Goal: Task Accomplishment & Management: Manage account settings

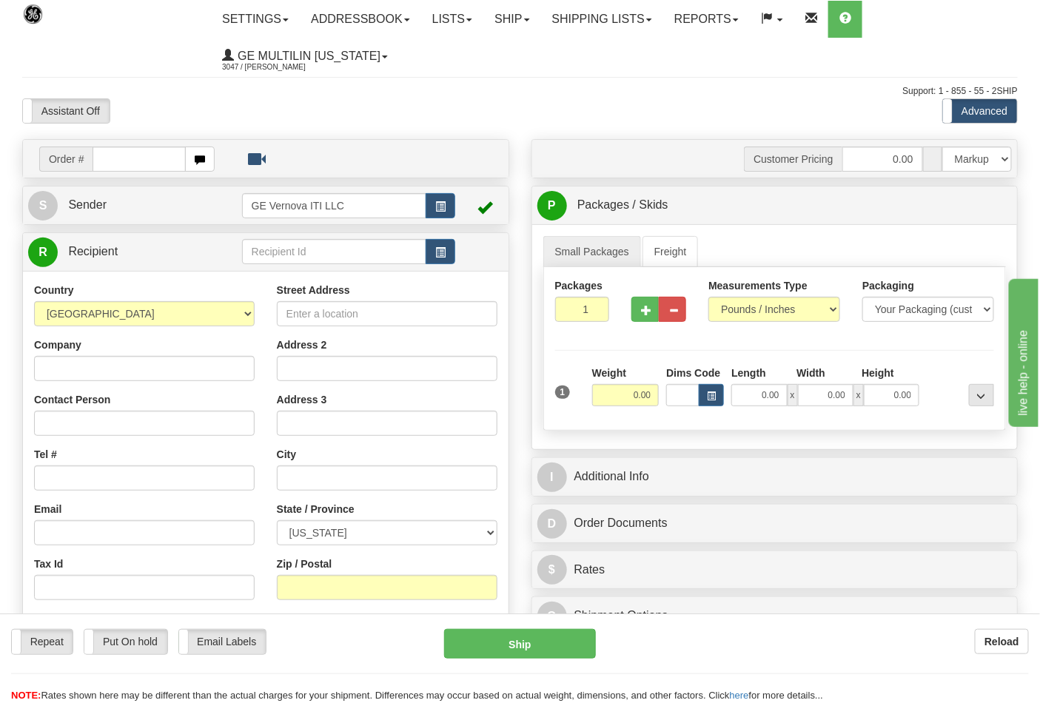
click at [116, 151] on input "text" at bounding box center [138, 159] width 93 height 25
type input "86684188"
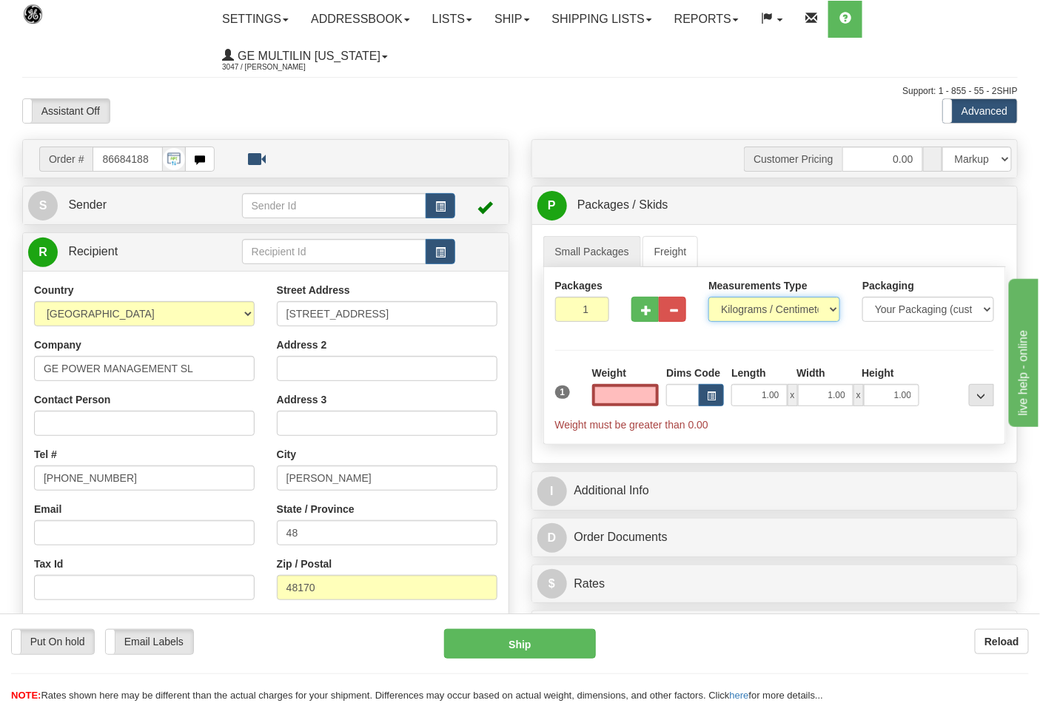
type input "0.00"
click at [780, 302] on select "Pounds / Inches Kilograms / Centimeters" at bounding box center [774, 309] width 132 height 25
select select "0"
click at [708, 297] on select "Pounds / Inches Kilograms / Centimeters" at bounding box center [774, 309] width 132 height 25
drag, startPoint x: 616, startPoint y: 395, endPoint x: 661, endPoint y: 395, distance: 45.1
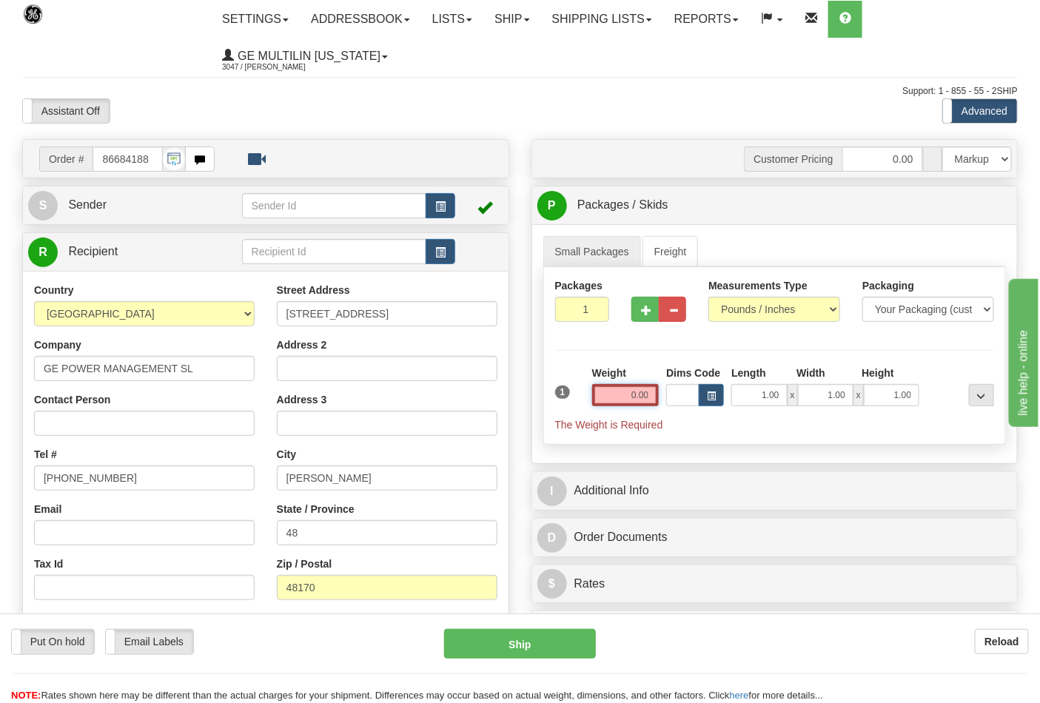
click at [661, 395] on div "Weight 0.00" at bounding box center [625, 392] width 75 height 52
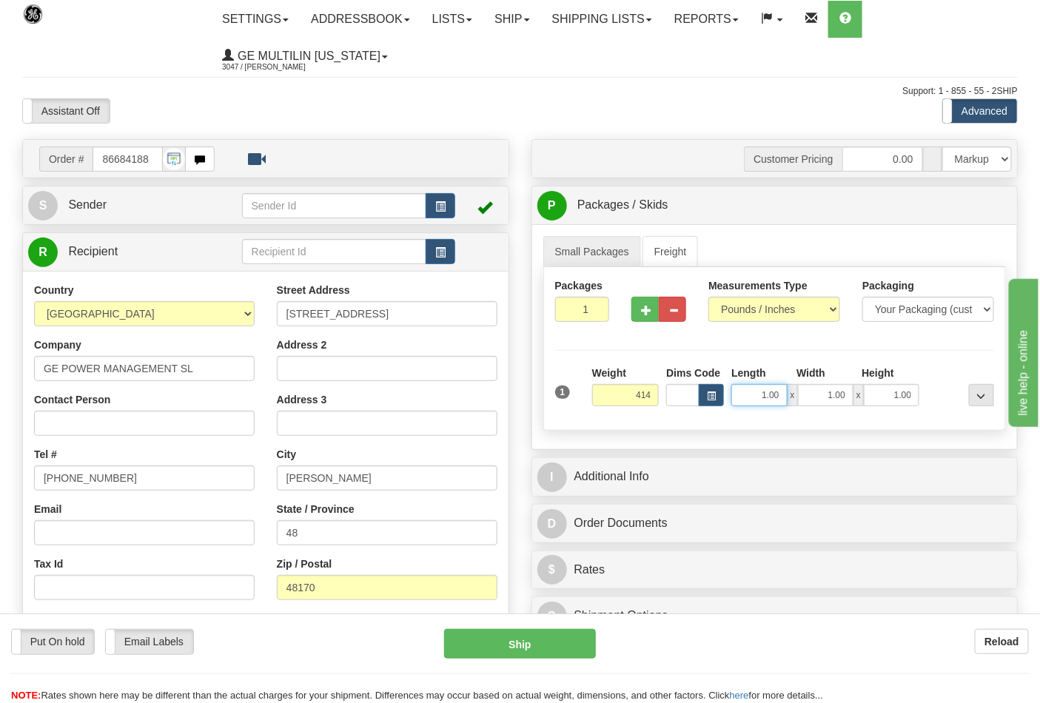
type input "414.00"
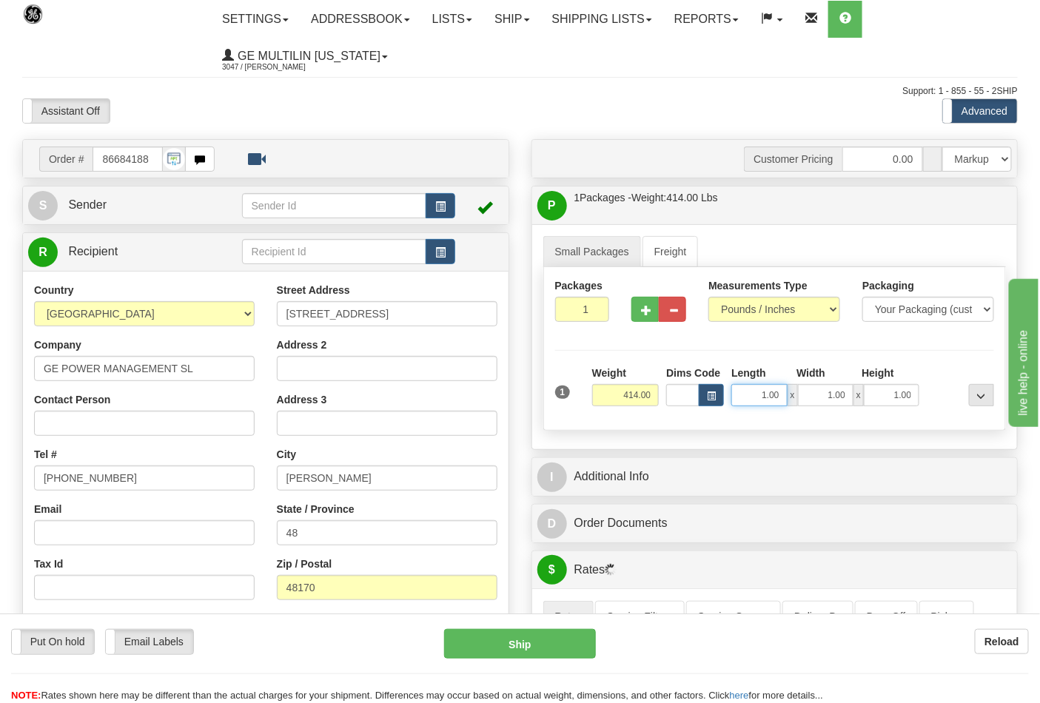
drag, startPoint x: 753, startPoint y: 394, endPoint x: 795, endPoint y: 400, distance: 43.3
click at [795, 400] on div "1.00 x 1.00 x 1.00" at bounding box center [825, 395] width 188 height 22
type input "37.00"
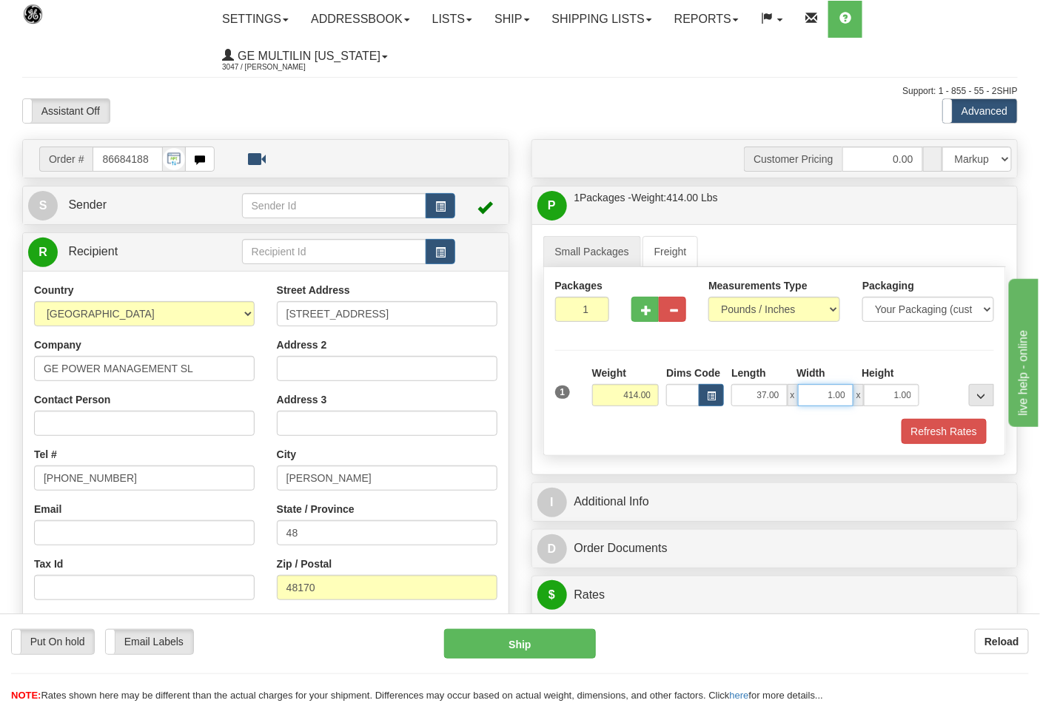
drag, startPoint x: 818, startPoint y: 388, endPoint x: 876, endPoint y: 397, distance: 58.3
click at [876, 397] on div "37.00 x 1.00 x 1.00" at bounding box center [825, 395] width 188 height 22
type input "32.00"
drag, startPoint x: 891, startPoint y: 390, endPoint x: 926, endPoint y: 388, distance: 35.6
click at [922, 389] on div "37.00 x 32.00 x 1.00" at bounding box center [824, 395] width 195 height 22
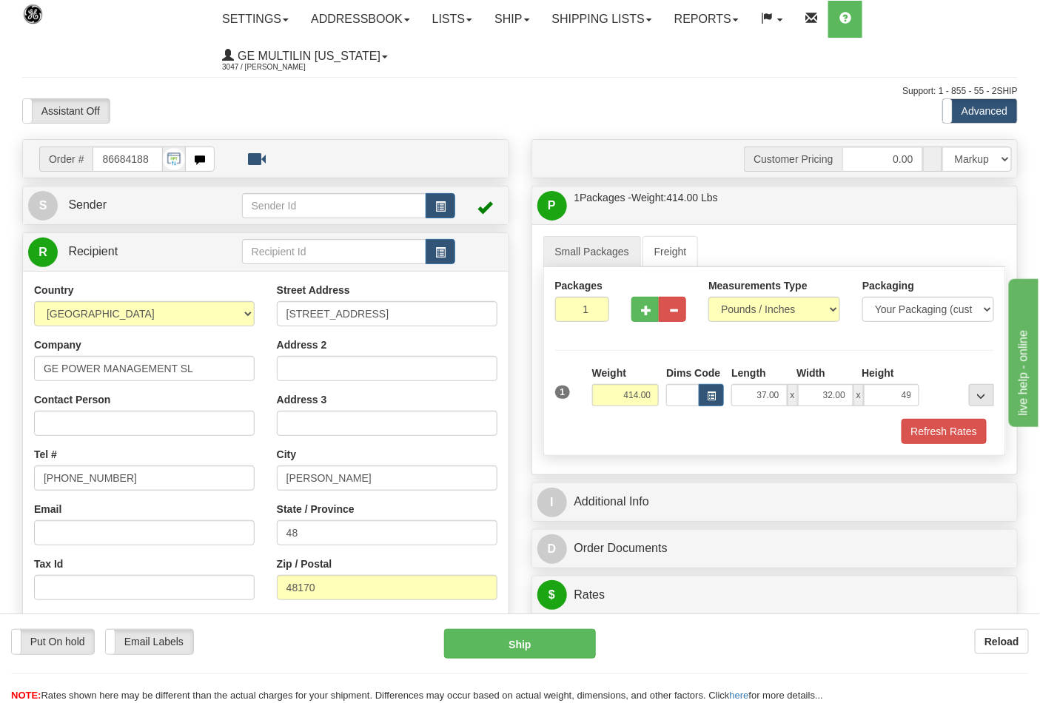
type input "49.00"
click at [677, 431] on div "Refresh Rates" at bounding box center [774, 431] width 447 height 25
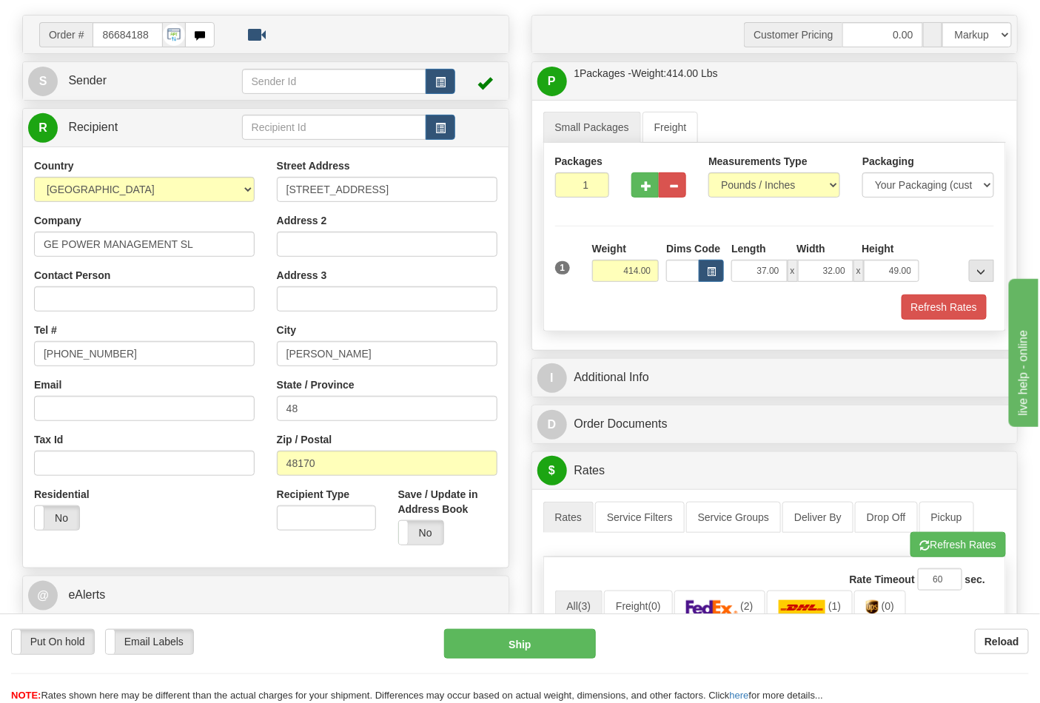
scroll to position [246, 0]
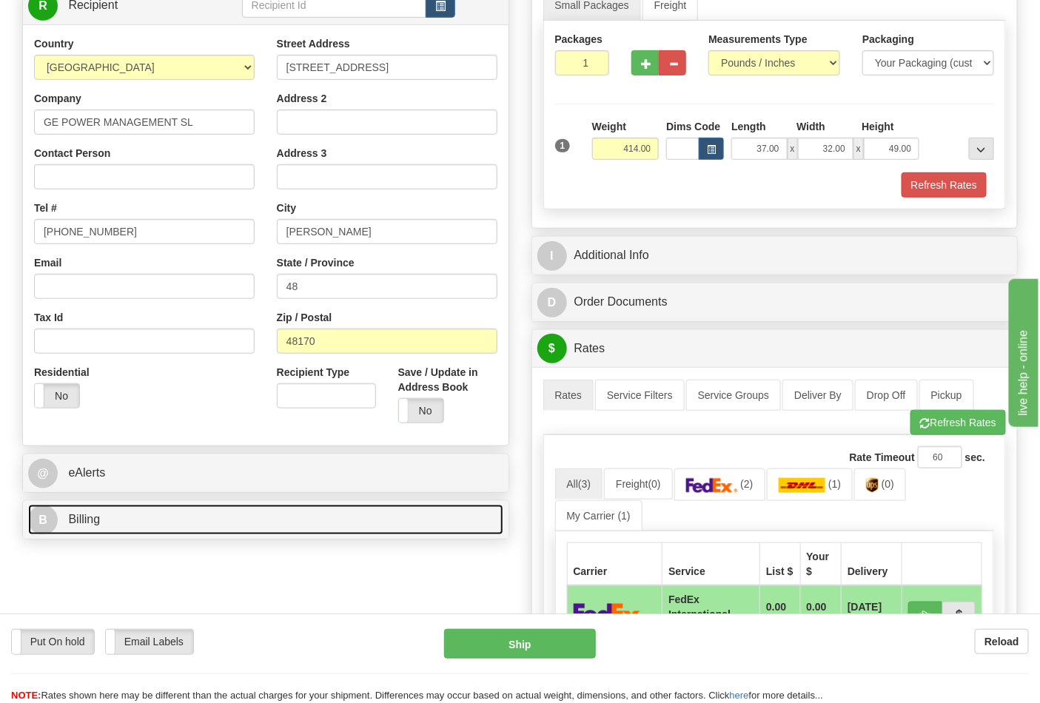
click at [48, 514] on span "B" at bounding box center [43, 520] width 30 height 30
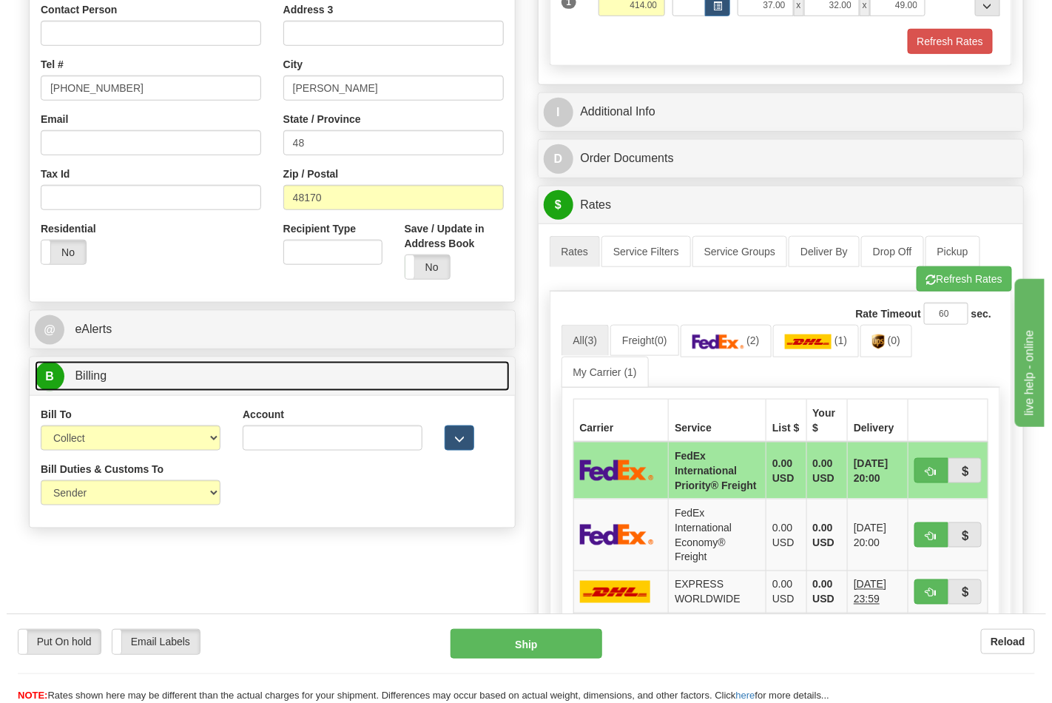
scroll to position [411, 0]
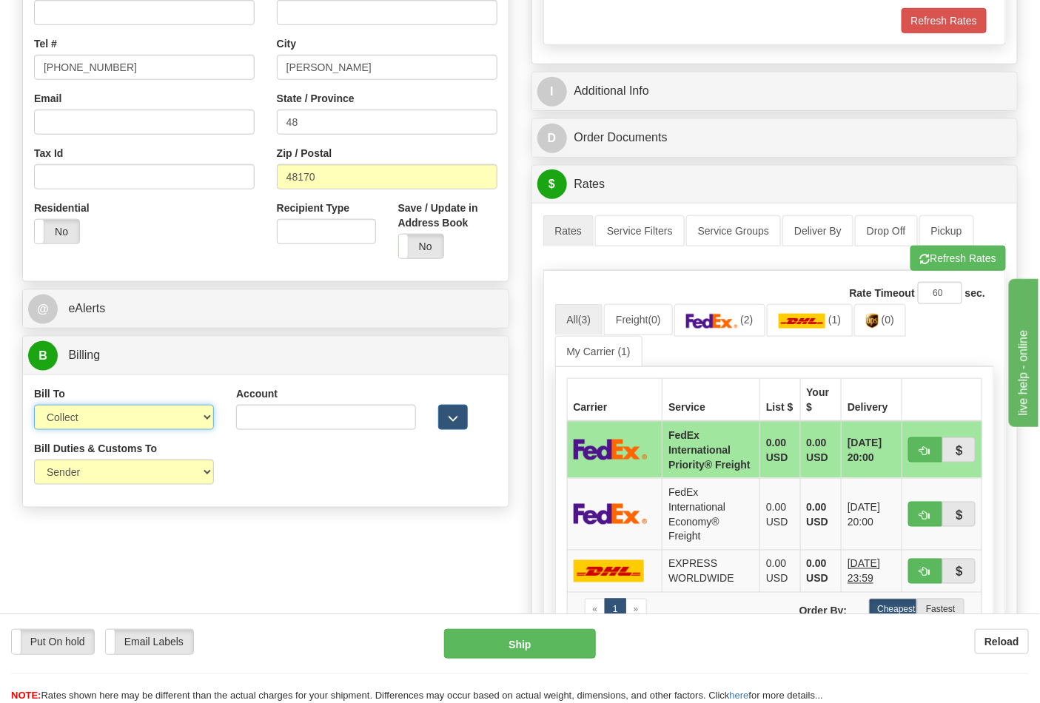
click at [104, 415] on select "Sender Recipient Third Party Collect" at bounding box center [124, 417] width 180 height 25
select select "2"
click at [34, 406] on select "Sender Recipient Third Party Collect" at bounding box center [124, 417] width 180 height 25
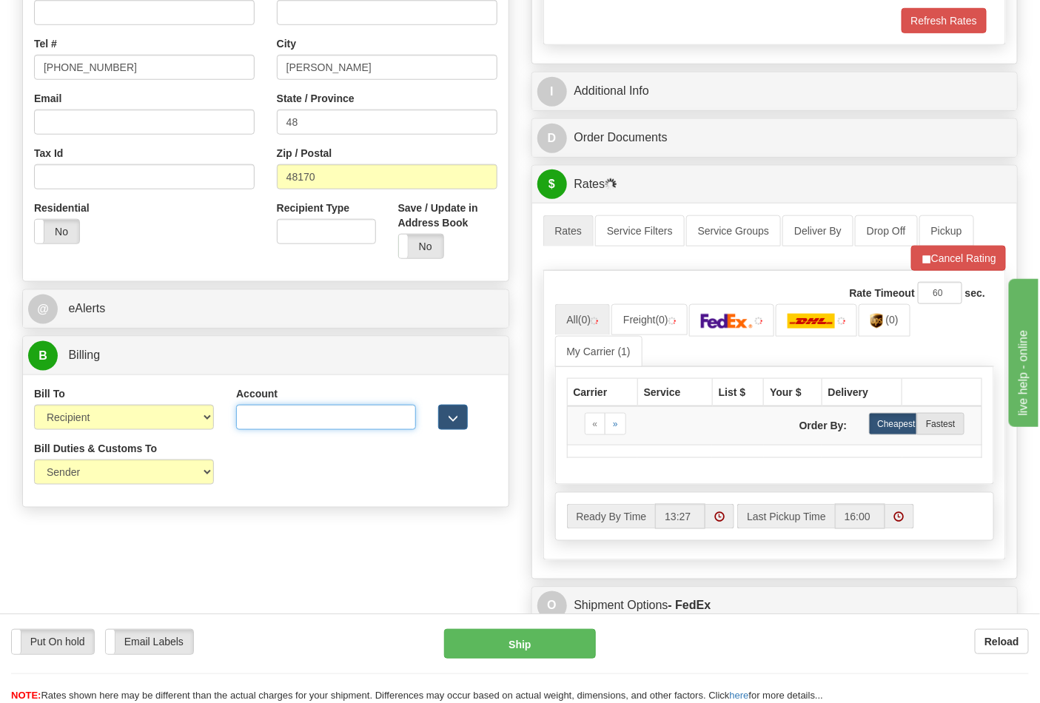
click at [282, 425] on input "Account" at bounding box center [326, 417] width 180 height 25
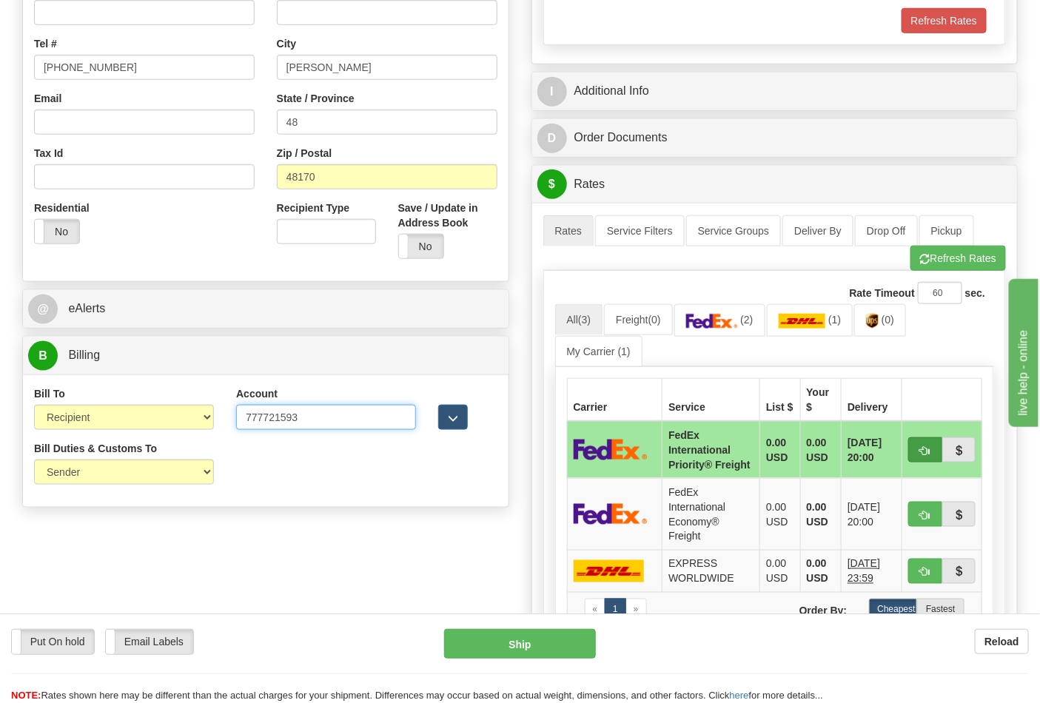
type input "777721593"
click at [912, 456] on button "button" at bounding box center [925, 449] width 34 height 25
type input "70"
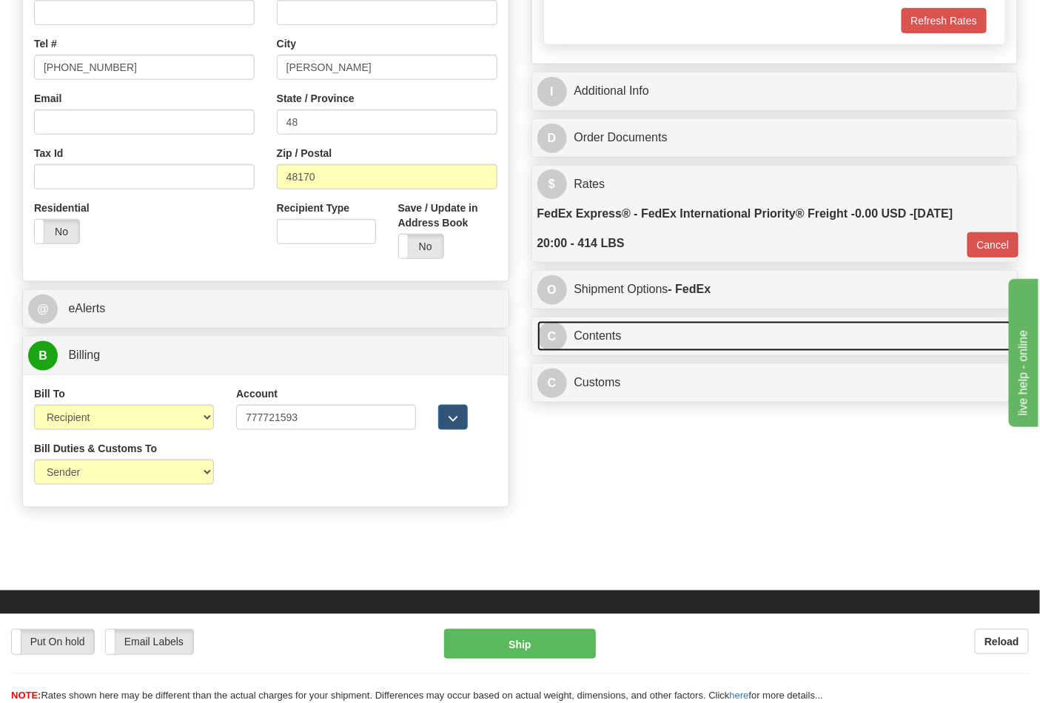
click at [715, 341] on link "C Contents" at bounding box center [774, 336] width 475 height 30
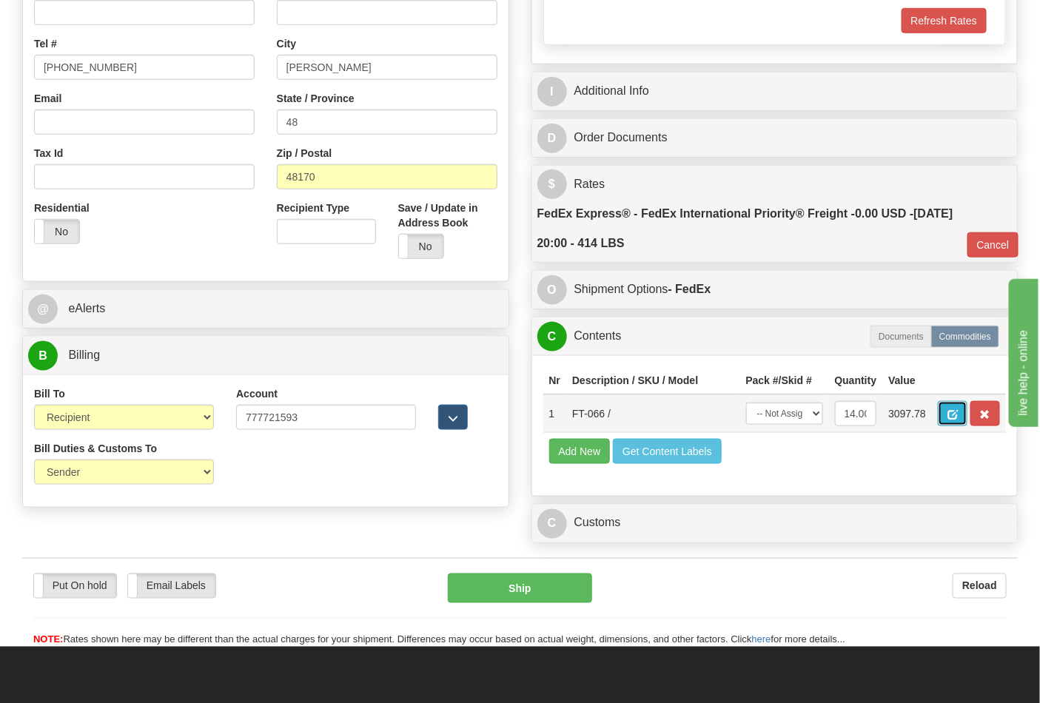
click at [958, 417] on span "button" at bounding box center [952, 415] width 10 height 10
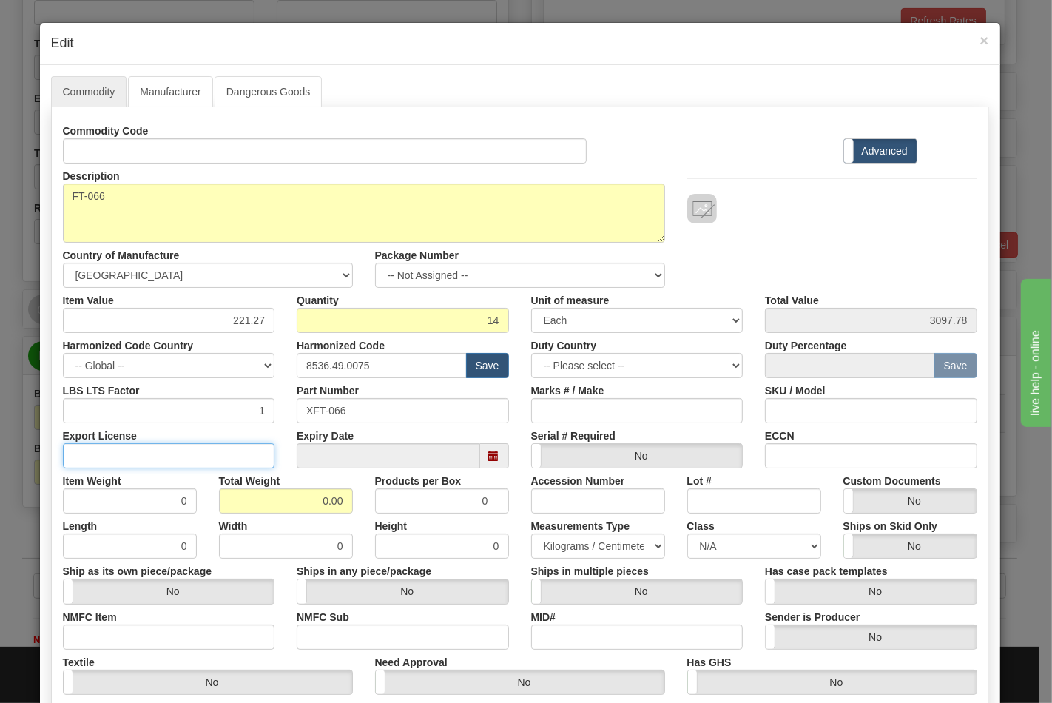
click at [156, 457] on input "Export License" at bounding box center [169, 455] width 212 height 25
type input "NLR"
drag, startPoint x: 332, startPoint y: 506, endPoint x: 373, endPoint y: 506, distance: 41.4
click at [373, 506] on div "Item Weight 0 Total Weight 0.00 Products per Box 0 Accession Number Lot # Custo…" at bounding box center [520, 490] width 937 height 45
type input "414"
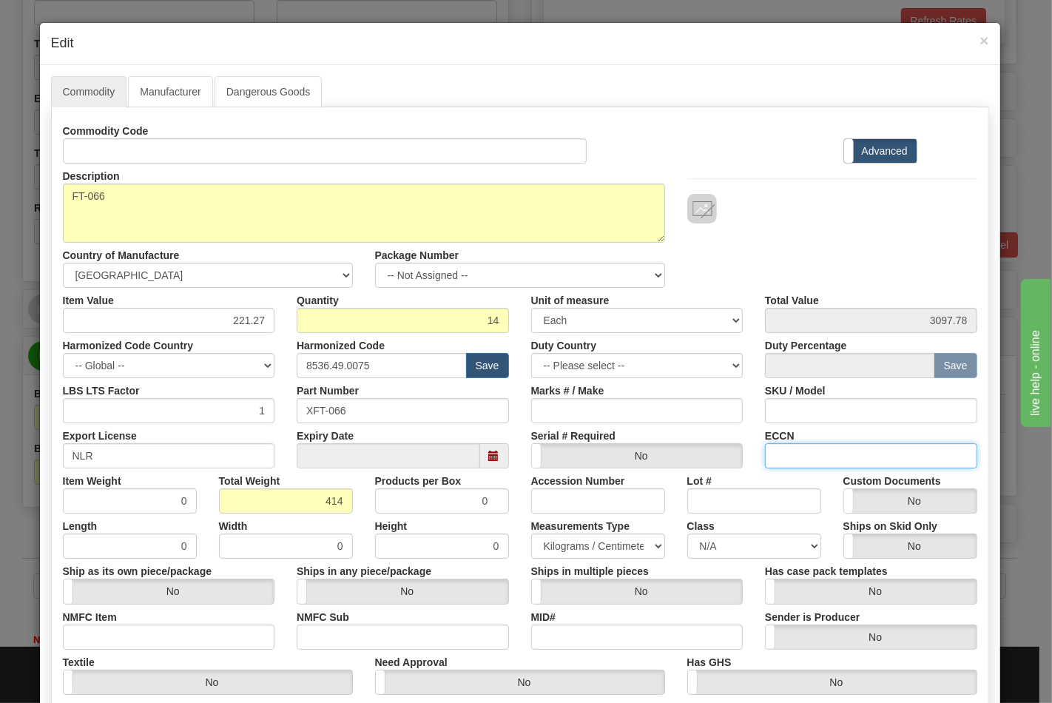
type input "29.5714"
click at [804, 457] on input "ECCN" at bounding box center [871, 455] width 212 height 25
type input "EAR99"
click at [719, 551] on select "N/A 50.0 55.0 60.0 65.0 70.0 85.0 92.5 100.0 125.0 175.0 250.0 300.0 400.0" at bounding box center [754, 546] width 134 height 25
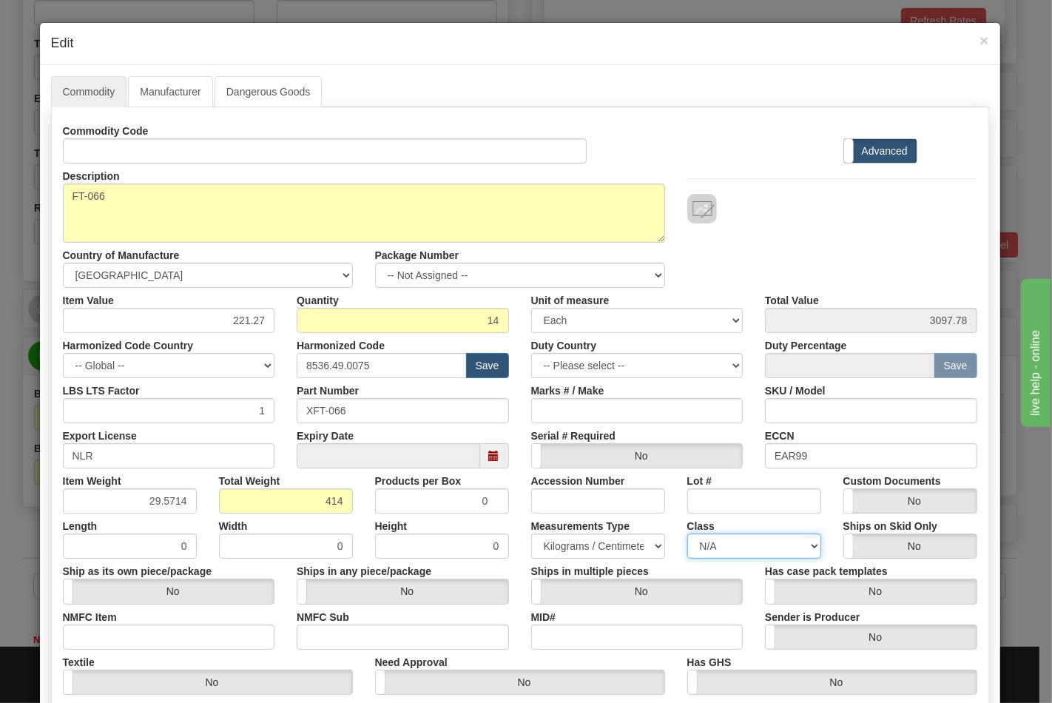
select select "70.0"
click at [687, 534] on select "N/A 50.0 55.0 60.0 65.0 70.0 85.0 92.5 100.0 125.0 175.0 250.0 300.0 400.0" at bounding box center [754, 546] width 134 height 25
click at [141, 636] on input "NMFC Item" at bounding box center [169, 637] width 212 height 25
type input "63170"
drag, startPoint x: 320, startPoint y: 638, endPoint x: 337, endPoint y: 652, distance: 22.1
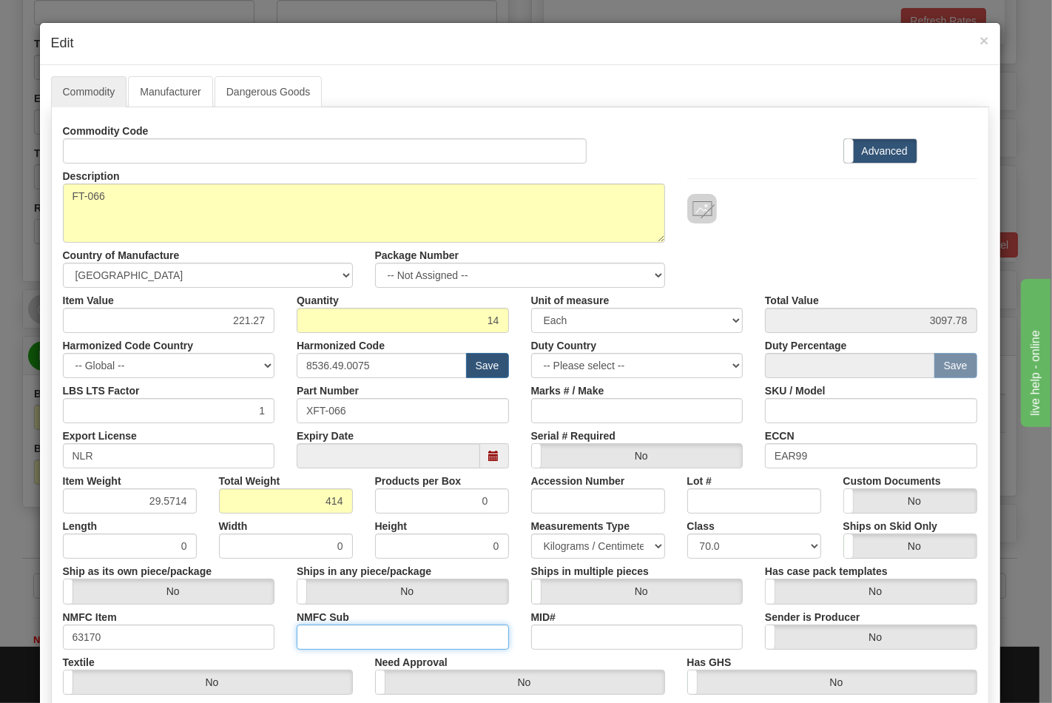
click at [320, 638] on input "NMFC Sub" at bounding box center [403, 637] width 212 height 25
type input "4"
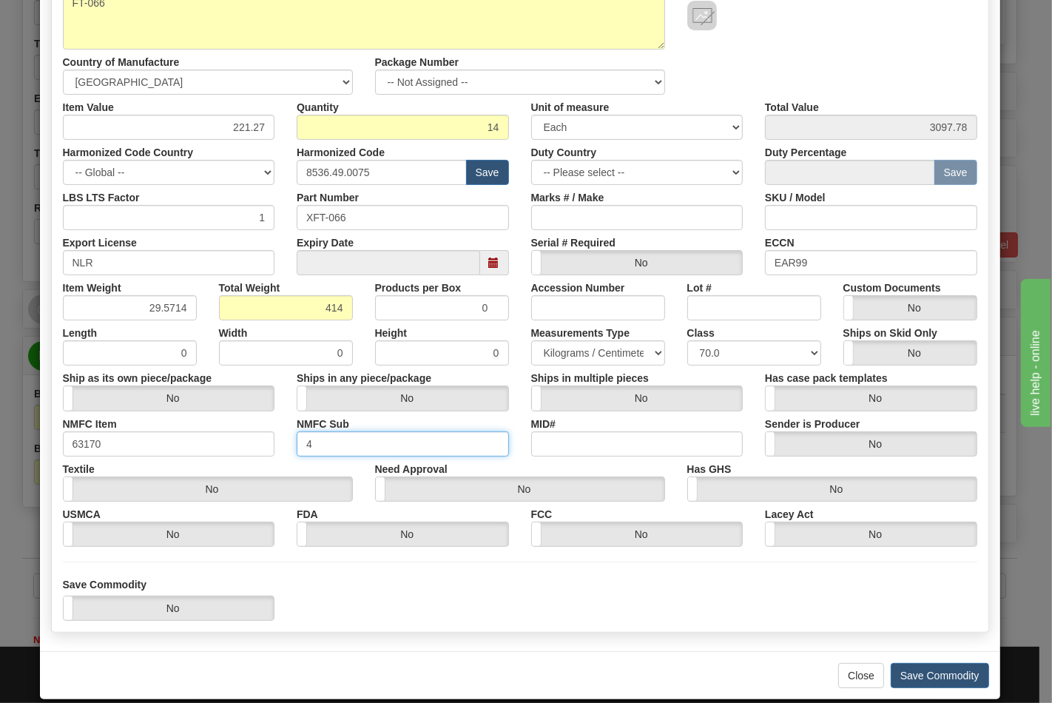
scroll to position [212, 0]
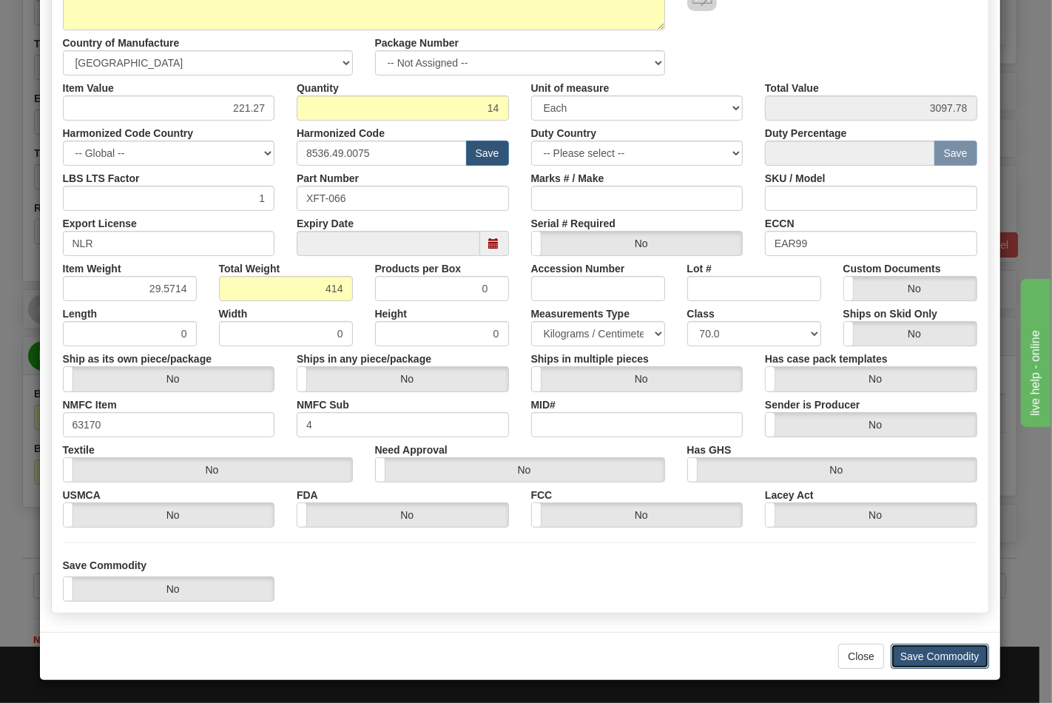
click at [966, 653] on button "Save Commodity" at bounding box center [940, 656] width 98 height 25
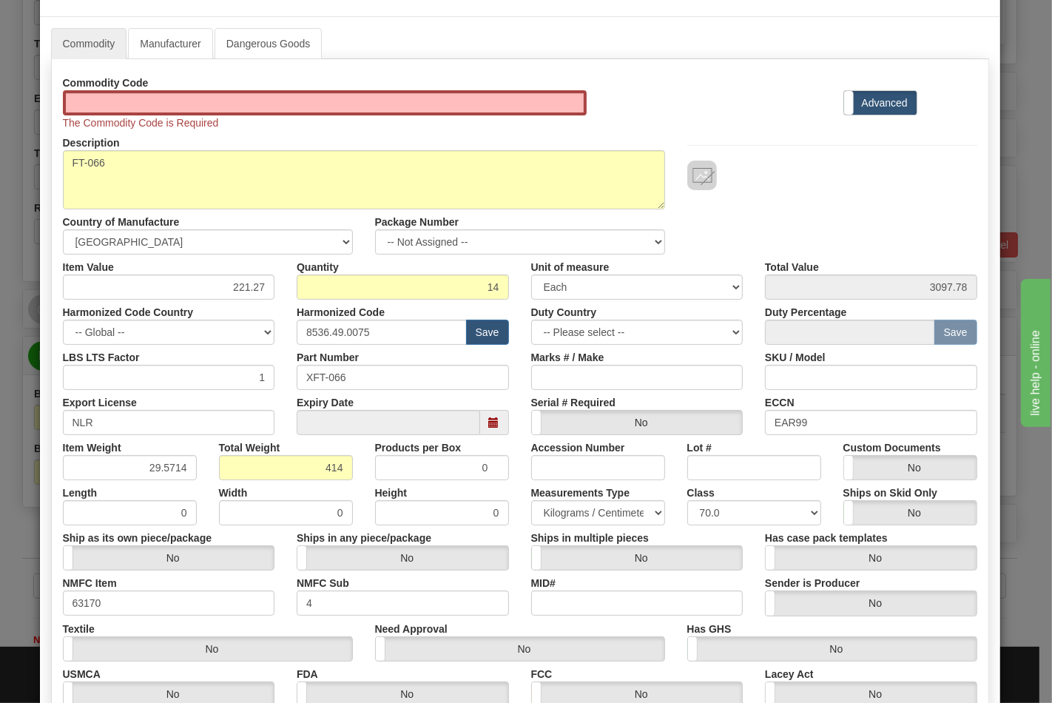
scroll to position [0, 0]
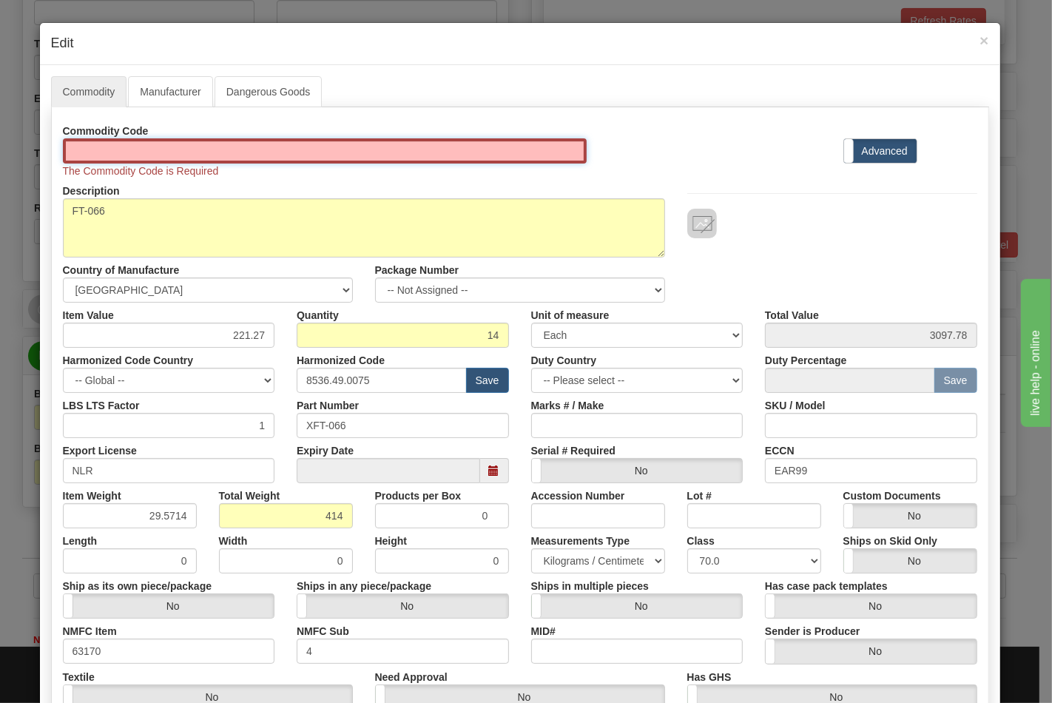
click at [104, 156] on input "Id" at bounding box center [325, 150] width 525 height 25
type input "TRANSFORMERS"
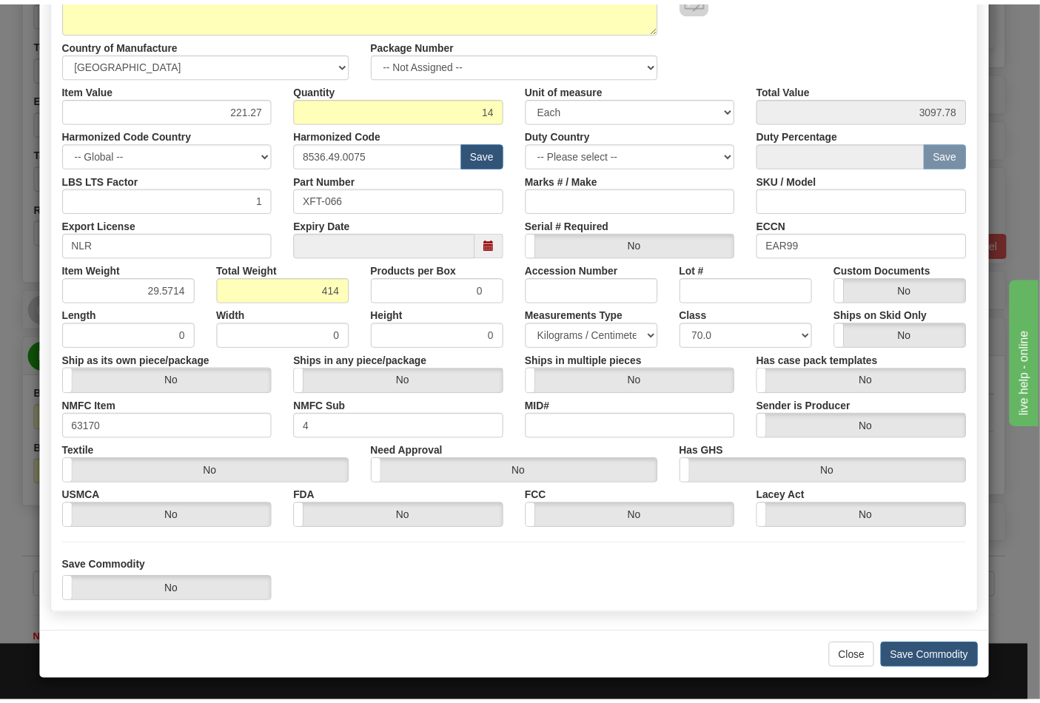
scroll to position [212, 0]
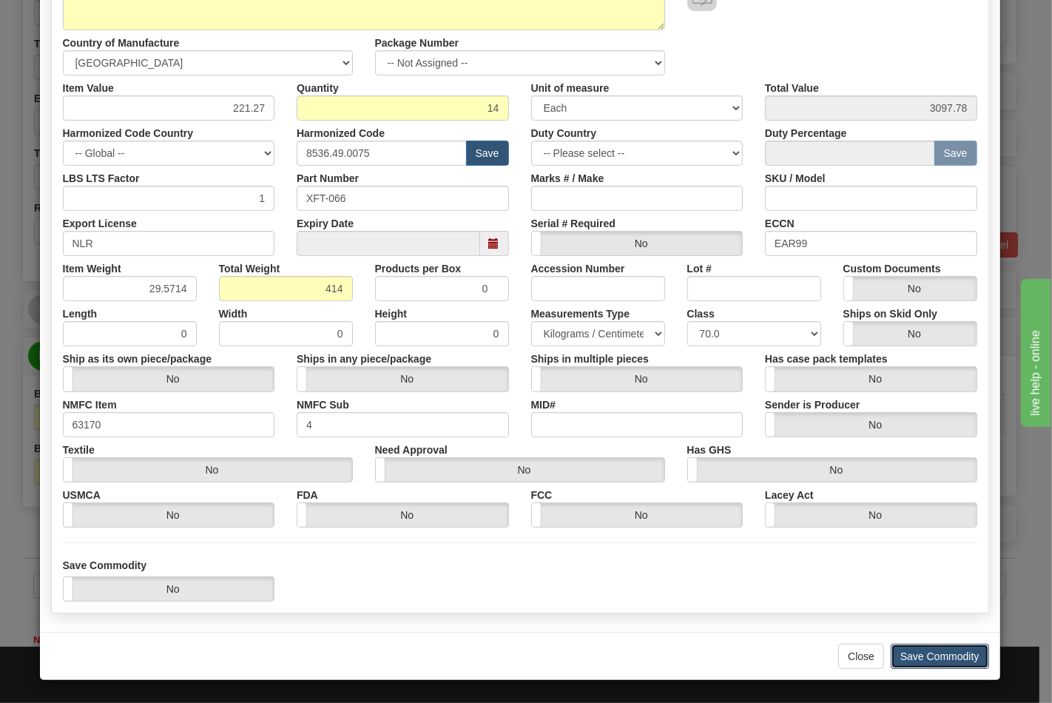
click at [899, 646] on button "Save Commodity" at bounding box center [940, 656] width 98 height 25
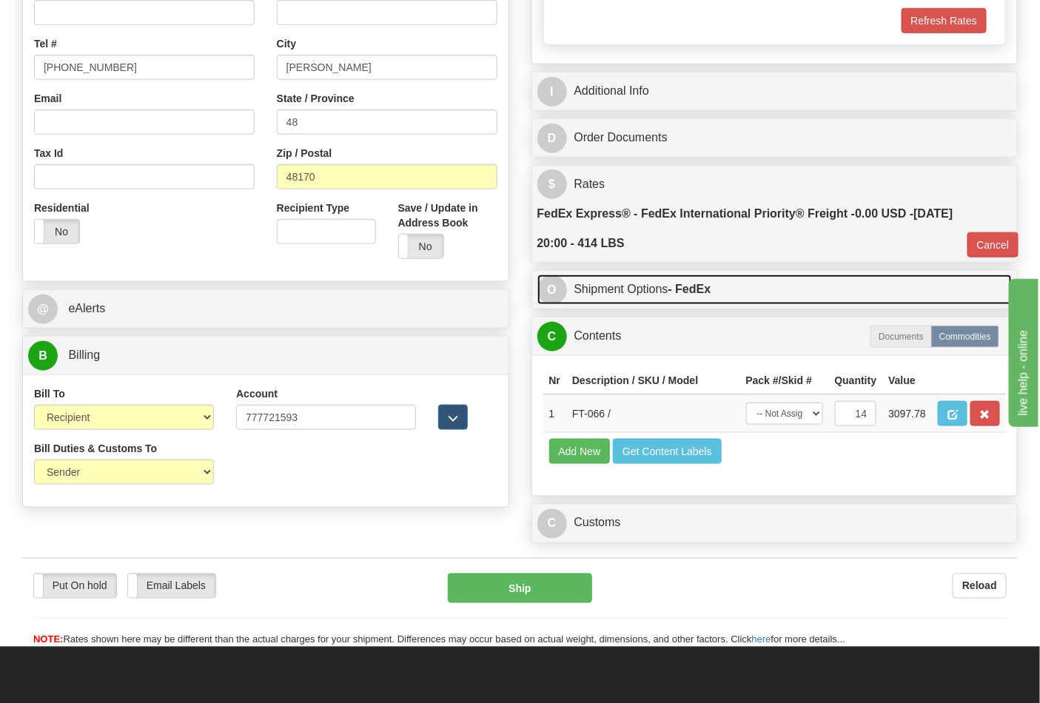
click at [693, 294] on strong "- FedEx" at bounding box center [689, 289] width 43 height 13
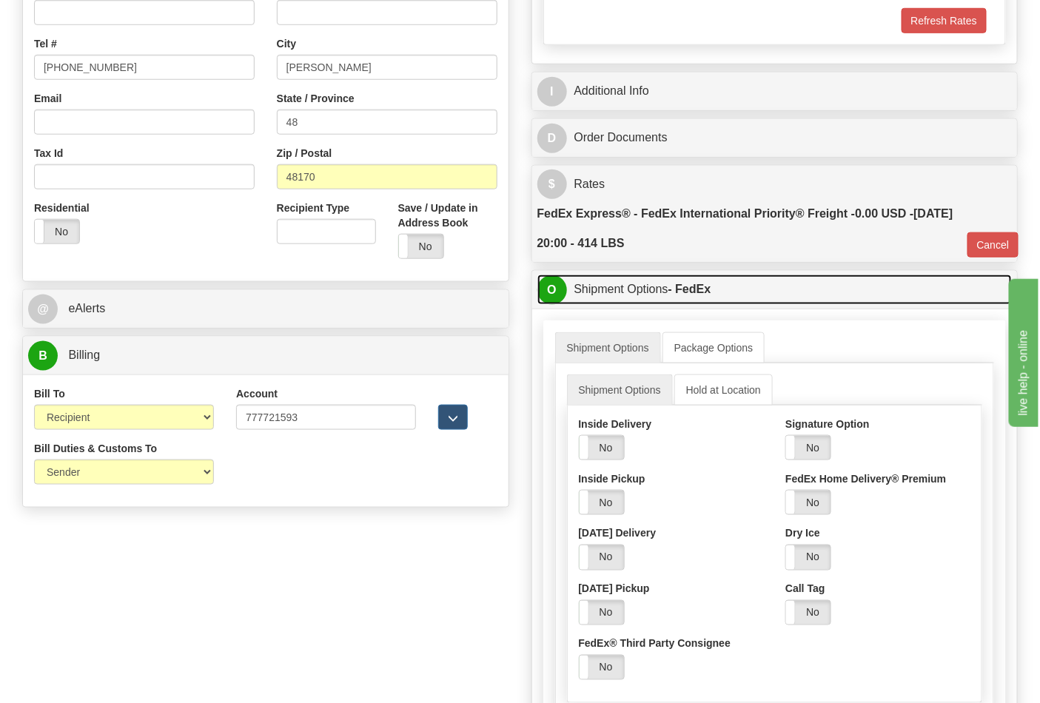
click at [693, 294] on strong "- FedEx" at bounding box center [689, 289] width 43 height 13
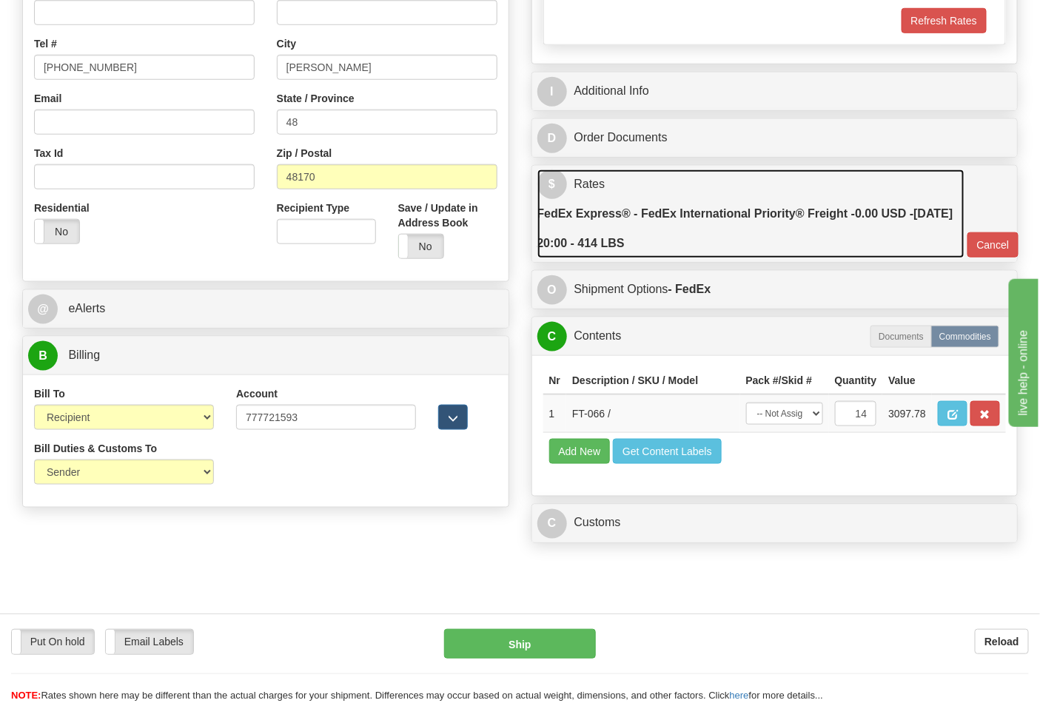
click at [691, 228] on label "FedEx Express® - FedEx International Priority® Freight - 0.00 USD - 09/03/2025 …" at bounding box center [750, 228] width 427 height 59
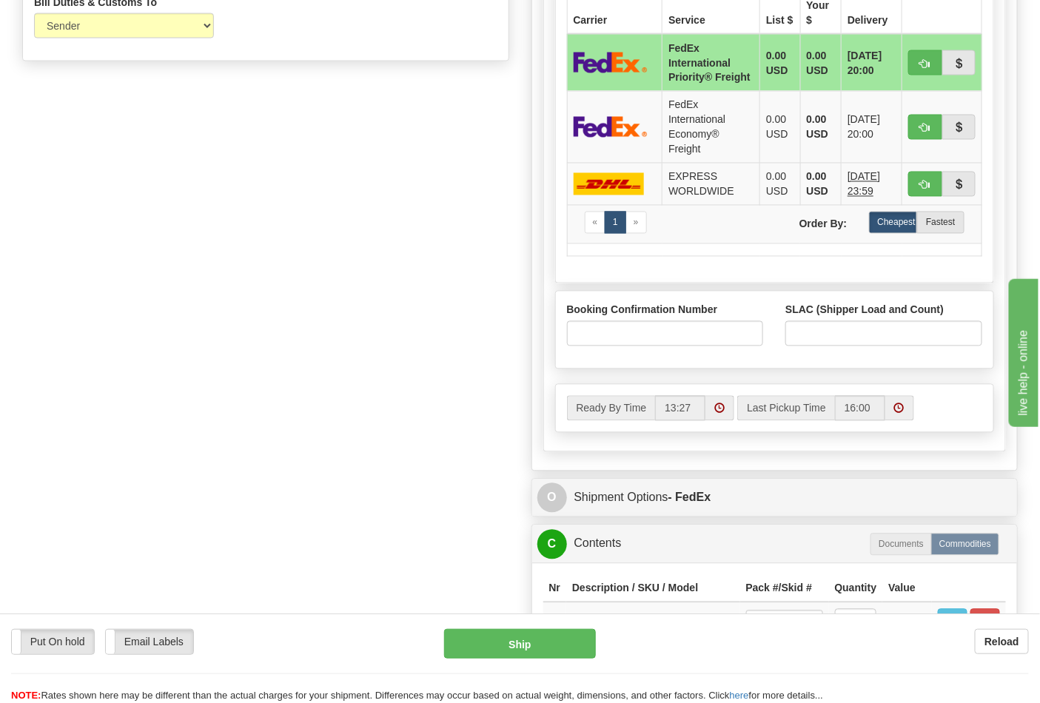
scroll to position [986, 0]
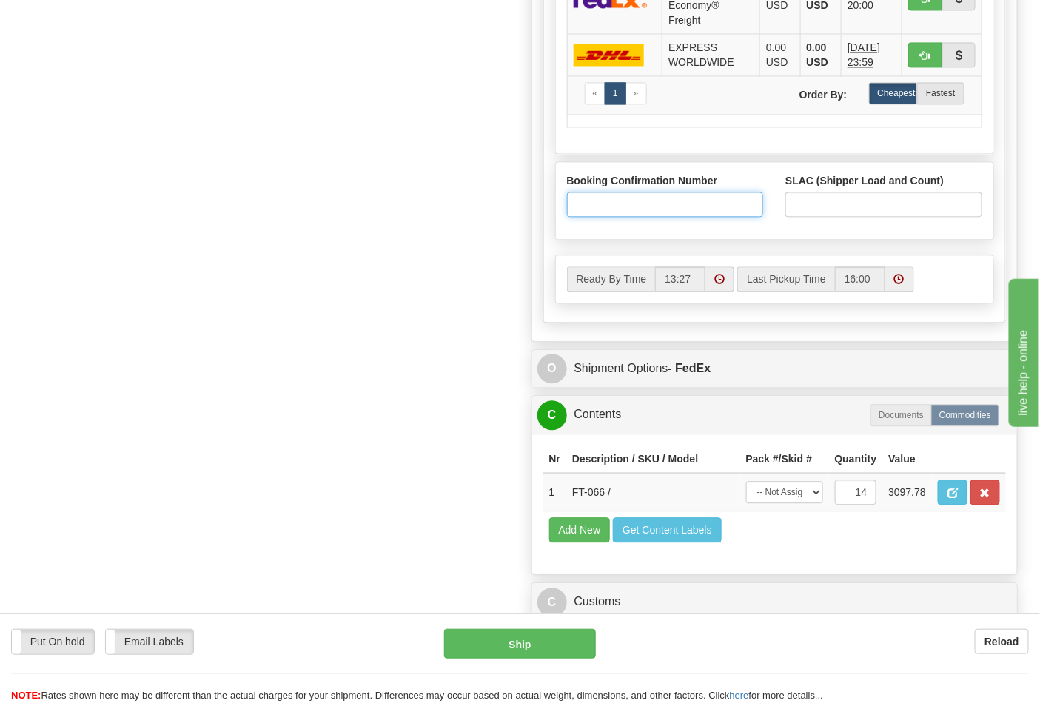
click at [610, 217] on input "Booking Confirmation Number" at bounding box center [665, 204] width 197 height 25
type input "24126108"
click at [847, 212] on input "SLAC (Shipper Load and Count)" at bounding box center [883, 204] width 197 height 25
type input "1"
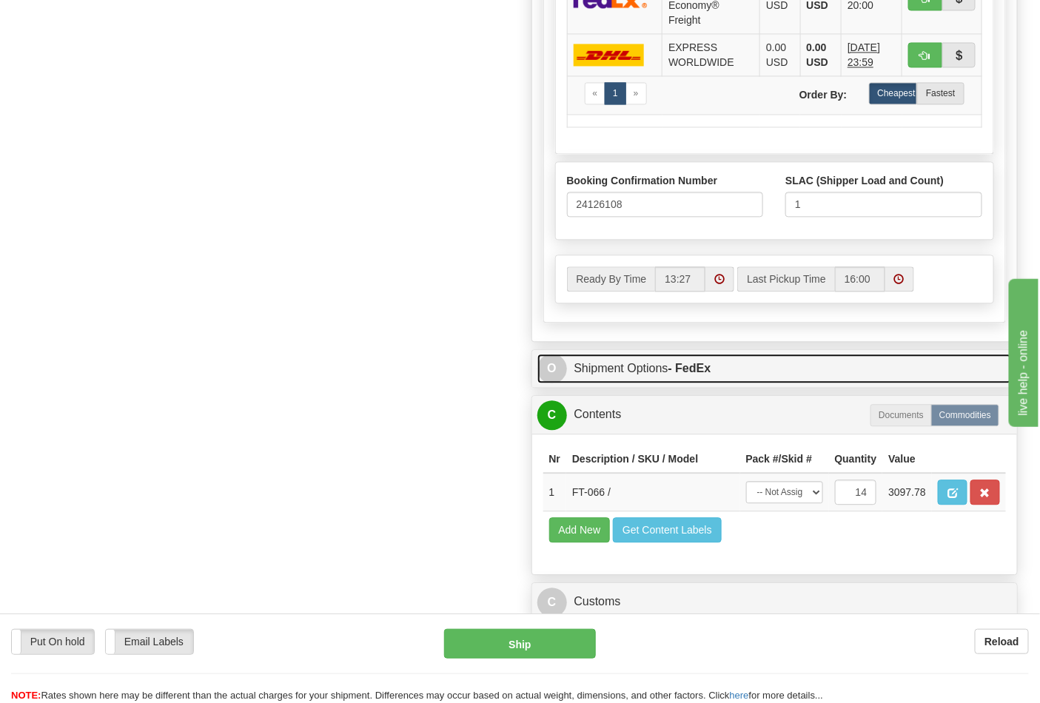
click at [617, 384] on link "O Shipment Options - FedEx" at bounding box center [774, 369] width 475 height 30
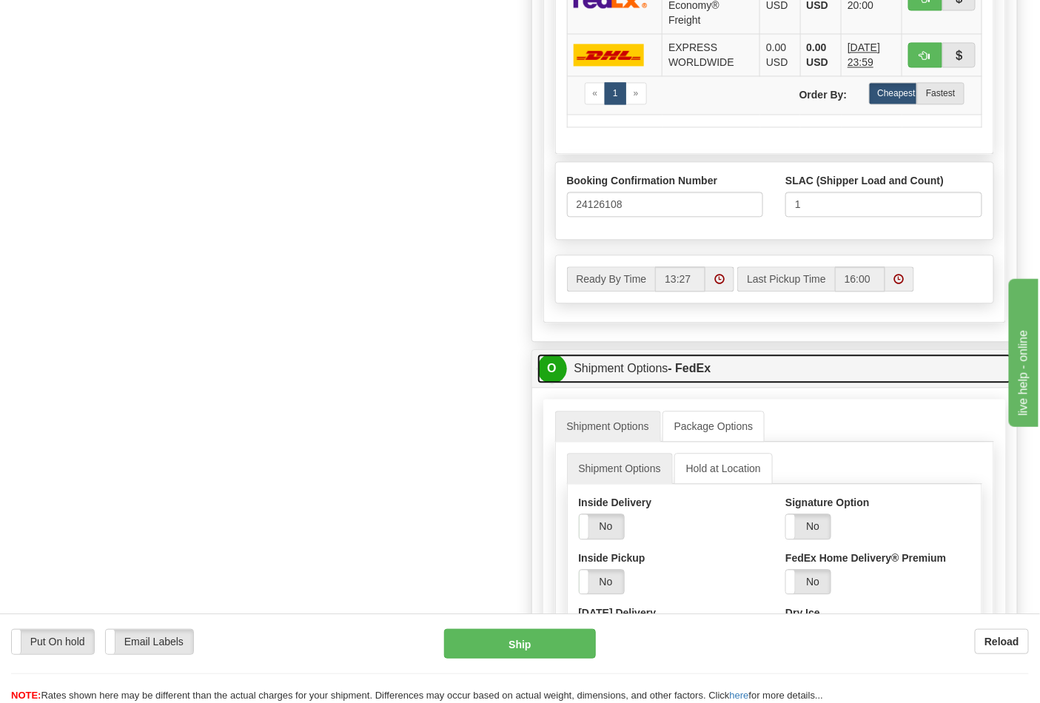
click at [617, 384] on link "O Shipment Options - FedEx" at bounding box center [774, 369] width 475 height 30
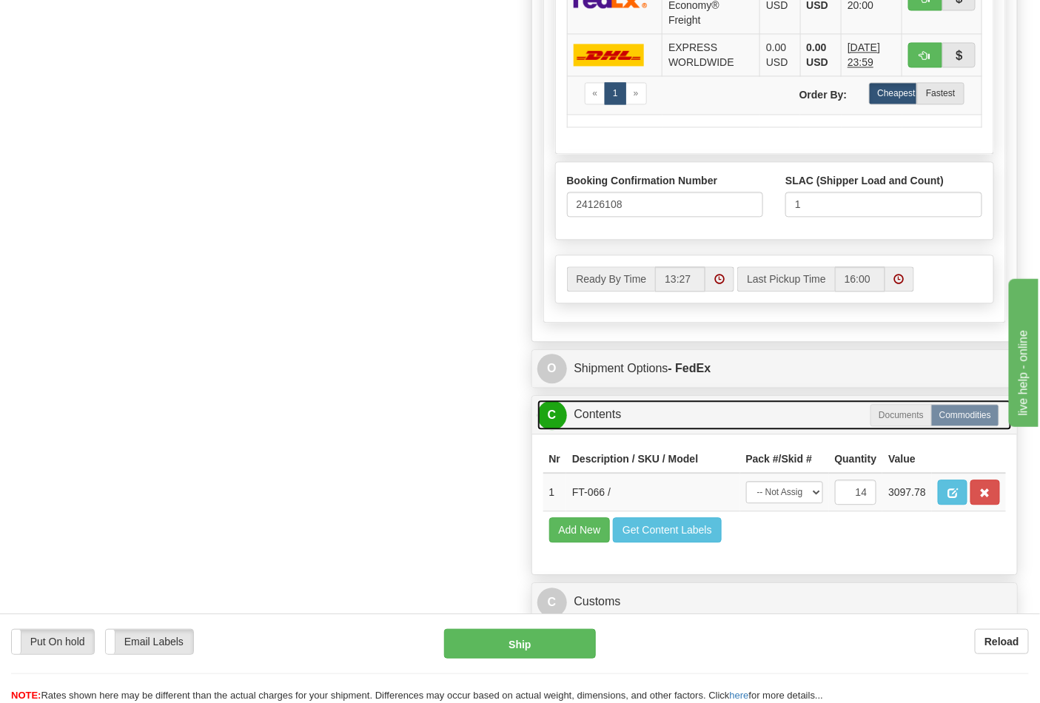
click at [611, 430] on link "C Contents" at bounding box center [774, 415] width 475 height 30
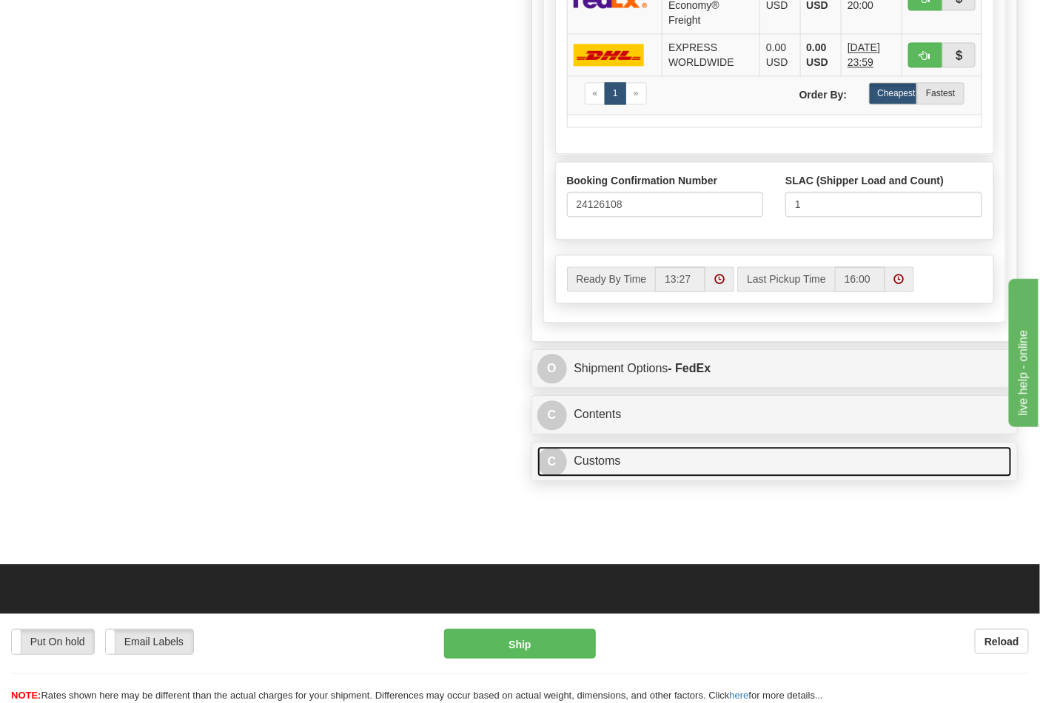
click at [607, 477] on link "C Customs" at bounding box center [774, 461] width 475 height 30
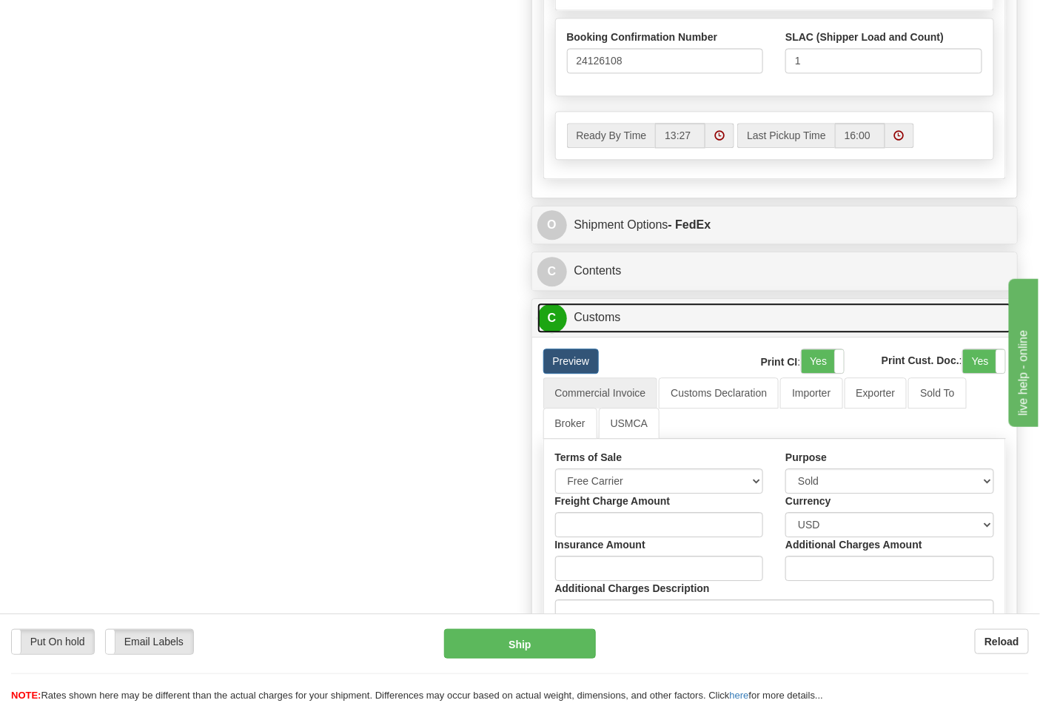
scroll to position [1151, 0]
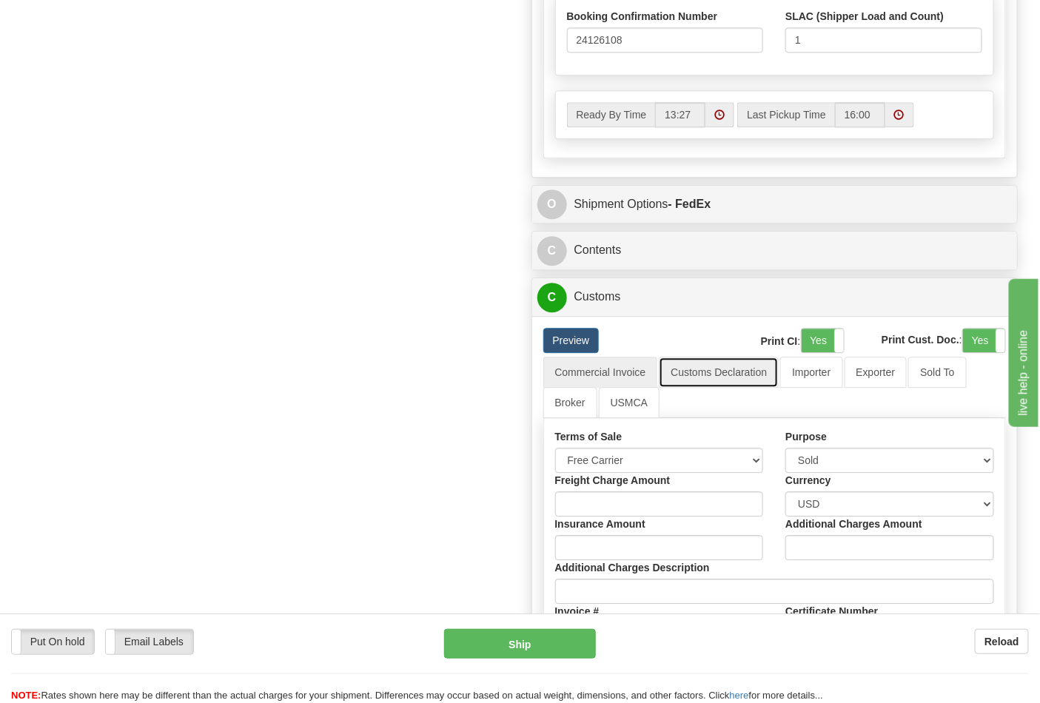
click at [716, 388] on link "Customs Declaration" at bounding box center [719, 372] width 120 height 31
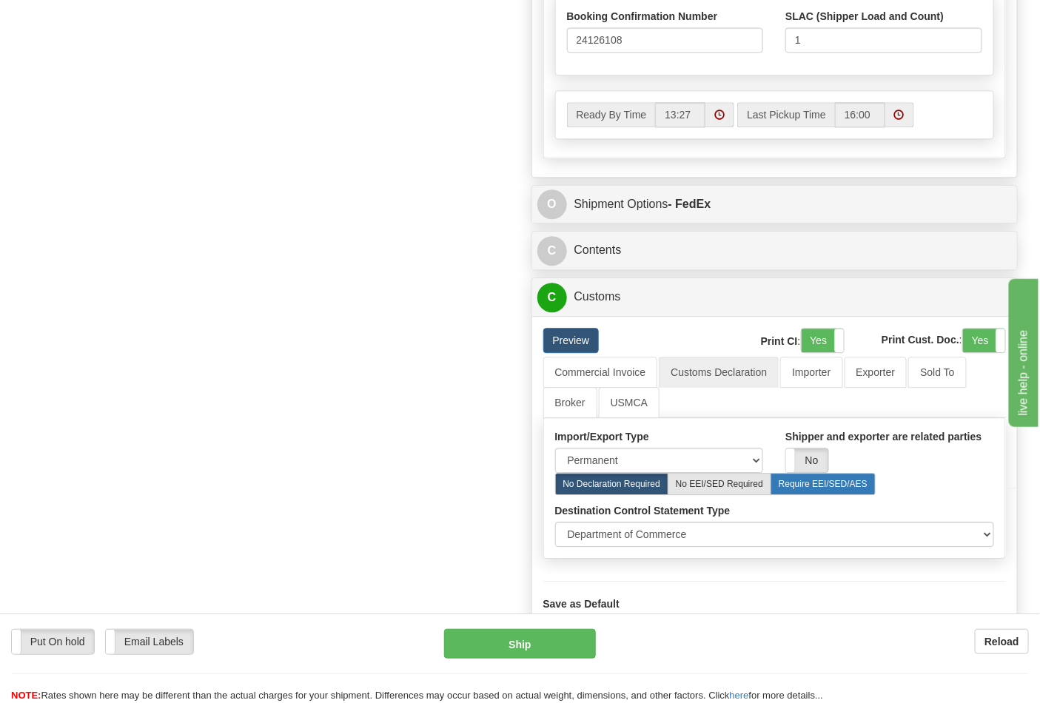
click at [795, 495] on label "Require EEI/SED/AES" at bounding box center [822, 484] width 105 height 22
radio input "true"
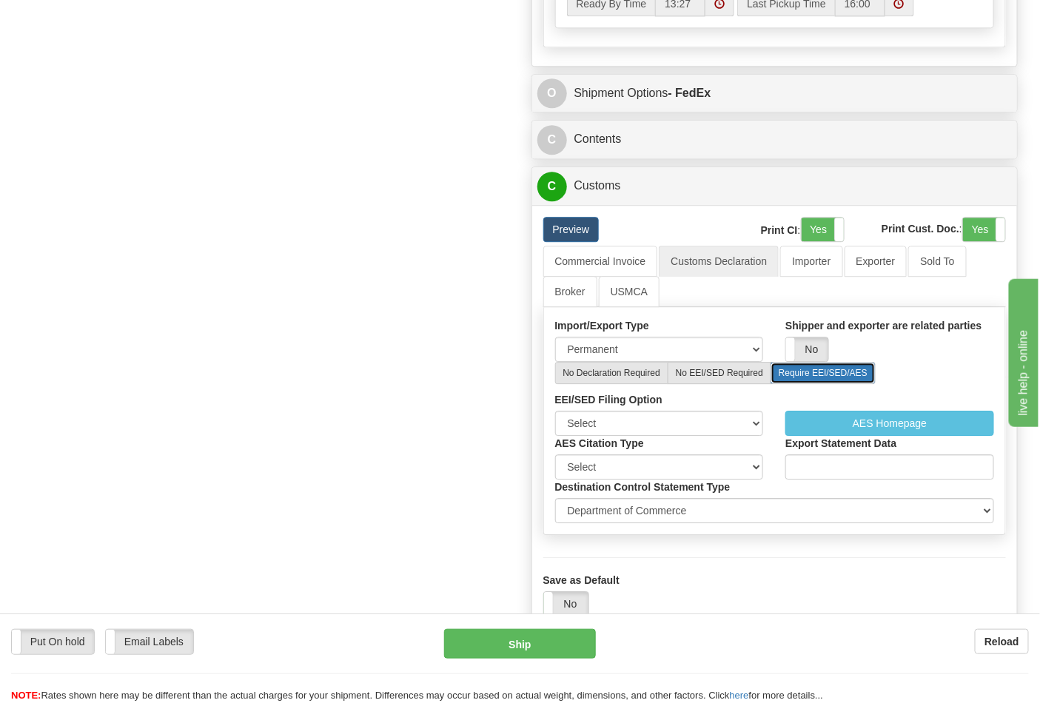
scroll to position [1315, 0]
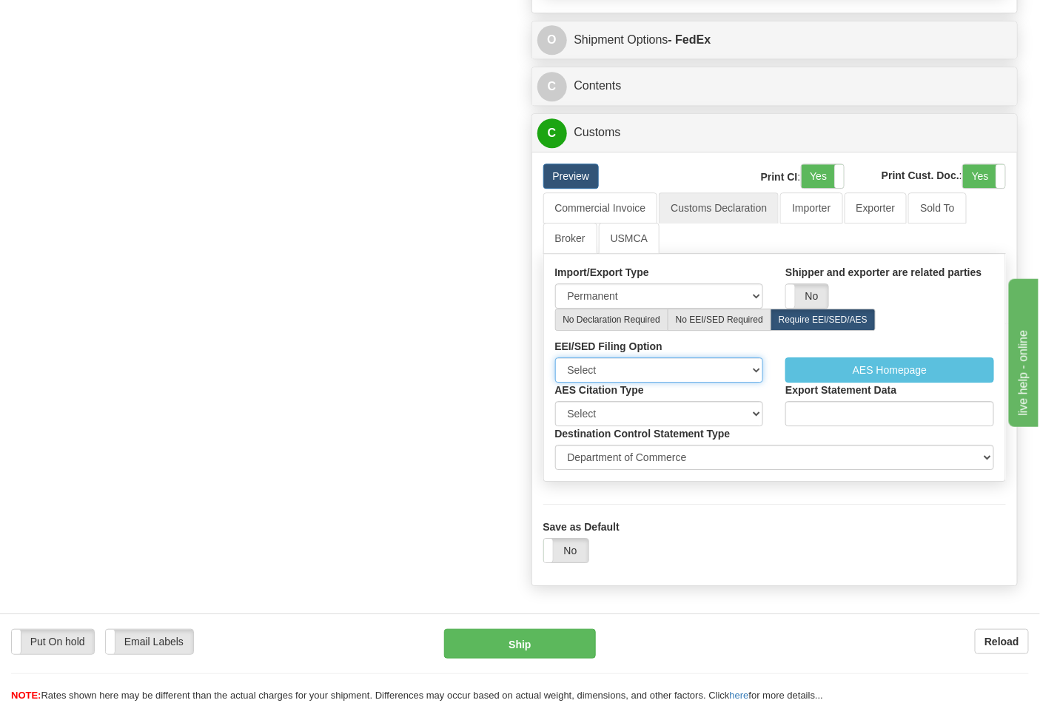
click at [657, 383] on select "Select I have already filed or will file using AES" at bounding box center [659, 369] width 209 height 25
select select "1"
click at [555, 379] on select "Select I have already filed or will file using AES" at bounding box center [659, 369] width 209 height 25
click at [701, 422] on div "AES Citation Type Select Pre Departure ITN Post Departure" at bounding box center [659, 405] width 231 height 44
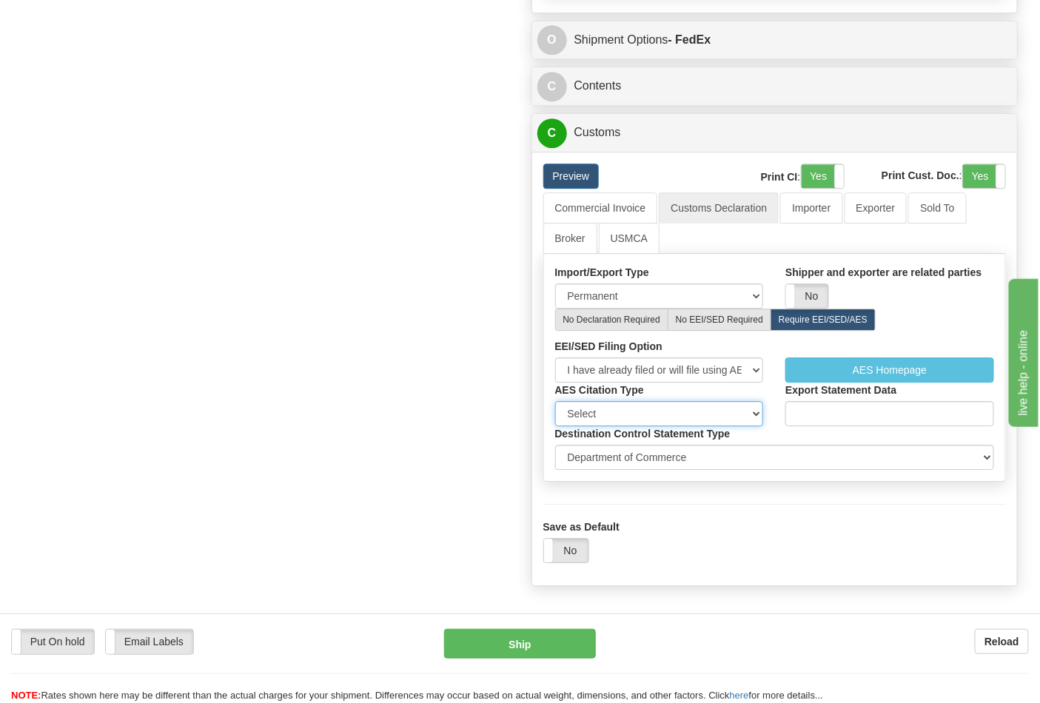
click at [696, 426] on select "Select Pre Departure ITN Post Departure" at bounding box center [659, 413] width 209 height 25
select select "1"
click at [555, 423] on select "Select Pre Departure ITN Post Departure" at bounding box center [659, 413] width 209 height 25
select select "1"
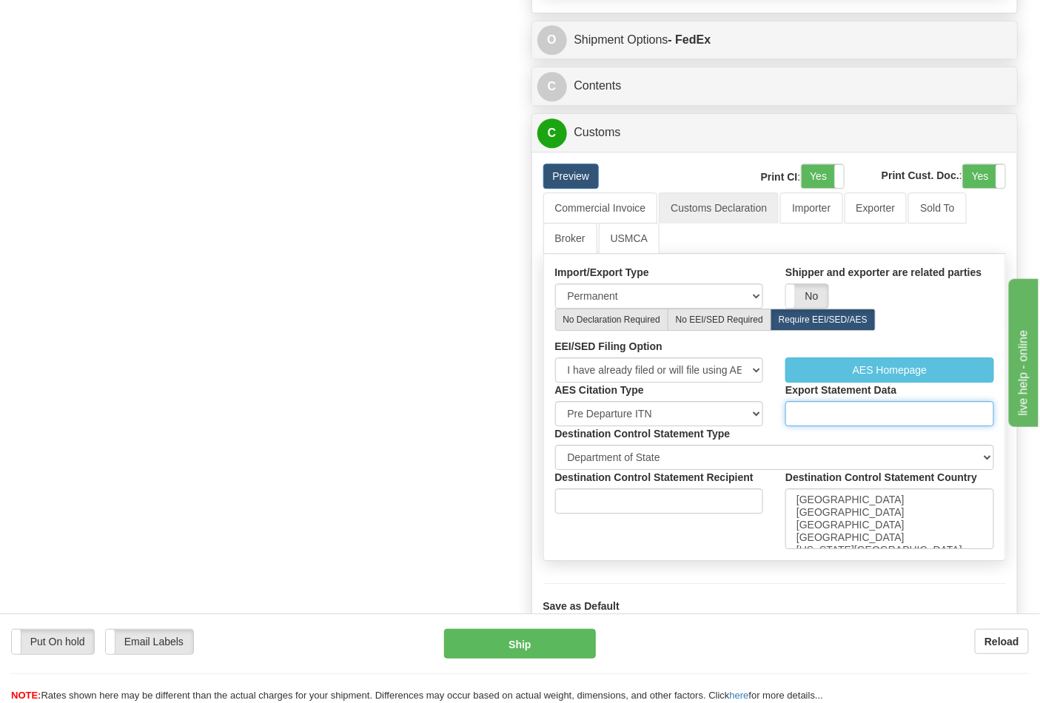
click at [824, 426] on input "Export Statement Data" at bounding box center [889, 413] width 209 height 25
type input "X20250829619267"
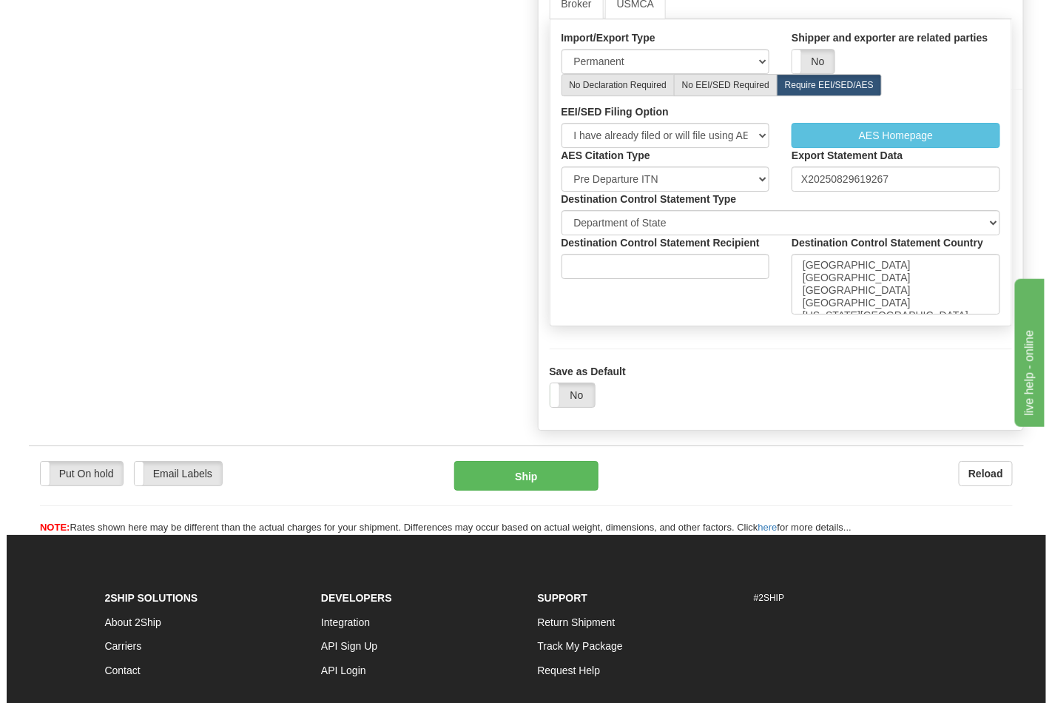
scroll to position [1562, 0]
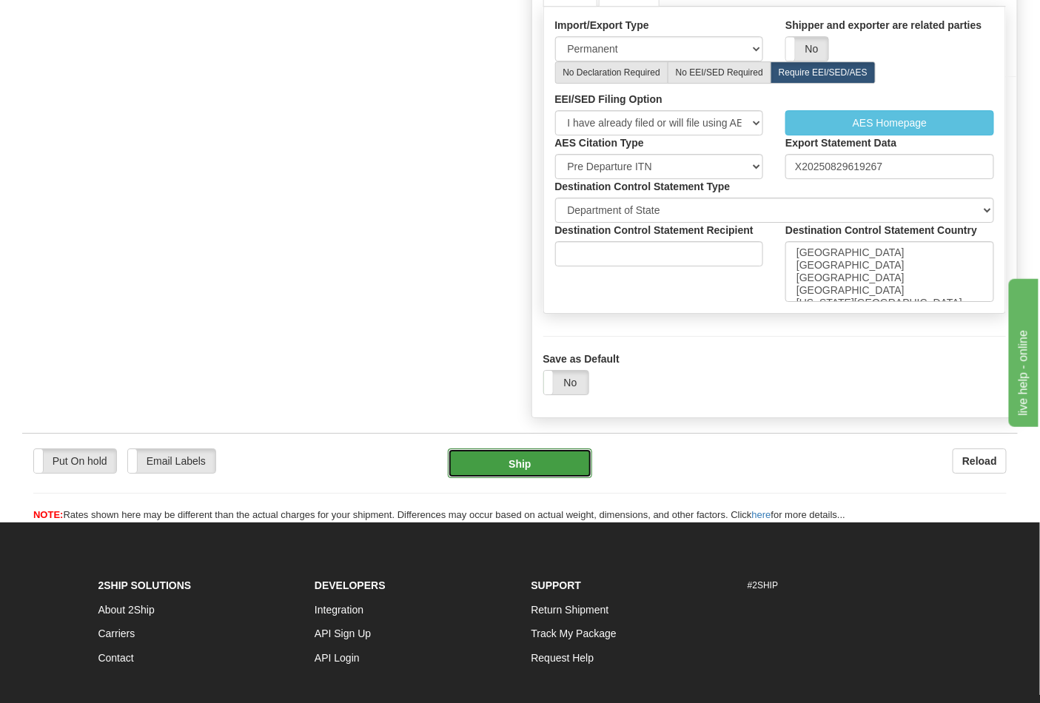
click at [553, 477] on button "Ship" at bounding box center [520, 463] width 144 height 30
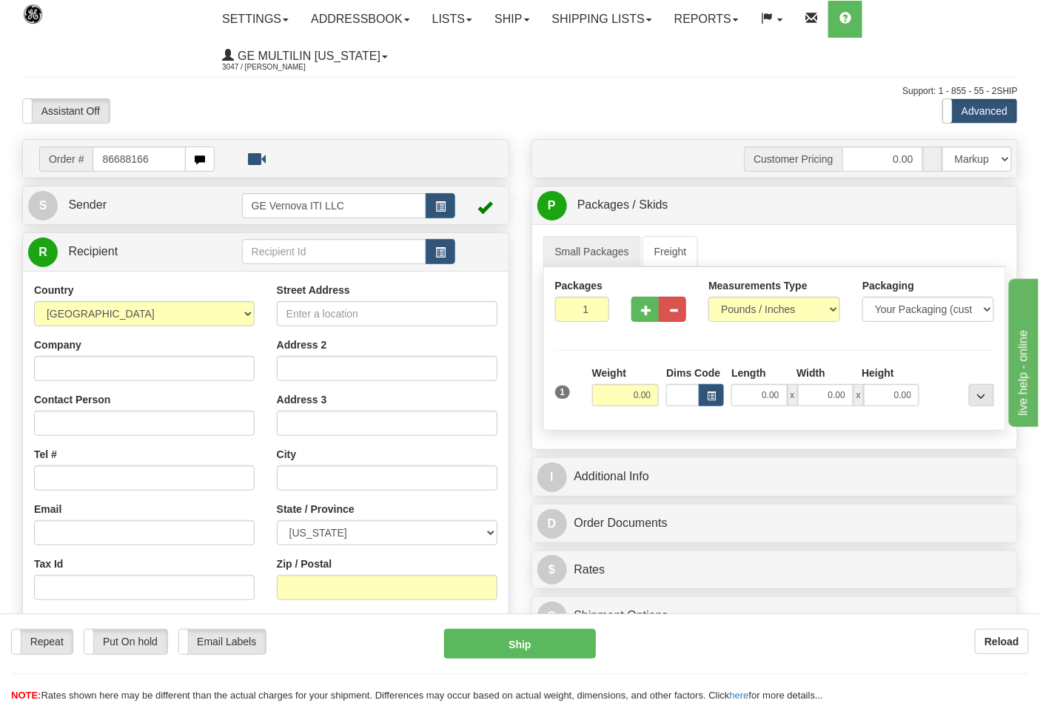
type input "86688166"
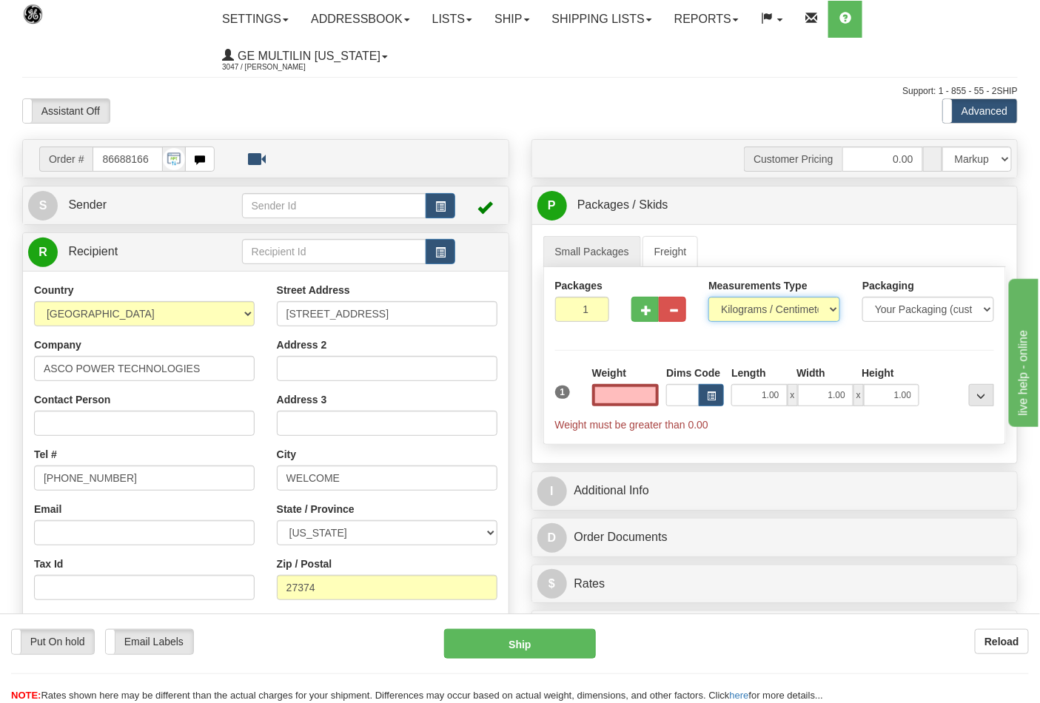
type input "0.00"
click at [750, 314] on select "Pounds / Inches Kilograms / Centimeters" at bounding box center [774, 309] width 132 height 25
select select "0"
click at [708, 297] on select "Pounds / Inches Kilograms / Centimeters" at bounding box center [774, 309] width 132 height 25
click at [635, 309] on button "button" at bounding box center [644, 309] width 27 height 25
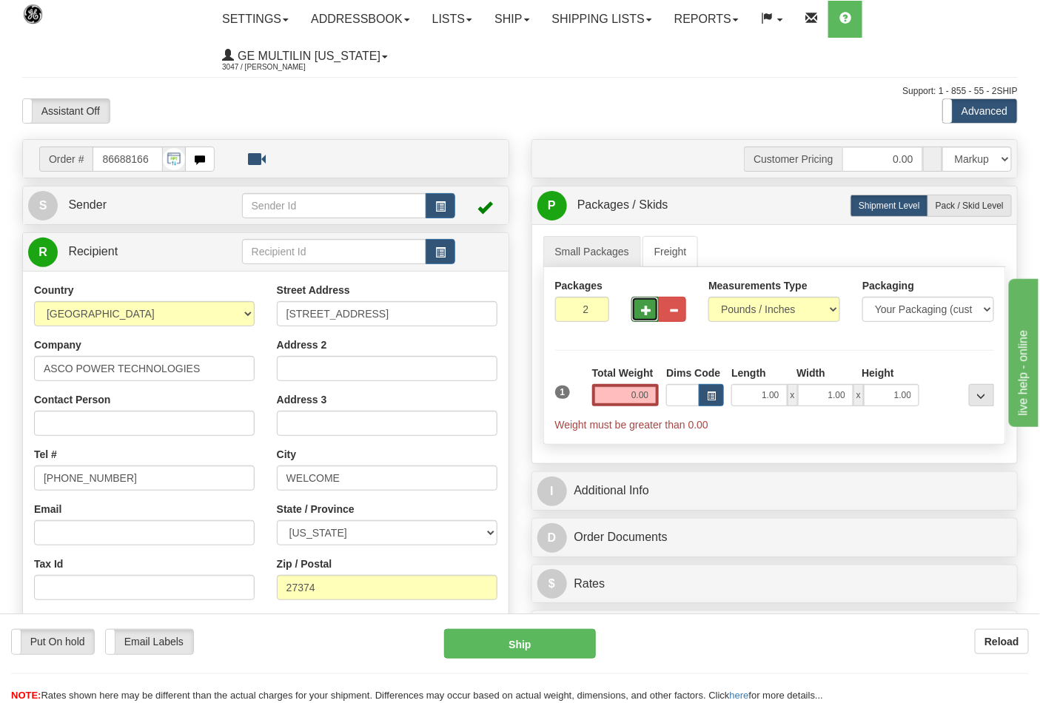
click at [640, 311] on button "button" at bounding box center [644, 309] width 27 height 25
type input "3"
click at [651, 396] on input "0.00" at bounding box center [625, 395] width 67 height 22
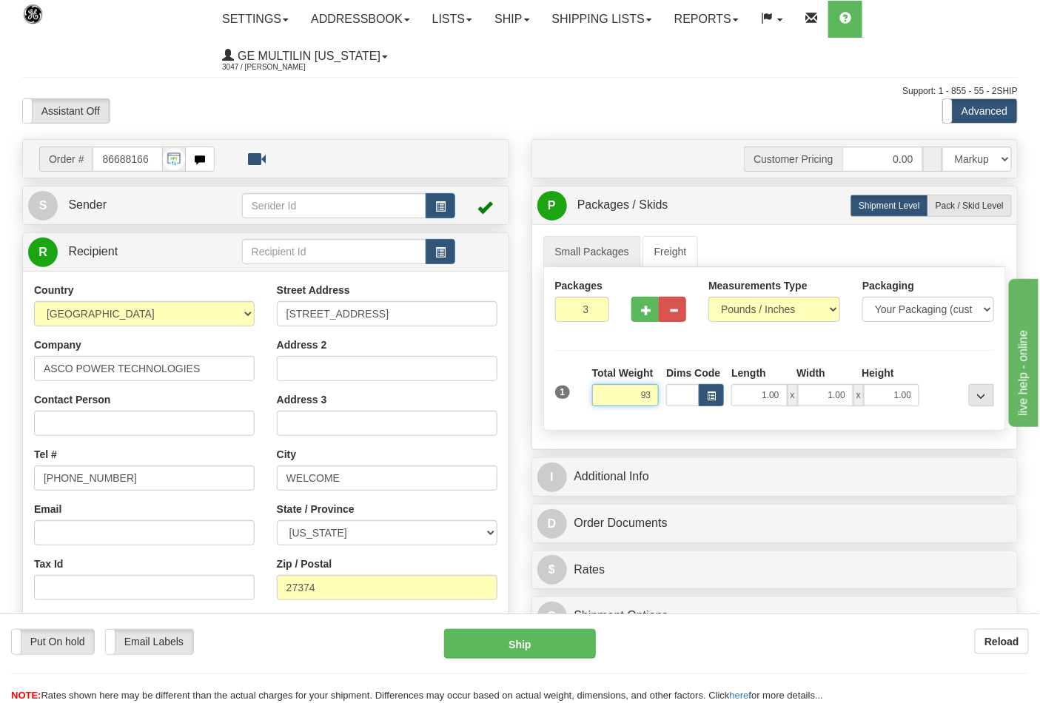
click button "Delete" at bounding box center [0, 0] width 0 height 0
type input "93.00"
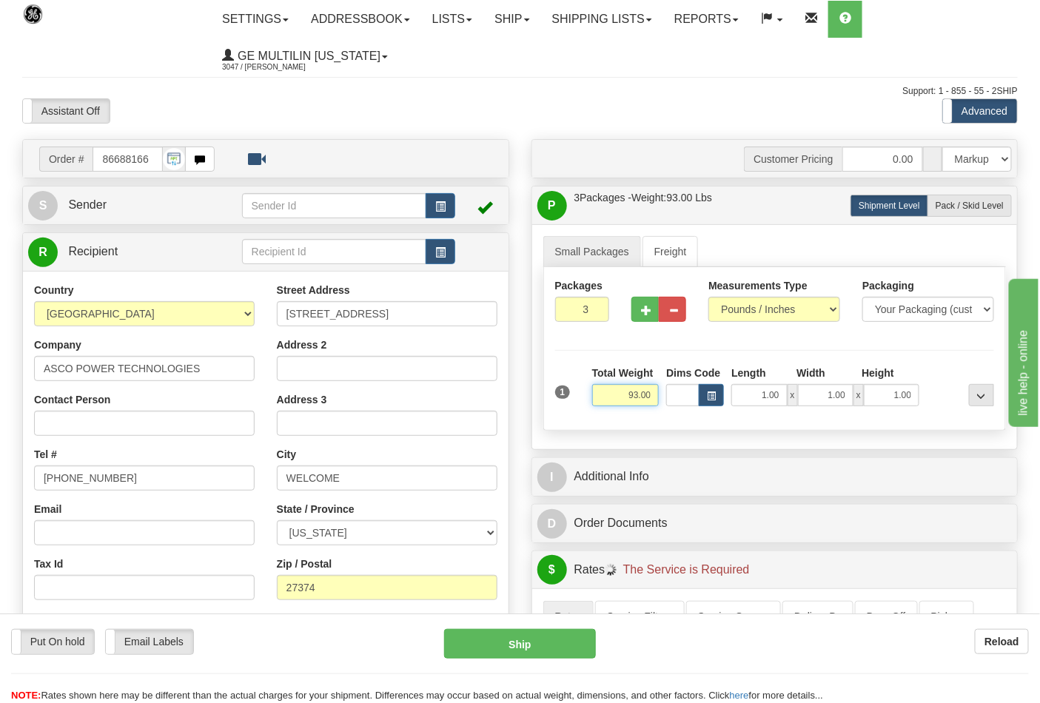
scroll to position [246, 0]
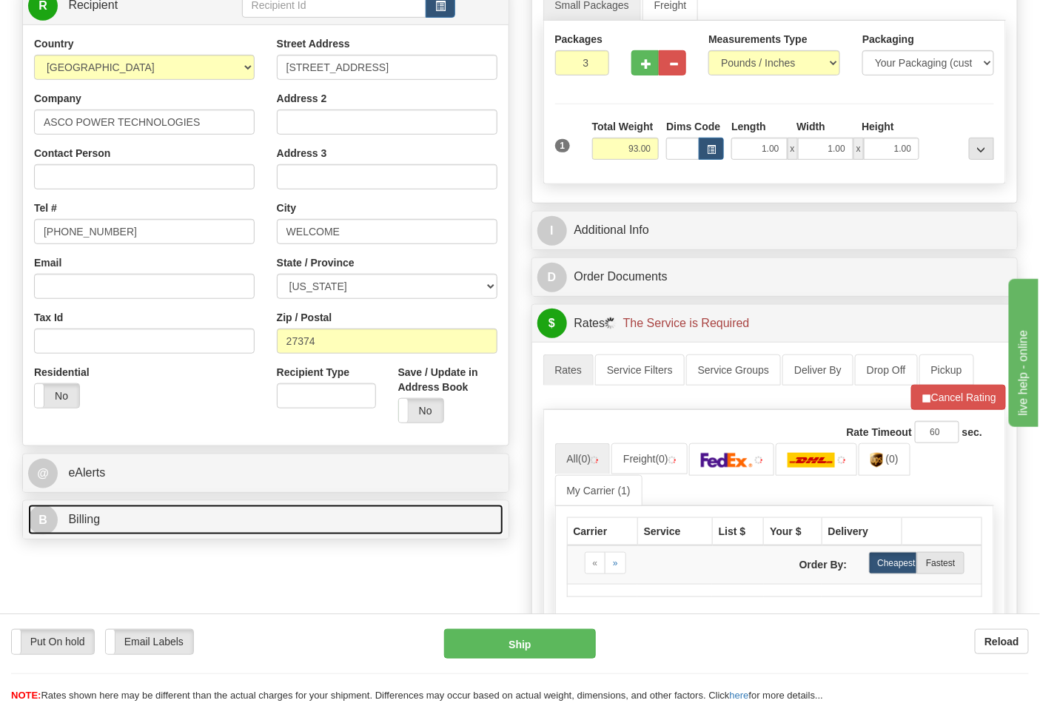
click at [136, 514] on link "B Billing" at bounding box center [265, 520] width 475 height 30
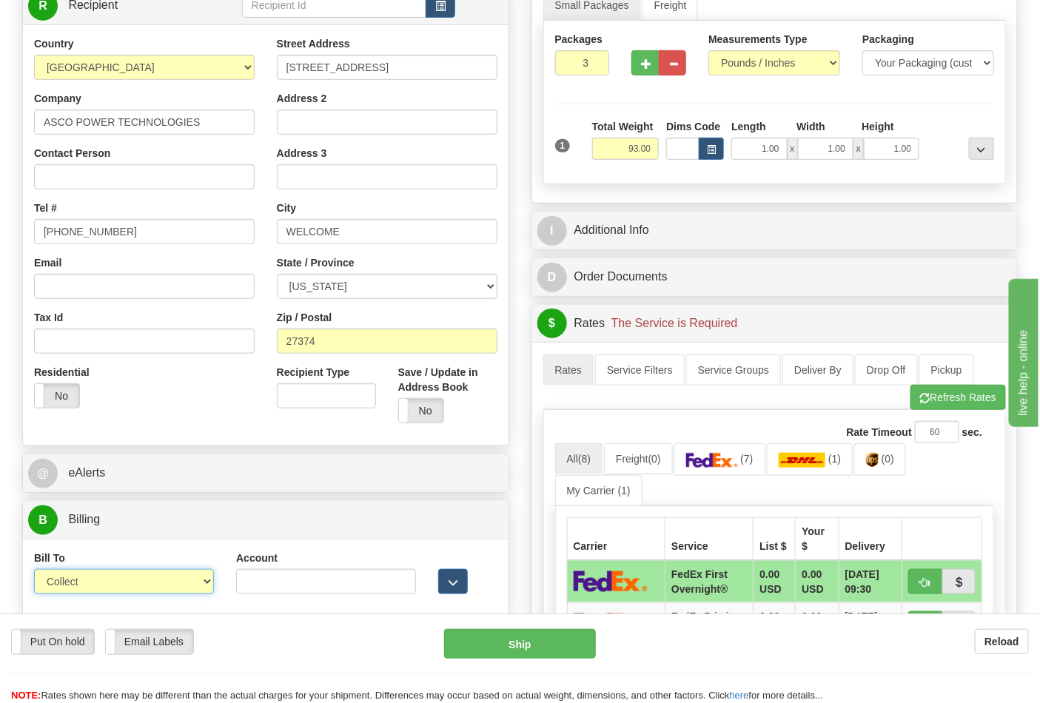
click at [110, 585] on select "Sender Recipient Third Party Collect" at bounding box center [124, 581] width 180 height 25
select select "2"
click at [34, 571] on select "Sender Recipient Third Party Collect" at bounding box center [124, 581] width 180 height 25
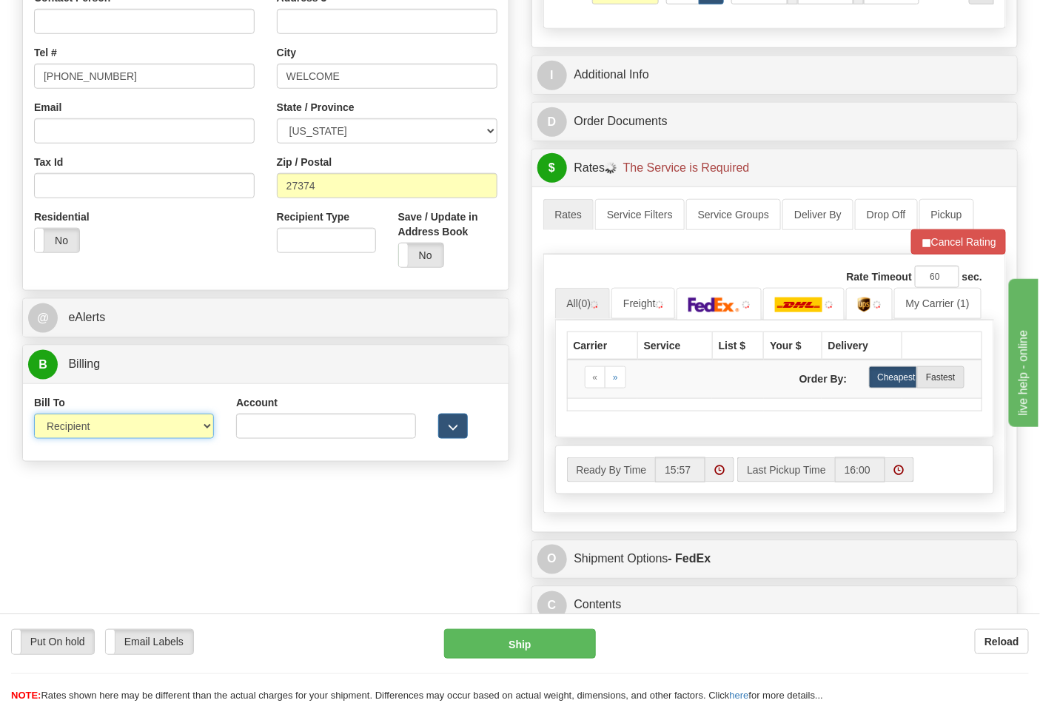
scroll to position [575, 0]
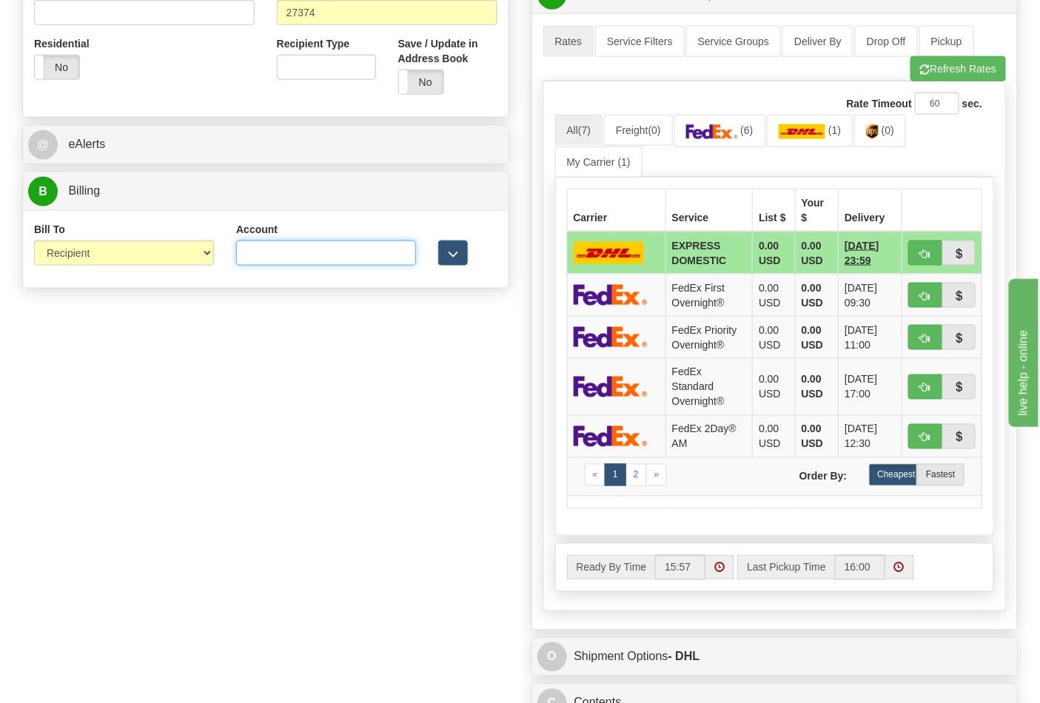
click at [265, 250] on input "Account" at bounding box center [326, 252] width 180 height 25
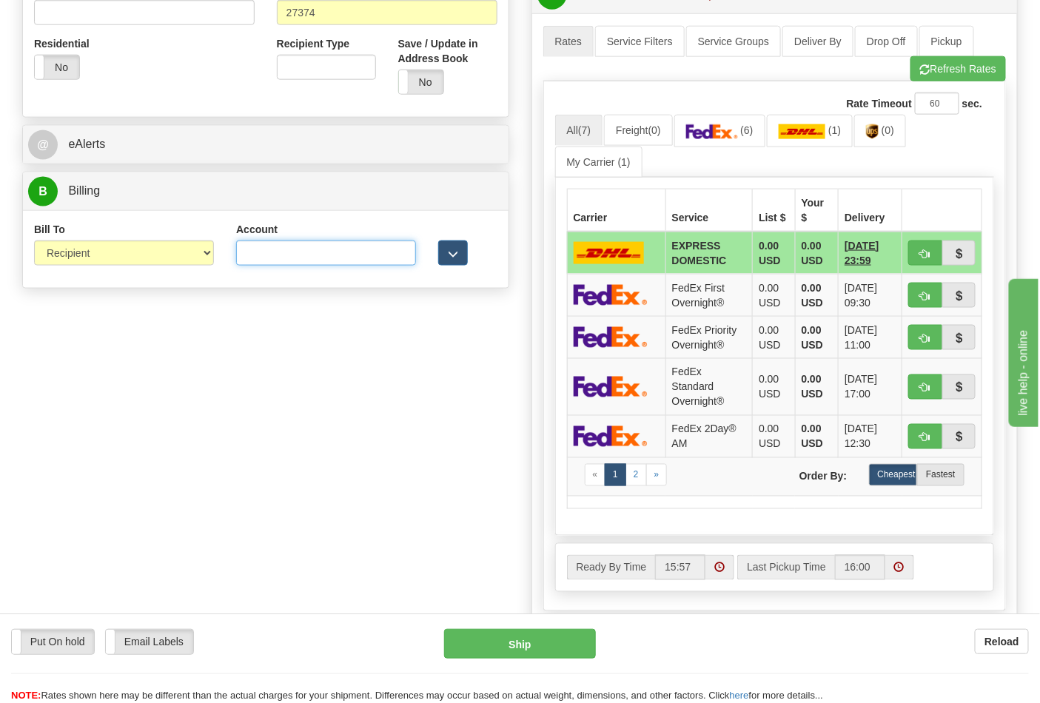
paste input "664421534"
type input "664421534"
click at [737, 135] on img at bounding box center [712, 131] width 52 height 15
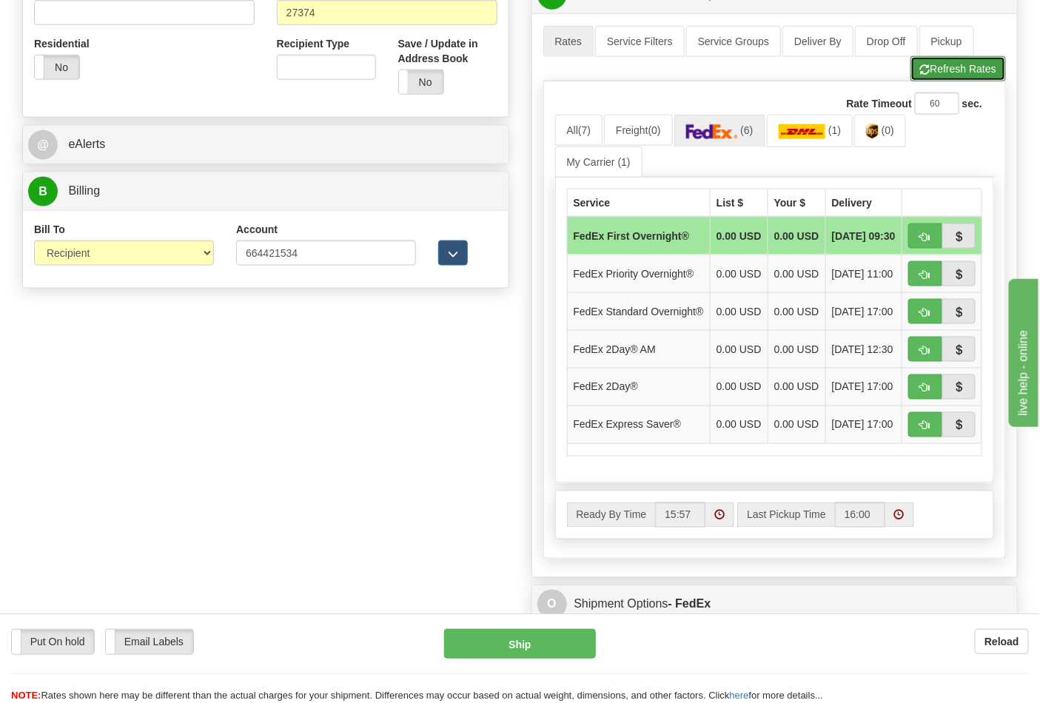
click at [940, 73] on button "Refresh Rates" at bounding box center [957, 68] width 95 height 25
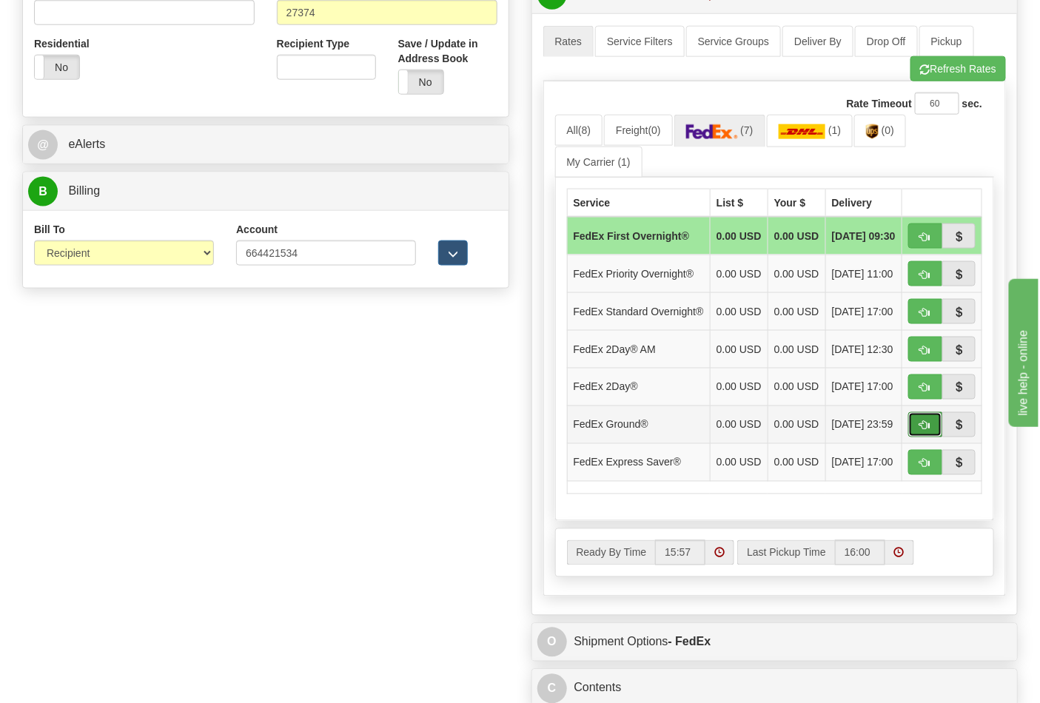
click at [930, 437] on button "button" at bounding box center [925, 424] width 34 height 25
type input "92"
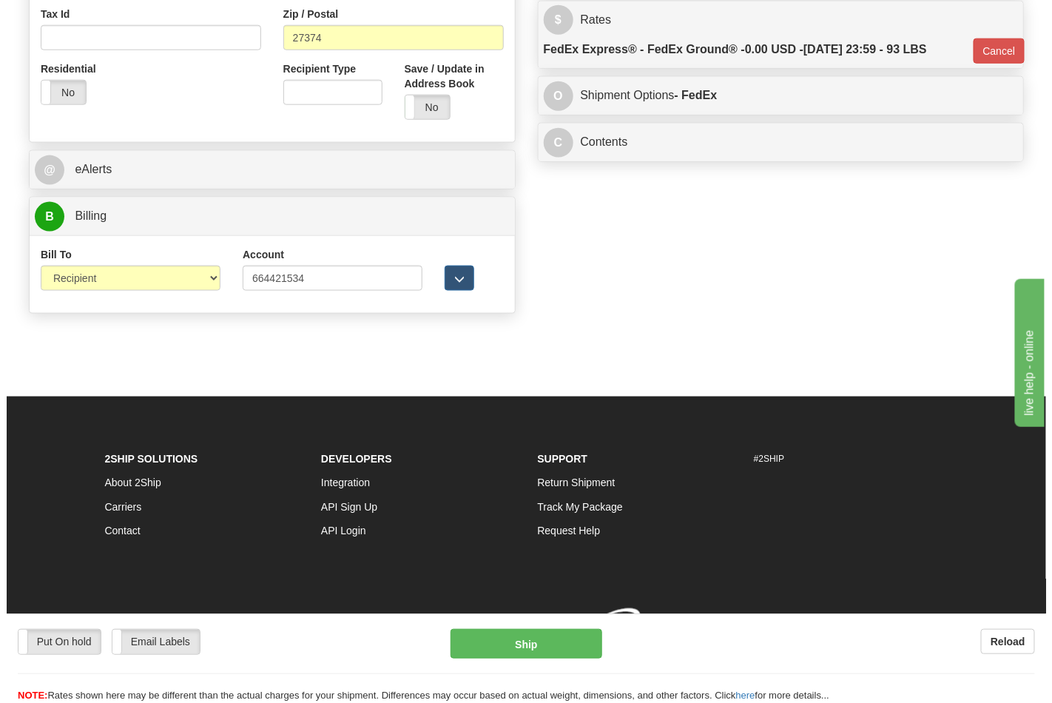
scroll to position [552, 0]
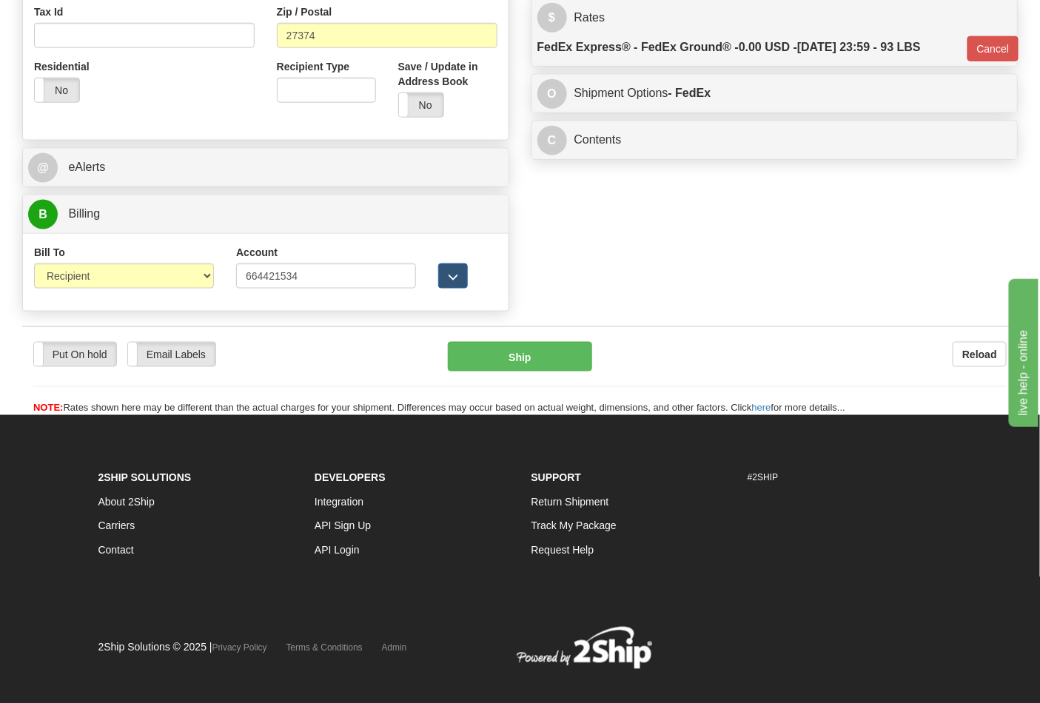
click at [523, 374] on div "Put On hold Put On hold Email Labels Email Labels Edit Reload Ship" at bounding box center [519, 379] width 995 height 74
click at [536, 352] on button "Ship" at bounding box center [520, 357] width 144 height 30
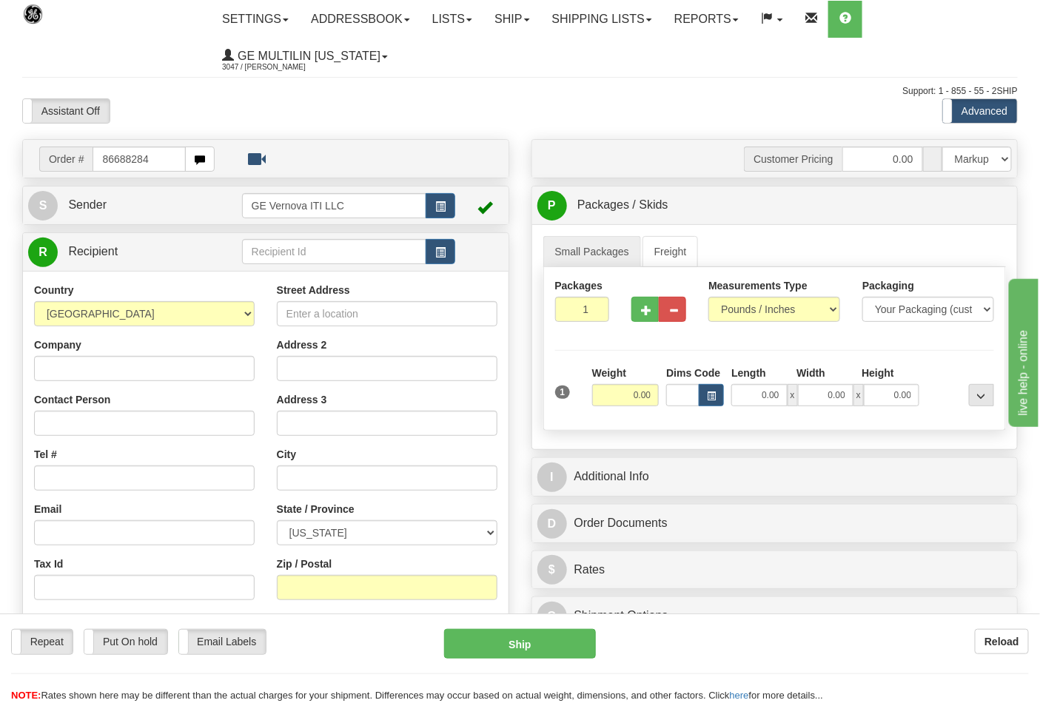
type input "86688284"
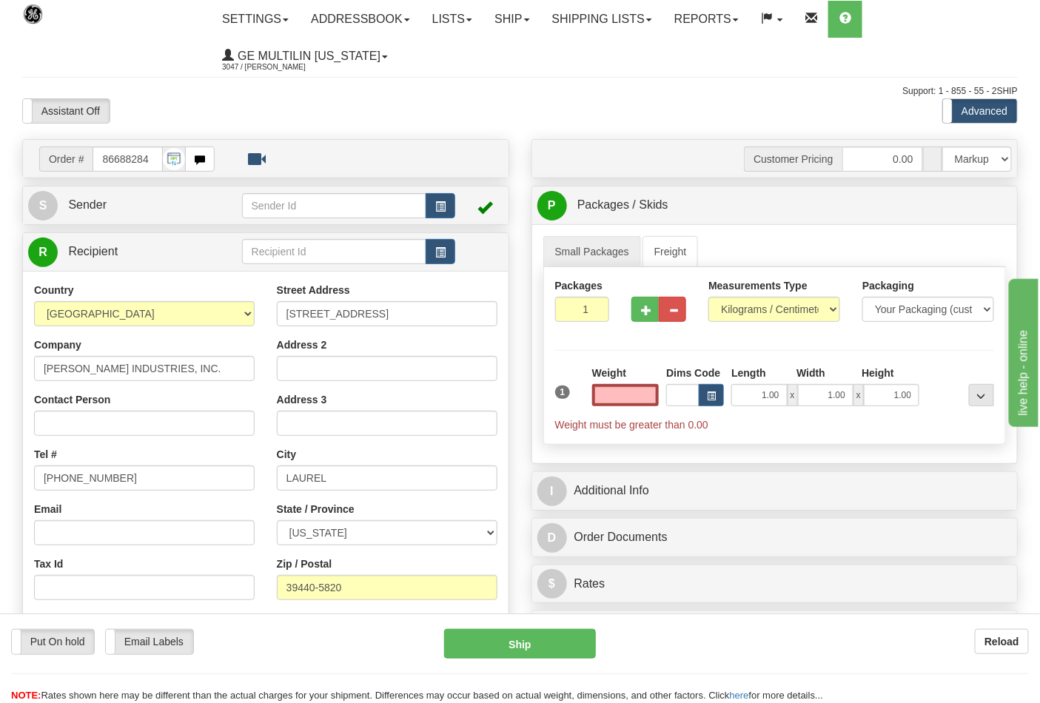
type input "0.00"
click at [727, 302] on div "Measurements Type Pounds / Inches Kilograms / Centimeters" at bounding box center [774, 300] width 132 height 44
drag, startPoint x: 727, startPoint y: 303, endPoint x: 744, endPoint y: 316, distance: 21.8
click at [730, 304] on select "Pounds / Inches Kilograms / Centimeters" at bounding box center [774, 309] width 132 height 25
select select "0"
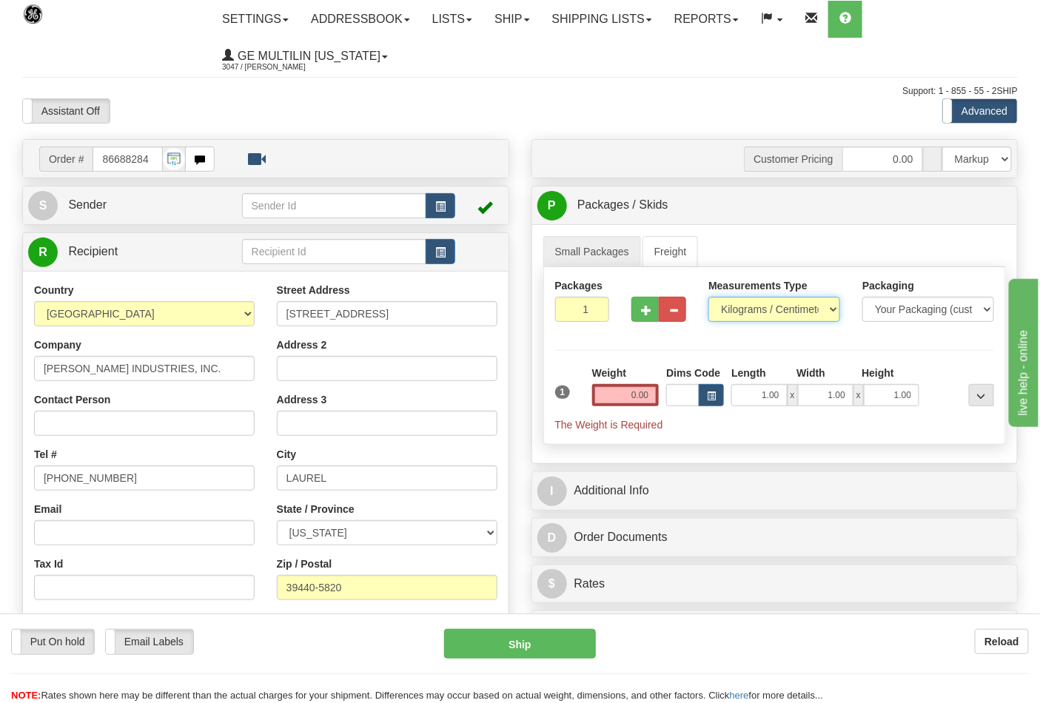
click at [708, 297] on select "Pounds / Inches Kilograms / Centimeters" at bounding box center [774, 309] width 132 height 25
click at [656, 396] on input "0.00" at bounding box center [625, 395] width 67 height 22
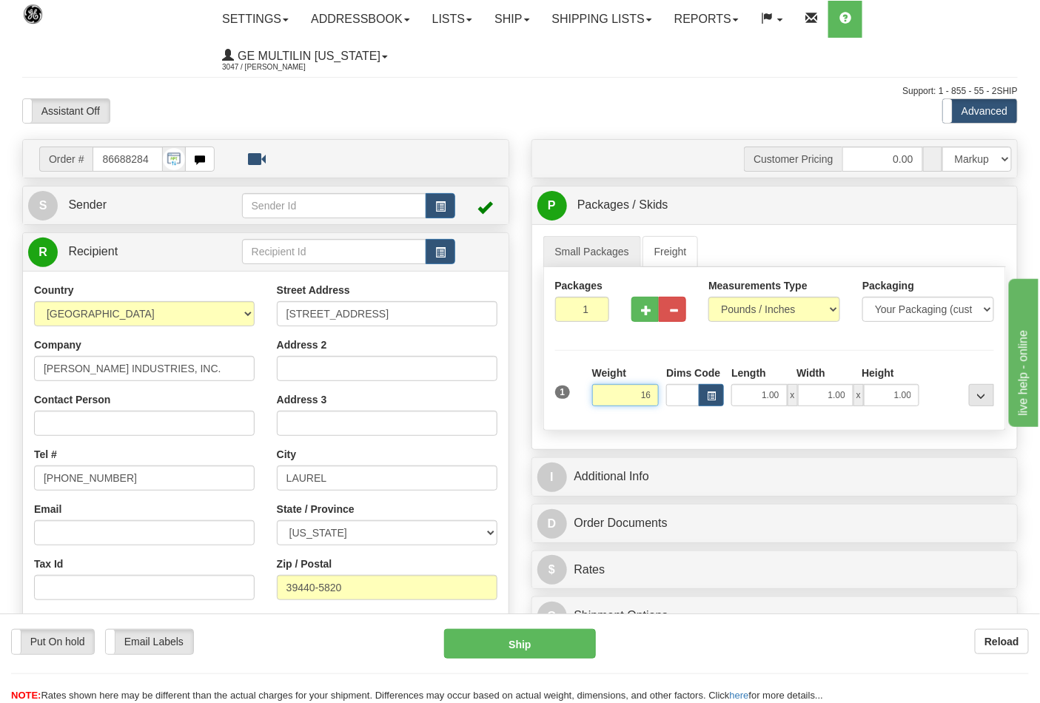
click button "Delete" at bounding box center [0, 0] width 0 height 0
type input "16.00"
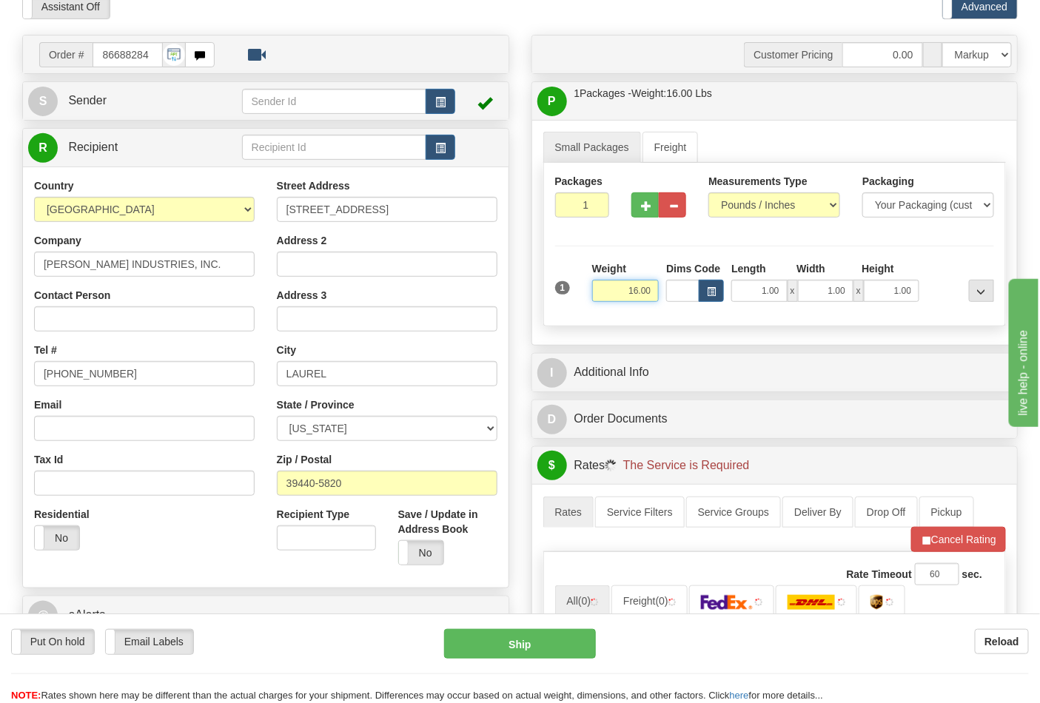
scroll to position [246, 0]
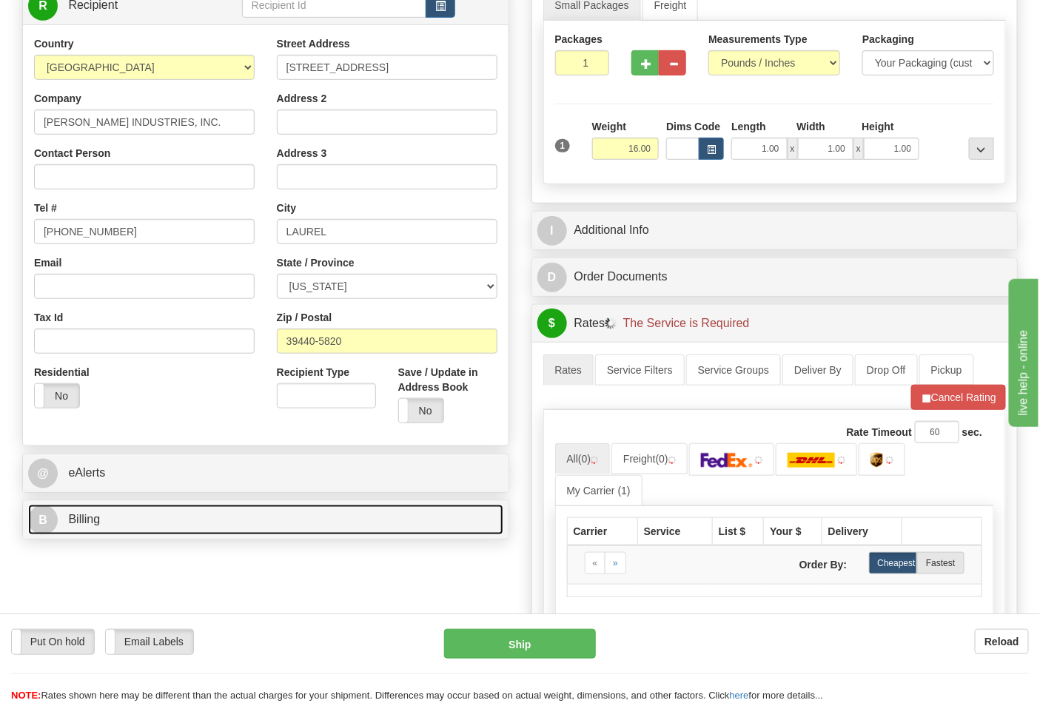
click at [135, 516] on link "B Billing" at bounding box center [265, 520] width 475 height 30
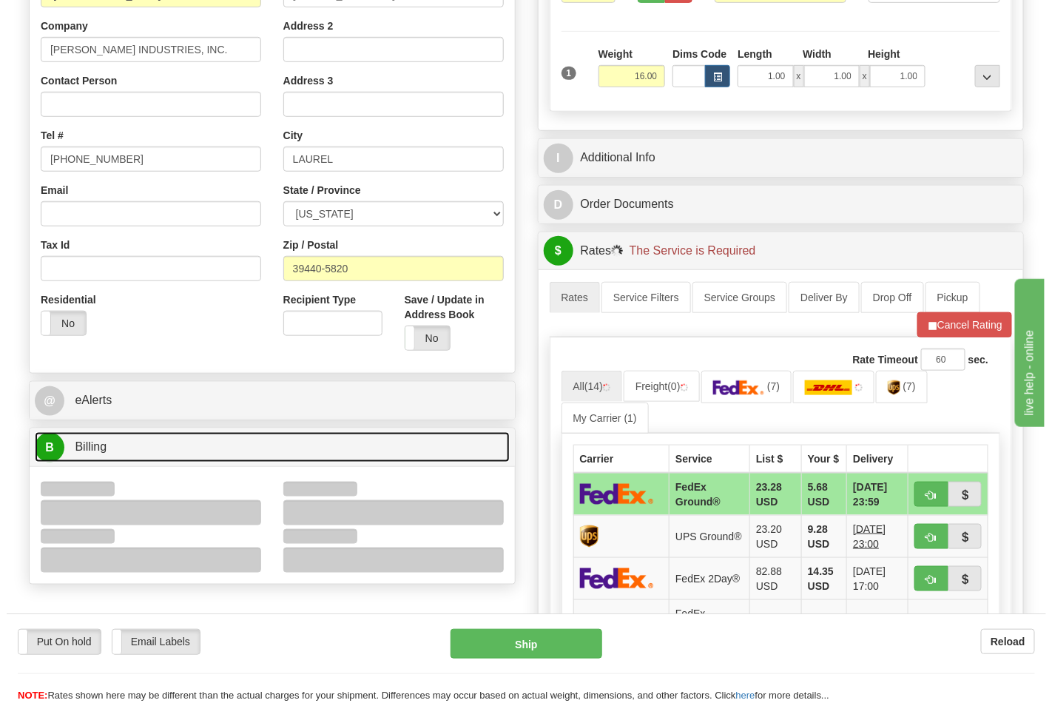
scroll to position [493, 0]
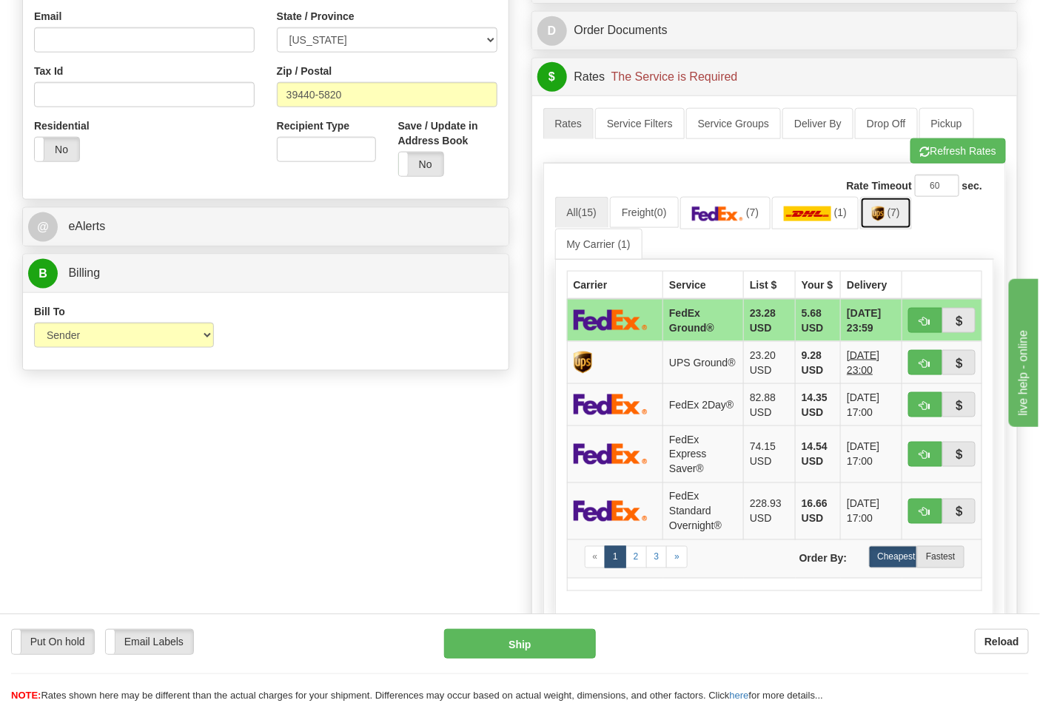
click at [889, 224] on link "(7)" at bounding box center [886, 213] width 52 height 32
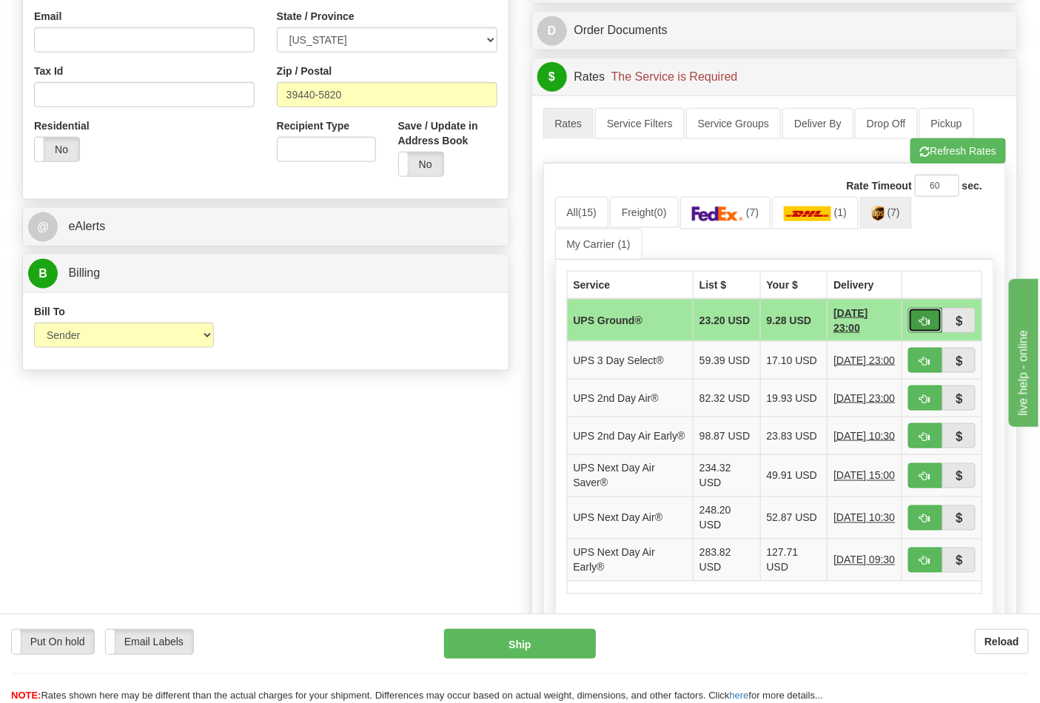
click at [921, 319] on span "button" at bounding box center [925, 322] width 10 height 10
type input "03"
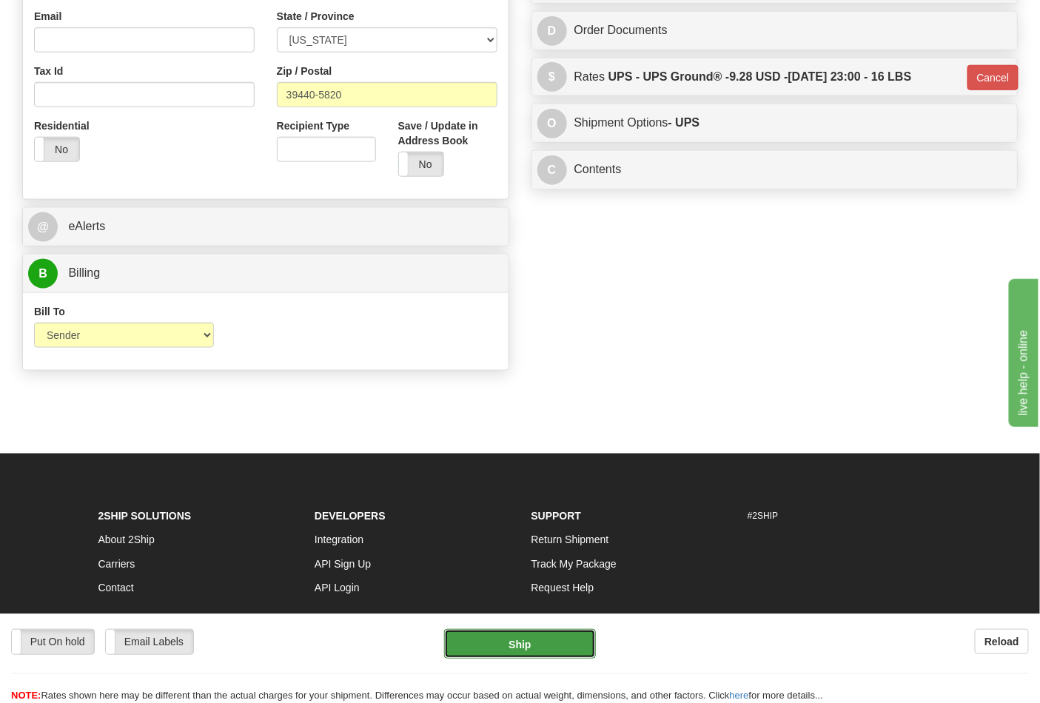
click at [515, 644] on button "Ship" at bounding box center [519, 644] width 151 height 30
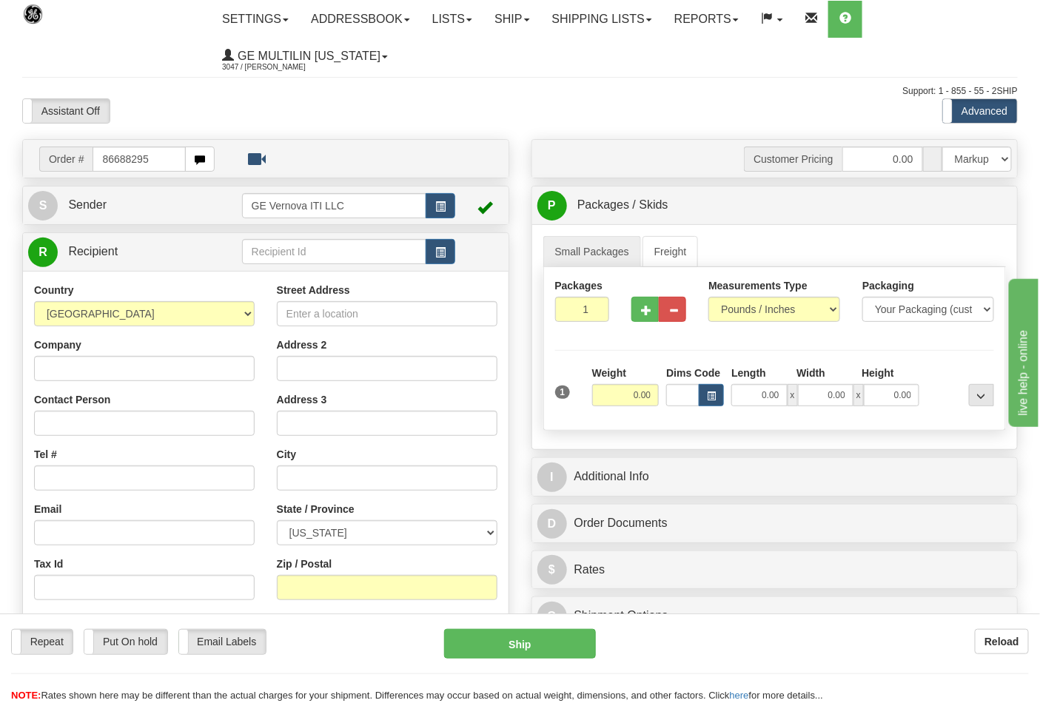
type input "86688295"
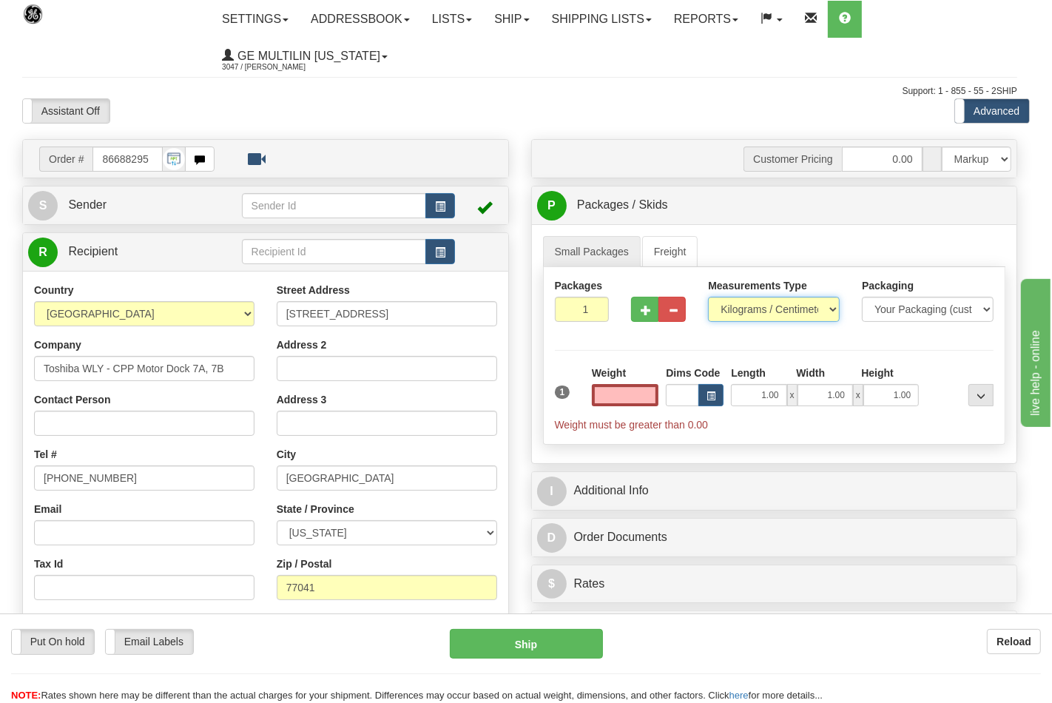
type input "0.00"
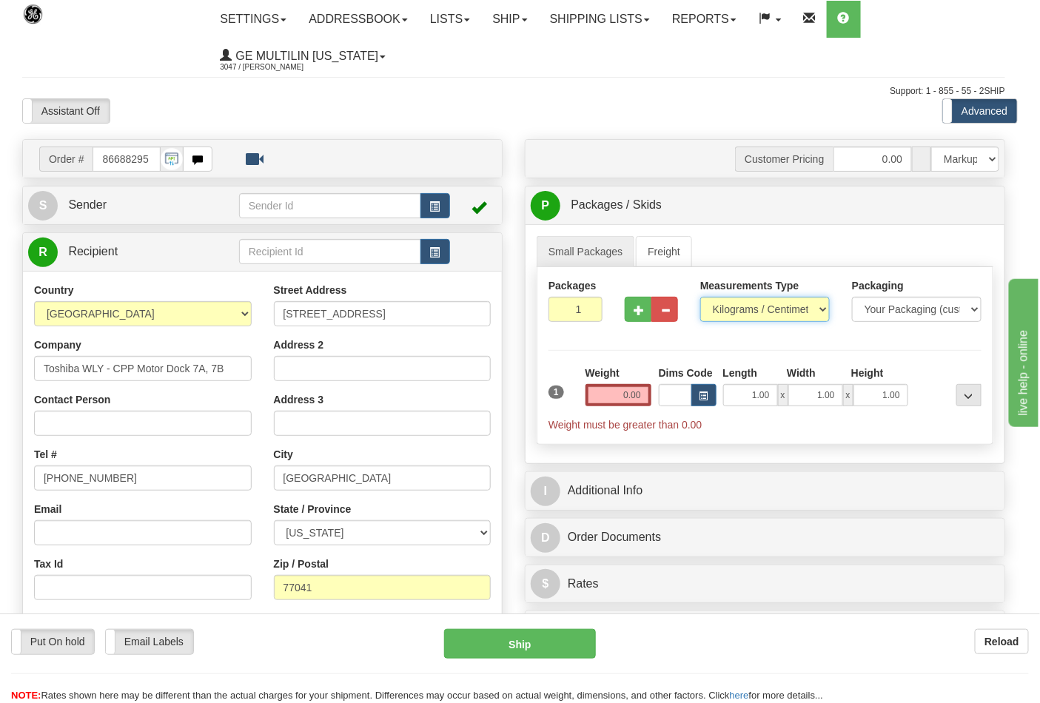
click at [736, 312] on select "Pounds / Inches Kilograms / Centimeters" at bounding box center [764, 309] width 129 height 25
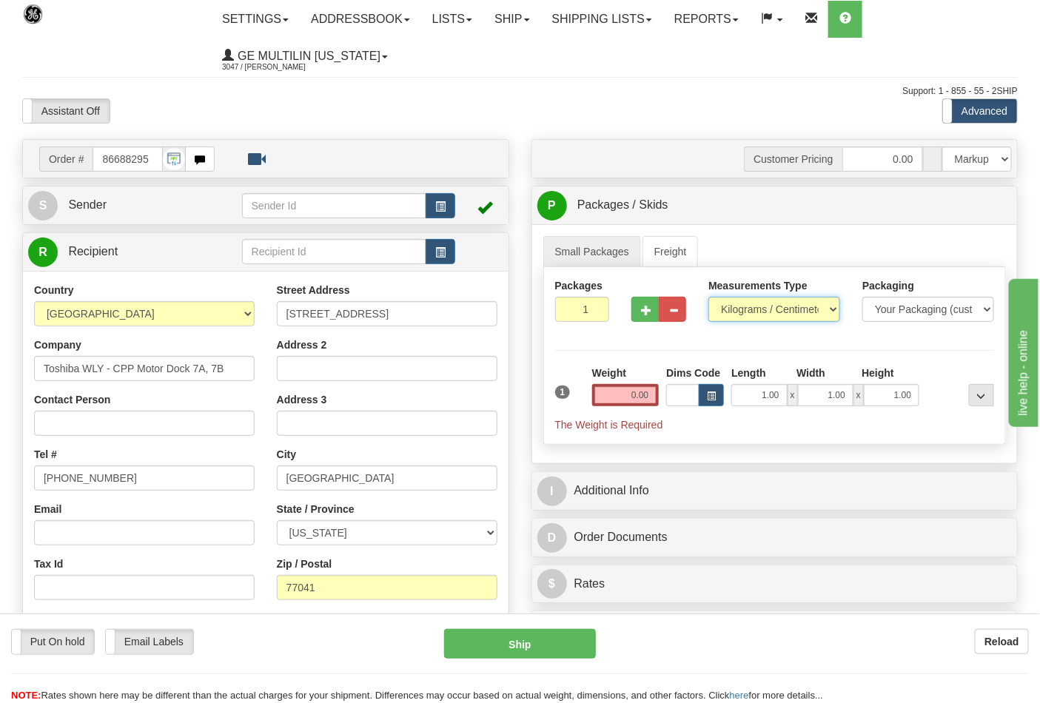
select select "0"
click at [708, 297] on select "Pounds / Inches Kilograms / Centimeters" at bounding box center [774, 309] width 132 height 25
click at [651, 317] on button "button" at bounding box center [644, 309] width 27 height 25
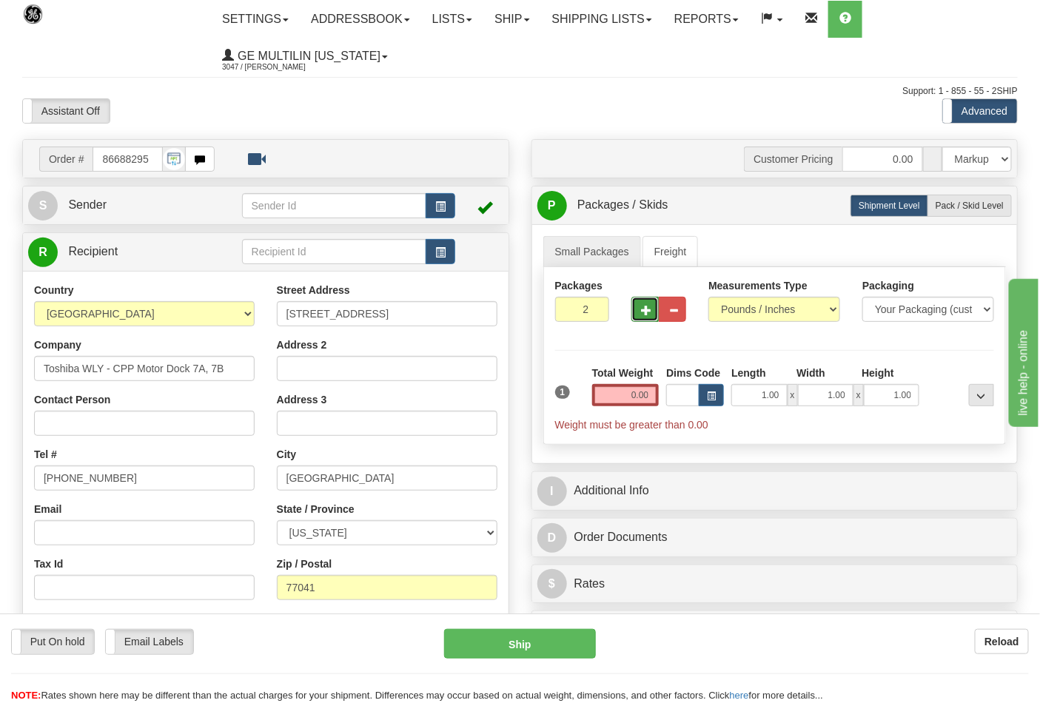
click at [651, 317] on button "button" at bounding box center [644, 309] width 27 height 25
type input "5"
click at [951, 212] on label "Pack / Skid Level Pack.." at bounding box center [969, 206] width 84 height 22
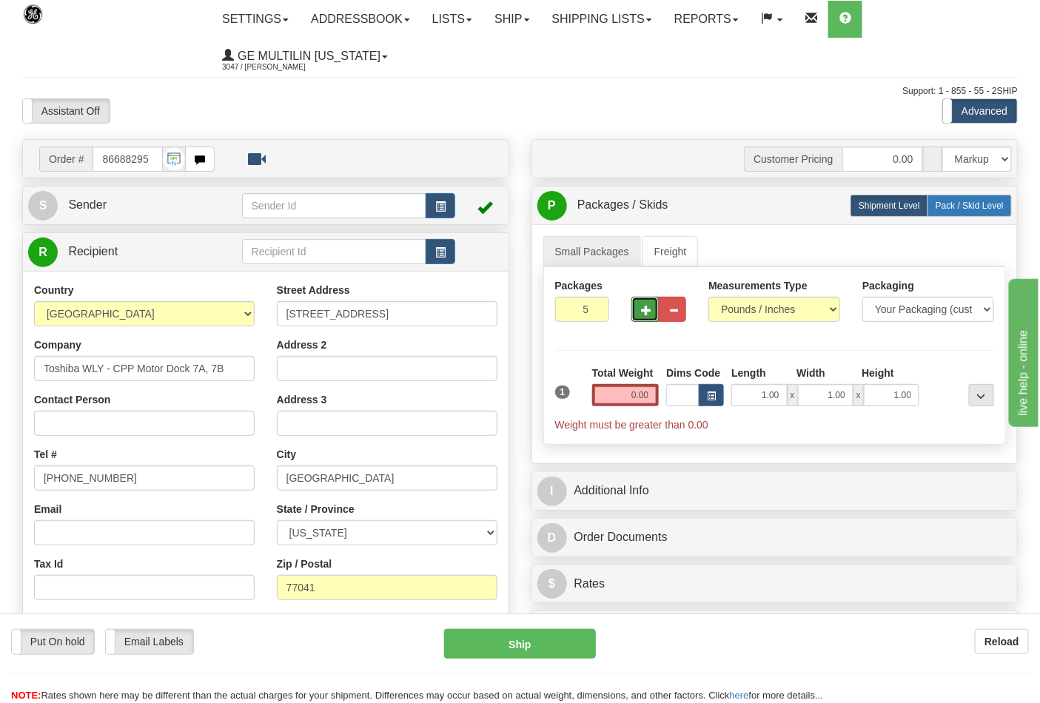
radio input "true"
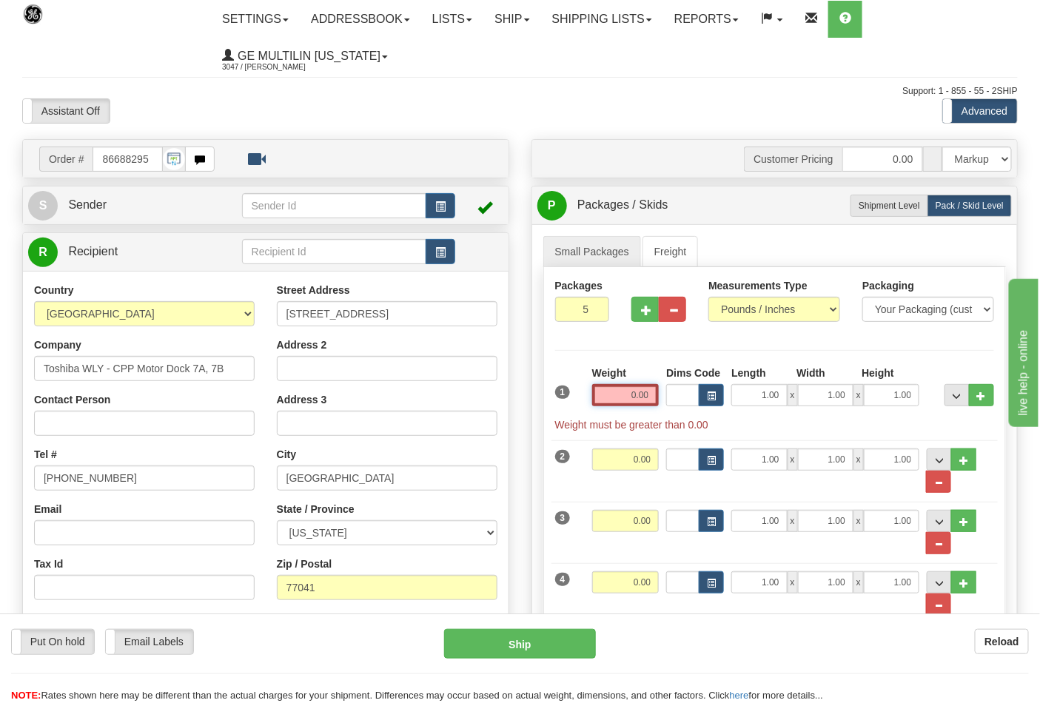
click at [653, 394] on input "0.00" at bounding box center [625, 395] width 67 height 22
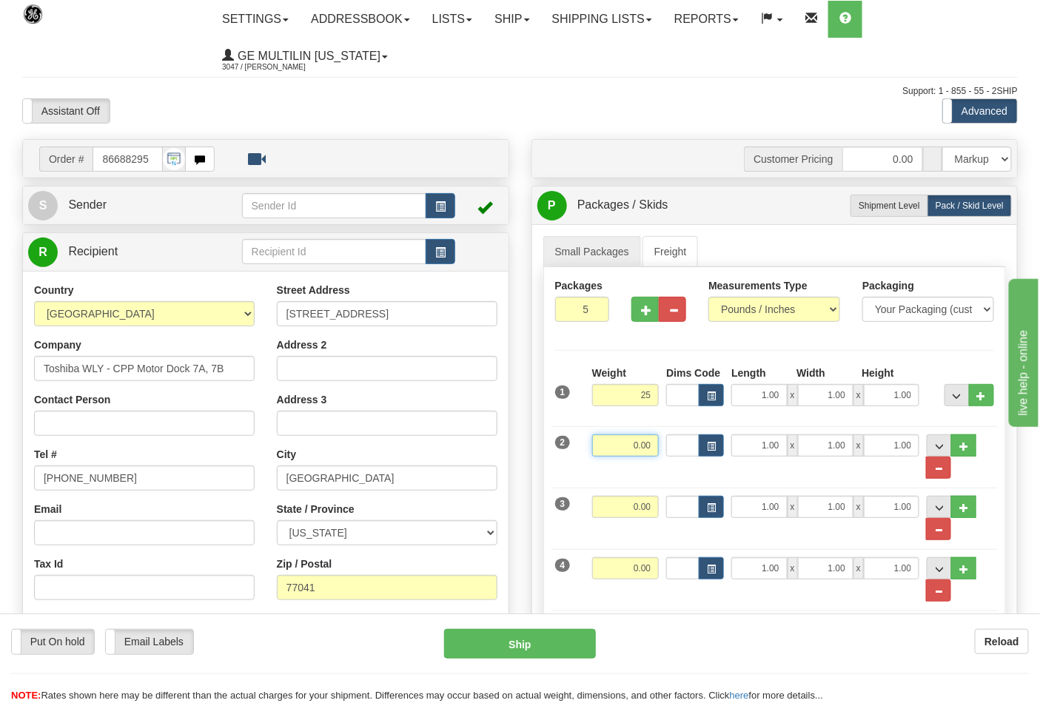
type input "25.00"
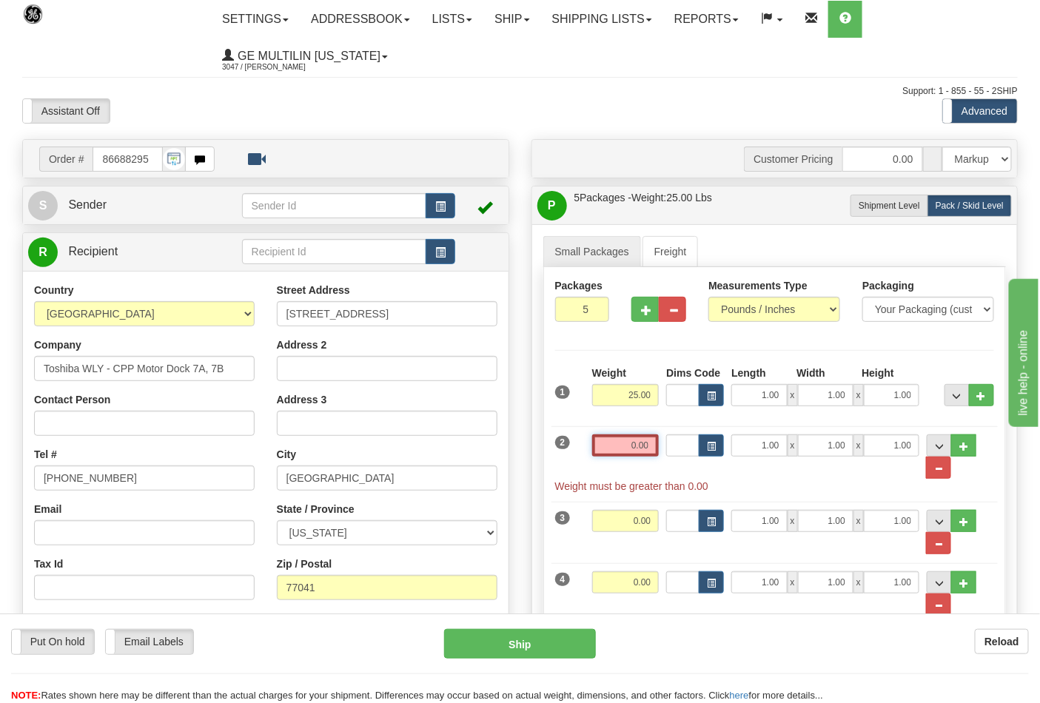
click at [653, 450] on input "0.00" at bounding box center [625, 445] width 67 height 22
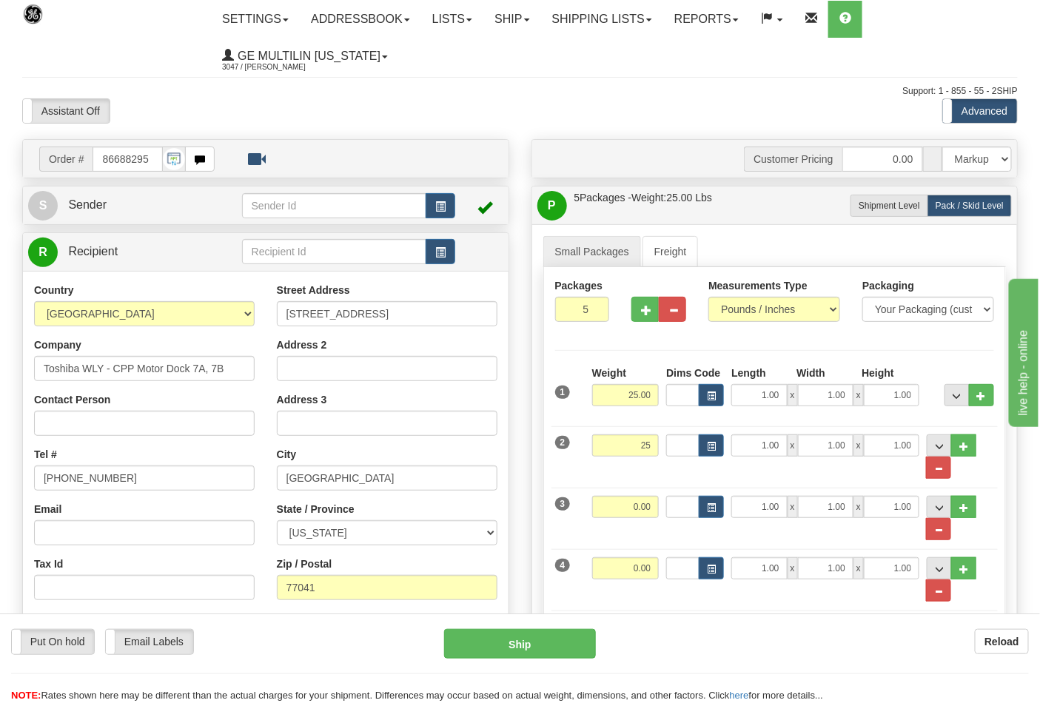
type input "25.00"
click at [660, 505] on div "Weight 0.00" at bounding box center [625, 512] width 75 height 33
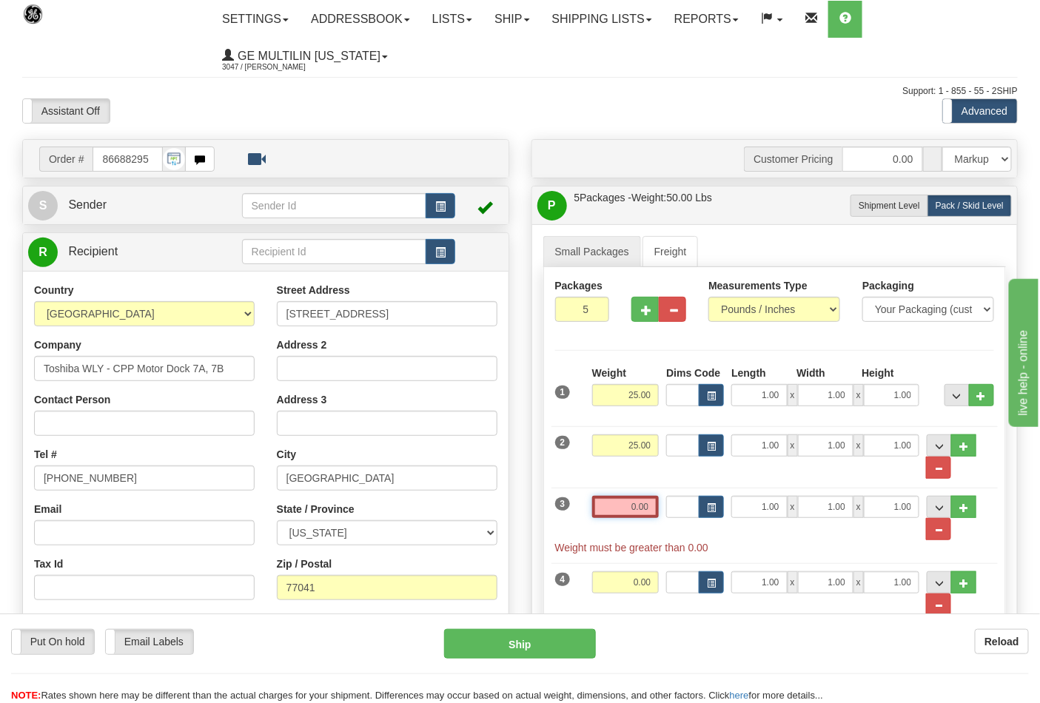
click at [652, 511] on input "0.00" at bounding box center [625, 507] width 67 height 22
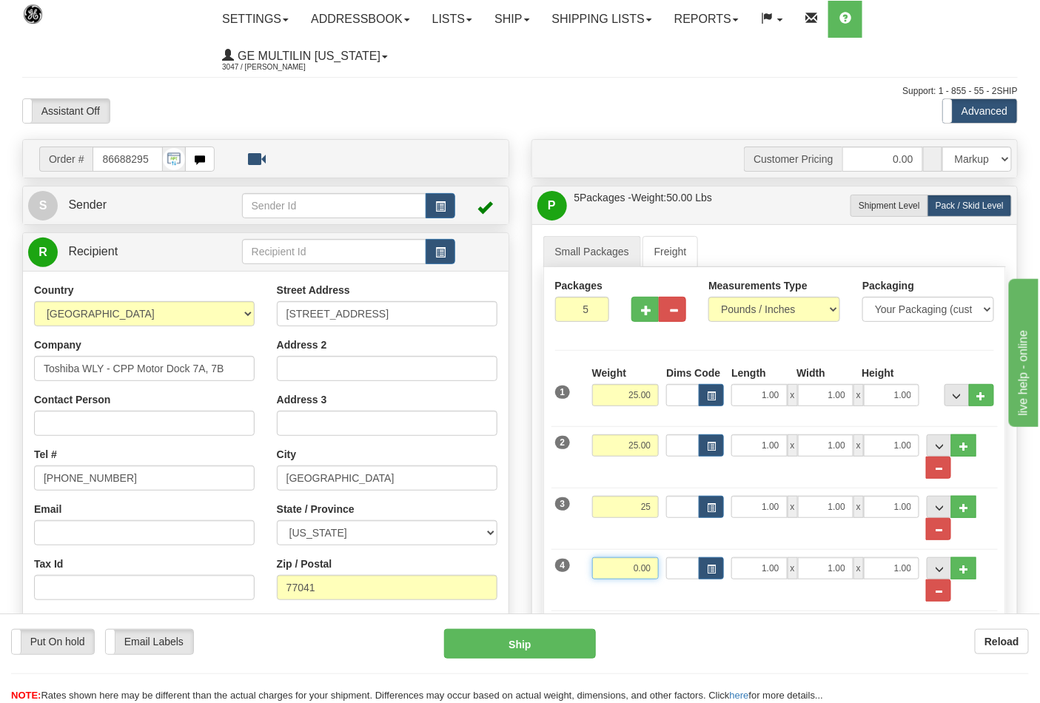
type input "25.00"
click at [657, 564] on input "0.00" at bounding box center [625, 568] width 67 height 22
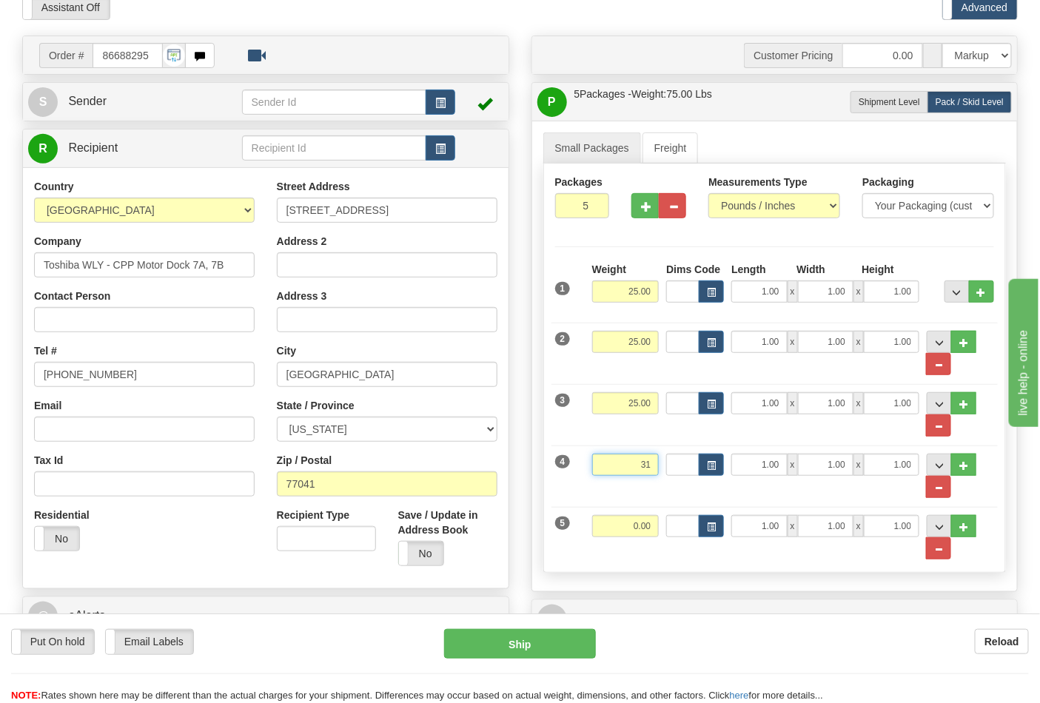
scroll to position [164, 0]
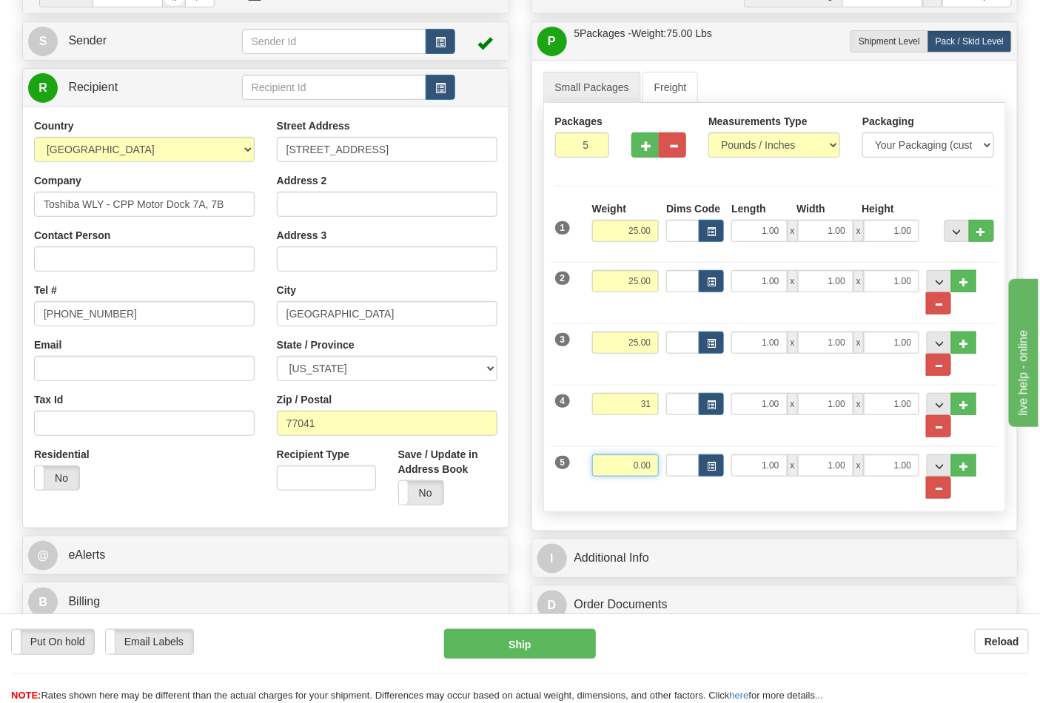
type input "31.00"
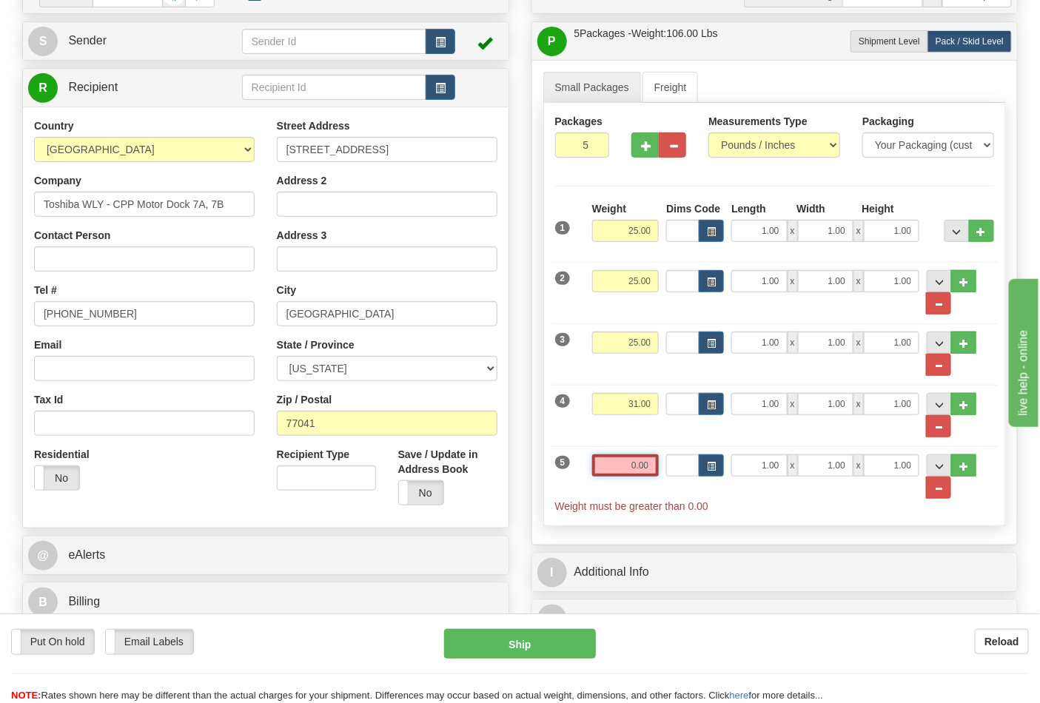
click at [650, 462] on input "0.00" at bounding box center [625, 465] width 67 height 22
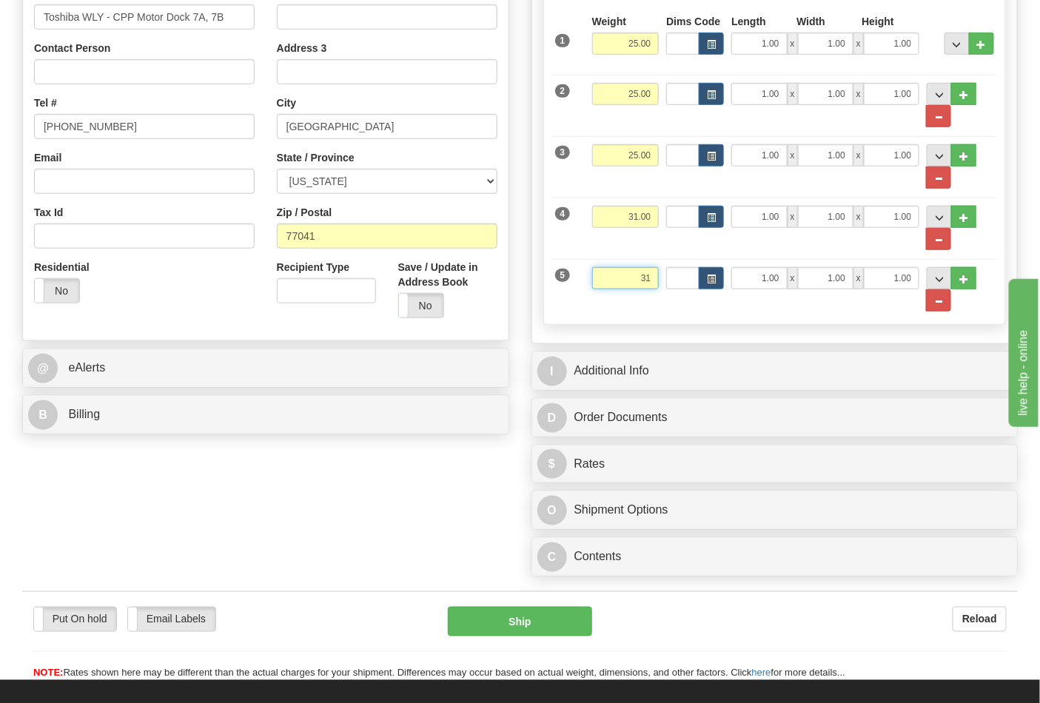
scroll to position [493, 0]
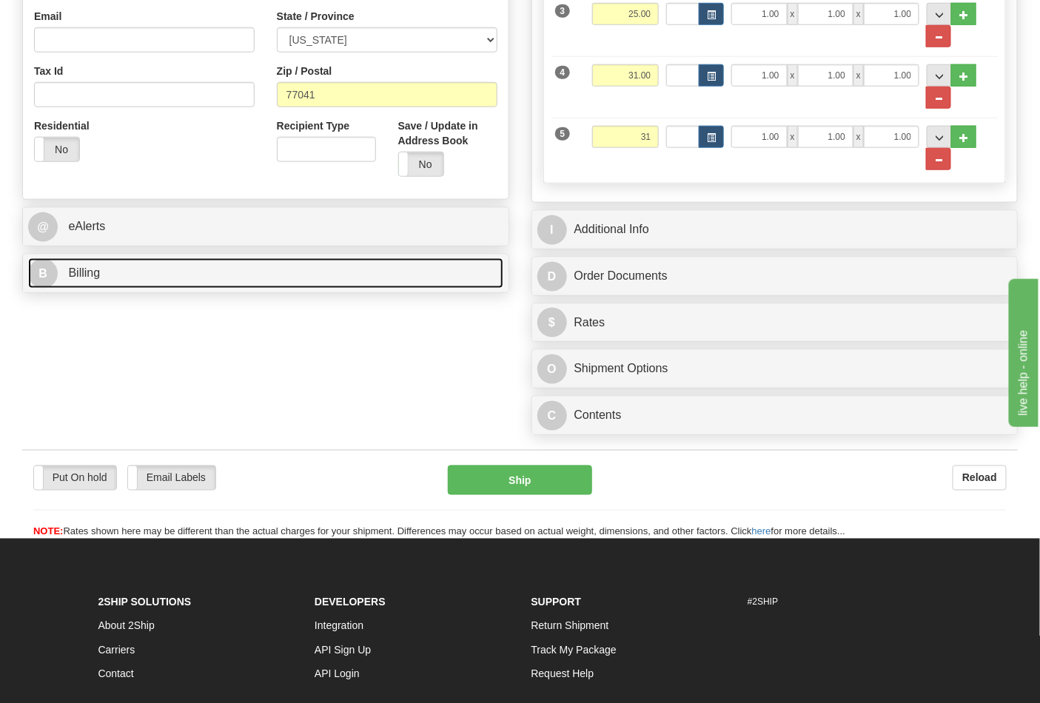
type input "31.00"
click at [124, 282] on link "B Billing" at bounding box center [265, 273] width 475 height 30
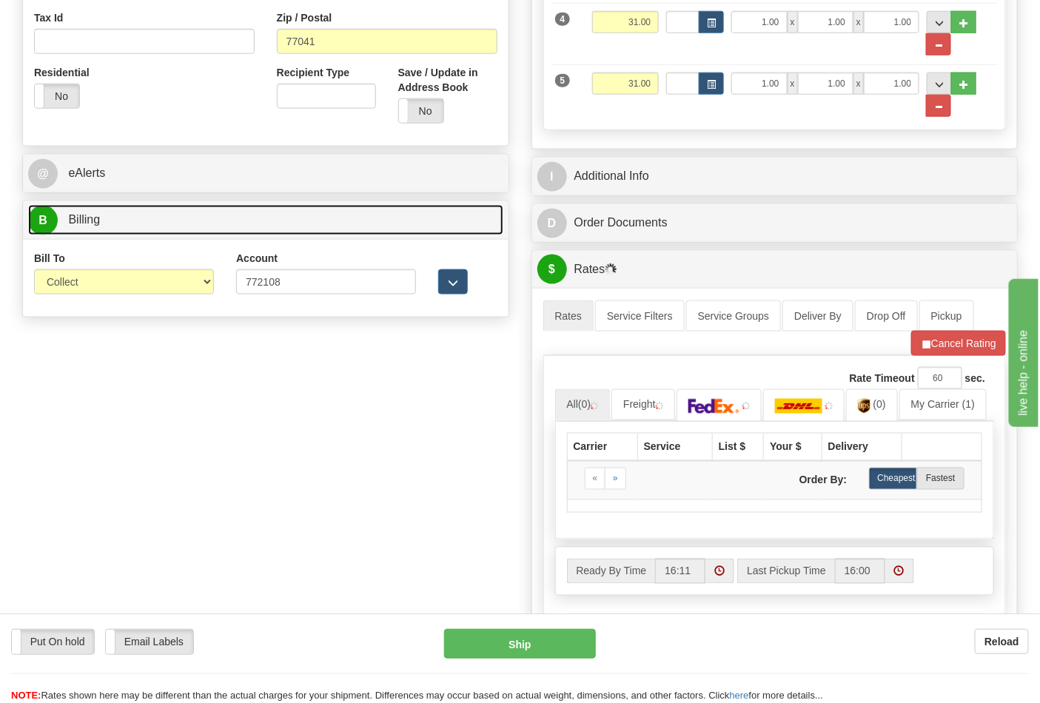
scroll to position [575, 0]
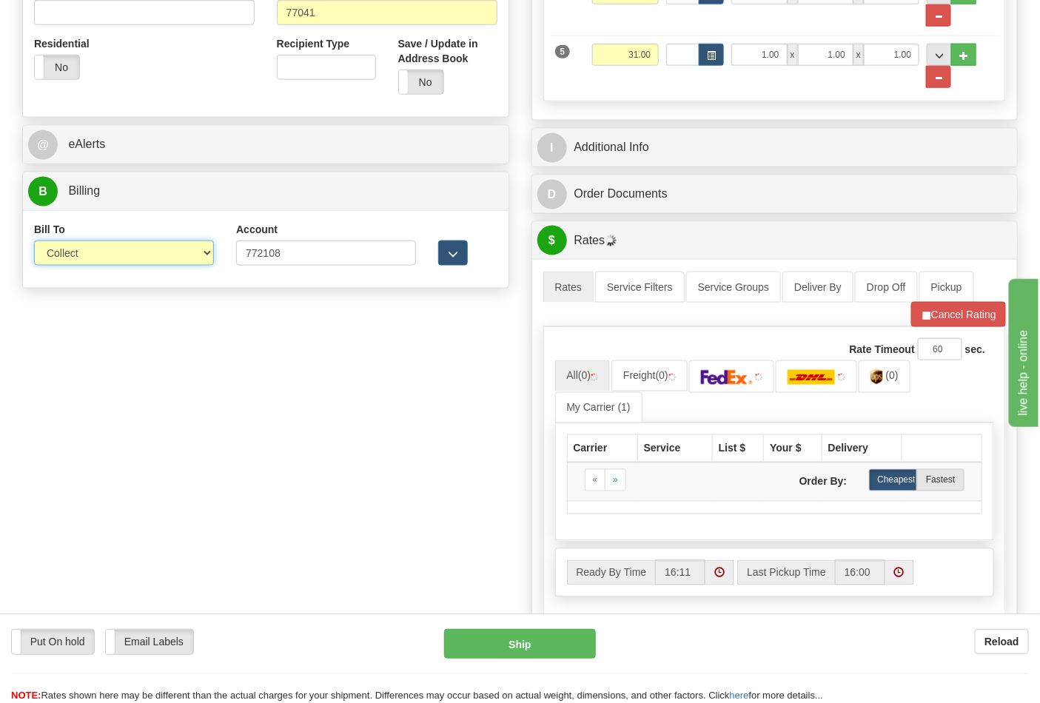
click at [115, 259] on select "Sender Recipient Third Party Collect" at bounding box center [124, 252] width 180 height 25
select select "2"
click at [34, 242] on select "Sender Recipient Third Party Collect" at bounding box center [124, 252] width 180 height 25
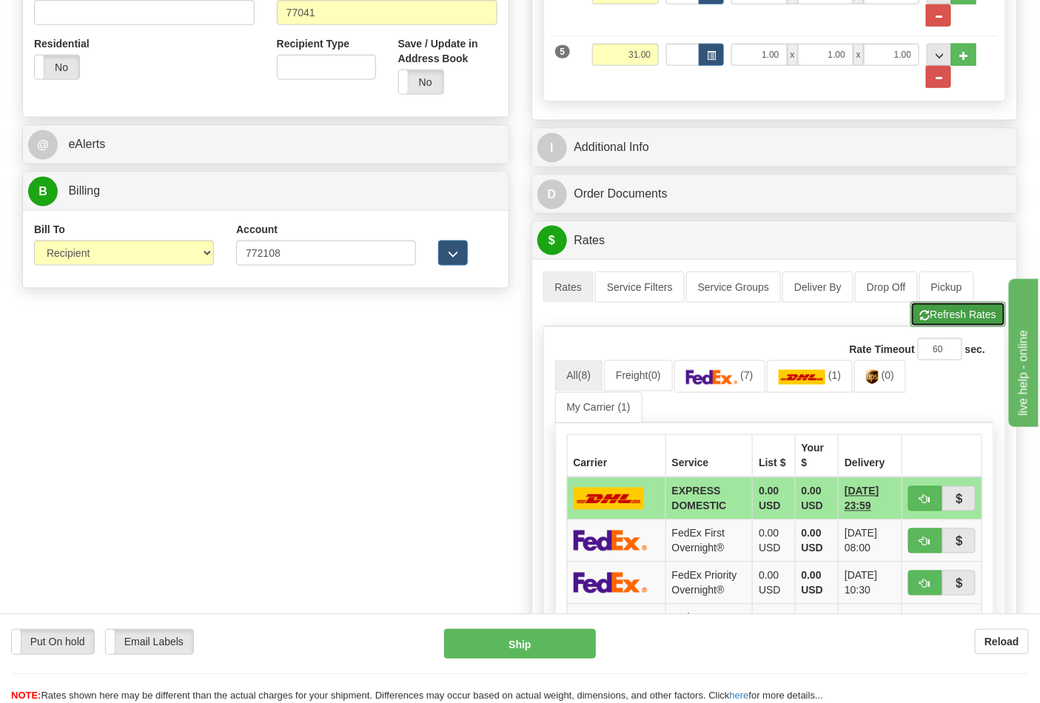
click at [921, 327] on button "Refresh Rates" at bounding box center [957, 314] width 95 height 25
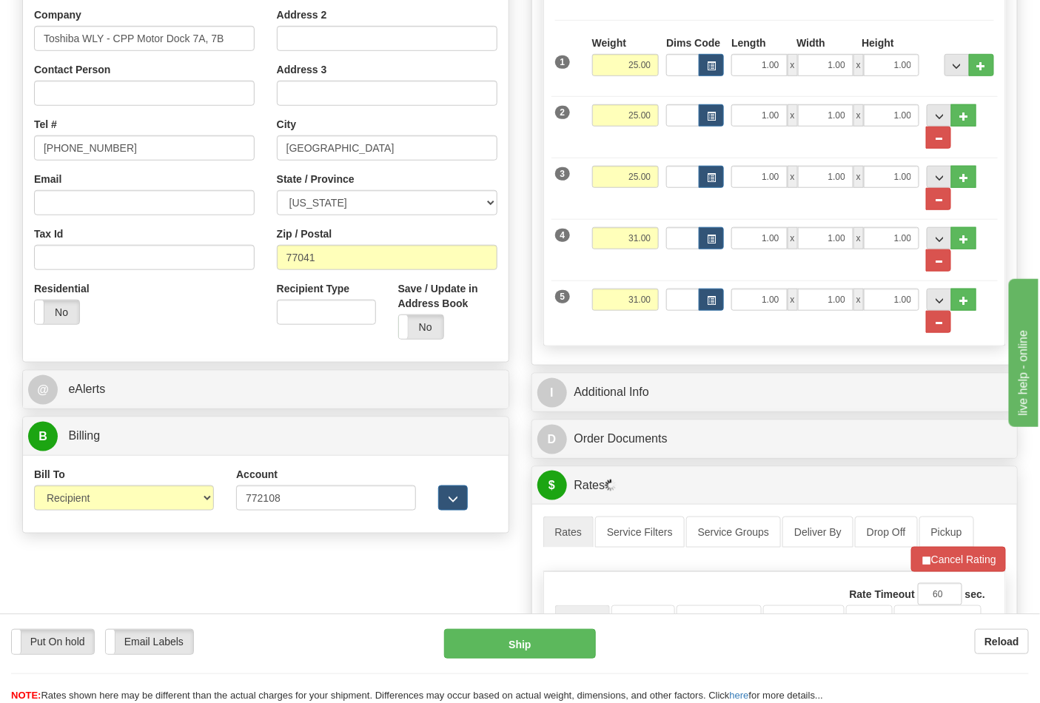
scroll to position [329, 0]
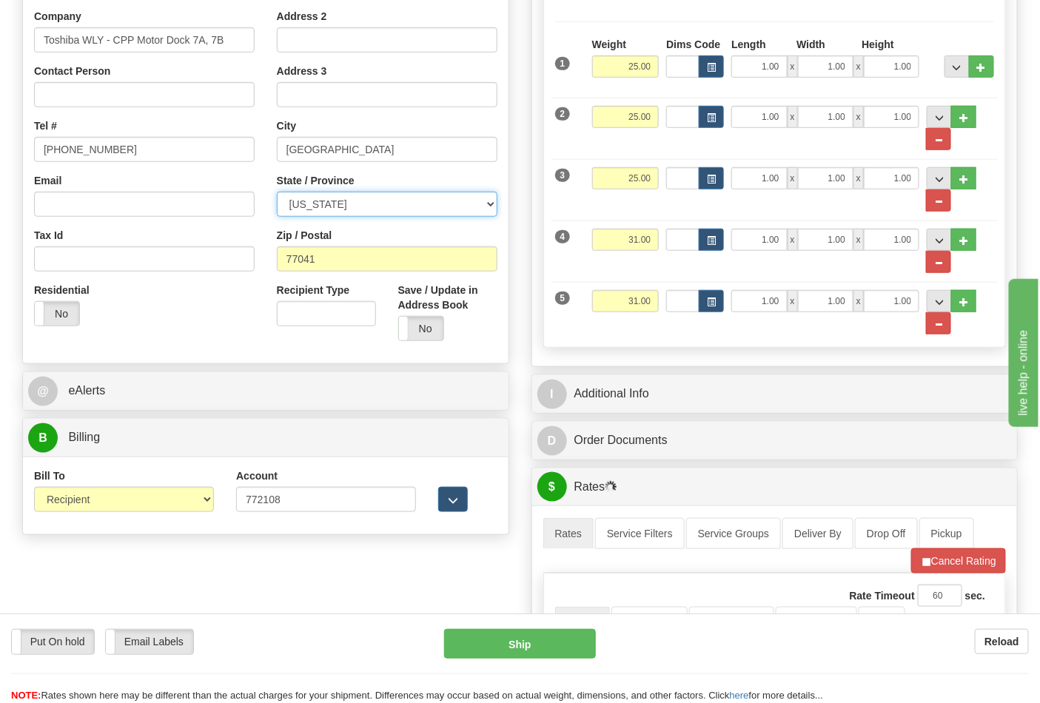
click at [349, 212] on select "ALABAMA ALASKA ARIZONA ARKANSAS Armed Forces America Armed Forces Europe Armed …" at bounding box center [387, 204] width 221 height 25
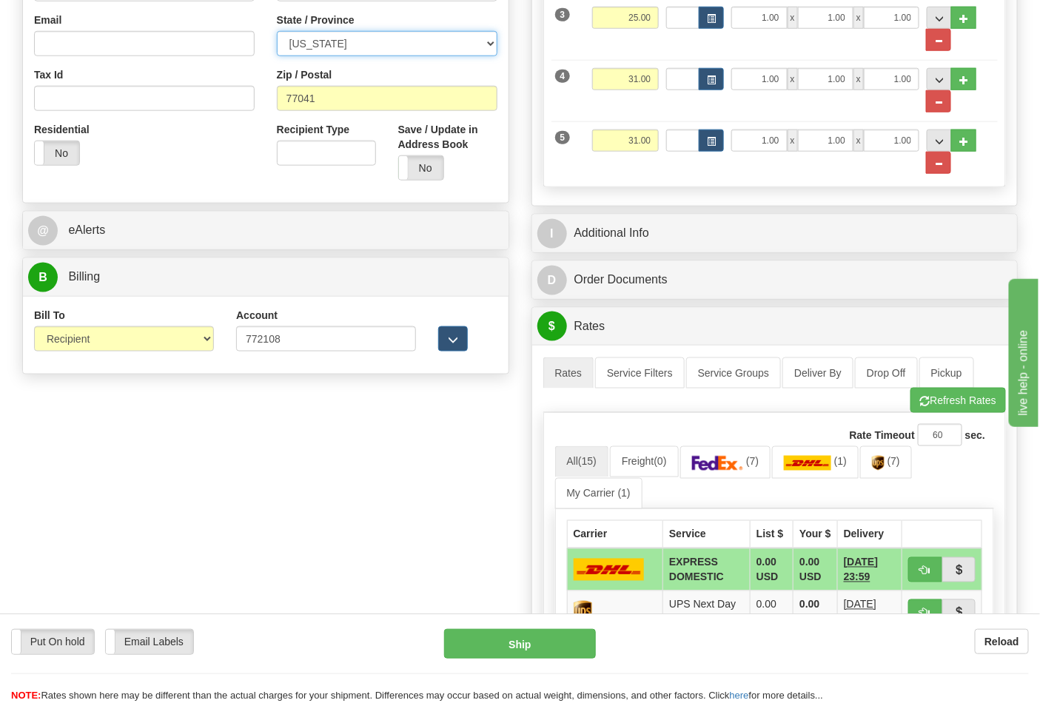
scroll to position [657, 0]
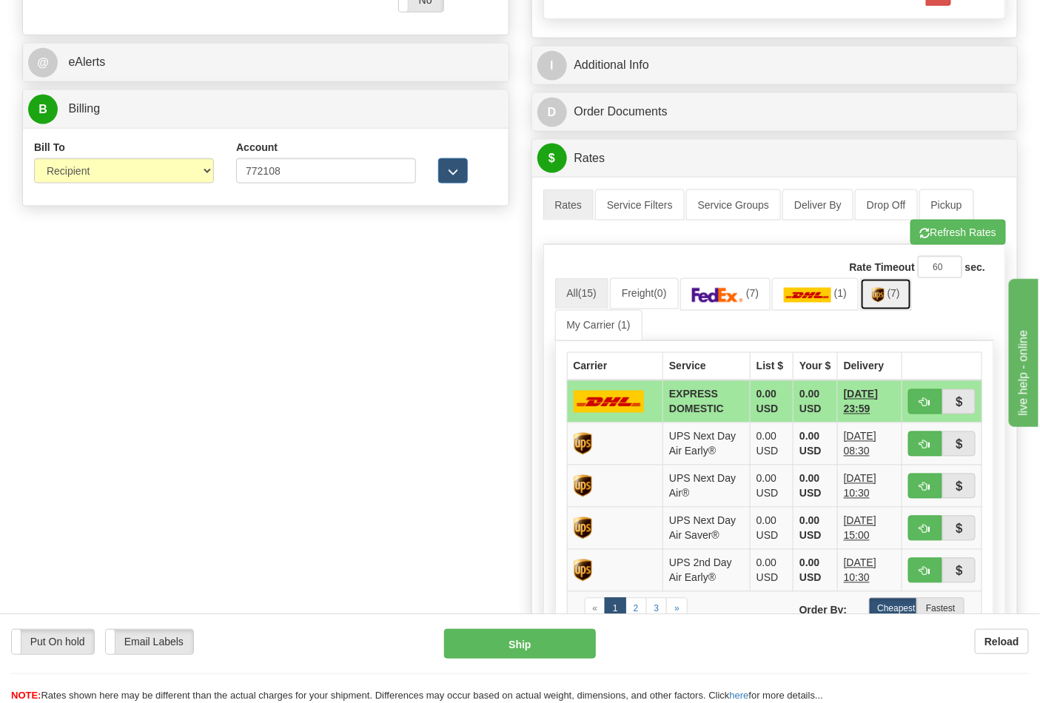
click at [900, 300] on span "(7)" at bounding box center [893, 294] width 13 height 12
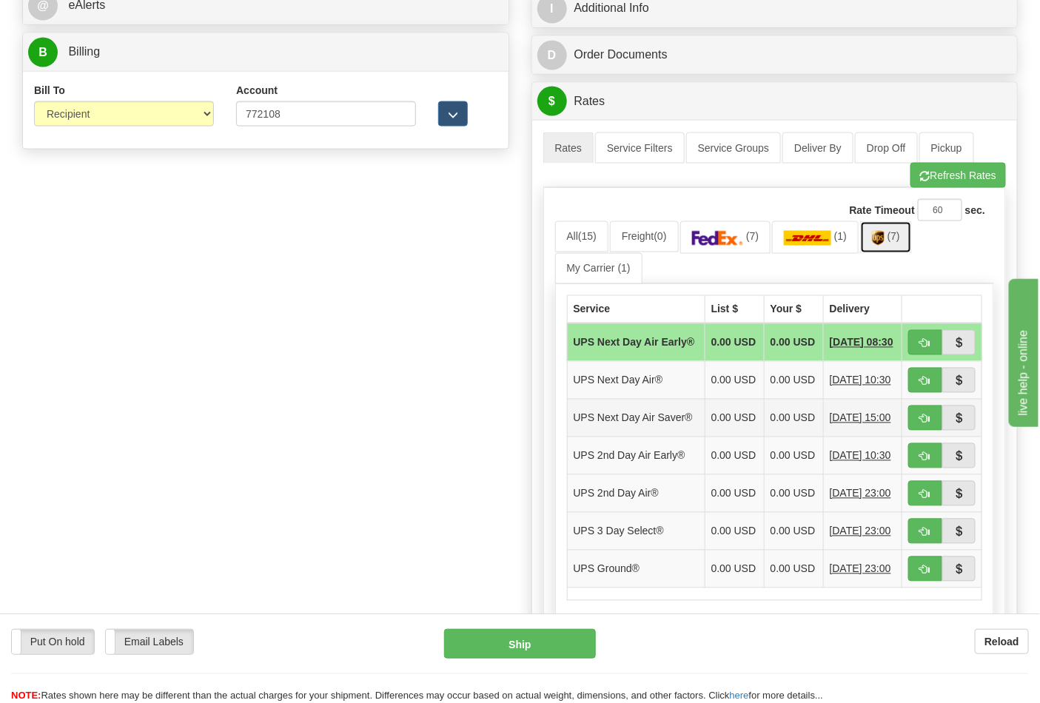
scroll to position [822, 0]
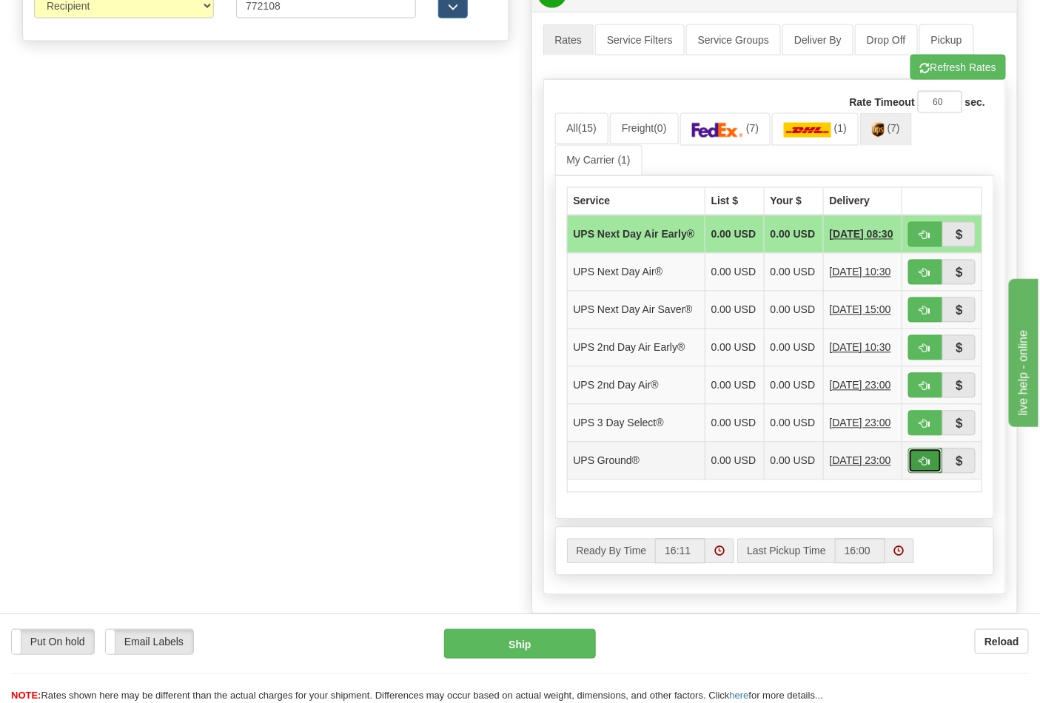
click at [929, 467] on span "button" at bounding box center [925, 462] width 10 height 10
type input "03"
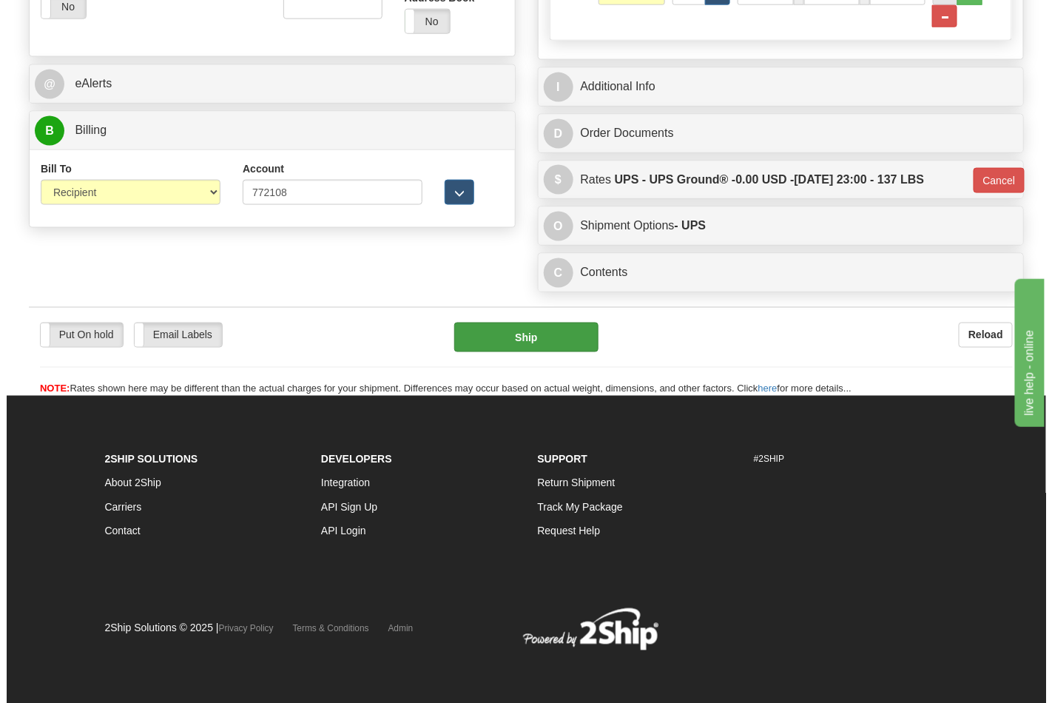
scroll to position [641, 0]
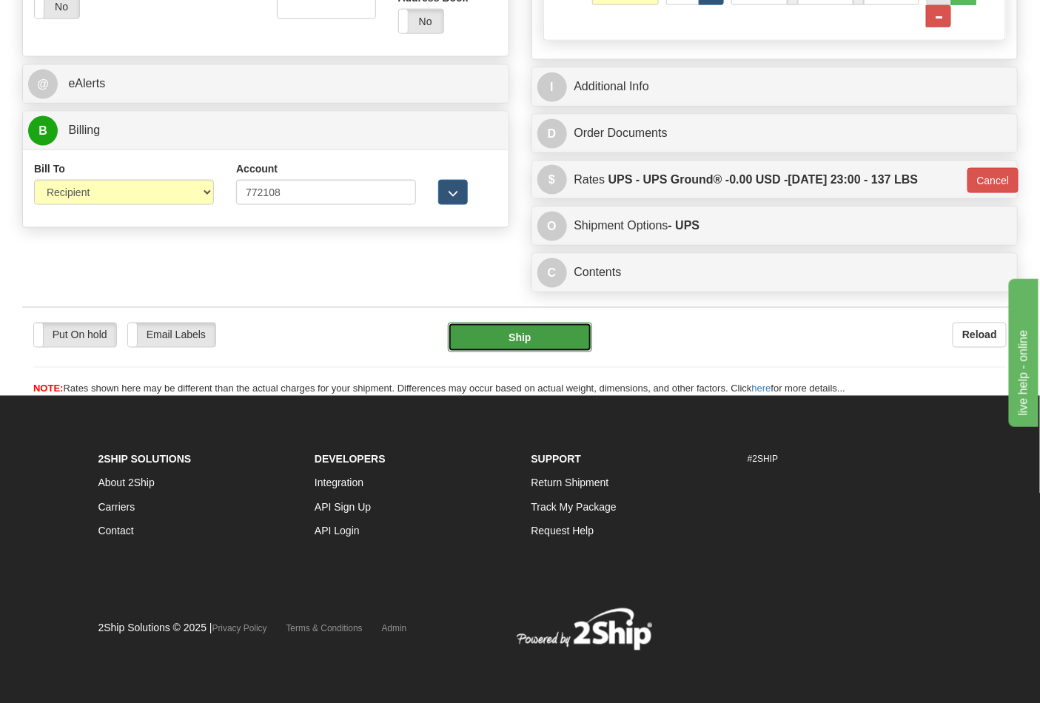
click at [493, 334] on button "Ship" at bounding box center [520, 338] width 144 height 30
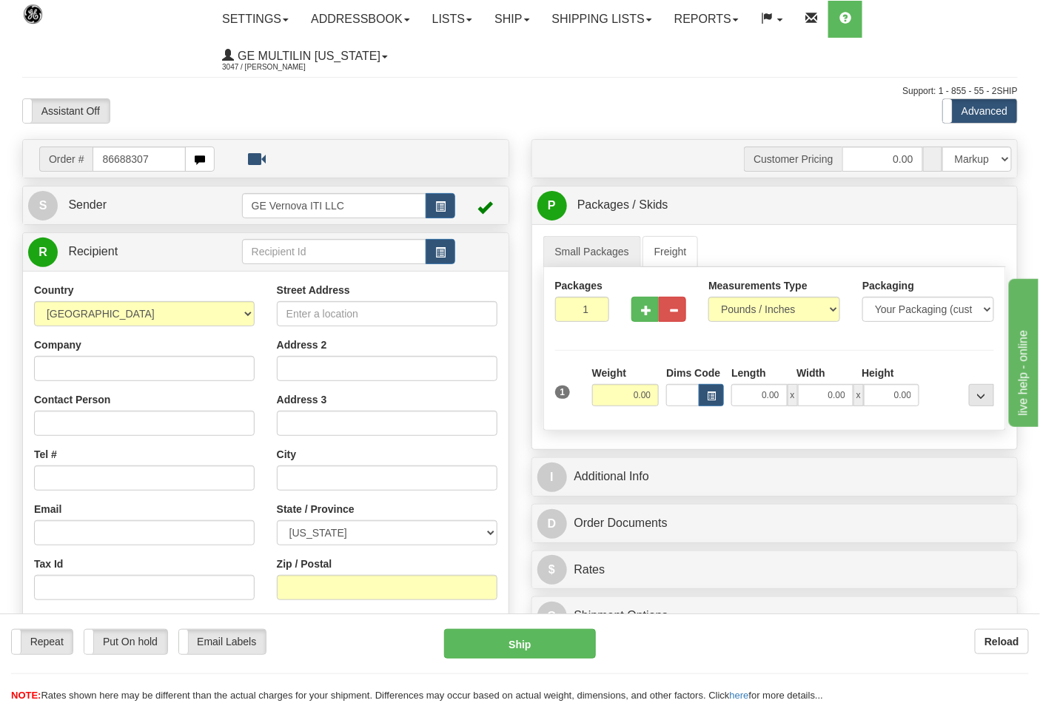
type input "86688307"
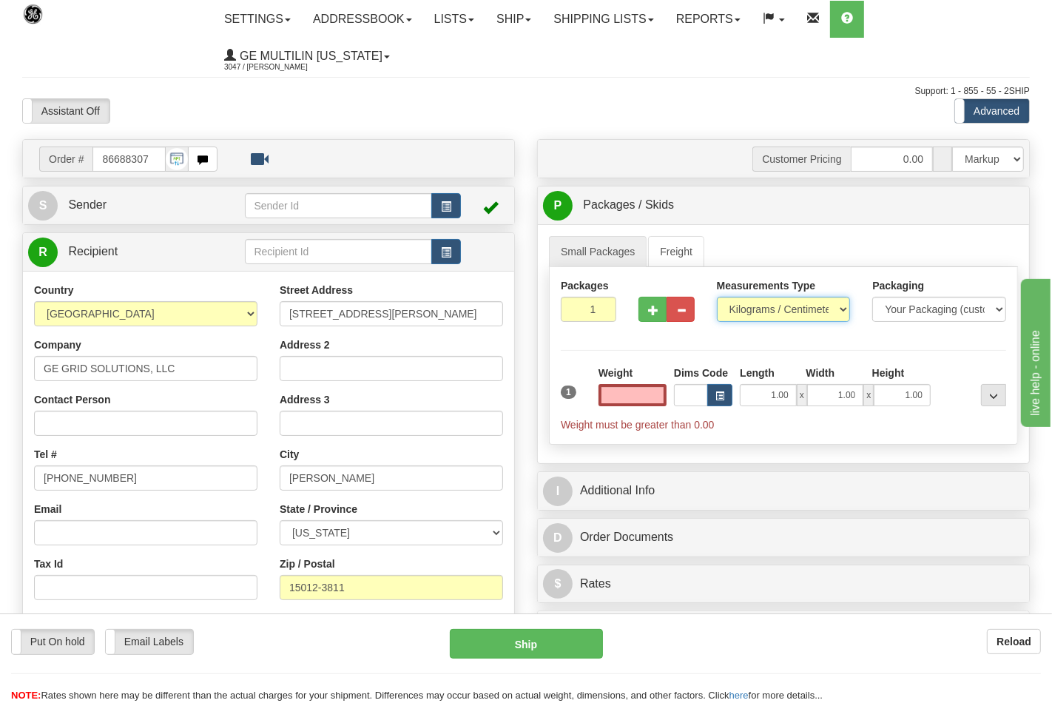
type input "0.00"
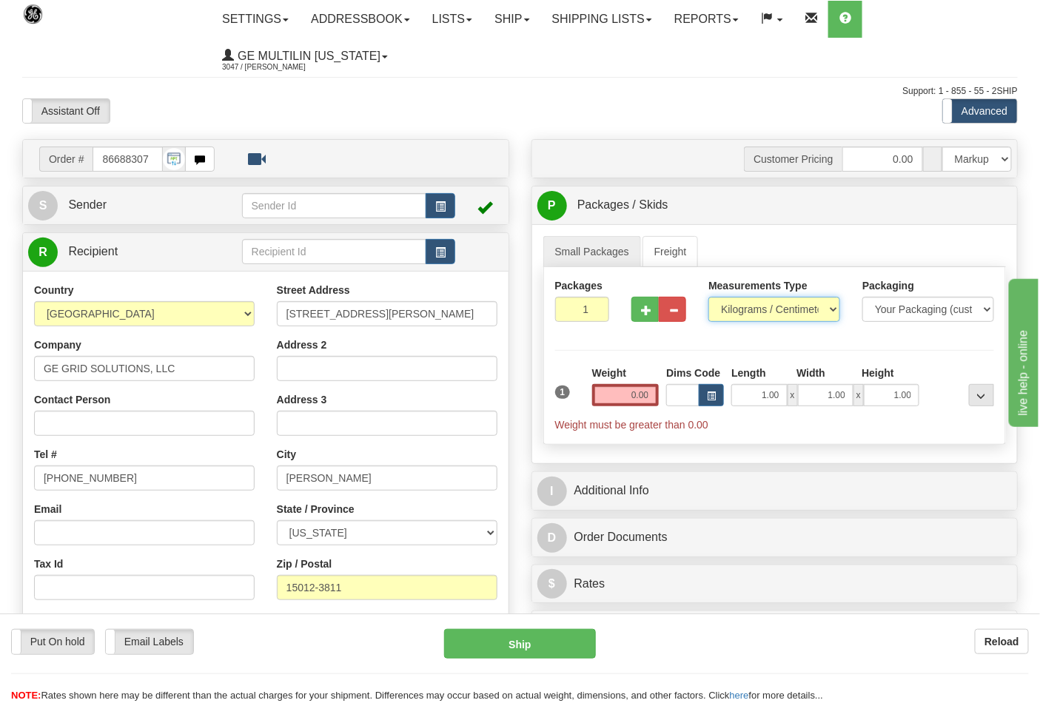
drag, startPoint x: 745, startPoint y: 307, endPoint x: 745, endPoint y: 315, distance: 8.1
click at [745, 307] on select "Pounds / Inches Kilograms / Centimeters" at bounding box center [774, 309] width 132 height 25
click at [708, 297] on select "Pounds / Inches Kilograms / Centimeters" at bounding box center [774, 309] width 132 height 25
drag, startPoint x: 736, startPoint y: 308, endPoint x: 736, endPoint y: 320, distance: 12.6
click at [736, 308] on select "Pounds / Inches Kilograms / Centimeters" at bounding box center [774, 309] width 132 height 25
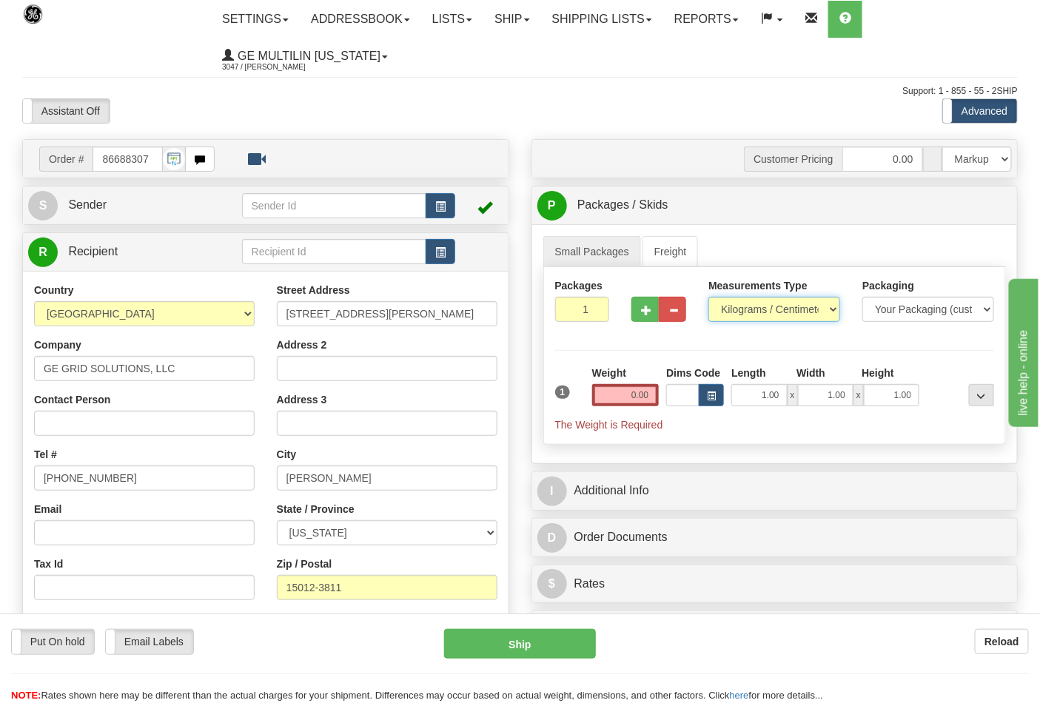
select select "0"
click at [708, 297] on select "Pounds / Inches Kilograms / Centimeters" at bounding box center [774, 309] width 132 height 25
click at [653, 309] on button "button" at bounding box center [644, 309] width 27 height 25
type input "2"
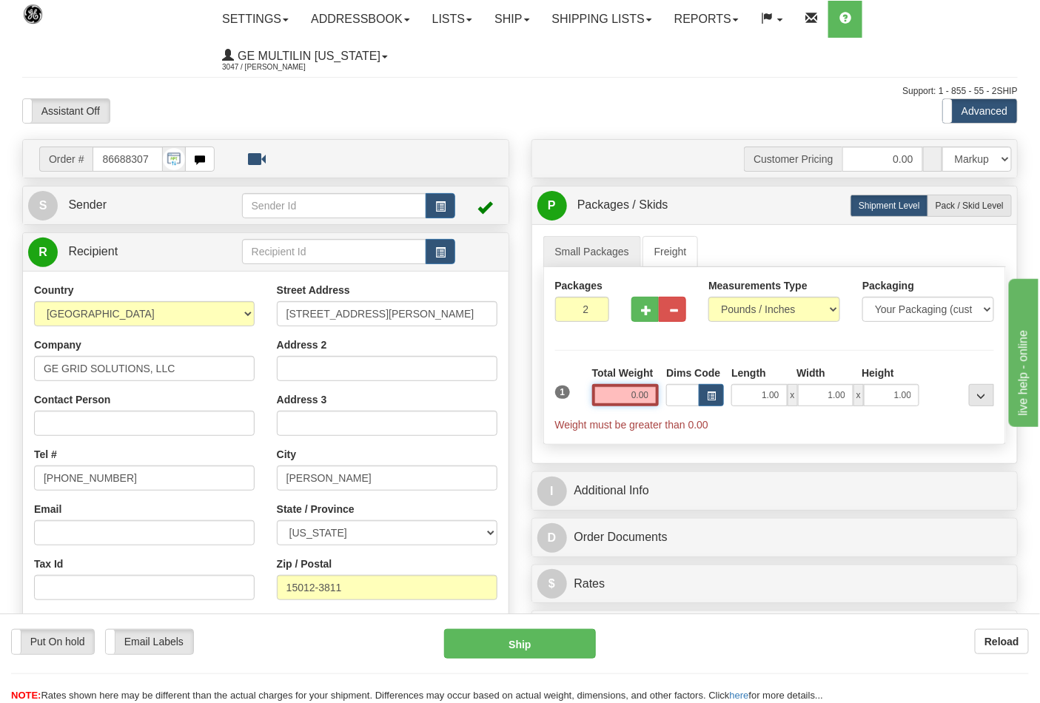
click at [655, 396] on input "0.00" at bounding box center [625, 395] width 67 height 22
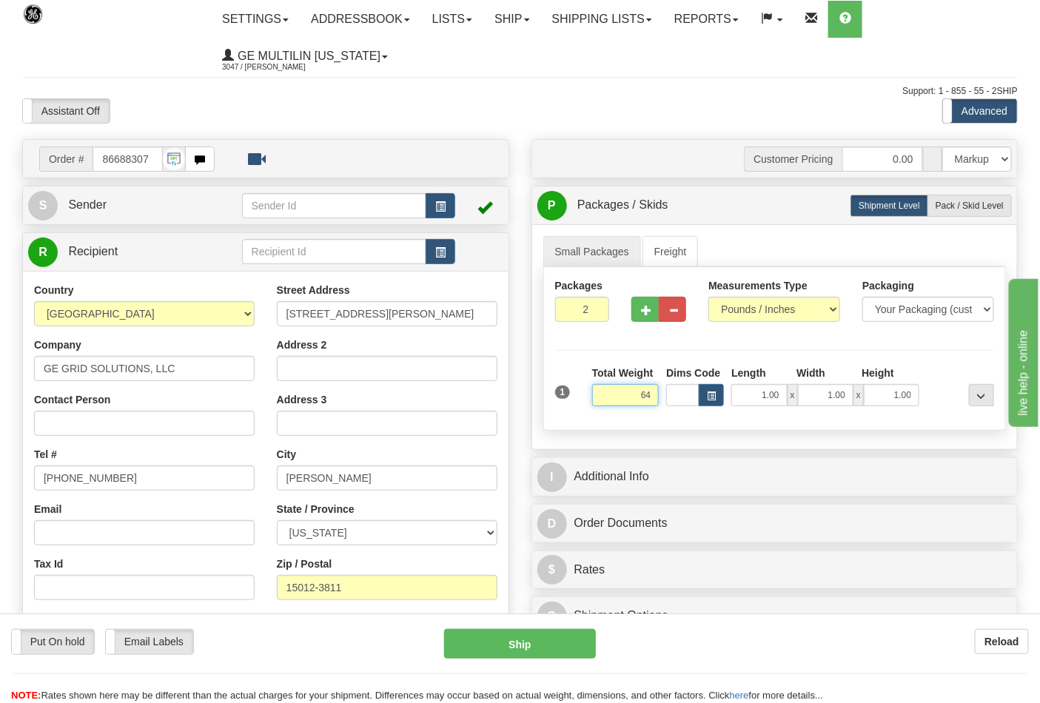
click button "Delete" at bounding box center [0, 0] width 0 height 0
type input "64.00"
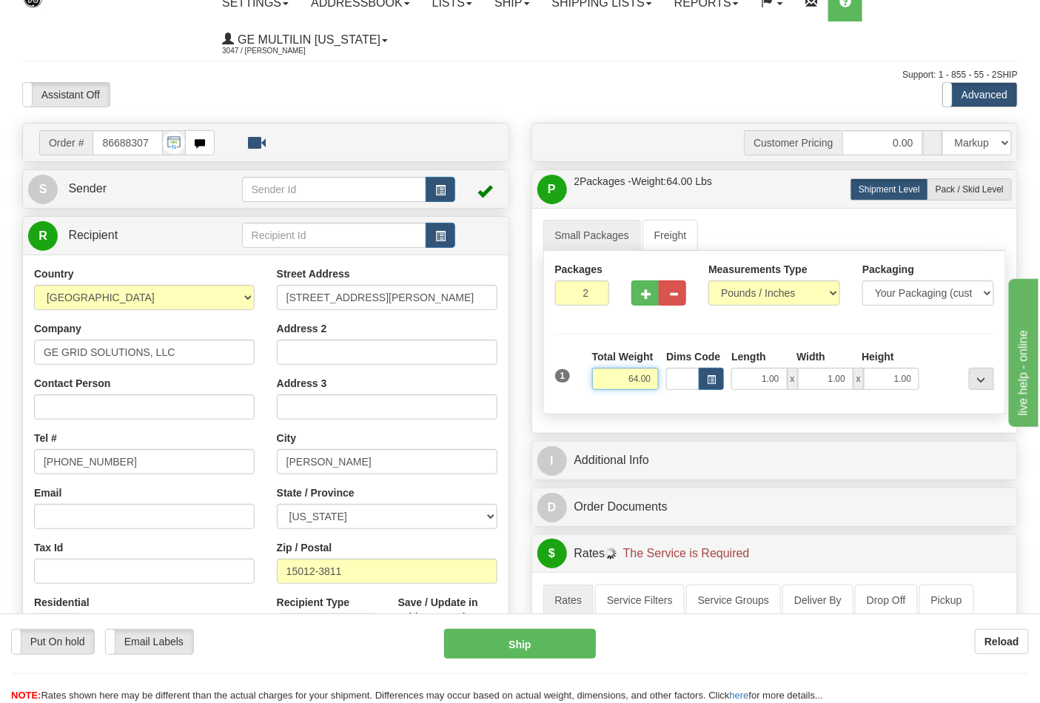
scroll to position [329, 0]
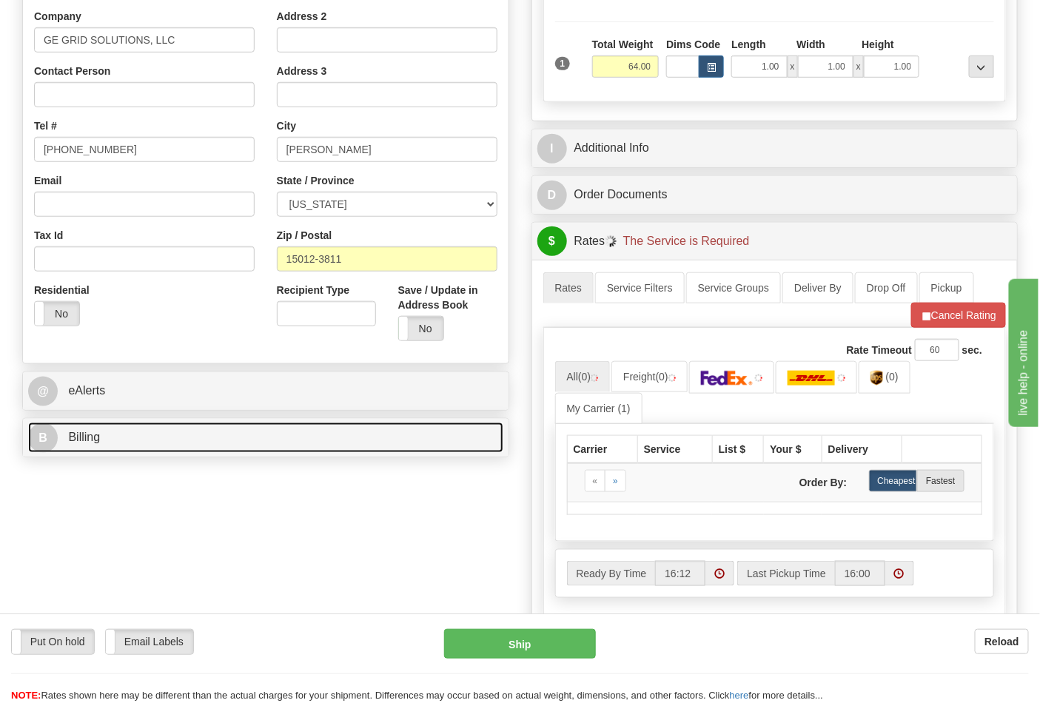
click at [134, 453] on link "B Billing" at bounding box center [265, 438] width 475 height 30
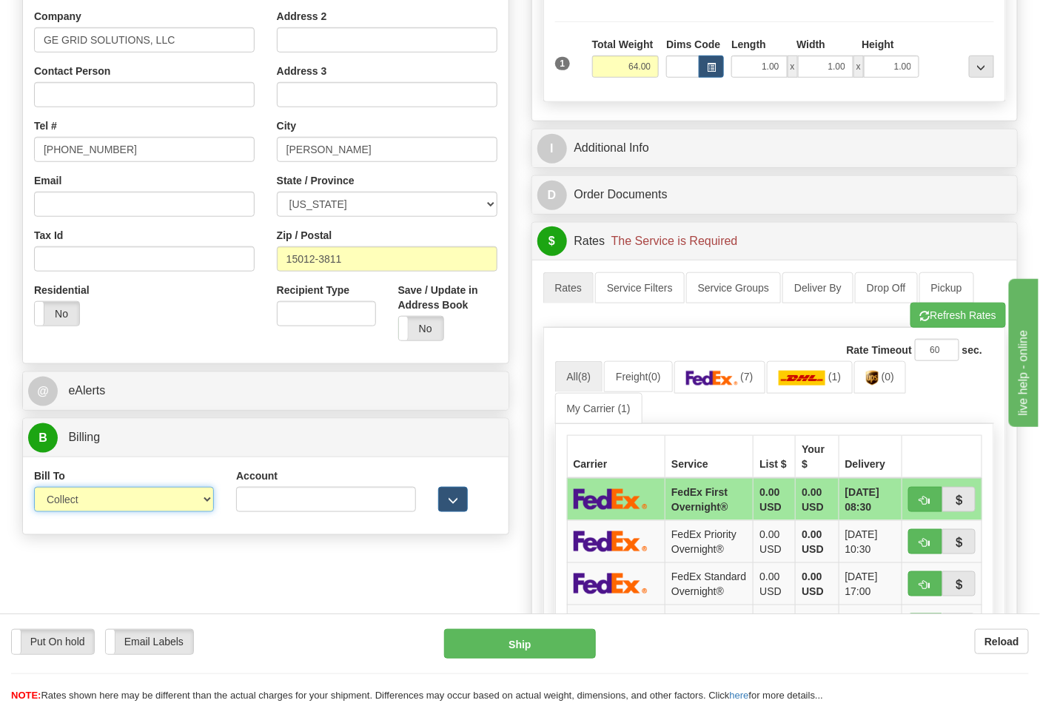
click at [129, 508] on select "Sender Recipient Third Party Collect" at bounding box center [124, 499] width 180 height 25
click at [34, 488] on select "Sender Recipient Third Party Collect" at bounding box center [124, 499] width 180 height 25
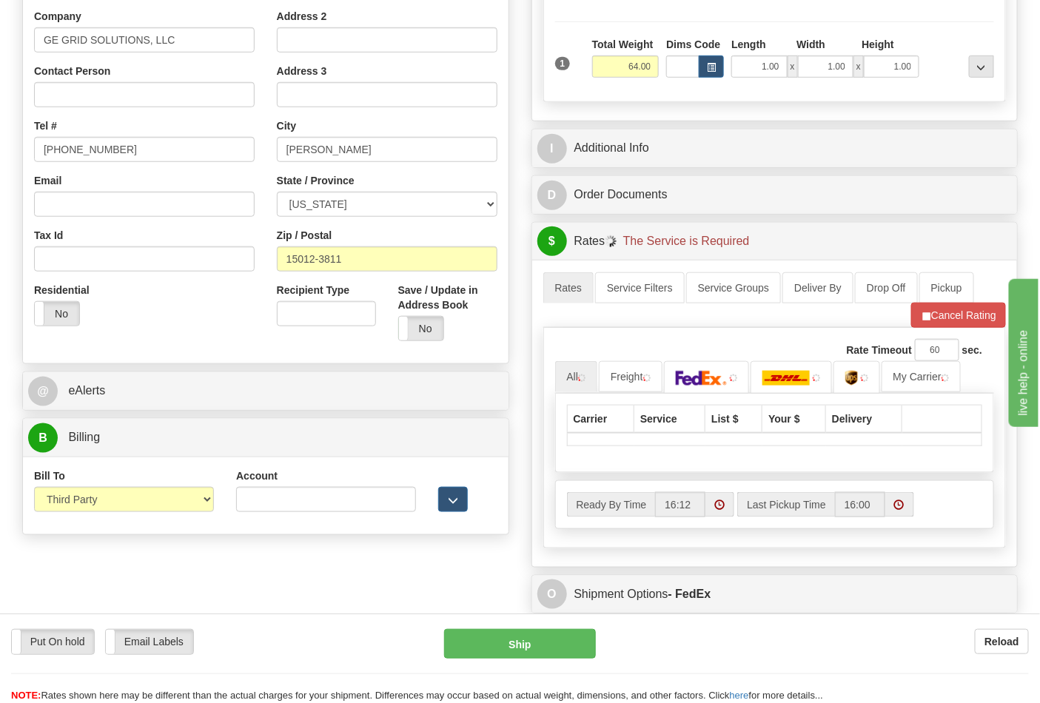
drag, startPoint x: 136, startPoint y: 517, endPoint x: 116, endPoint y: 509, distance: 21.3
click at [135, 516] on div "Bill To Sender Recipient Third Party Collect" at bounding box center [124, 495] width 202 height 55
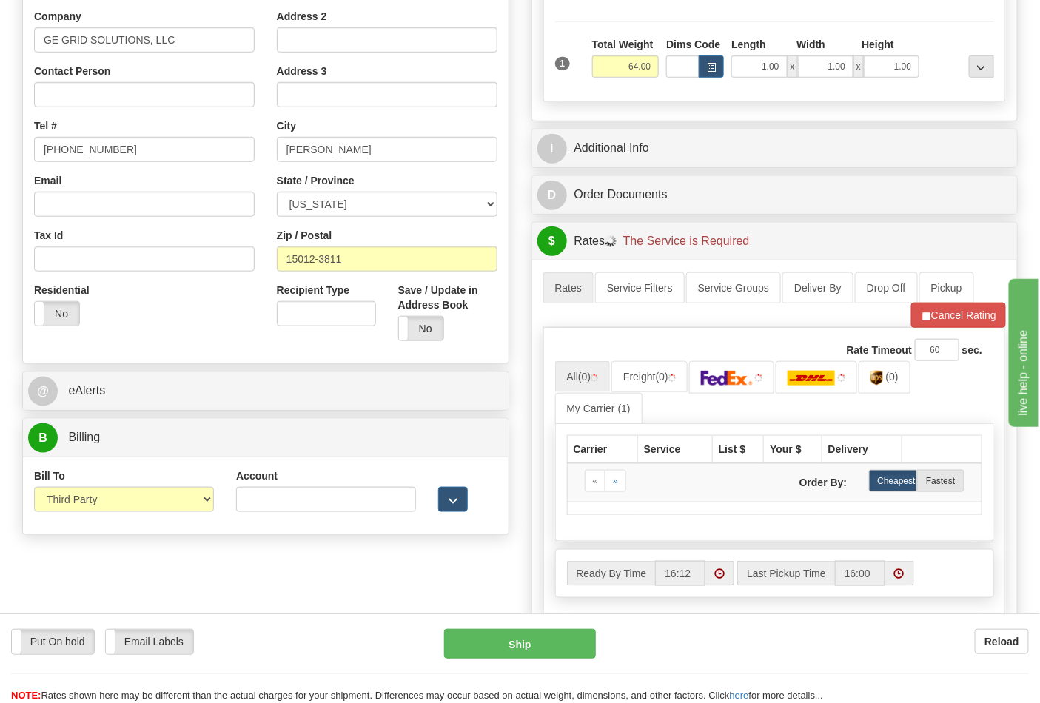
drag, startPoint x: 93, startPoint y: 485, endPoint x: 95, endPoint y: 497, distance: 11.9
click at [93, 486] on div "Bill To Sender Recipient Third Party Collect" at bounding box center [124, 490] width 180 height 44
click at [101, 511] on select "Sender Recipient Third Party Collect" at bounding box center [124, 499] width 180 height 25
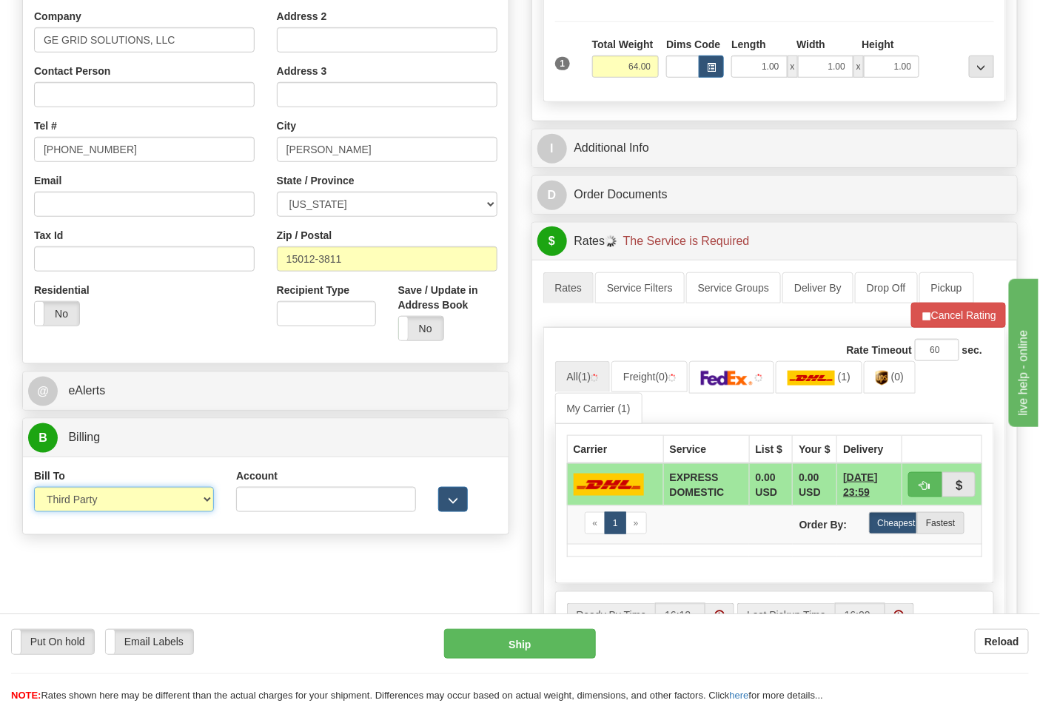
select select "2"
click at [34, 488] on select "Sender Recipient Third Party Collect" at bounding box center [124, 499] width 180 height 25
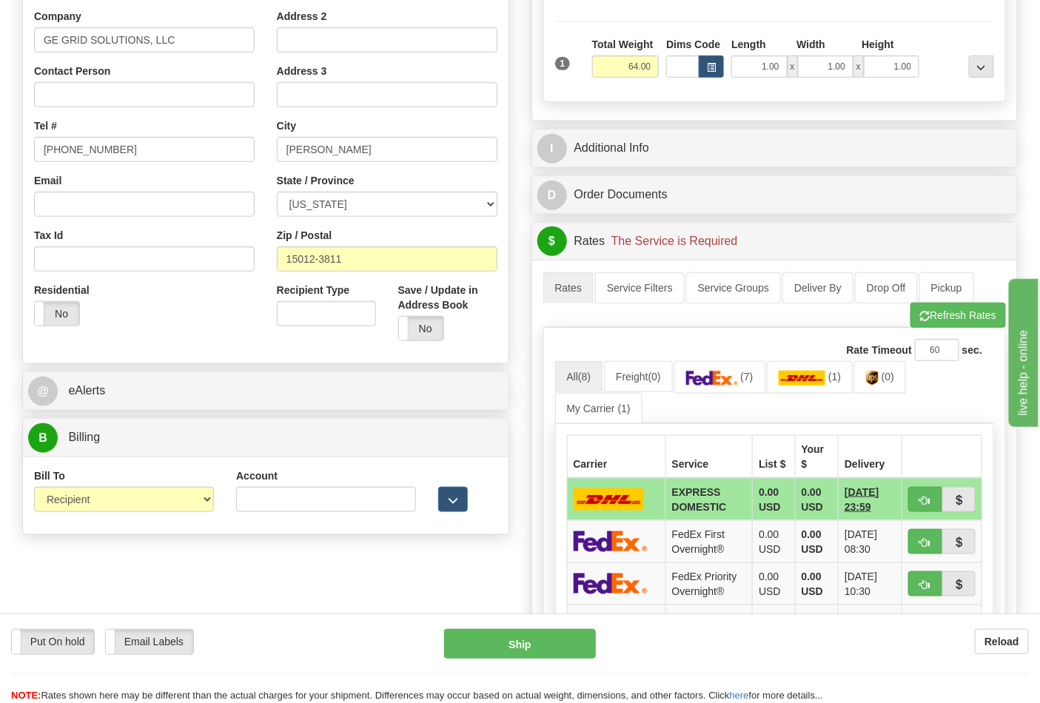
drag, startPoint x: 351, startPoint y: 486, endPoint x: 352, endPoint y: 505, distance: 19.3
click at [352, 504] on div "Account" at bounding box center [326, 490] width 180 height 44
click at [350, 501] on input "Account" at bounding box center [326, 499] width 180 height 25
paste input "160294132"
type input "160294132"
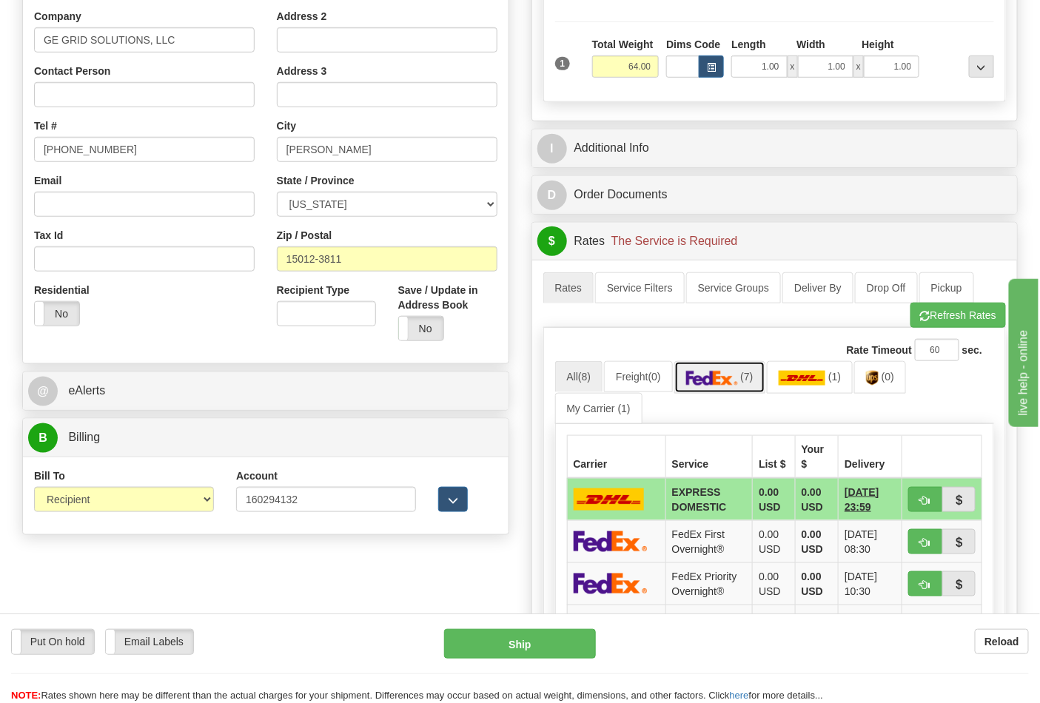
click at [744, 385] on link "(7)" at bounding box center [719, 377] width 91 height 32
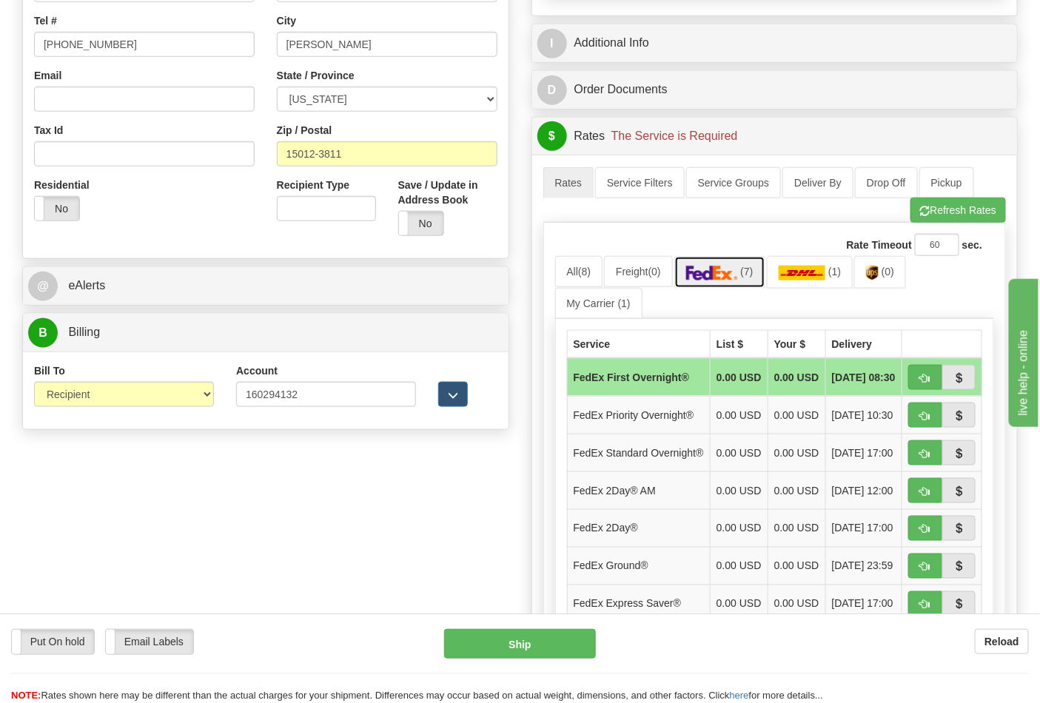
scroll to position [657, 0]
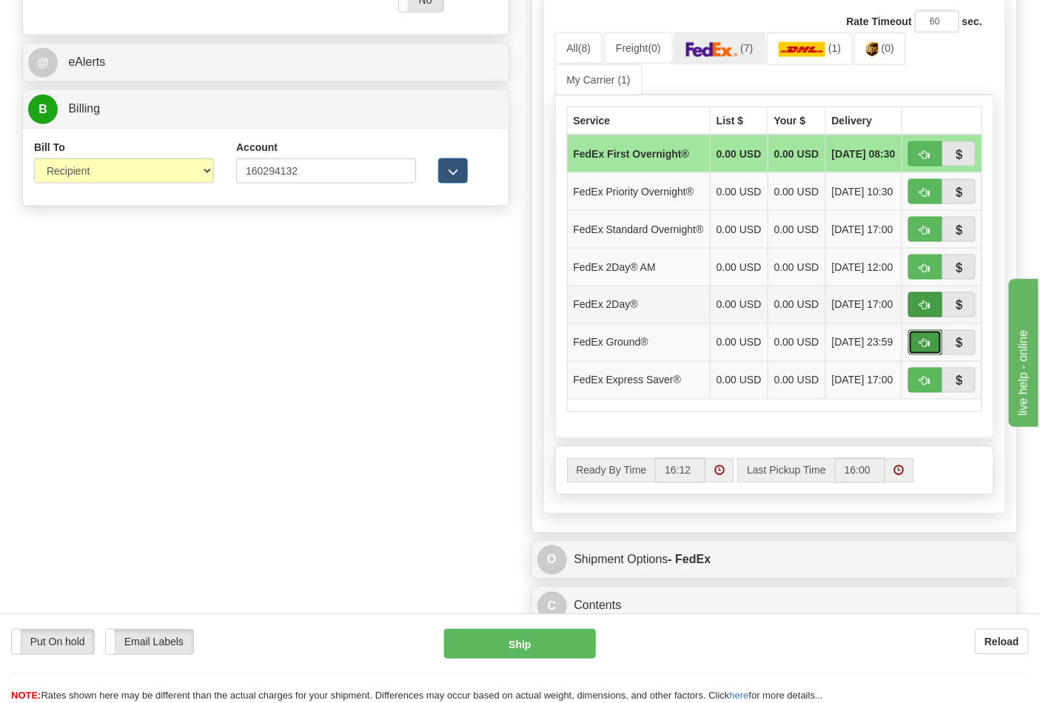
click span "button"
type input "92"
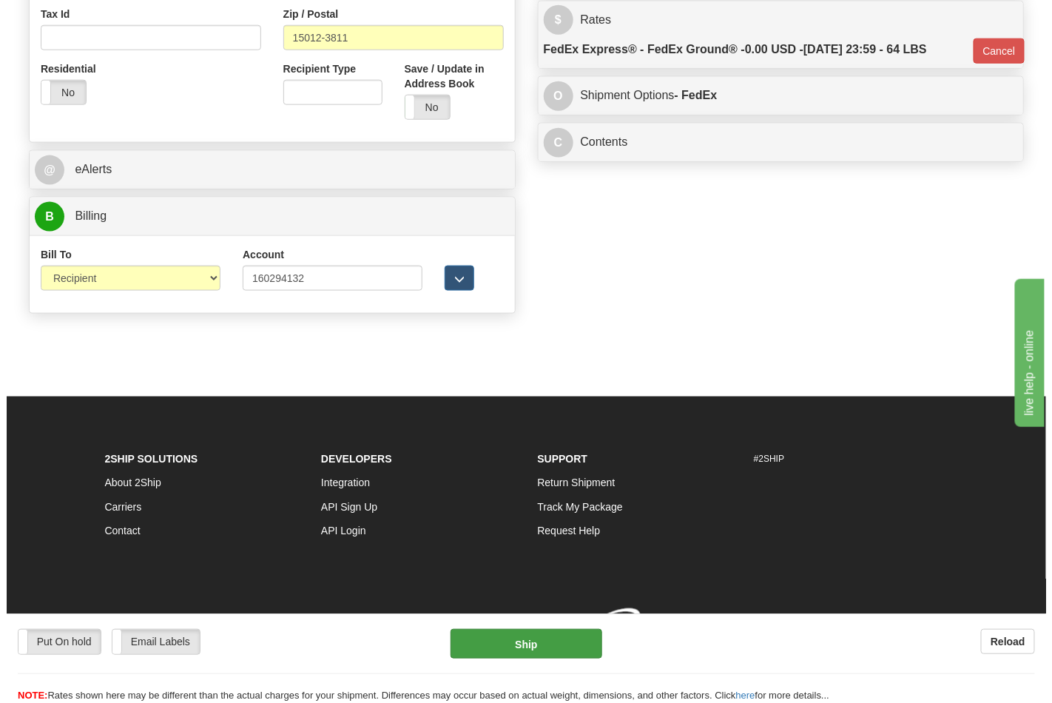
scroll to position [573, 0]
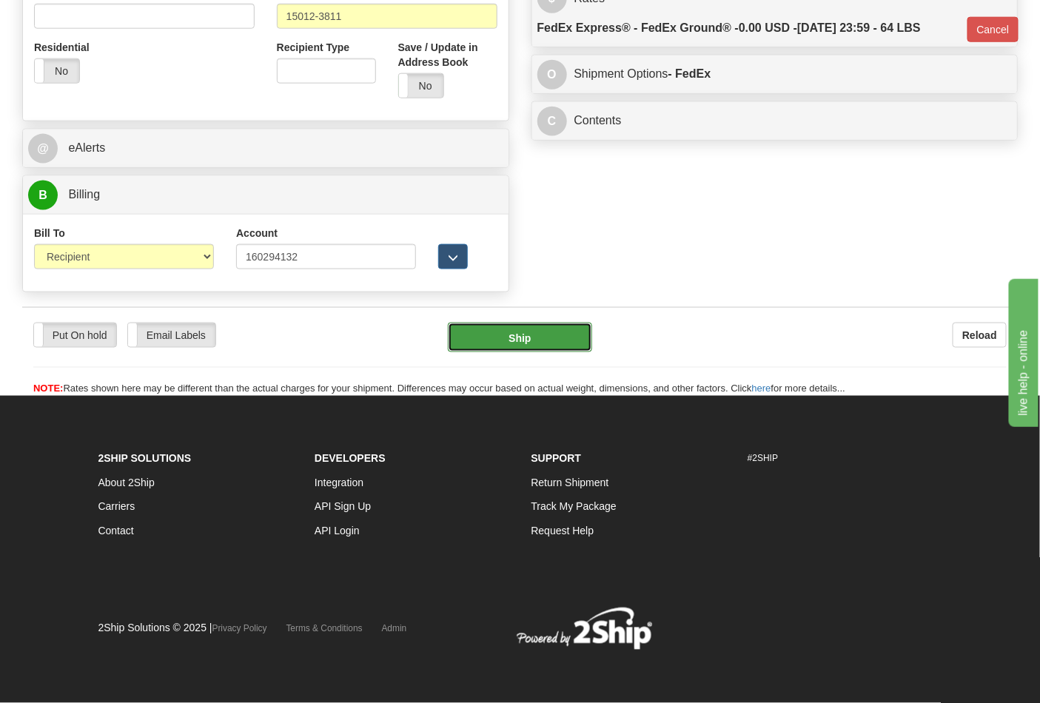
click button "Ship"
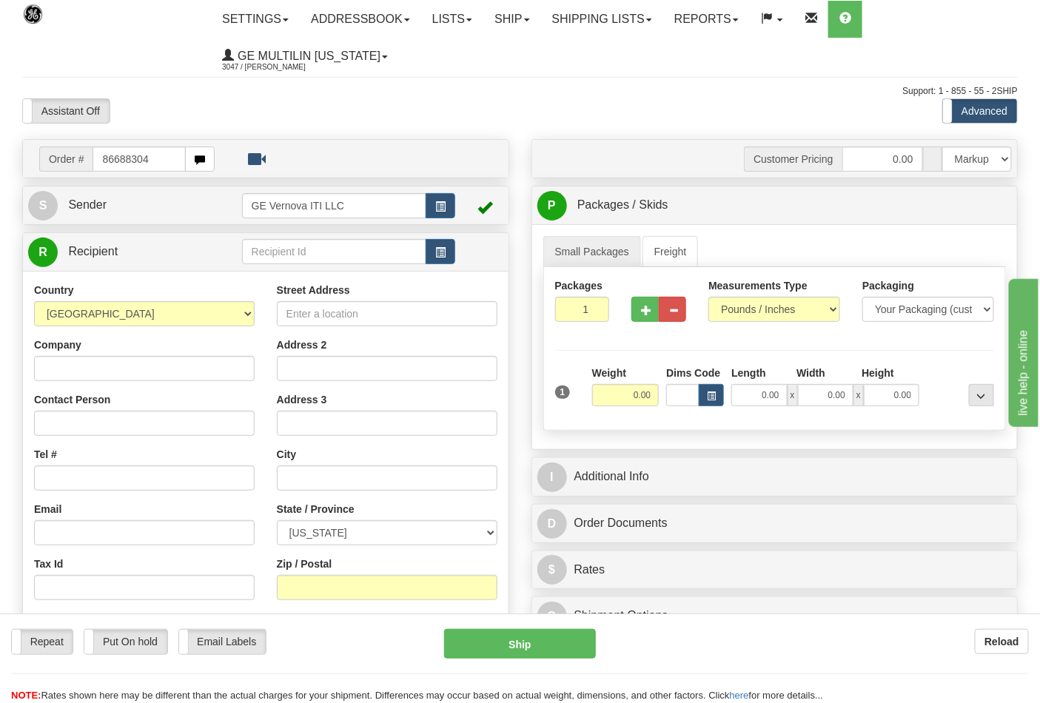
type input "86688304"
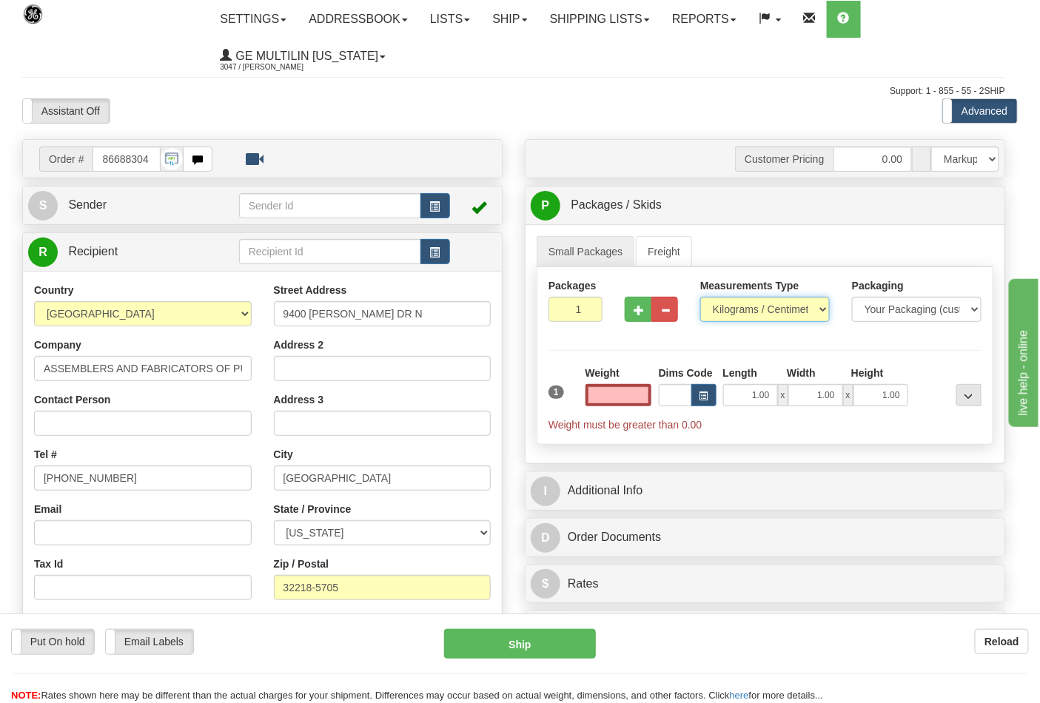
type input "0.00"
click at [748, 316] on select "Pounds / Inches Kilograms / Centimeters" at bounding box center [764, 309] width 129 height 25
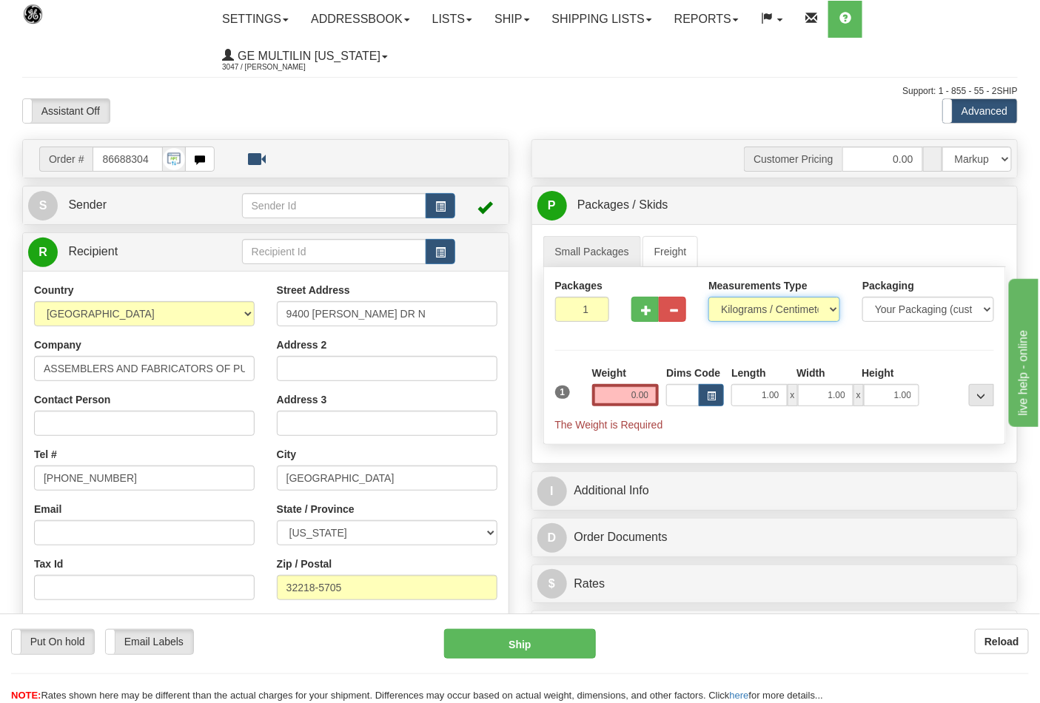
select select "0"
click at [708, 297] on select "Pounds / Inches Kilograms / Centimeters" at bounding box center [774, 309] width 132 height 25
click at [650, 392] on input "0.00" at bounding box center [625, 395] width 67 height 22
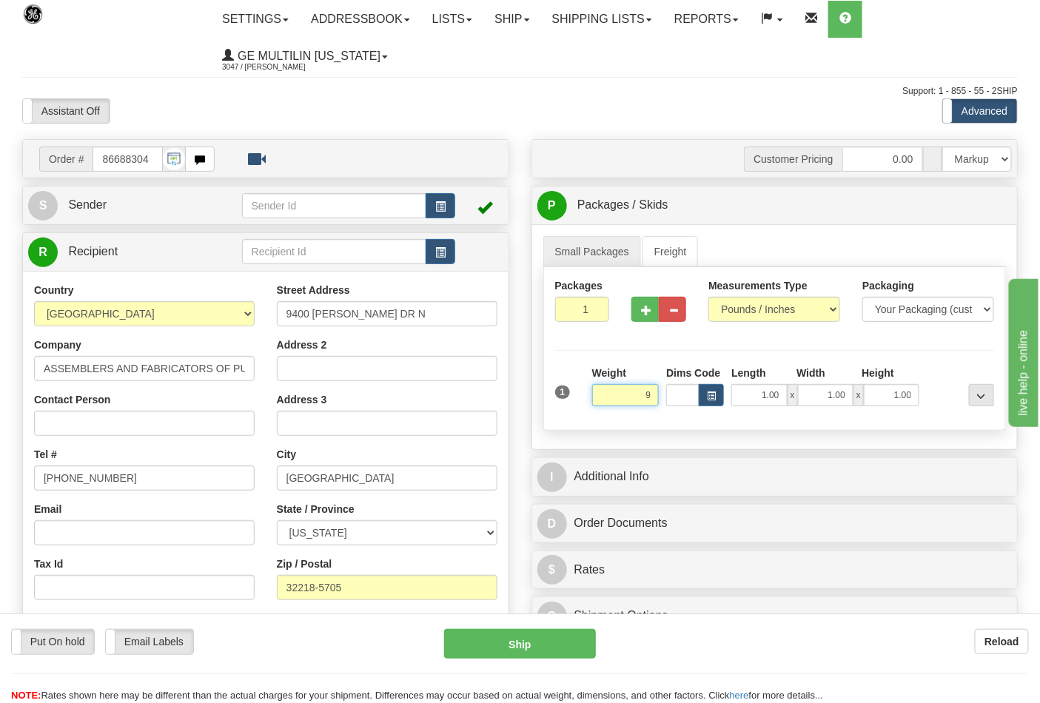
click button "Delete" at bounding box center [0, 0] width 0 height 0
type input "9.00"
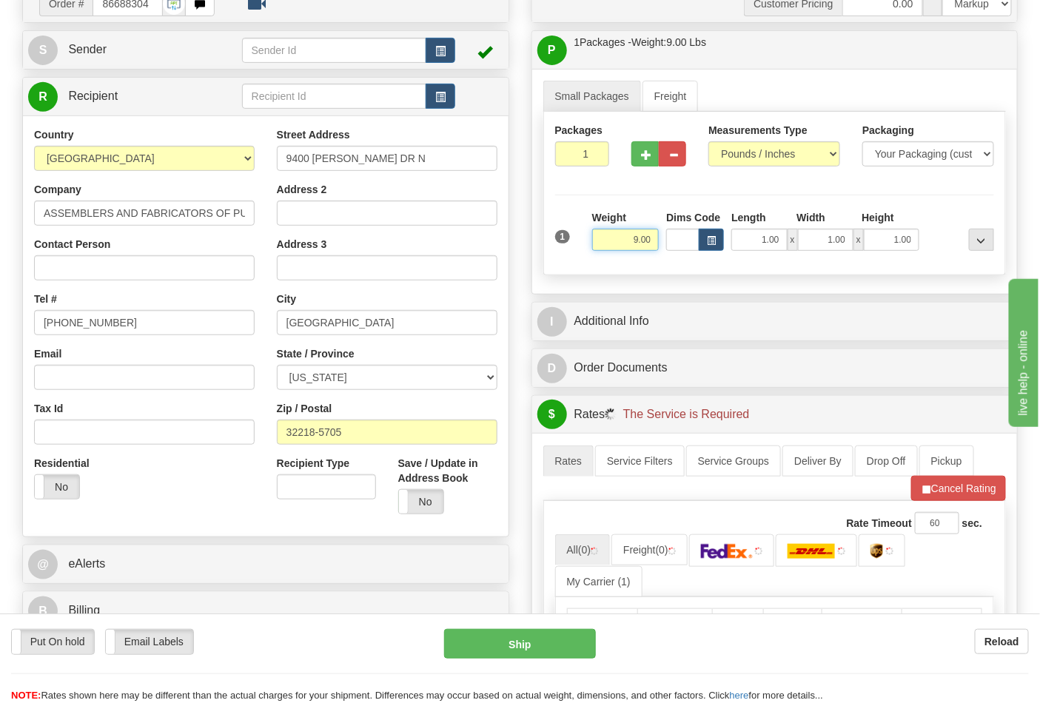
scroll to position [246, 0]
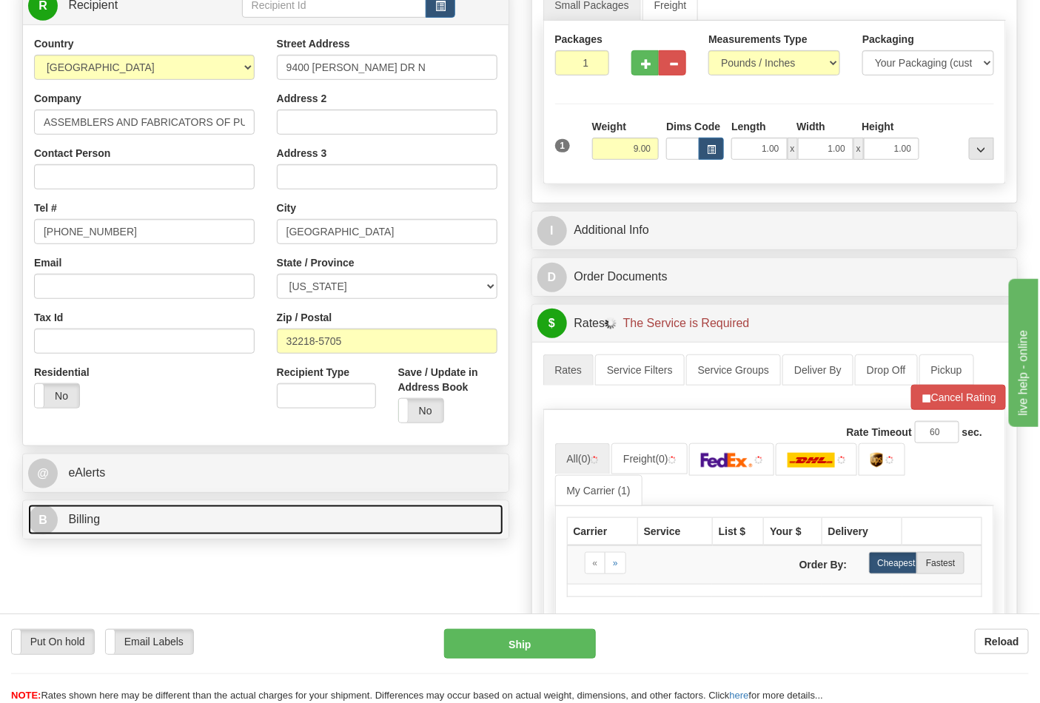
click at [133, 523] on link "B Billing" at bounding box center [265, 520] width 475 height 30
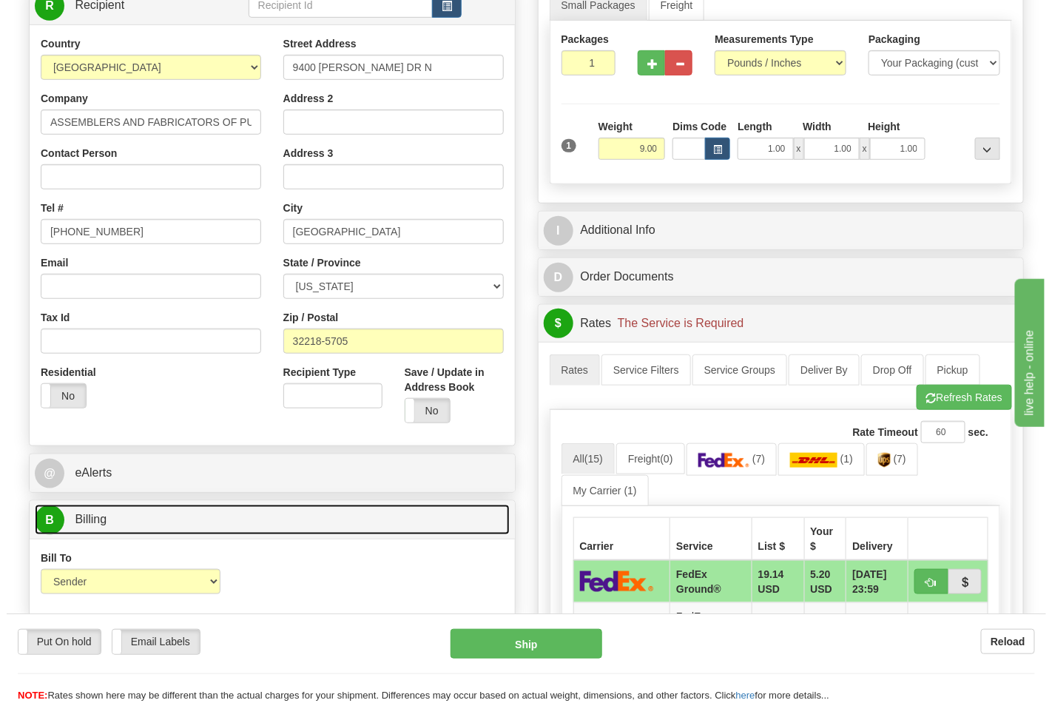
scroll to position [329, 0]
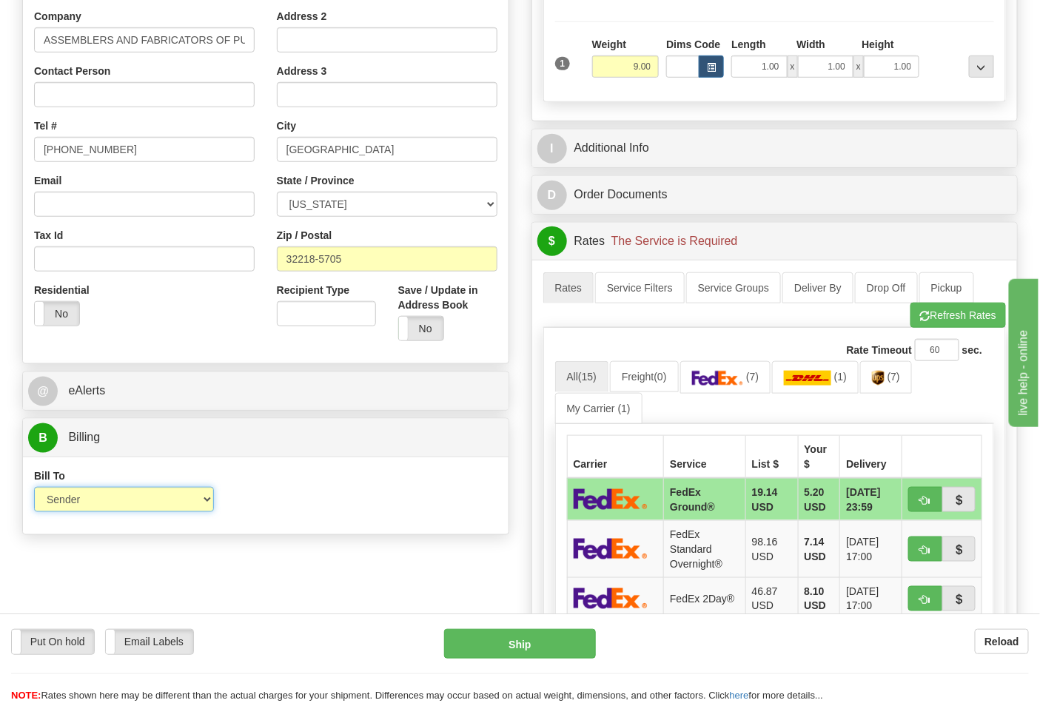
click at [98, 500] on select "Sender Recipient Third Party Collect" at bounding box center [124, 499] width 180 height 25
click at [891, 383] on link "(7)" at bounding box center [886, 377] width 52 height 32
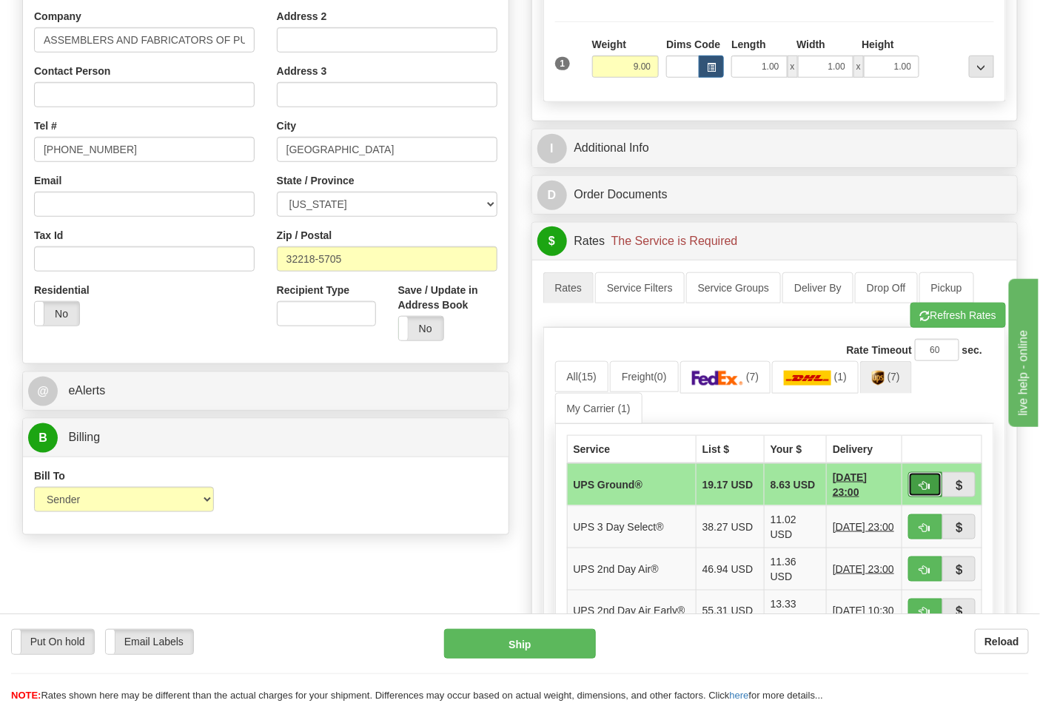
click at [923, 489] on span "button" at bounding box center [925, 486] width 10 height 10
type input "03"
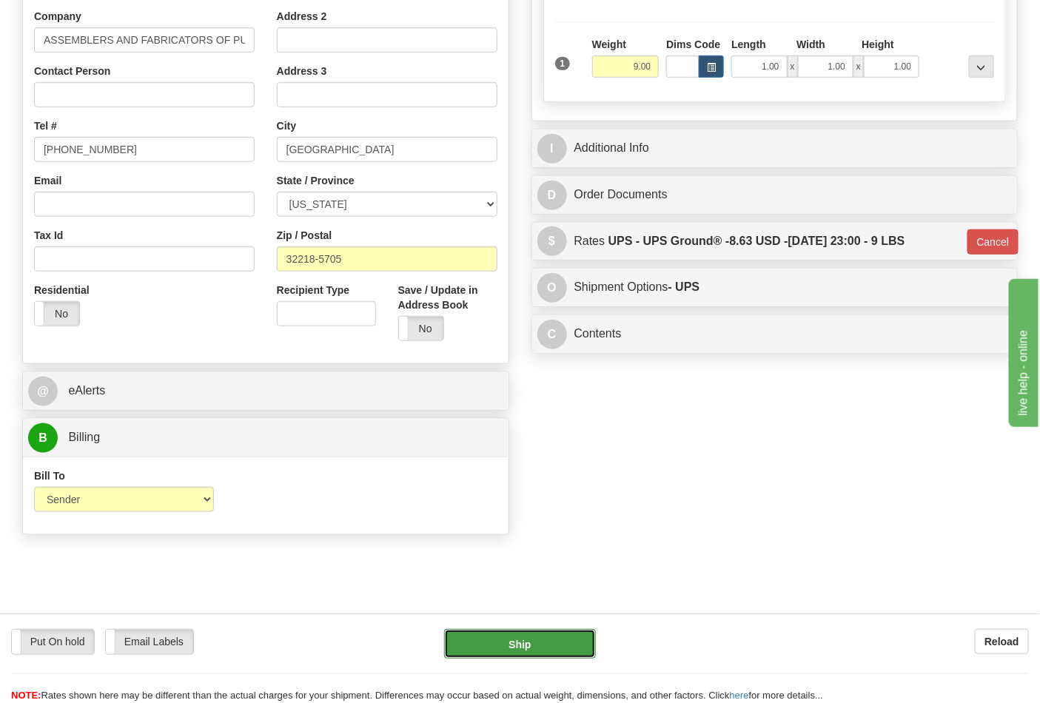
click at [560, 642] on button "Ship" at bounding box center [519, 644] width 151 height 30
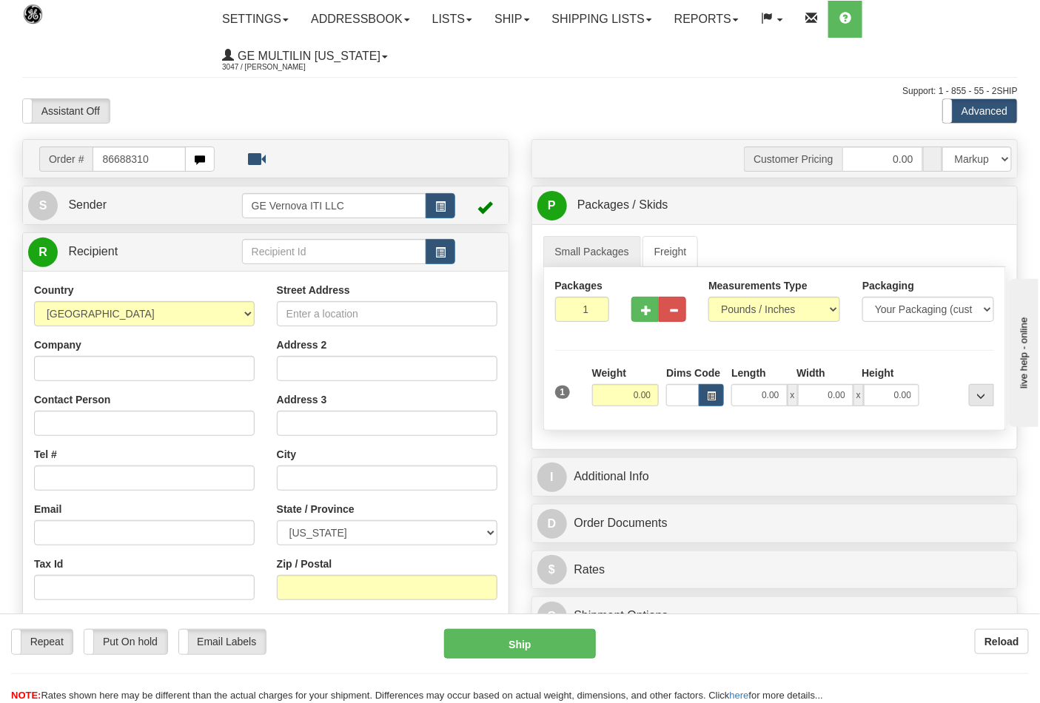
type input "86688310"
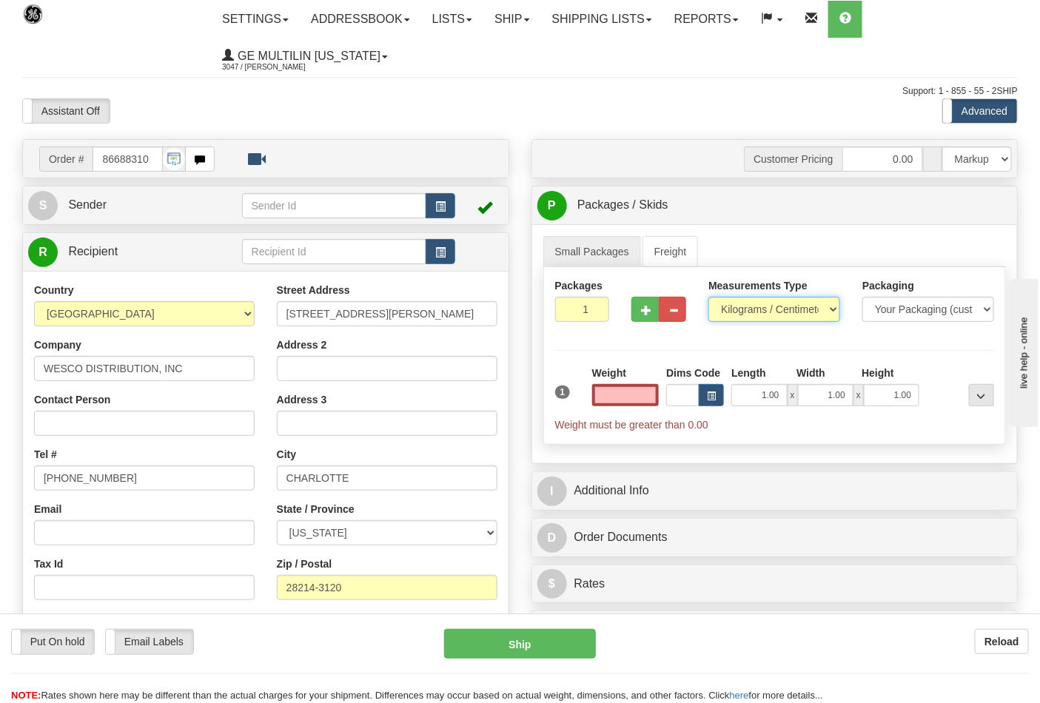
type input "0.00"
click at [723, 314] on select "Pounds / Inches Kilograms / Centimeters" at bounding box center [774, 309] width 132 height 25
select select "0"
click at [708, 297] on select "Pounds / Inches Kilograms / Centimeters" at bounding box center [774, 309] width 132 height 25
drag, startPoint x: 653, startPoint y: 400, endPoint x: 653, endPoint y: 388, distance: 11.8
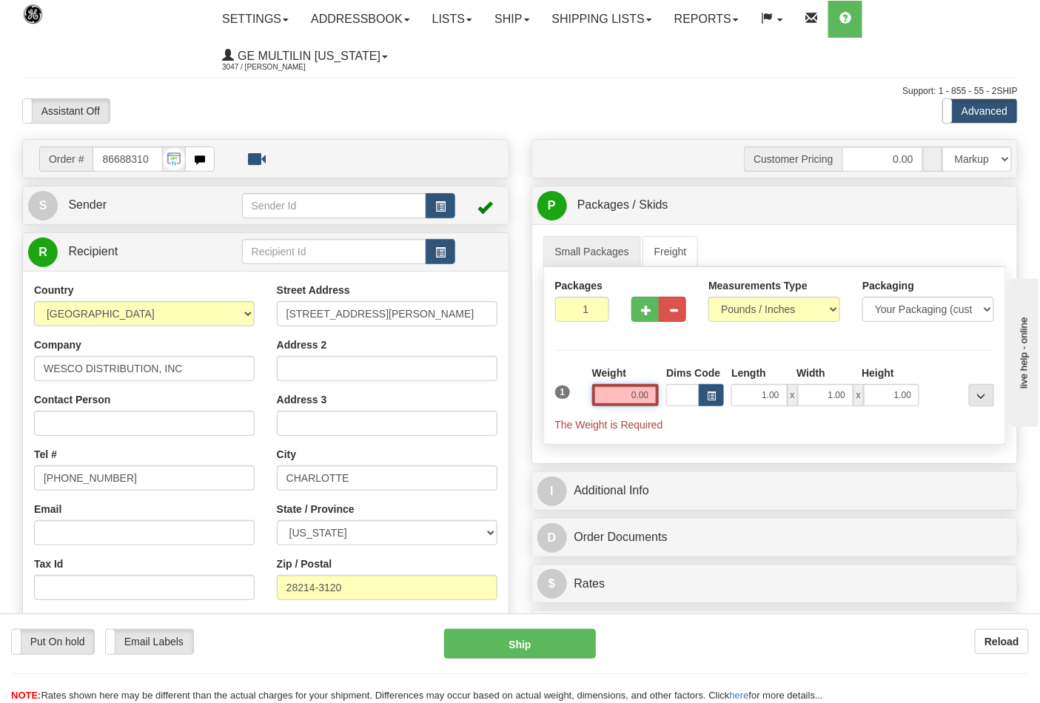
click at [653, 398] on input "0.00" at bounding box center [625, 395] width 67 height 22
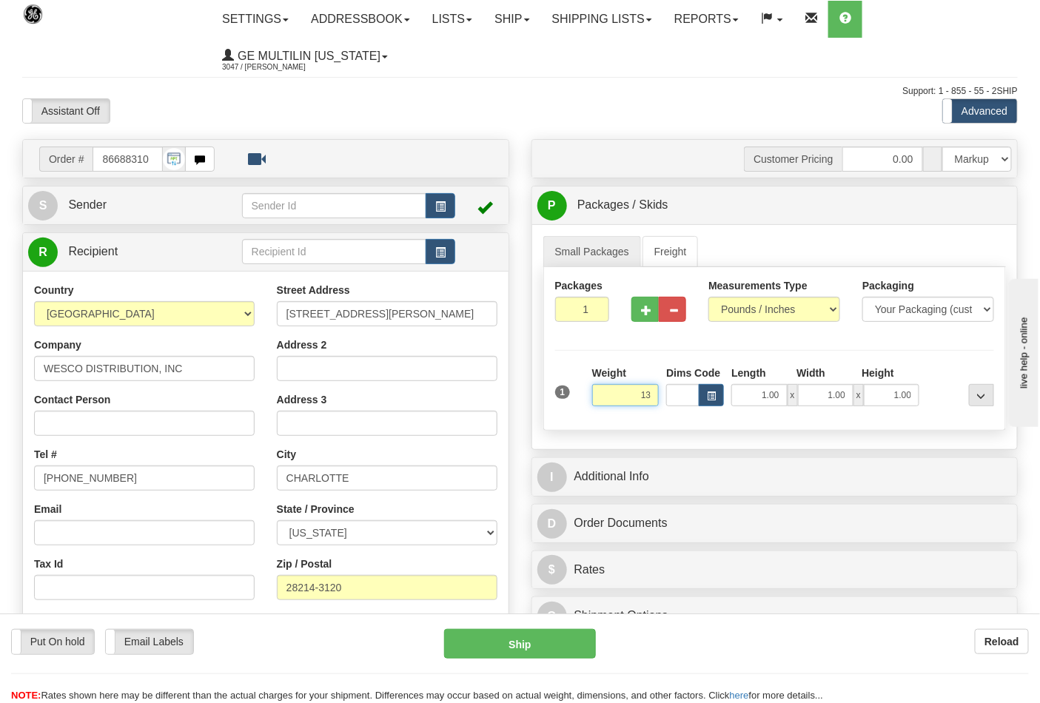
click button "Delete" at bounding box center [0, 0] width 0 height 0
type input "13.00"
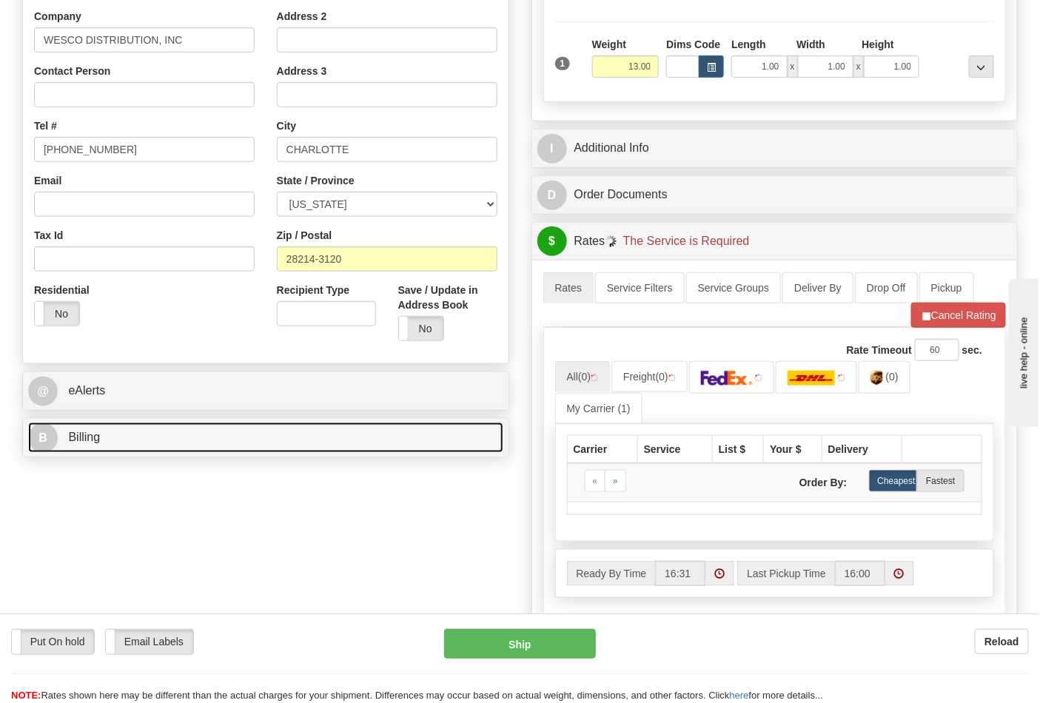
click at [160, 439] on link "B Billing" at bounding box center [265, 438] width 475 height 30
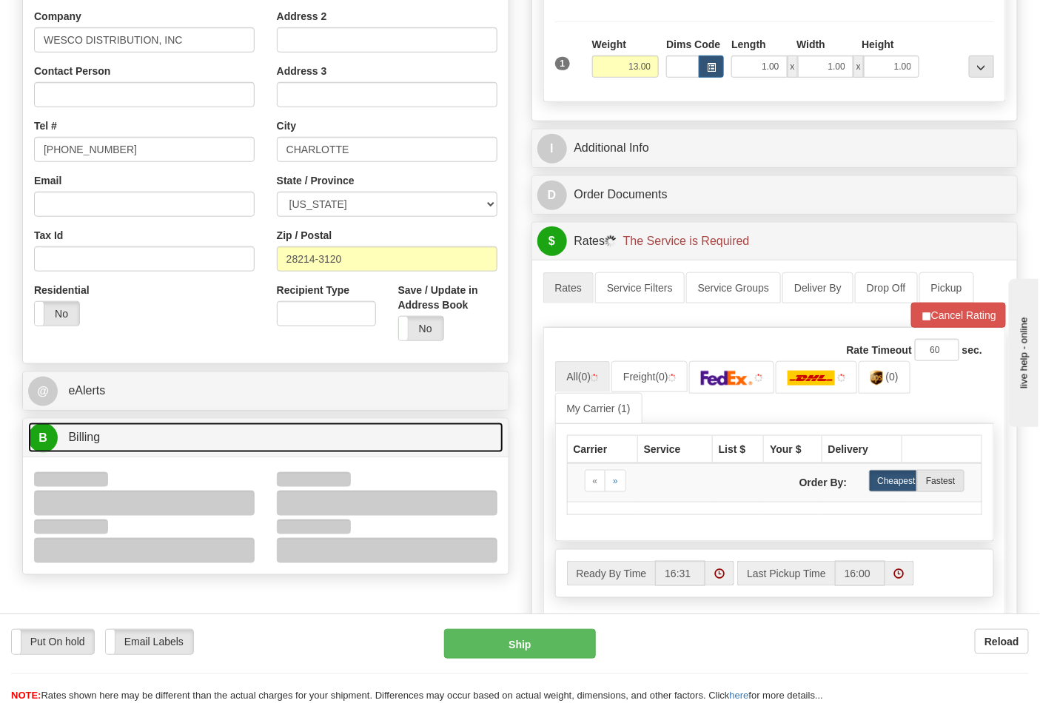
scroll to position [411, 0]
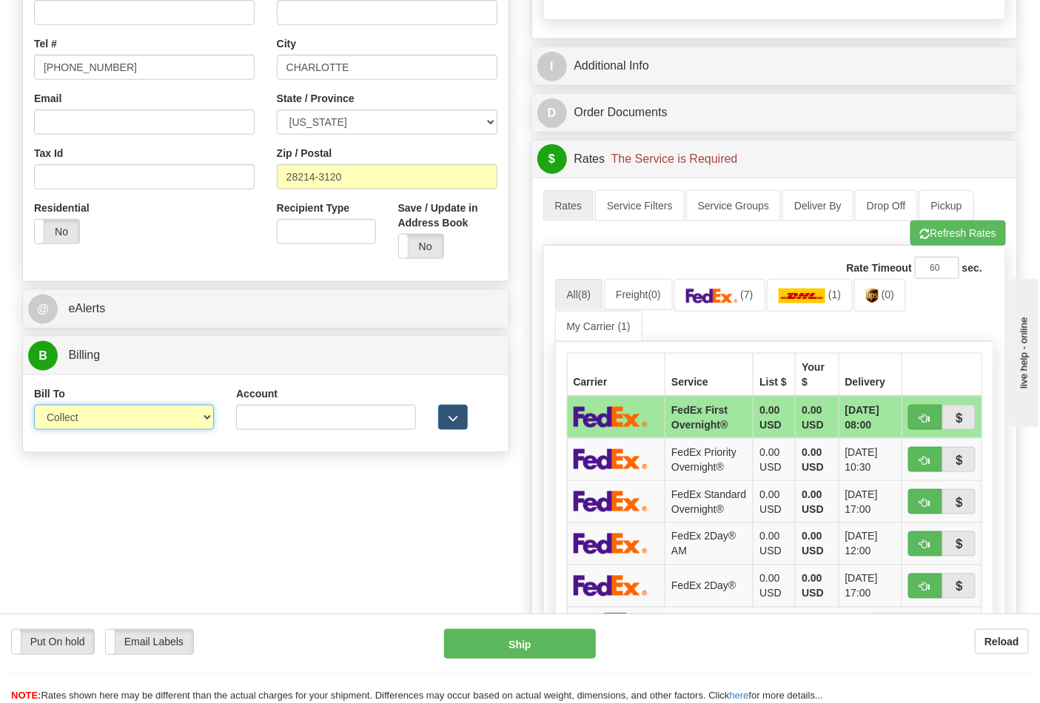
click at [79, 425] on select "Sender Recipient Third Party Collect" at bounding box center [124, 417] width 180 height 25
select select "2"
click at [34, 406] on select "Sender Recipient Third Party Collect" at bounding box center [124, 417] width 180 height 25
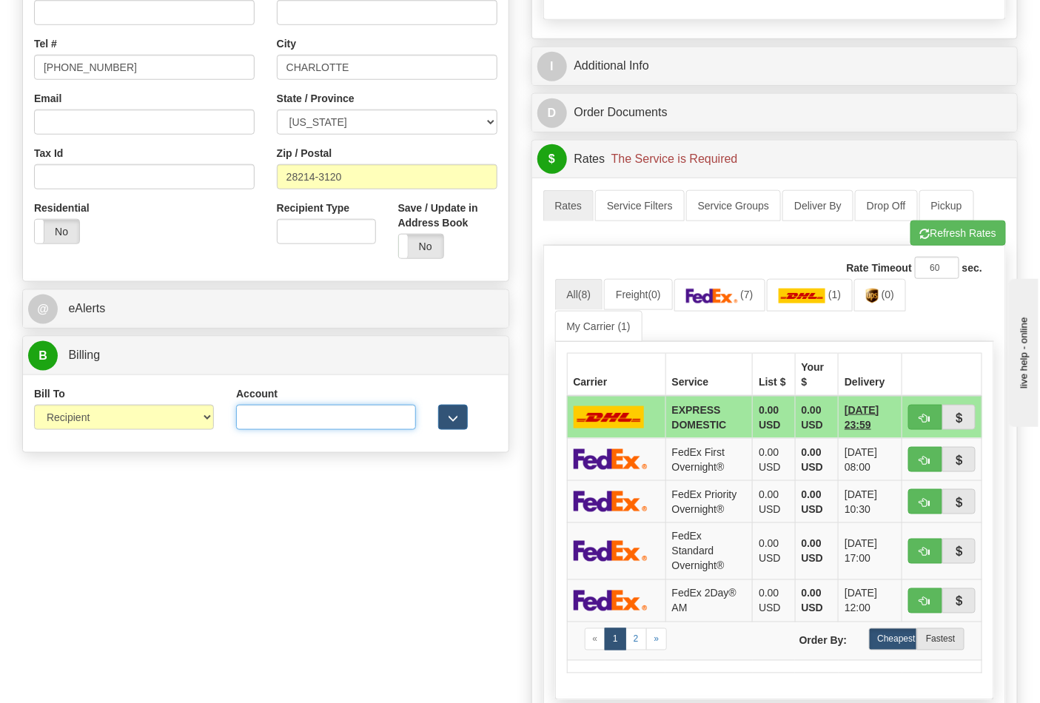
click at [292, 425] on input "Account" at bounding box center [326, 417] width 180 height 25
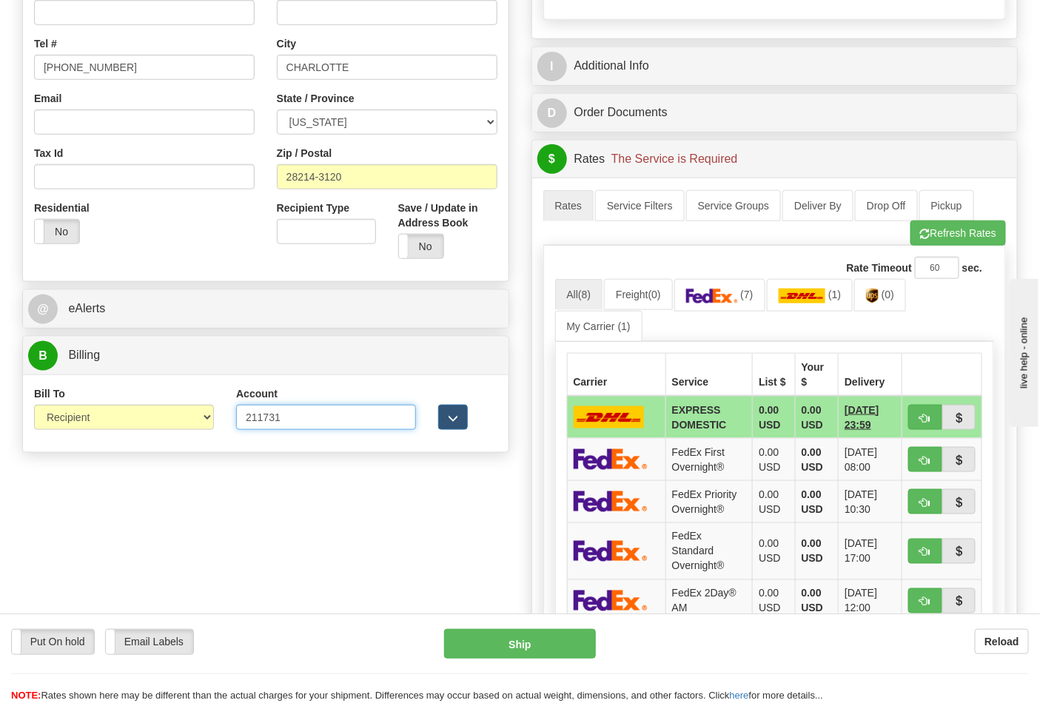
type input "211731"
click button "Delete" at bounding box center [0, 0] width 0 height 0
click at [971, 239] on button "Refresh Rates" at bounding box center [957, 233] width 95 height 25
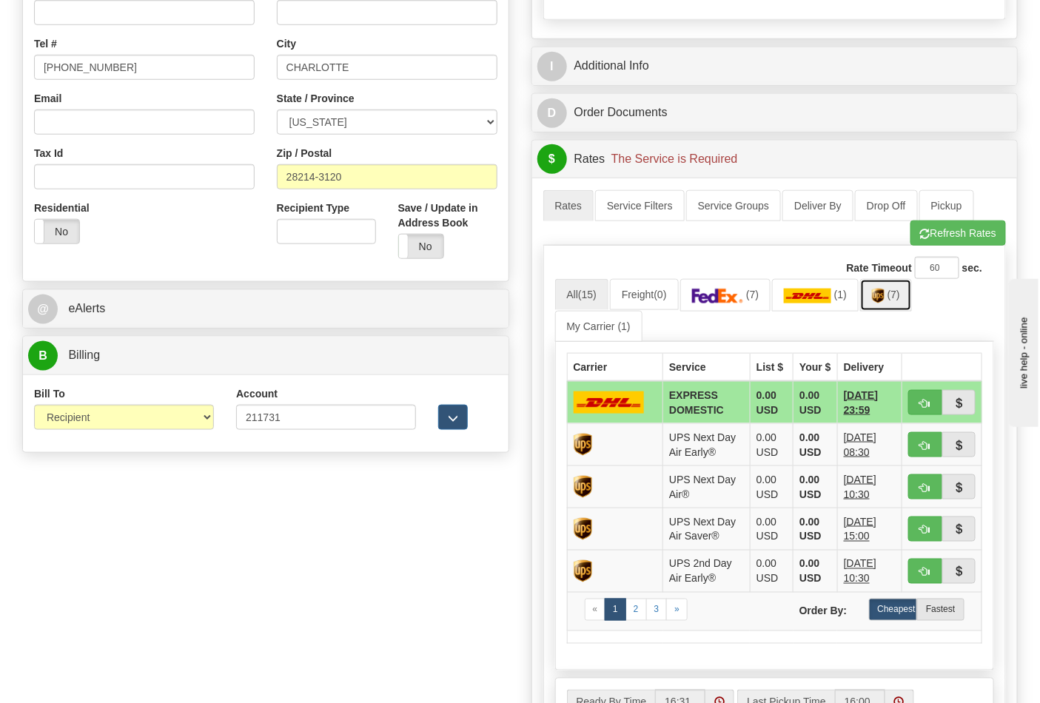
click at [899, 305] on link "(7)" at bounding box center [886, 295] width 52 height 32
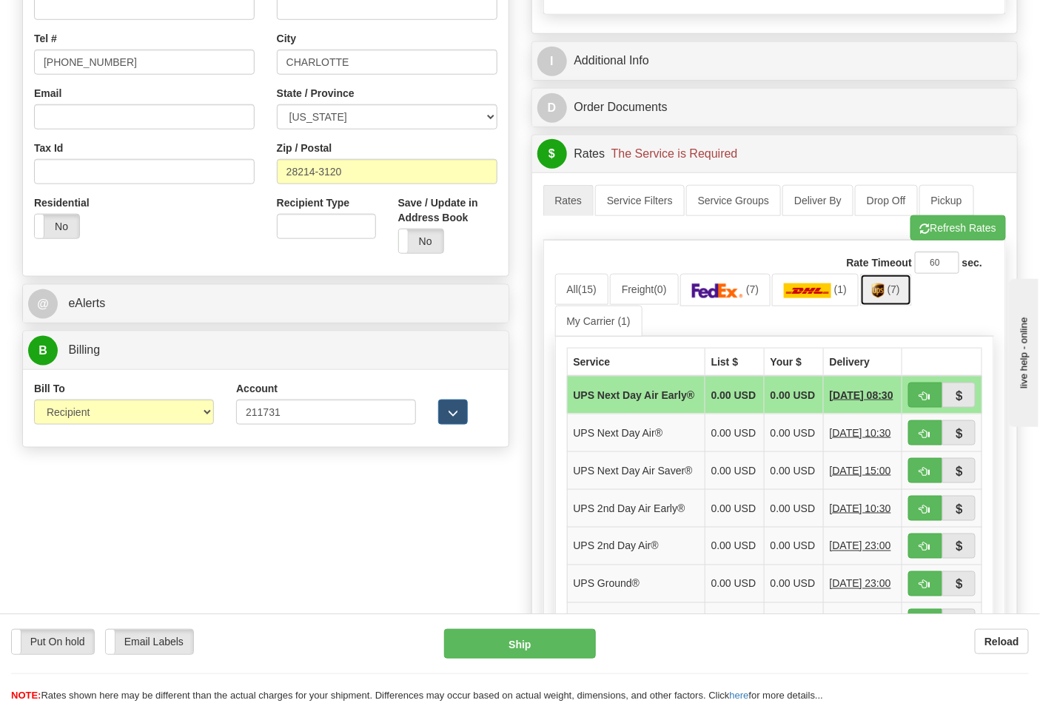
scroll to position [575, 0]
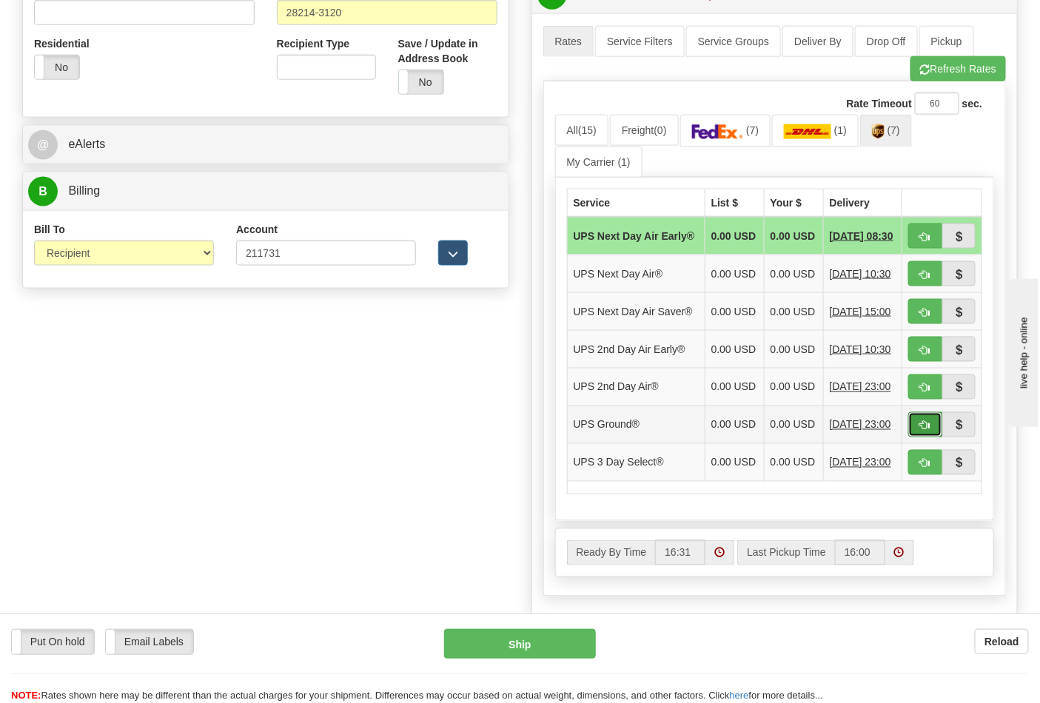
click at [929, 431] on span "button" at bounding box center [925, 426] width 10 height 10
type input "03"
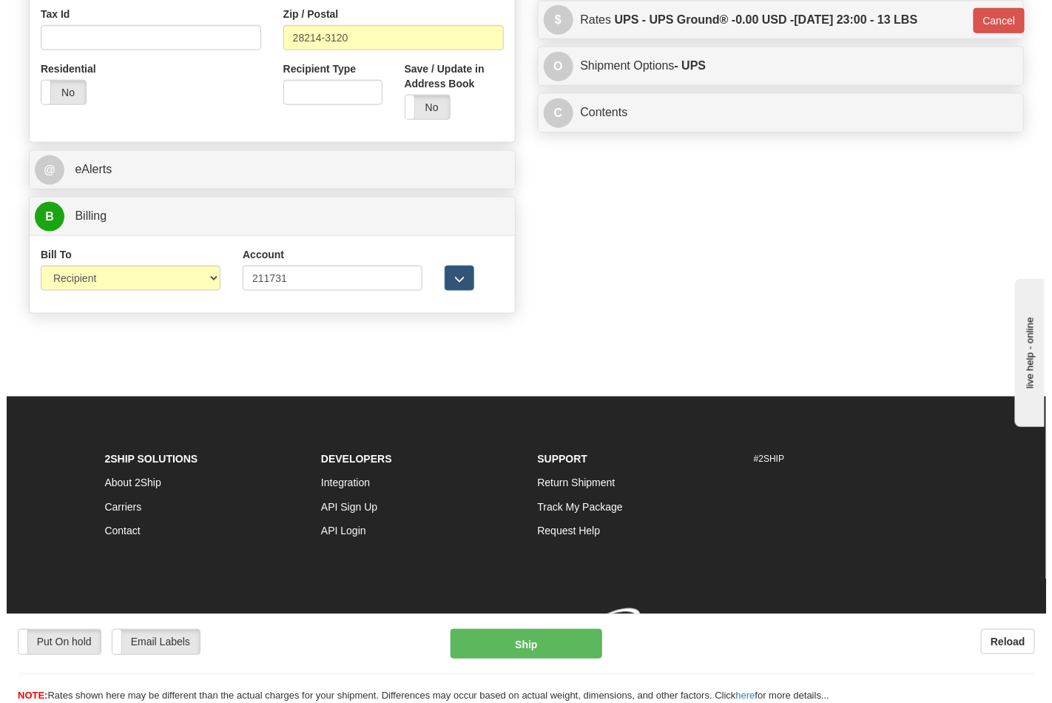
scroll to position [552, 0]
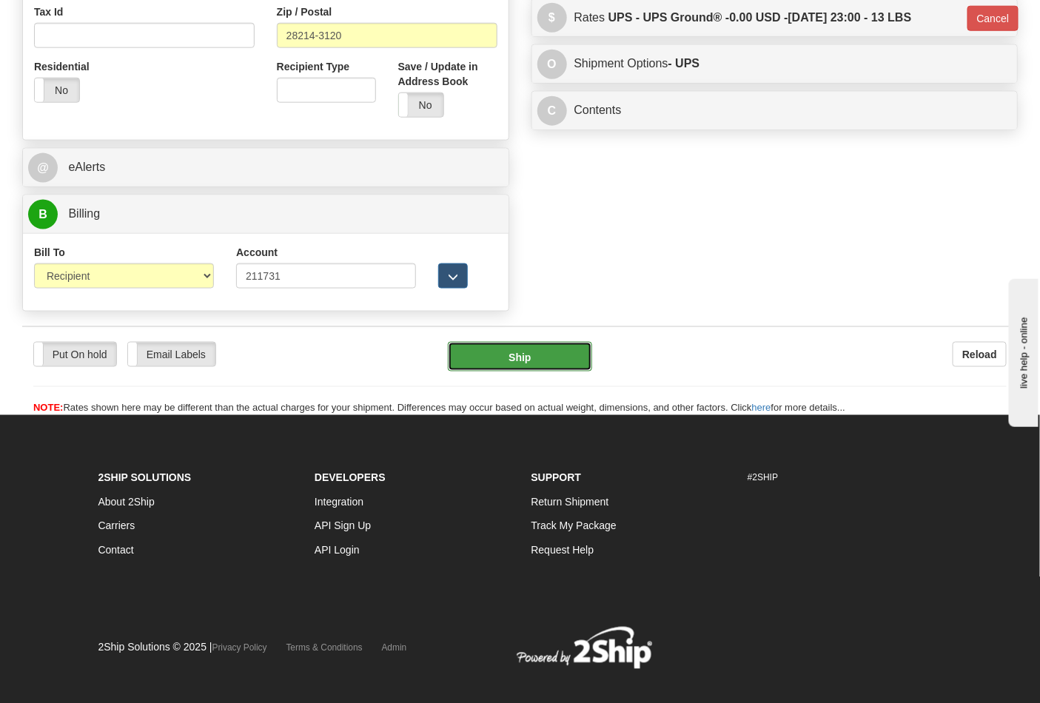
click at [543, 353] on button "Ship" at bounding box center [520, 357] width 144 height 30
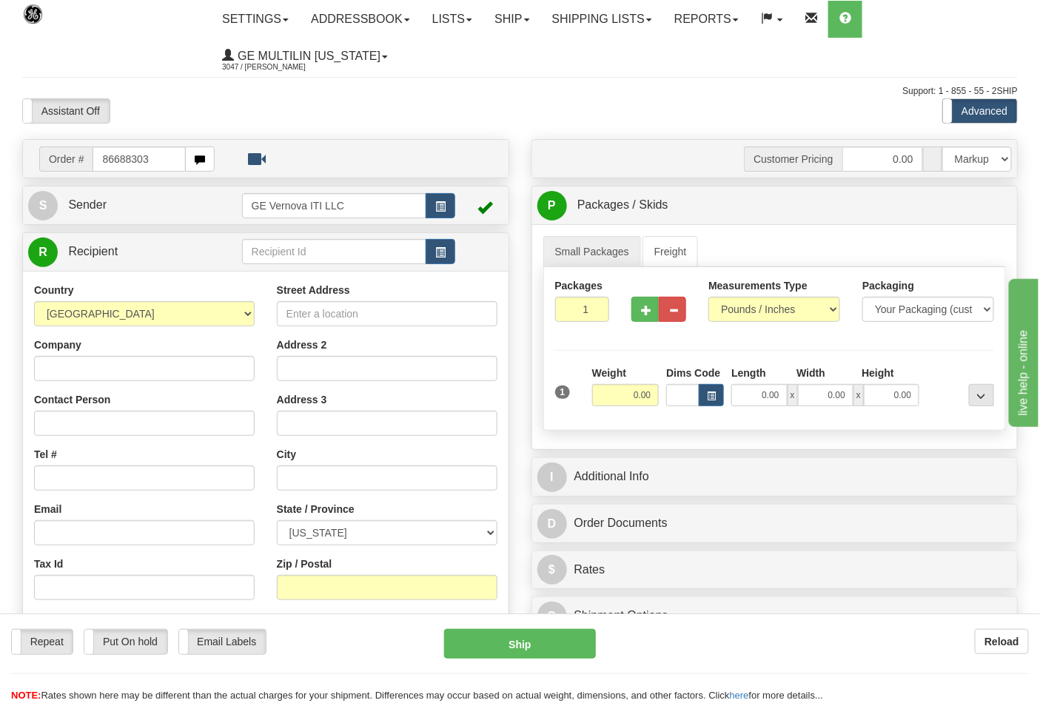
type input "86688303"
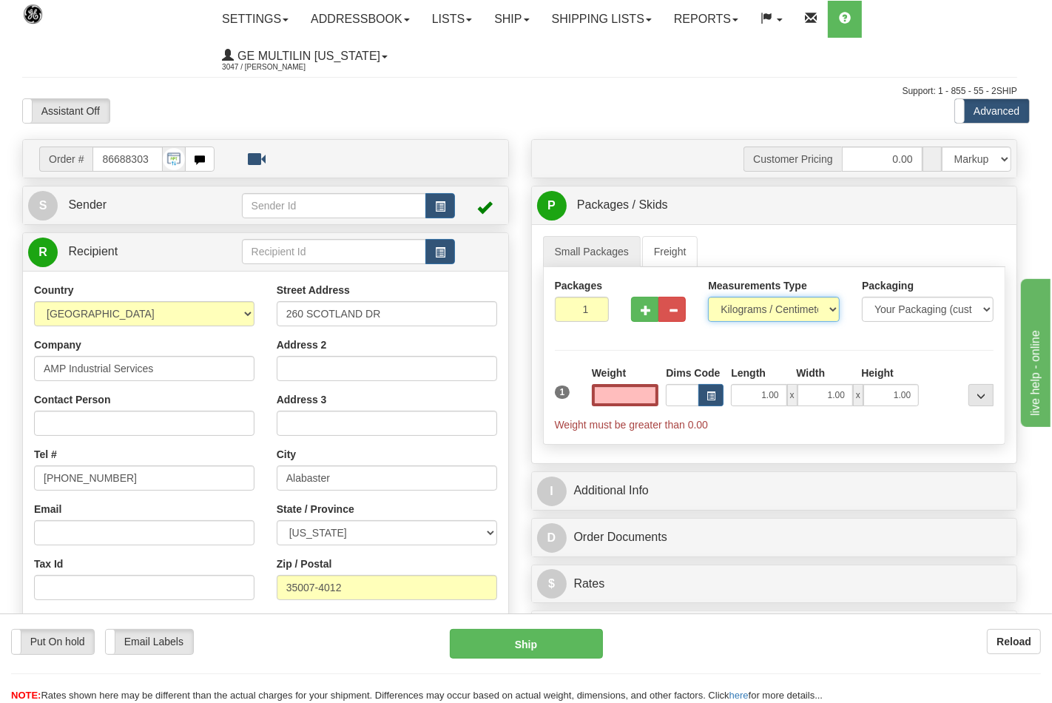
type input "0.00"
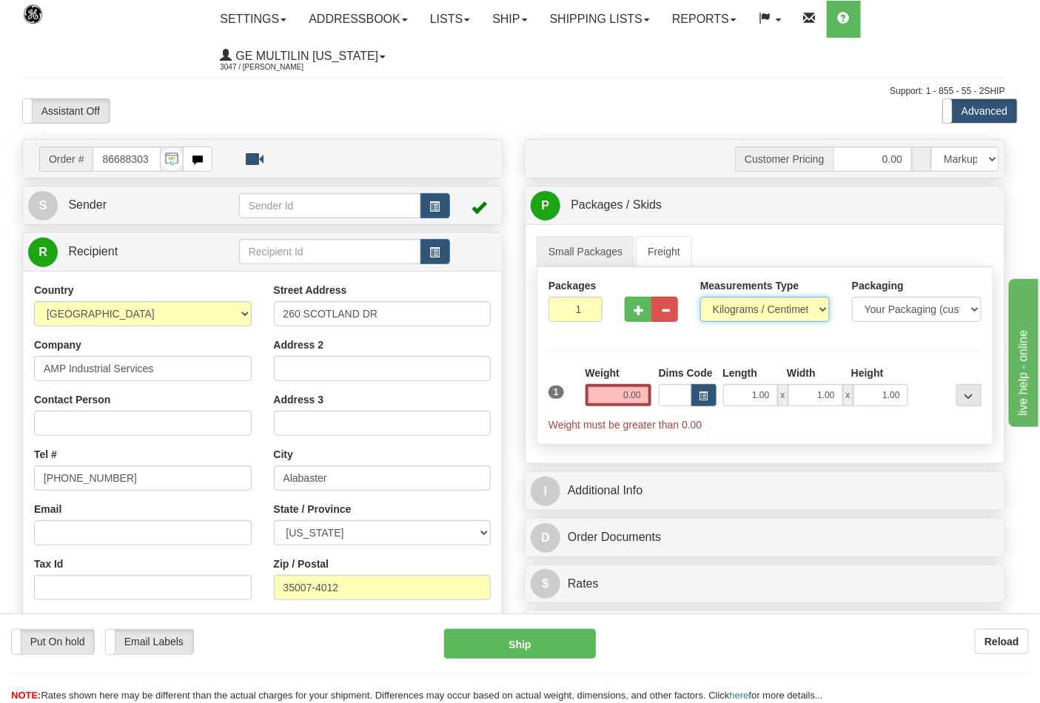
click at [733, 307] on select "Pounds / Inches Kilograms / Centimeters" at bounding box center [764, 309] width 129 height 25
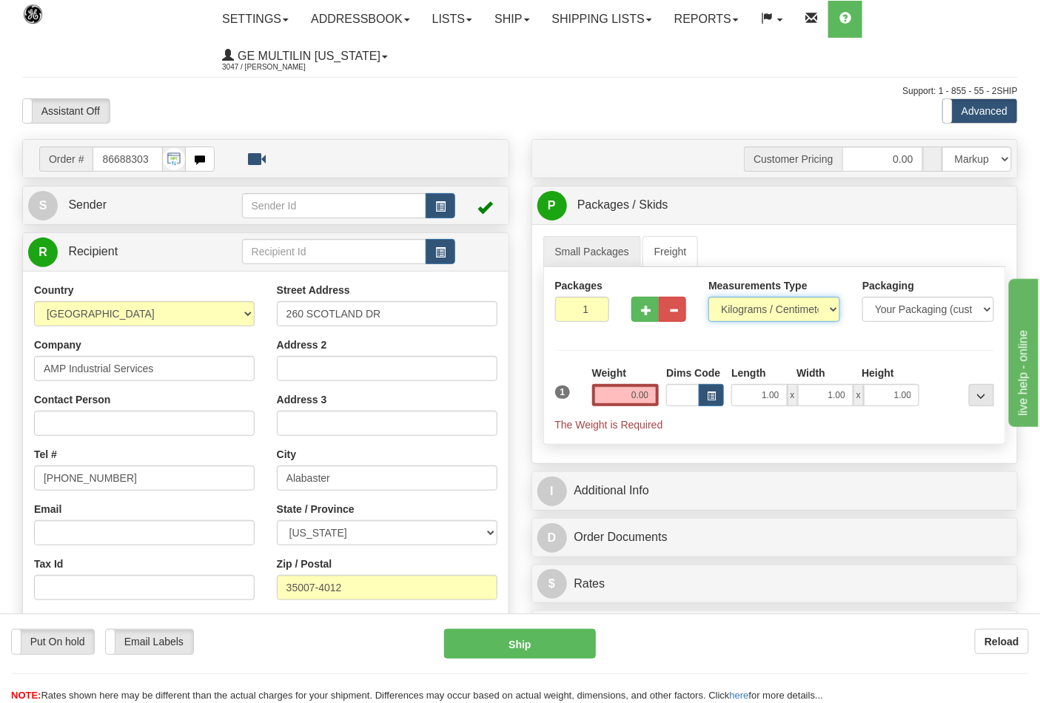
select select "0"
click at [708, 297] on select "Pounds / Inches Kilograms / Centimeters" at bounding box center [774, 309] width 132 height 25
click at [647, 400] on input "0.00" at bounding box center [625, 395] width 67 height 22
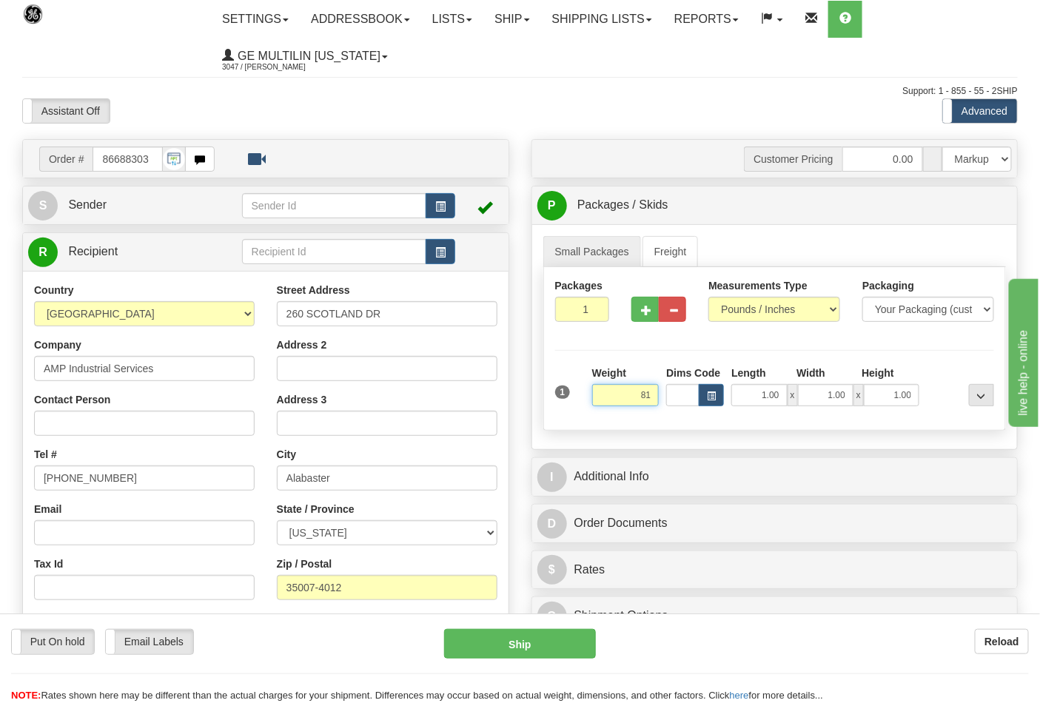
click button "Delete" at bounding box center [0, 0] width 0 height 0
type input "81.00"
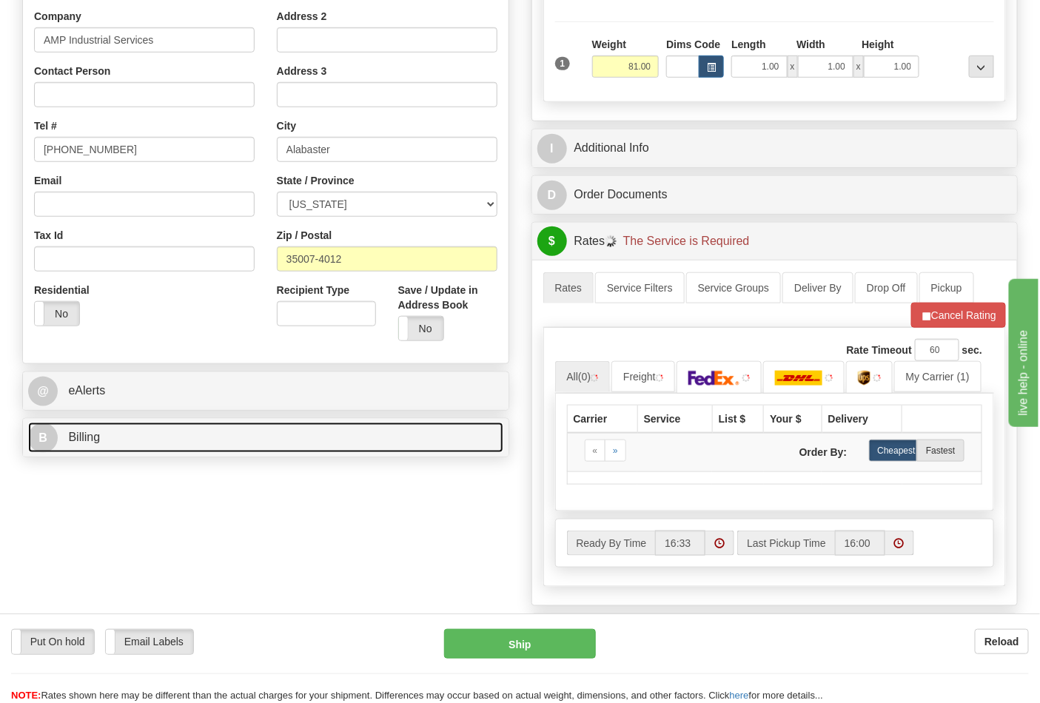
click at [107, 431] on link "B Billing" at bounding box center [265, 438] width 475 height 30
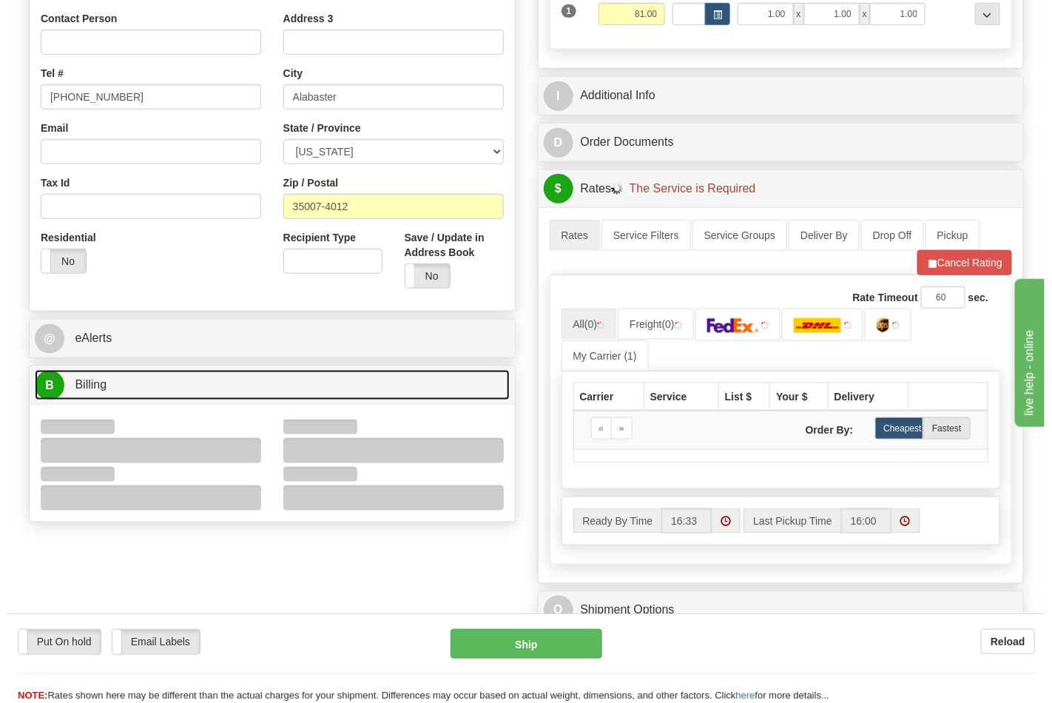
scroll to position [411, 0]
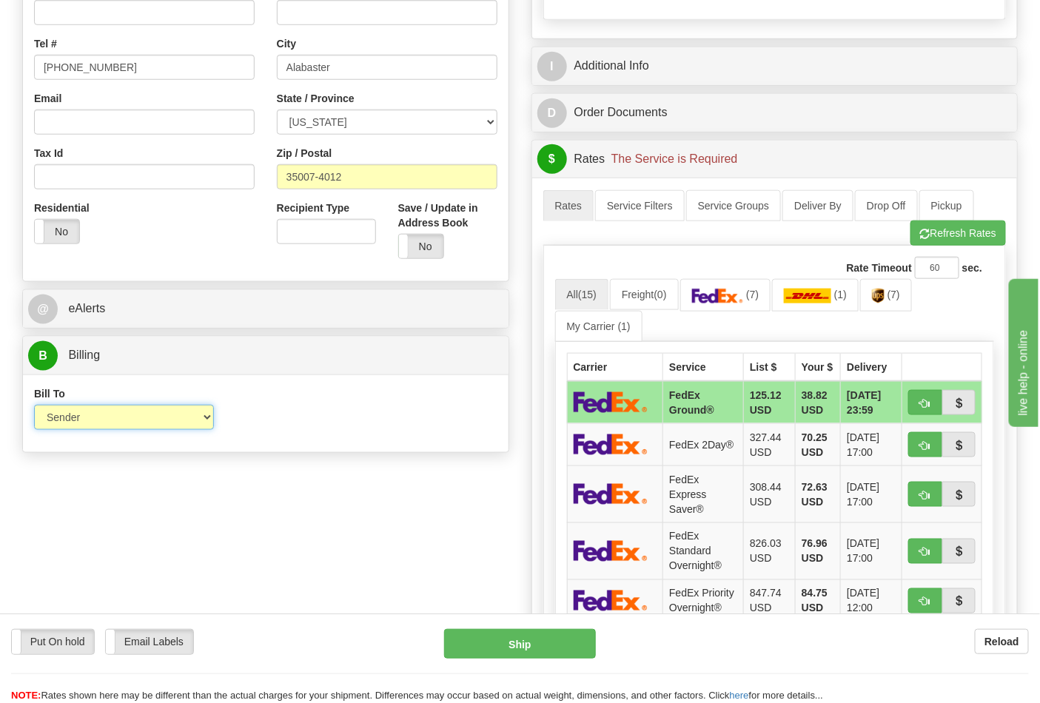
click at [87, 423] on select "Sender Recipient Third Party Collect" at bounding box center [124, 417] width 180 height 25
click at [884, 296] on img at bounding box center [878, 296] width 13 height 15
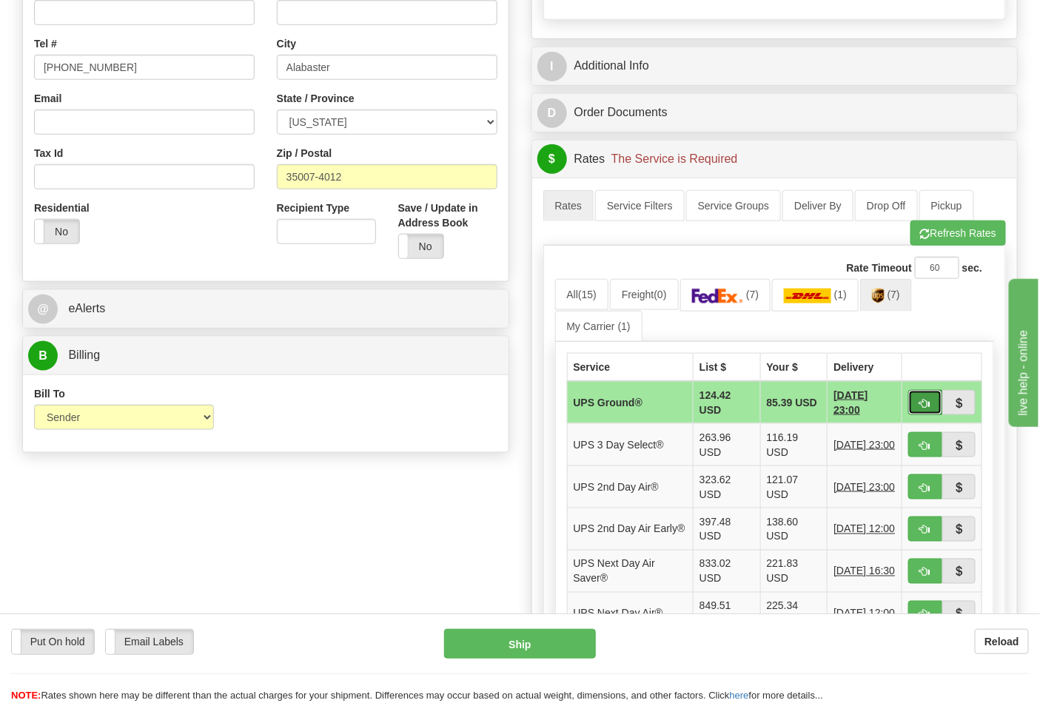
click at [920, 403] on span "button" at bounding box center [925, 404] width 10 height 10
type input "03"
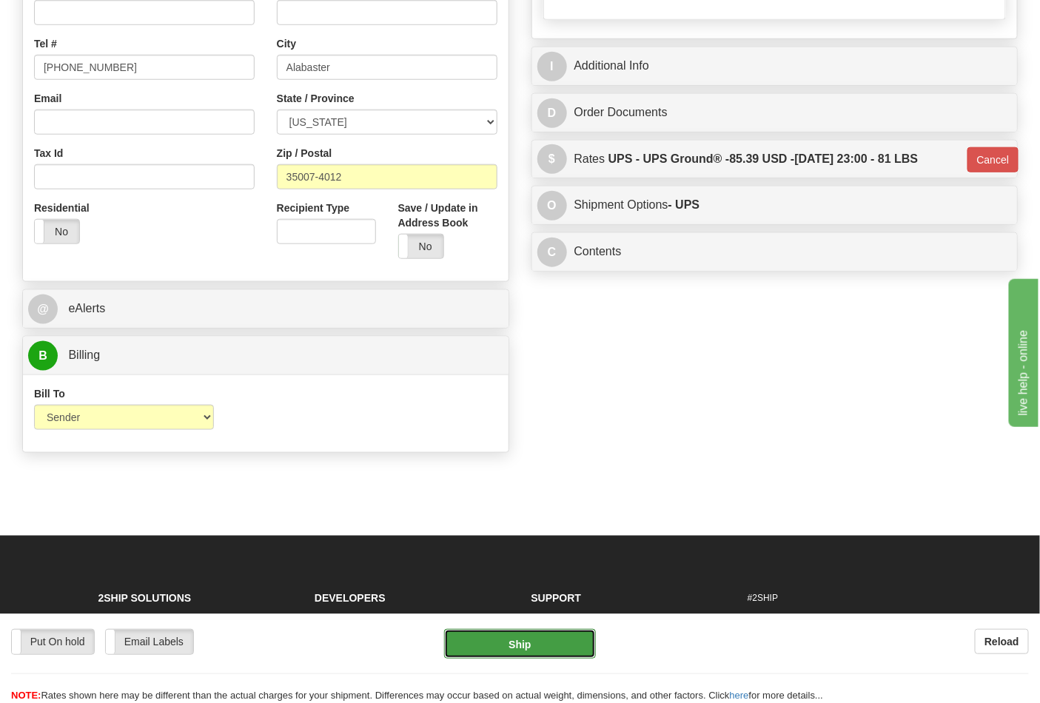
click at [546, 634] on button "Ship" at bounding box center [519, 644] width 151 height 30
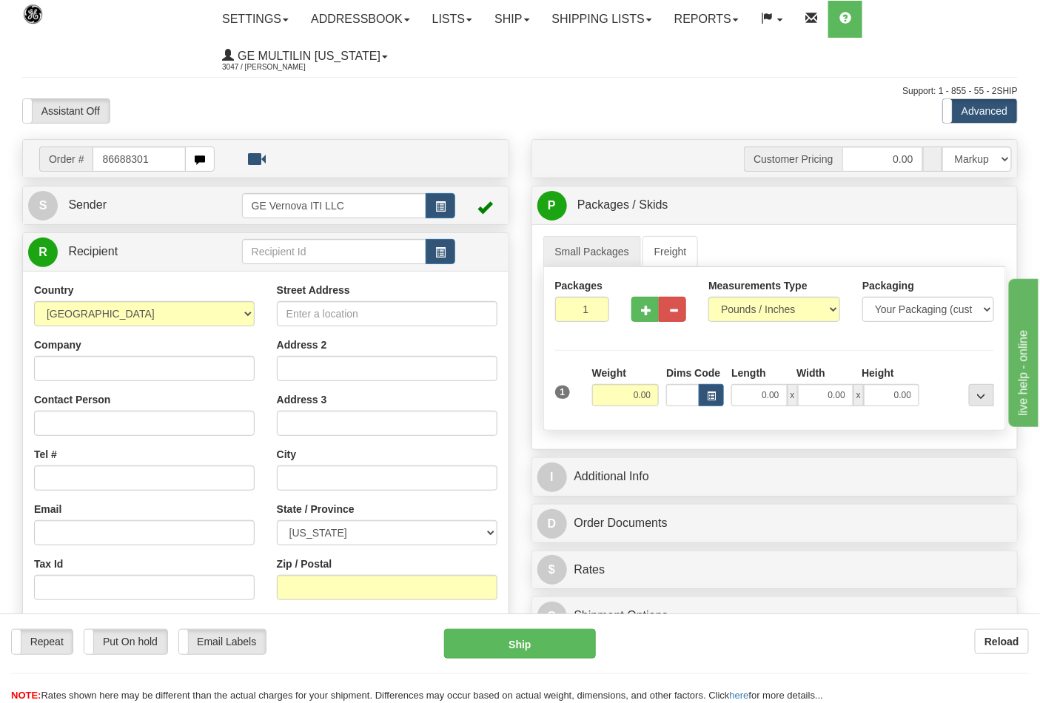
type input "86688301"
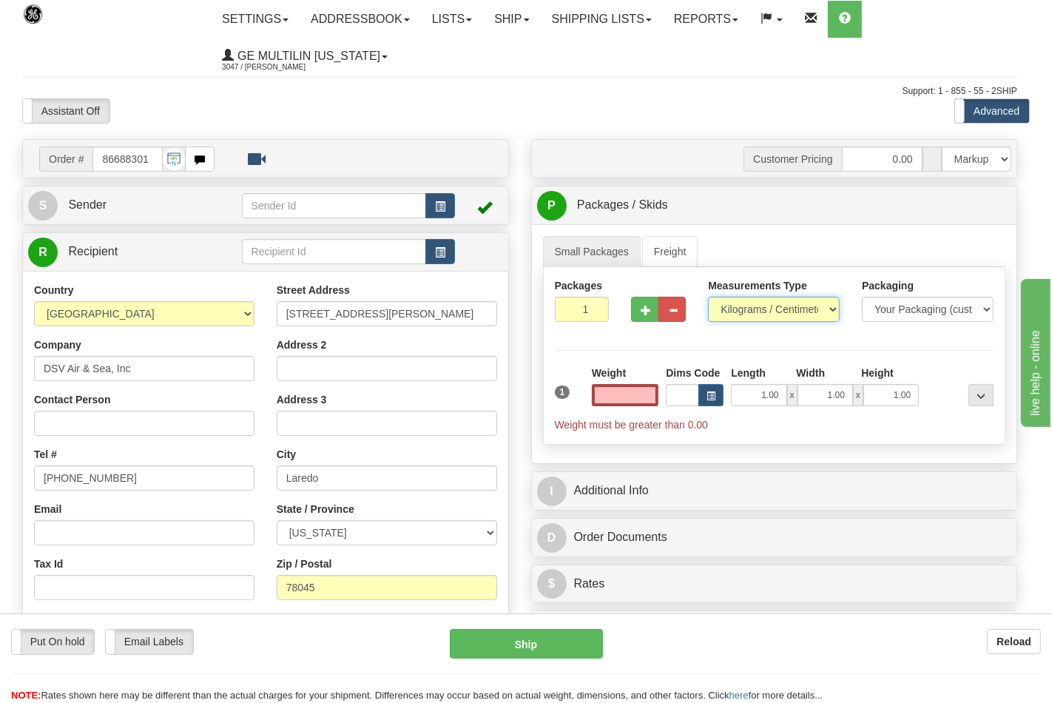
type input "0.00"
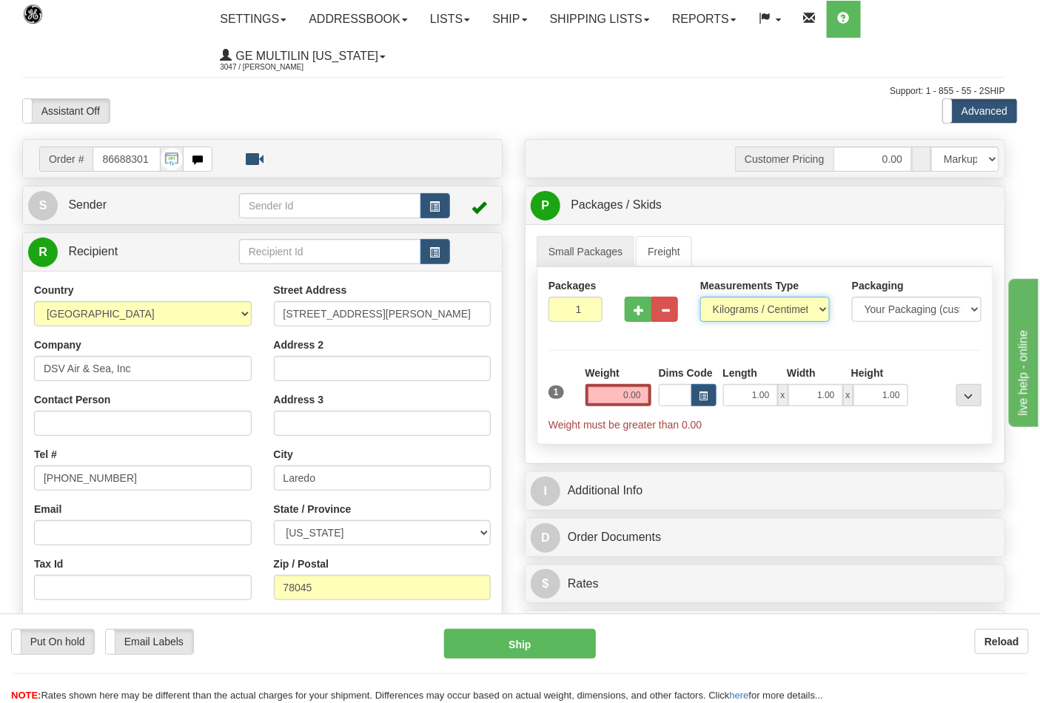
click at [751, 314] on select "Pounds / Inches Kilograms / Centimeters" at bounding box center [764, 309] width 129 height 25
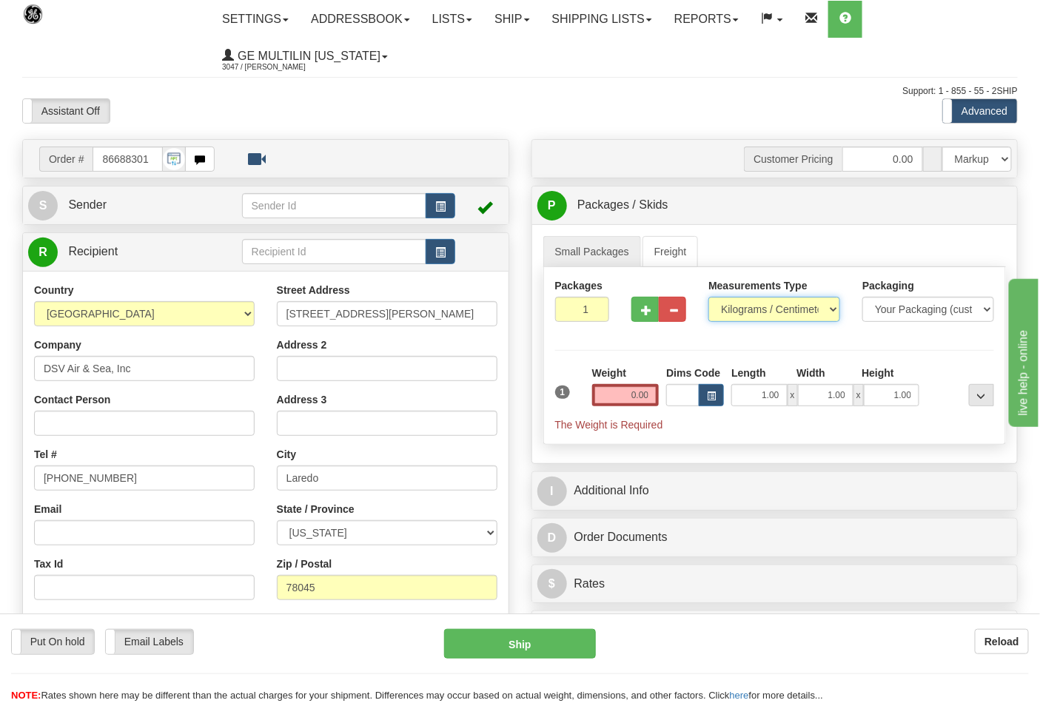
select select "0"
click at [708, 297] on select "Pounds / Inches Kilograms / Centimeters" at bounding box center [774, 309] width 132 height 25
click at [655, 394] on input "0.00" at bounding box center [625, 395] width 67 height 22
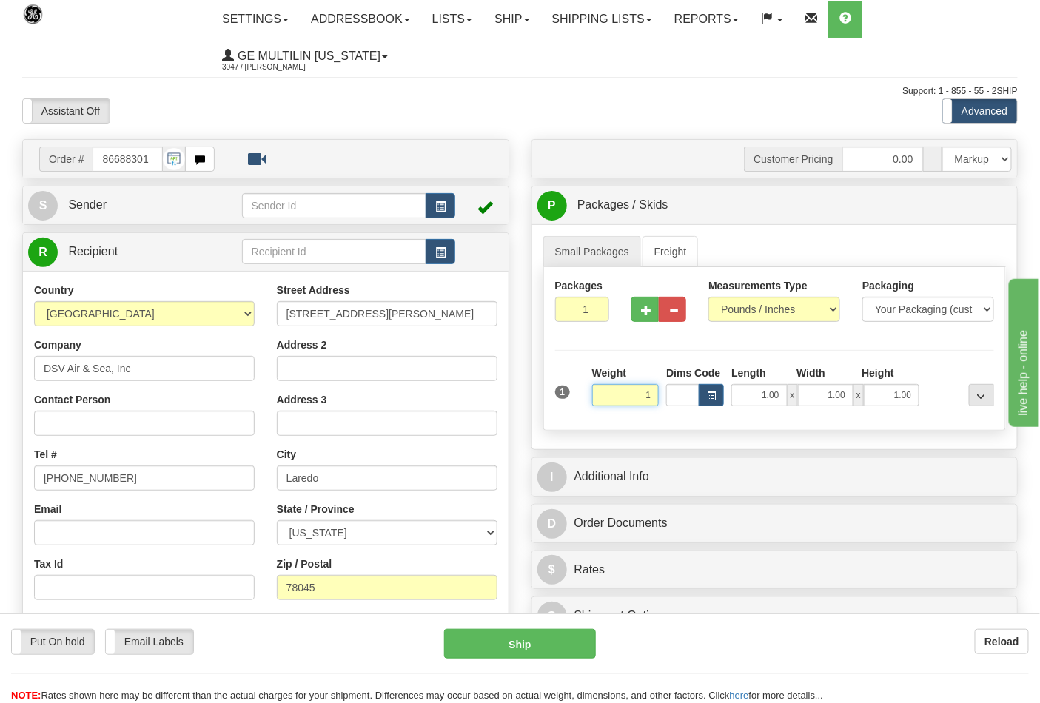
click button "Delete" at bounding box center [0, 0] width 0 height 0
type input "1.00"
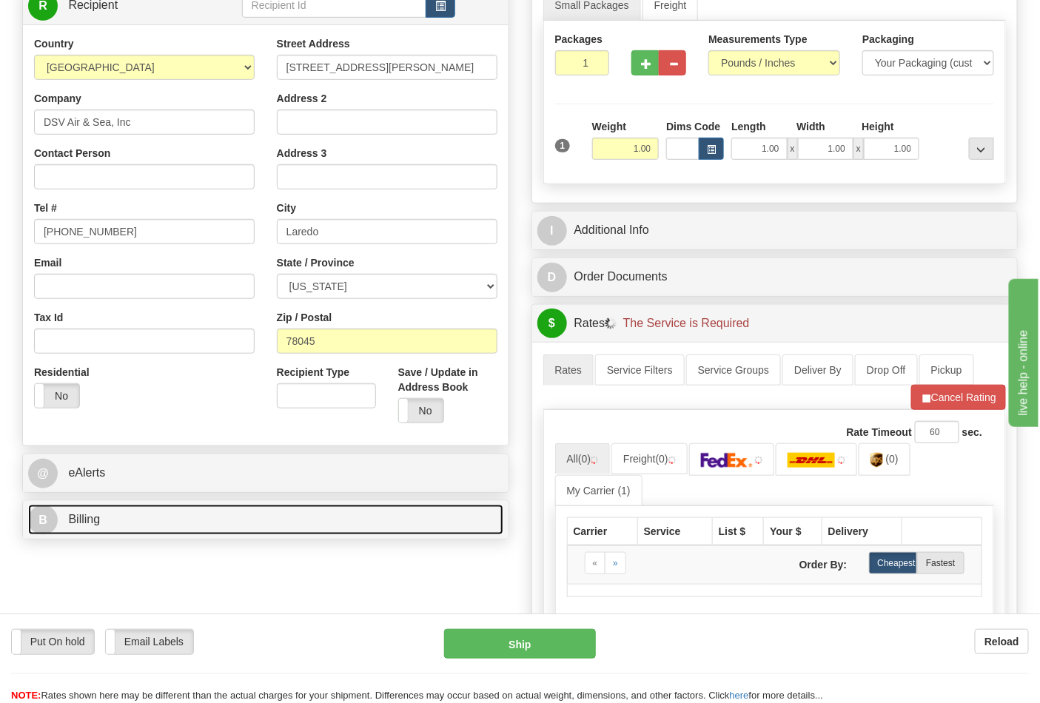
click at [186, 527] on link "B Billing" at bounding box center [265, 520] width 475 height 30
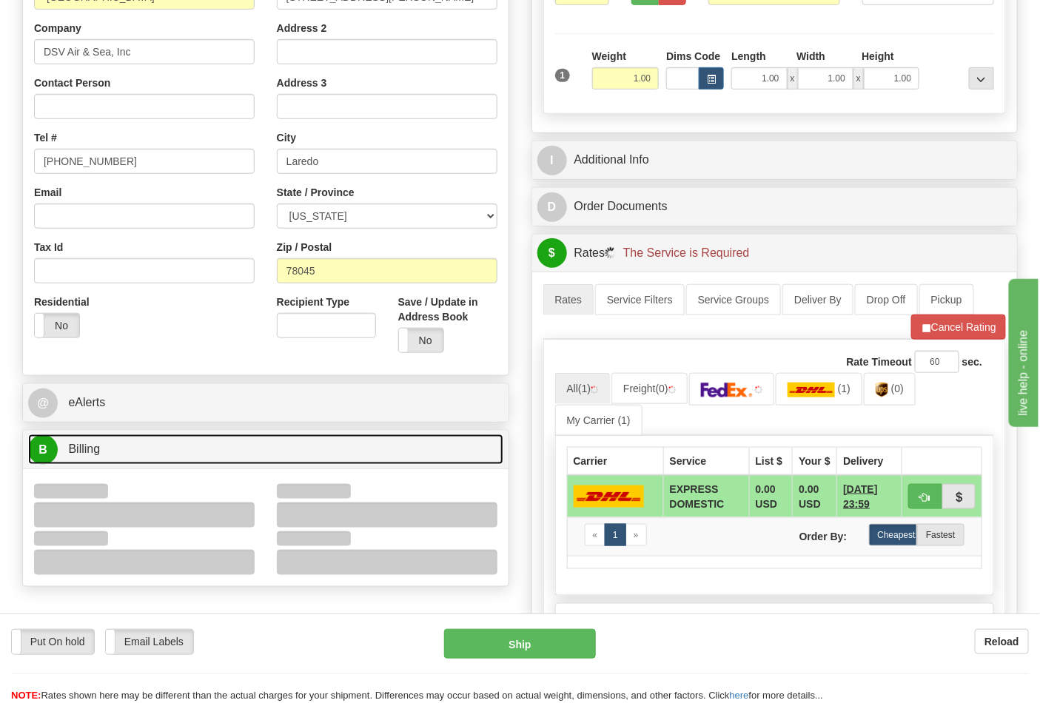
scroll to position [411, 0]
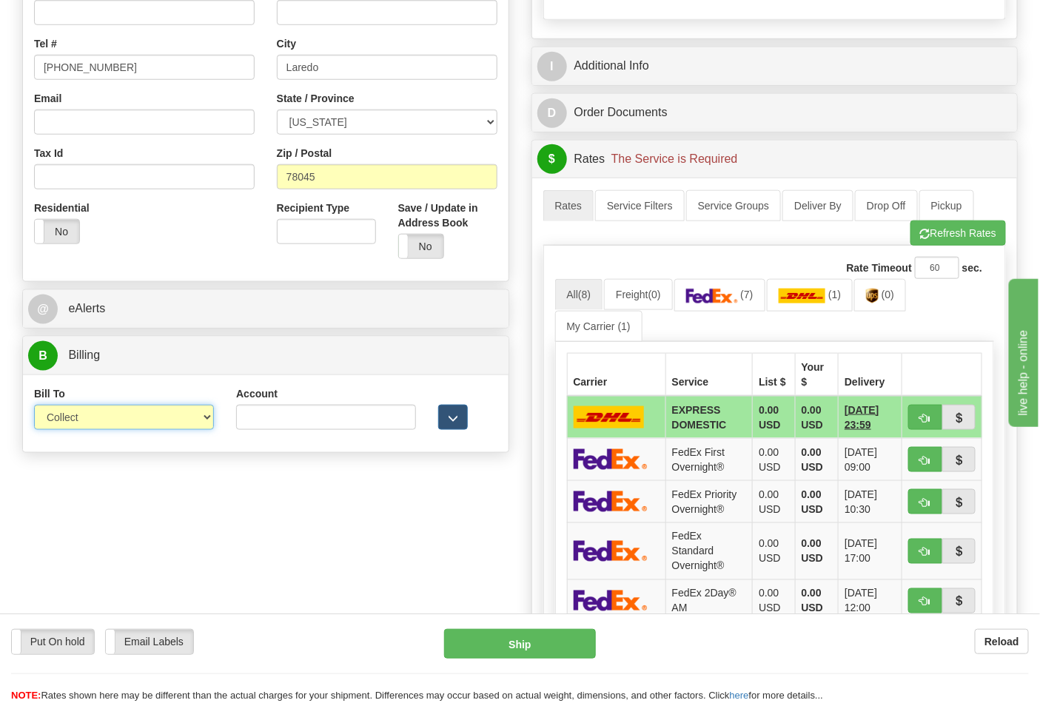
click at [92, 425] on select "Sender Recipient Third Party Collect" at bounding box center [124, 417] width 180 height 25
select select "2"
click at [34, 406] on select "Sender Recipient Third Party Collect" at bounding box center [124, 417] width 180 height 25
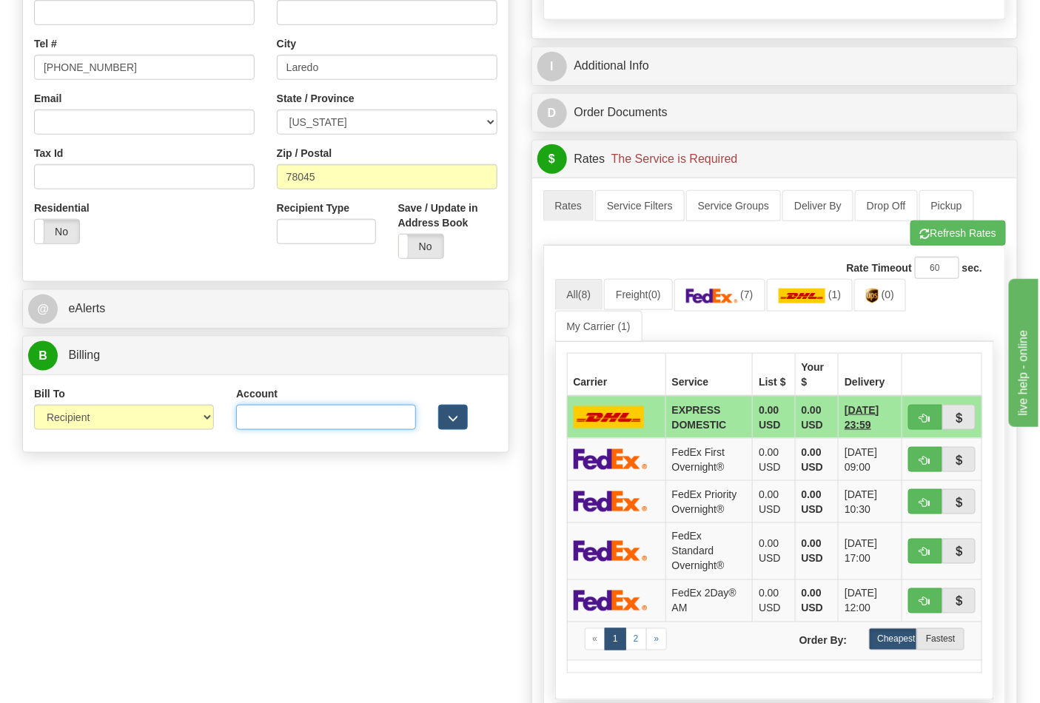
click at [270, 419] on input "Account" at bounding box center [326, 417] width 180 height 25
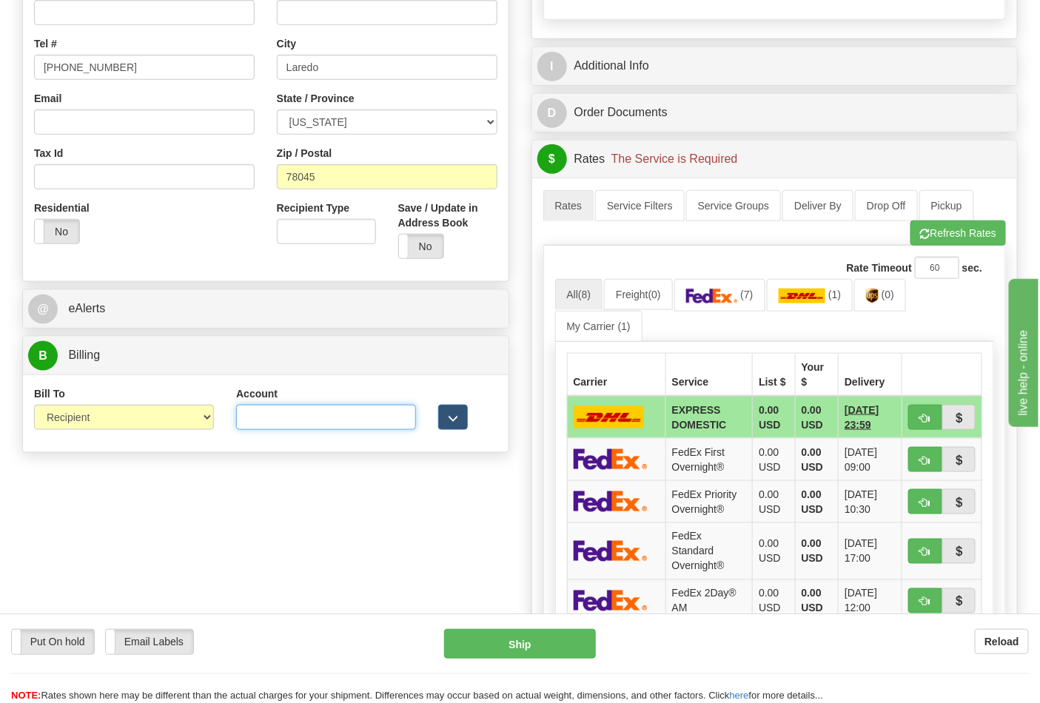
paste input "587102"
type input "587102"
click at [945, 252] on div "Rate Timeout 60 sec. All (8) Freight (0) (7) (1)" at bounding box center [774, 510] width 463 height 529
click at [938, 245] on button "Refresh Rates" at bounding box center [957, 233] width 95 height 25
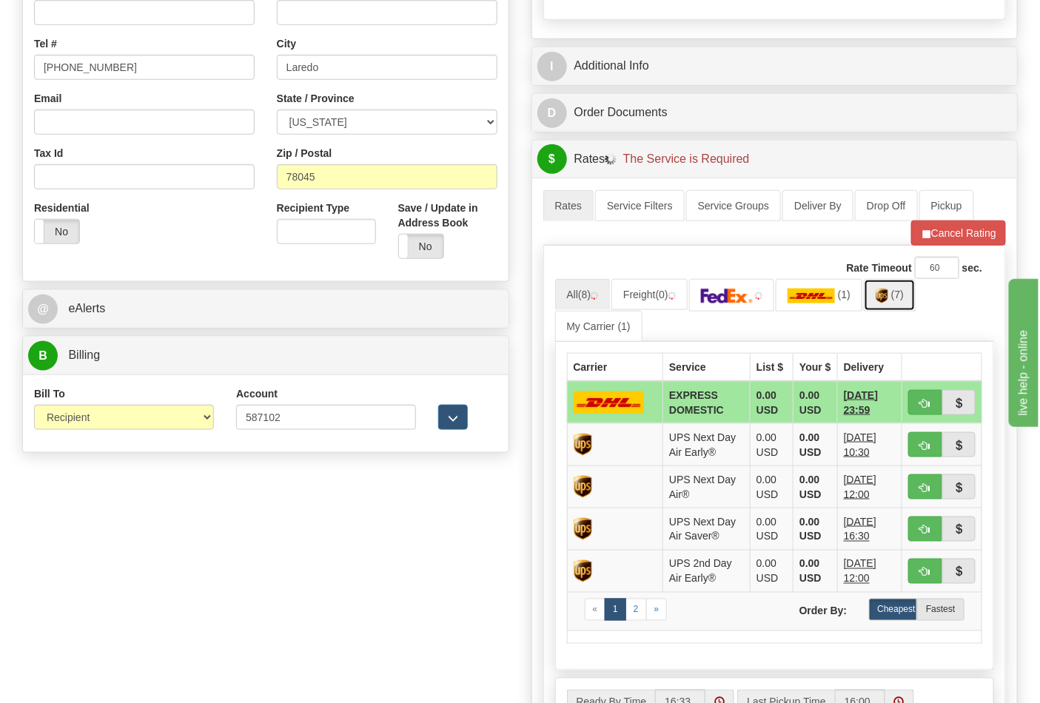
click at [888, 301] on img at bounding box center [881, 296] width 13 height 15
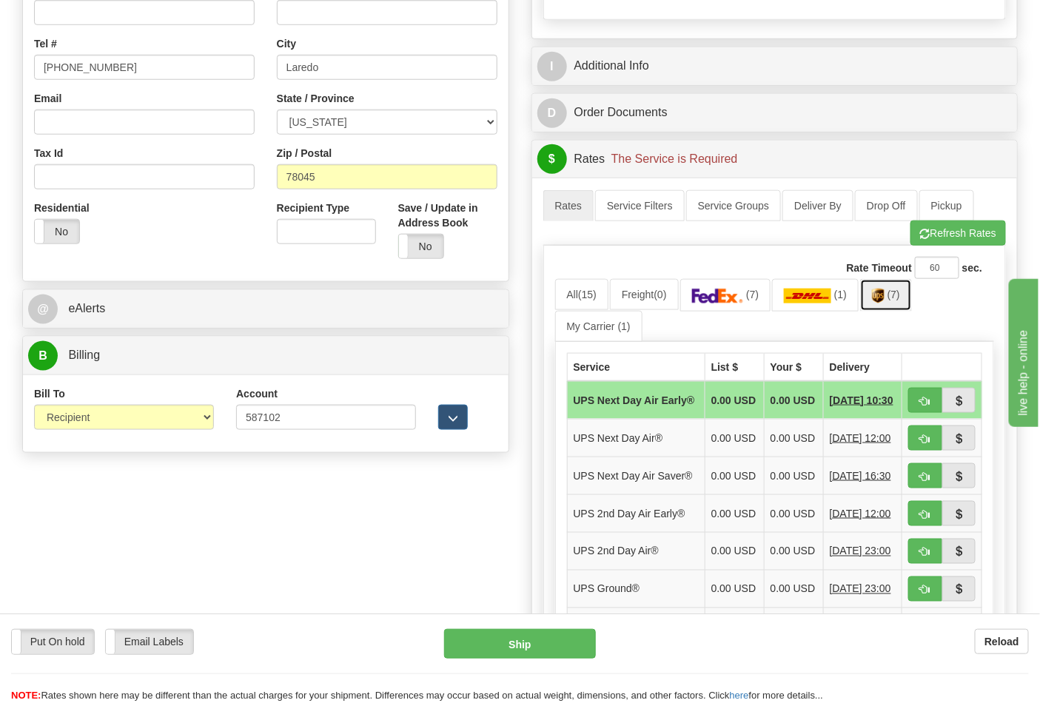
scroll to position [740, 0]
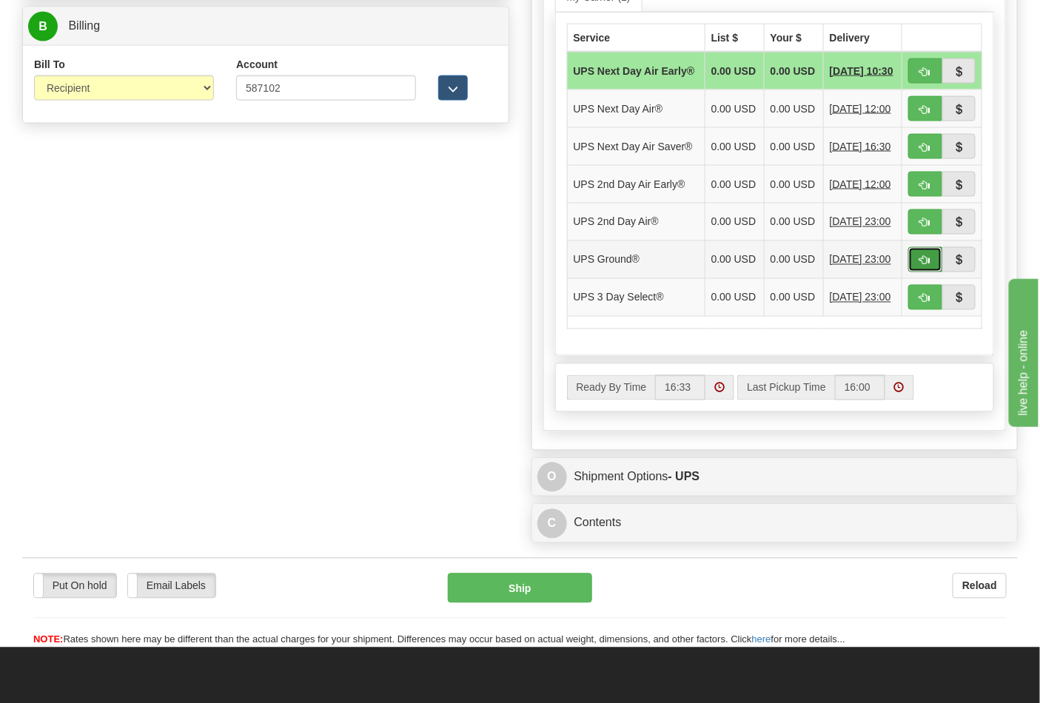
click at [918, 272] on button "button" at bounding box center [925, 259] width 34 height 25
type input "03"
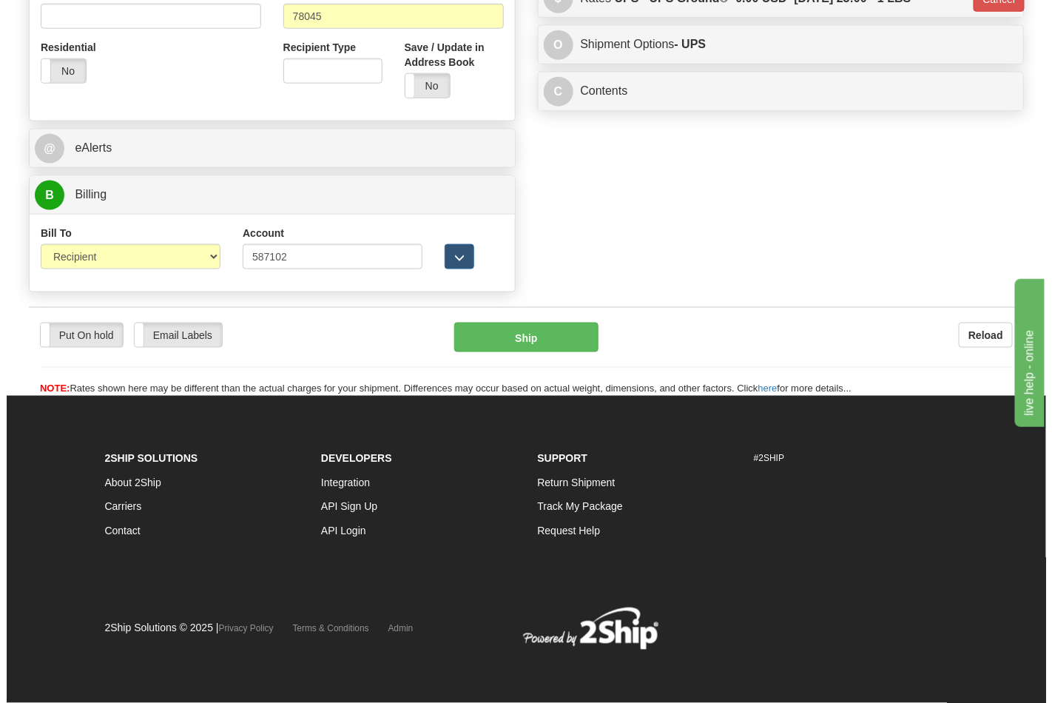
scroll to position [573, 0]
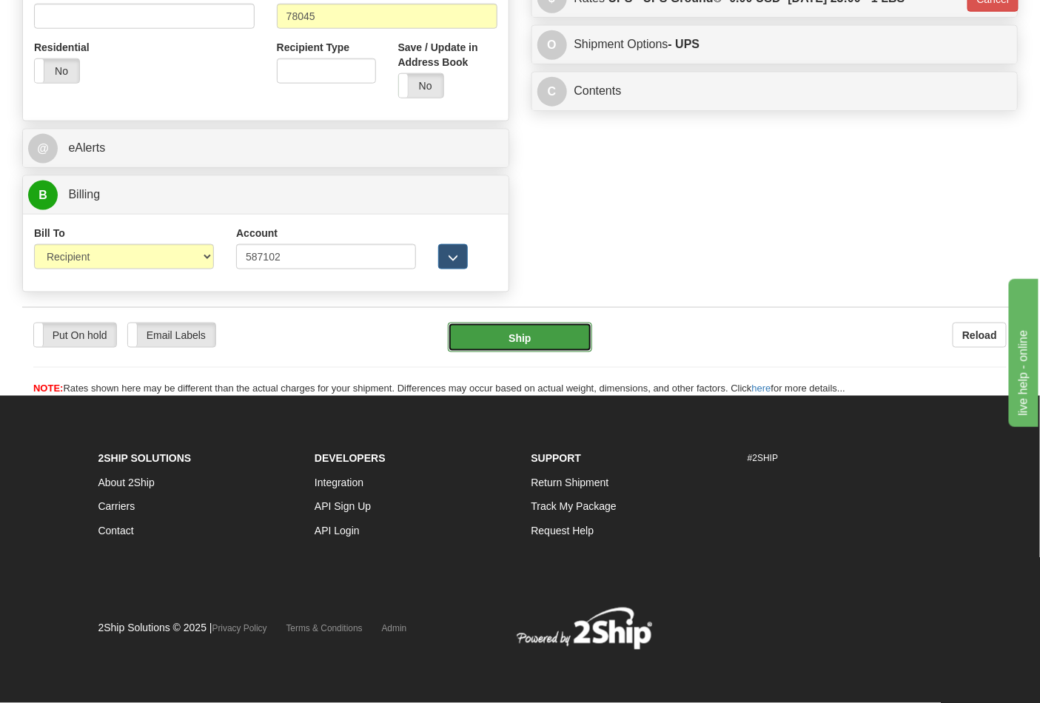
click at [534, 335] on button "Ship" at bounding box center [520, 338] width 144 height 30
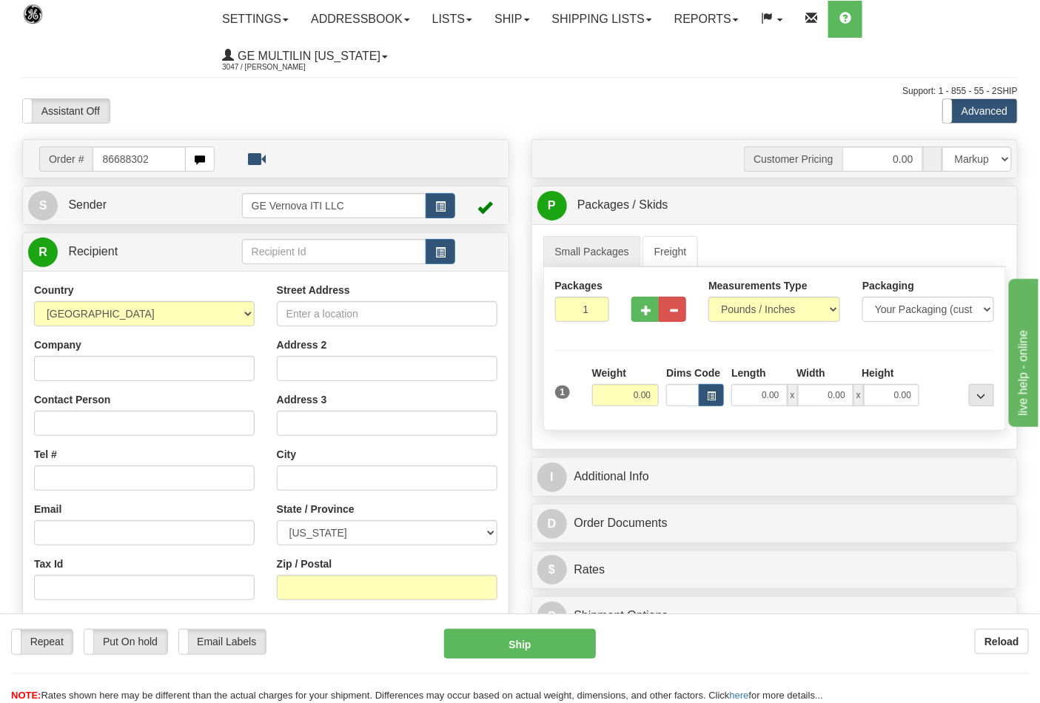
type input "86688302"
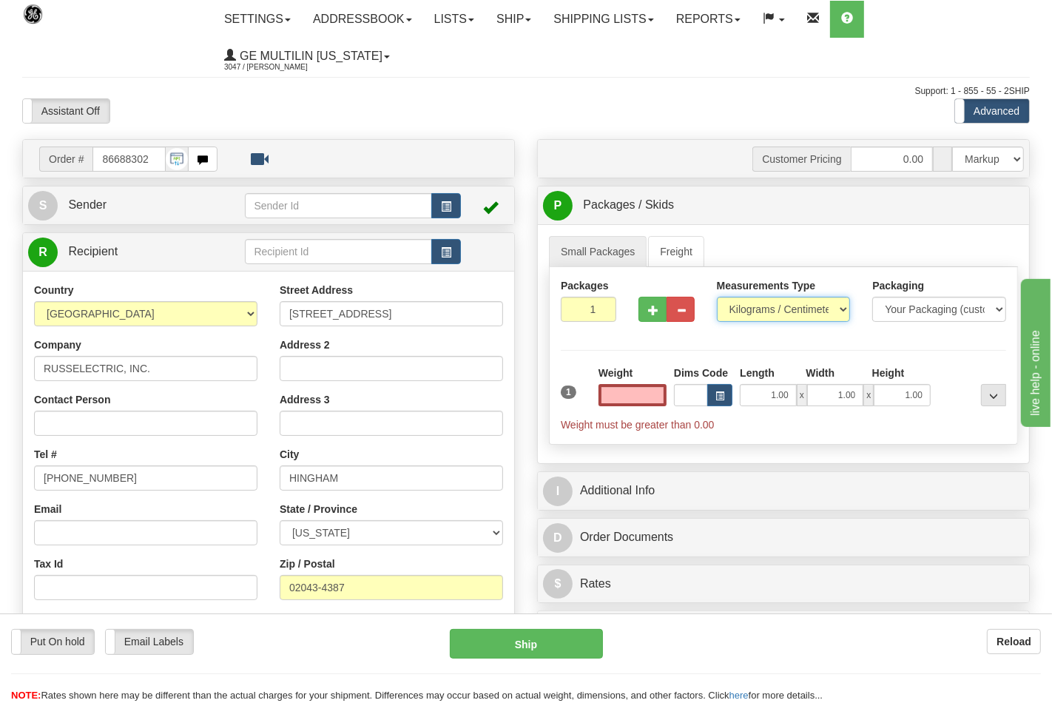
type input "0.00"
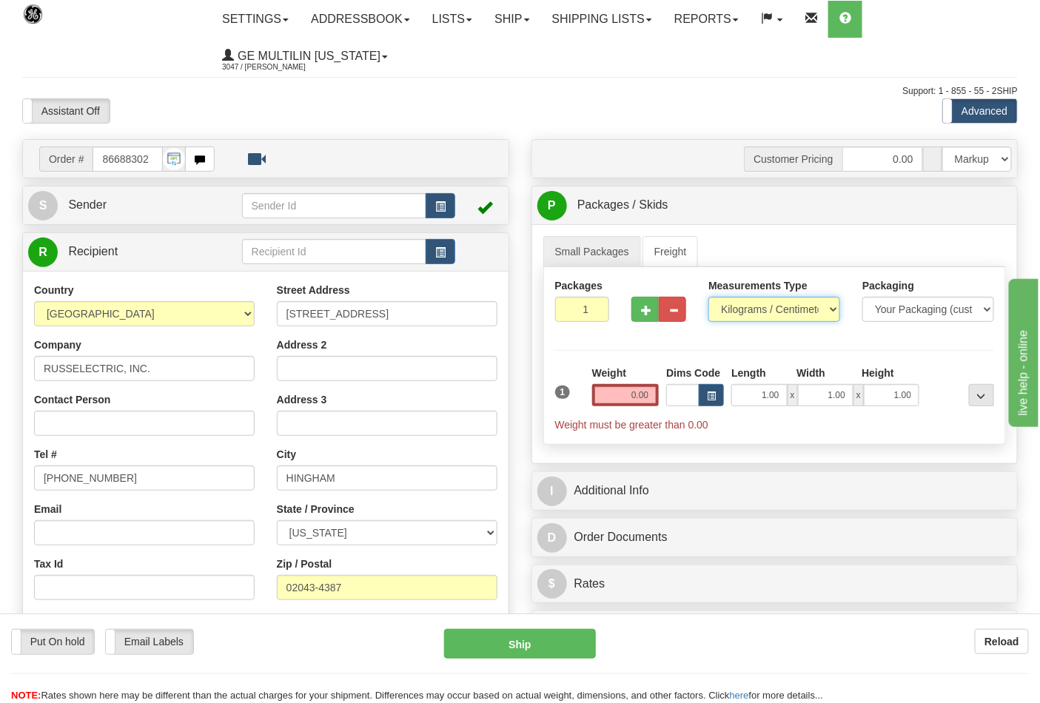
drag, startPoint x: 745, startPoint y: 307, endPoint x: 744, endPoint y: 317, distance: 9.6
click at [745, 307] on select "Pounds / Inches Kilograms / Centimeters" at bounding box center [774, 309] width 132 height 25
select select "0"
click at [708, 297] on select "Pounds / Inches Kilograms / Centimeters" at bounding box center [774, 309] width 132 height 25
click at [652, 398] on input "0.00" at bounding box center [625, 395] width 67 height 22
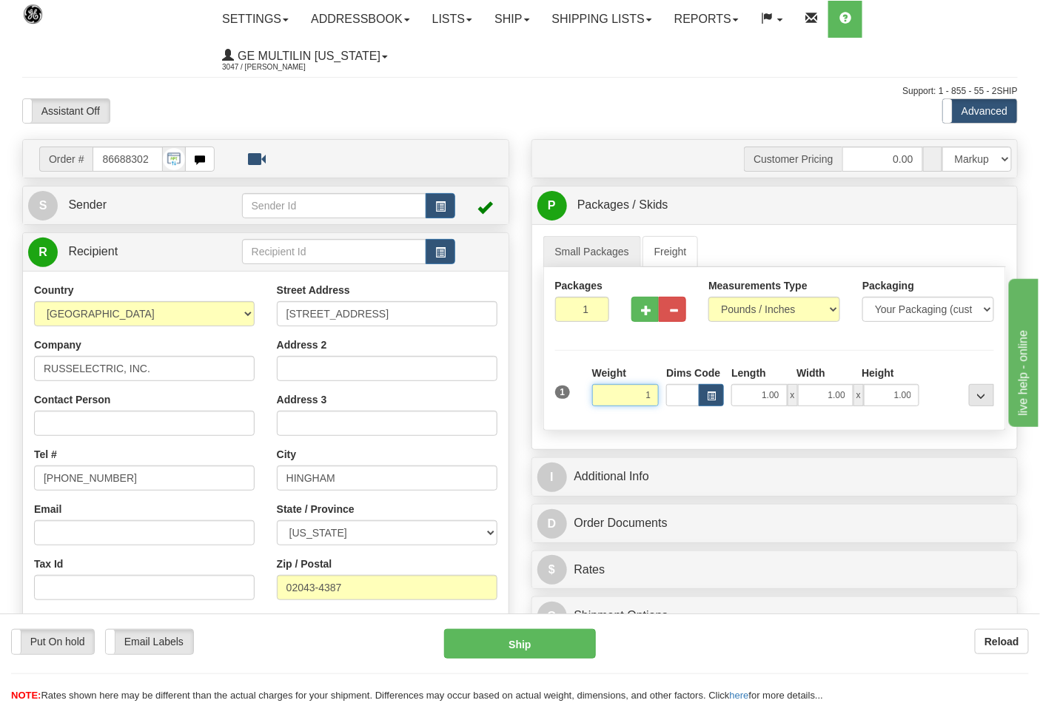
click button "Delete" at bounding box center [0, 0] width 0 height 0
type input "1.00"
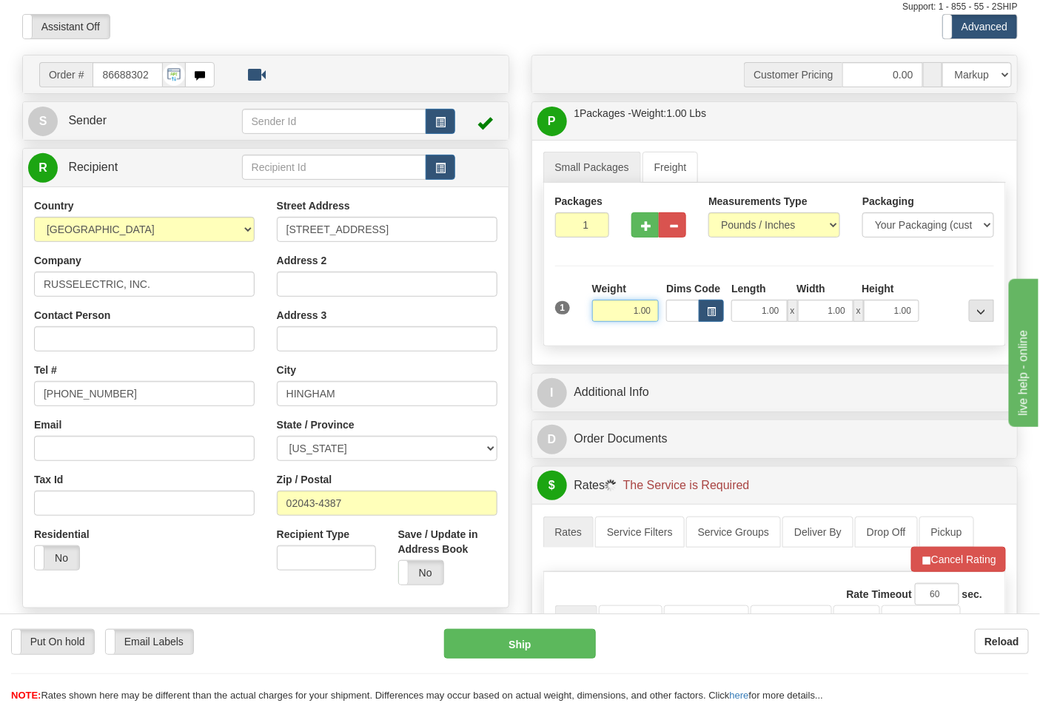
scroll to position [246, 0]
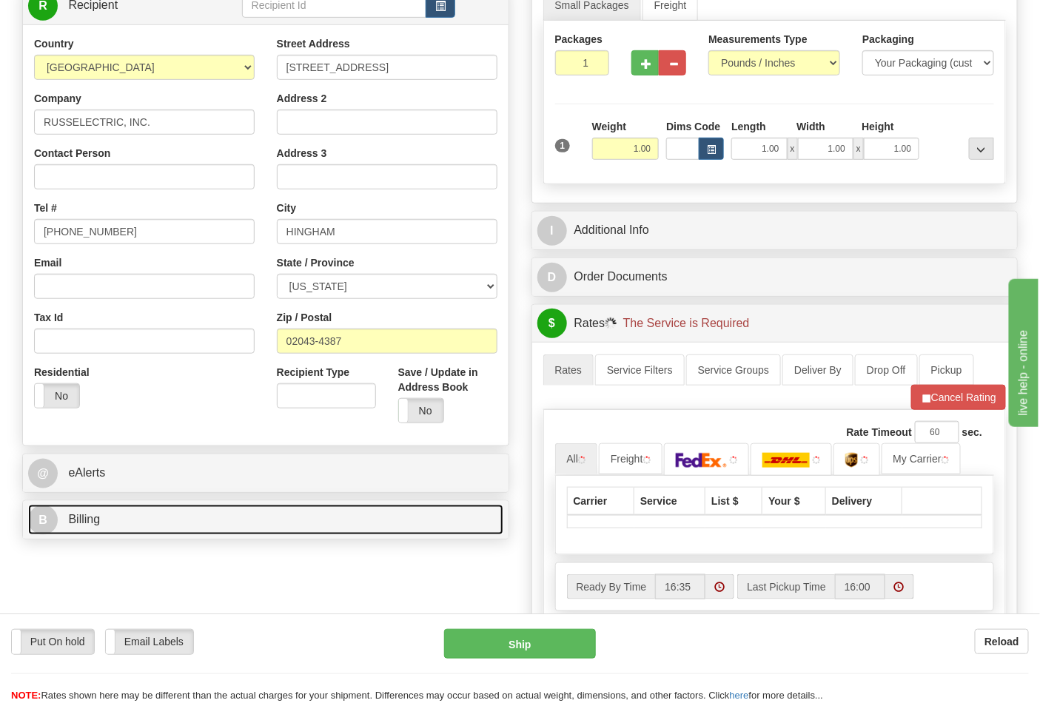
click at [193, 527] on link "B Billing" at bounding box center [265, 520] width 475 height 30
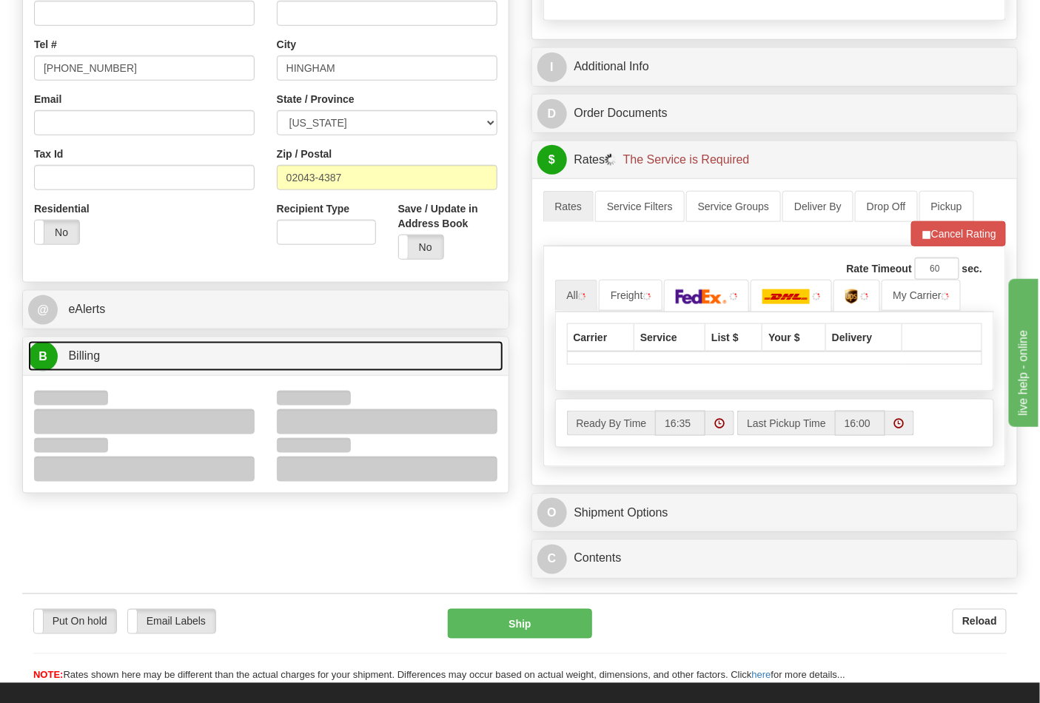
scroll to position [411, 0]
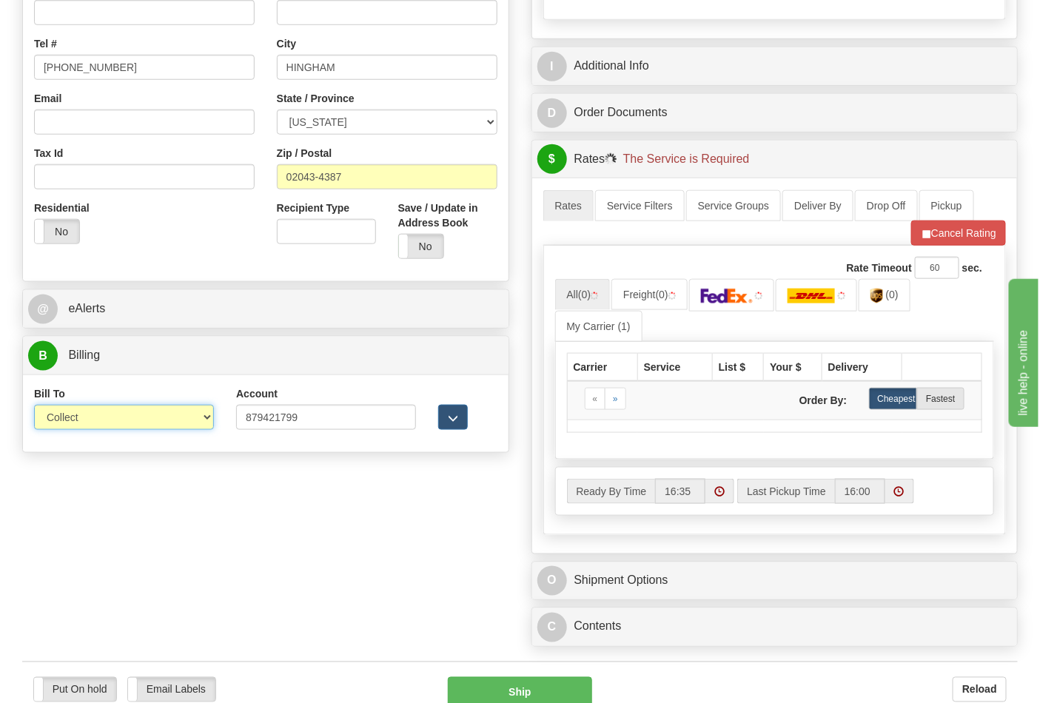
click at [96, 423] on select "Sender Recipient Third Party Collect" at bounding box center [124, 417] width 180 height 25
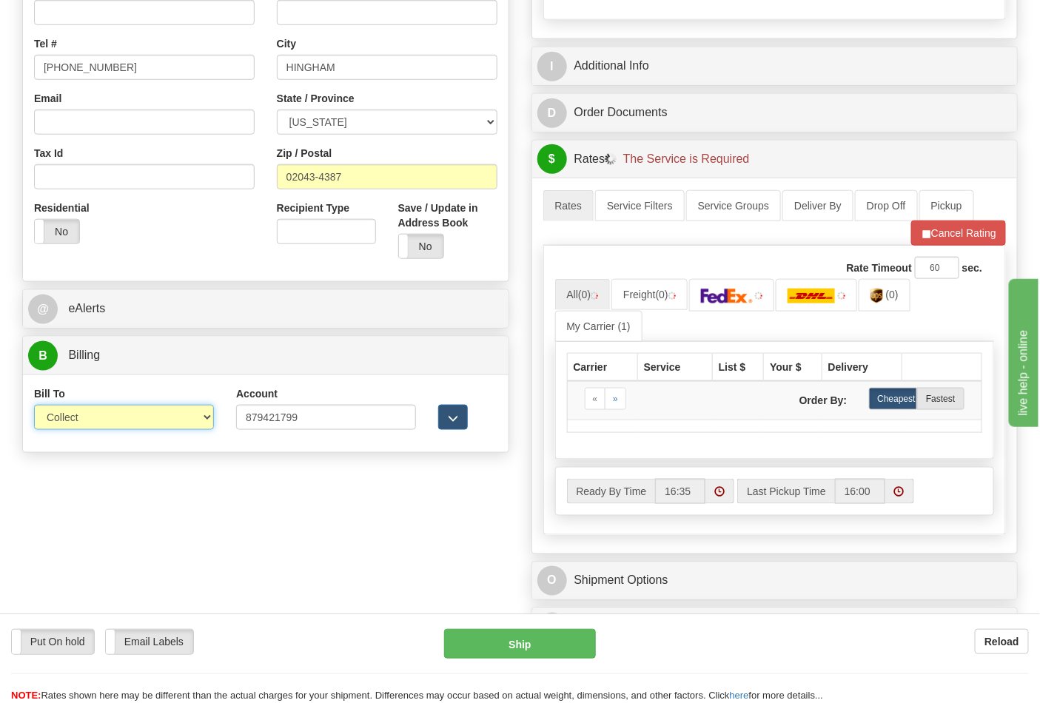
select select "2"
click at [34, 406] on select "Sender Recipient Third Party Collect" at bounding box center [124, 417] width 180 height 25
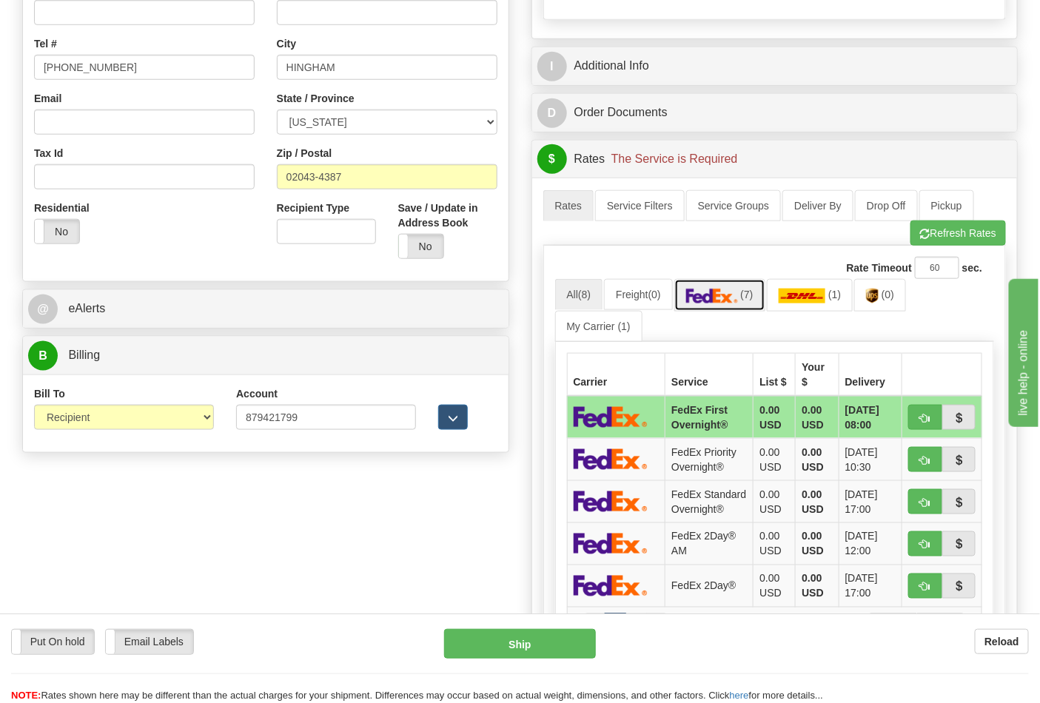
click at [743, 306] on link "(7)" at bounding box center [719, 295] width 91 height 32
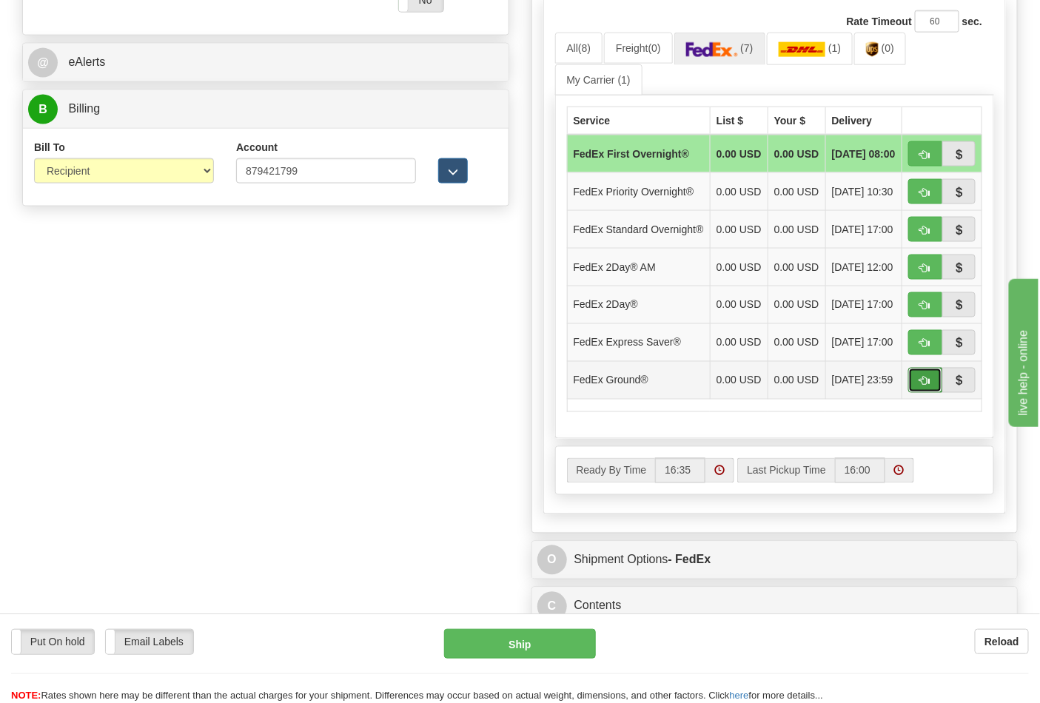
click at [916, 393] on button "button" at bounding box center [925, 380] width 34 height 25
type input "92"
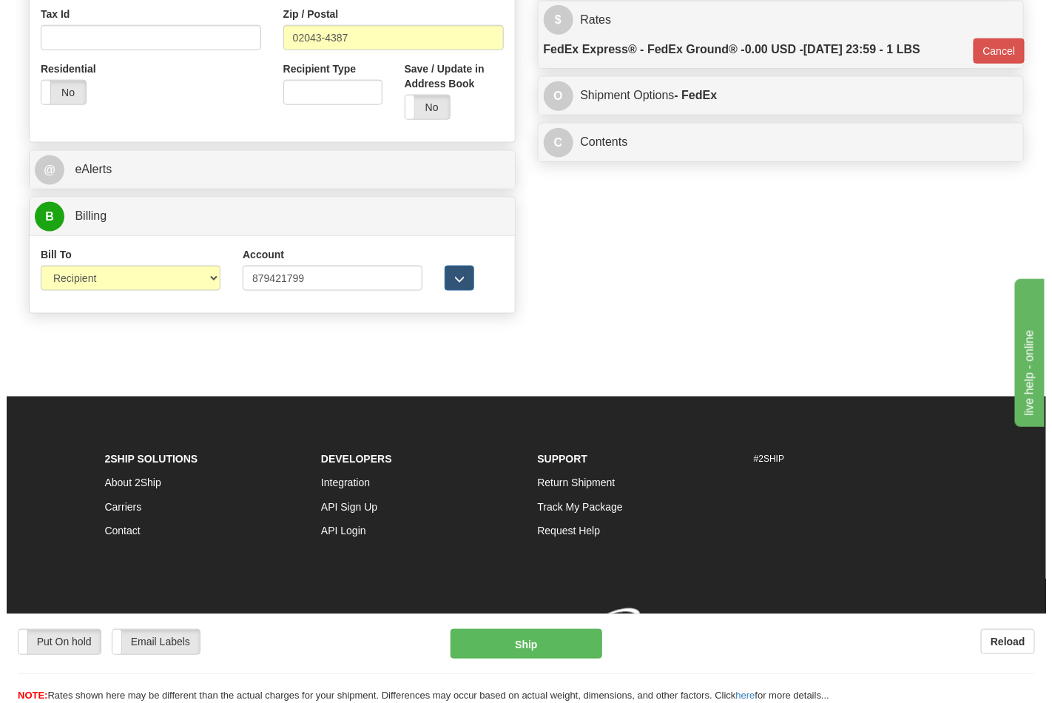
scroll to position [573, 0]
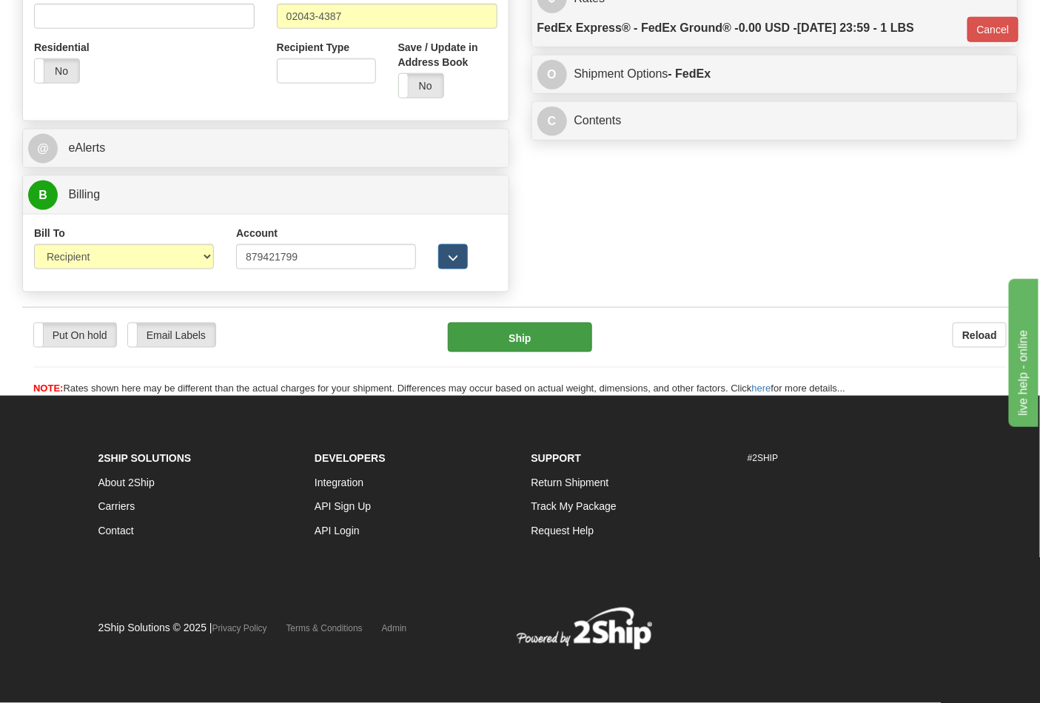
click at [524, 345] on div "Put On hold Put On hold Email Labels Email Labels Edit Reload Ship" at bounding box center [519, 360] width 995 height 74
click at [525, 343] on button "Ship" at bounding box center [520, 338] width 144 height 30
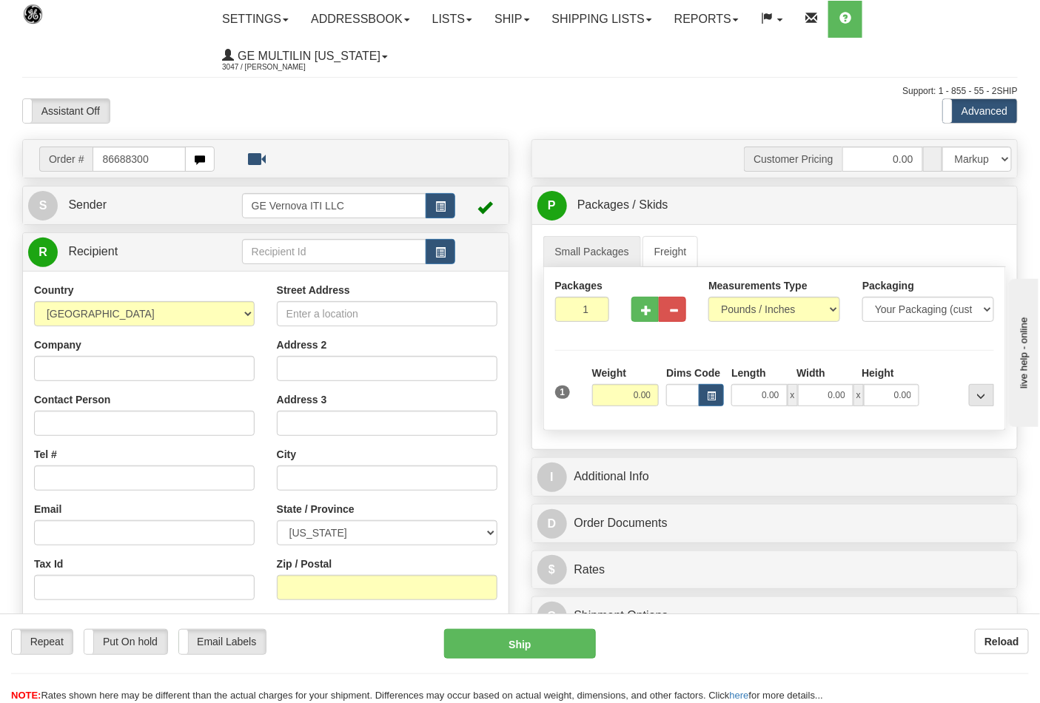
type input "86688300"
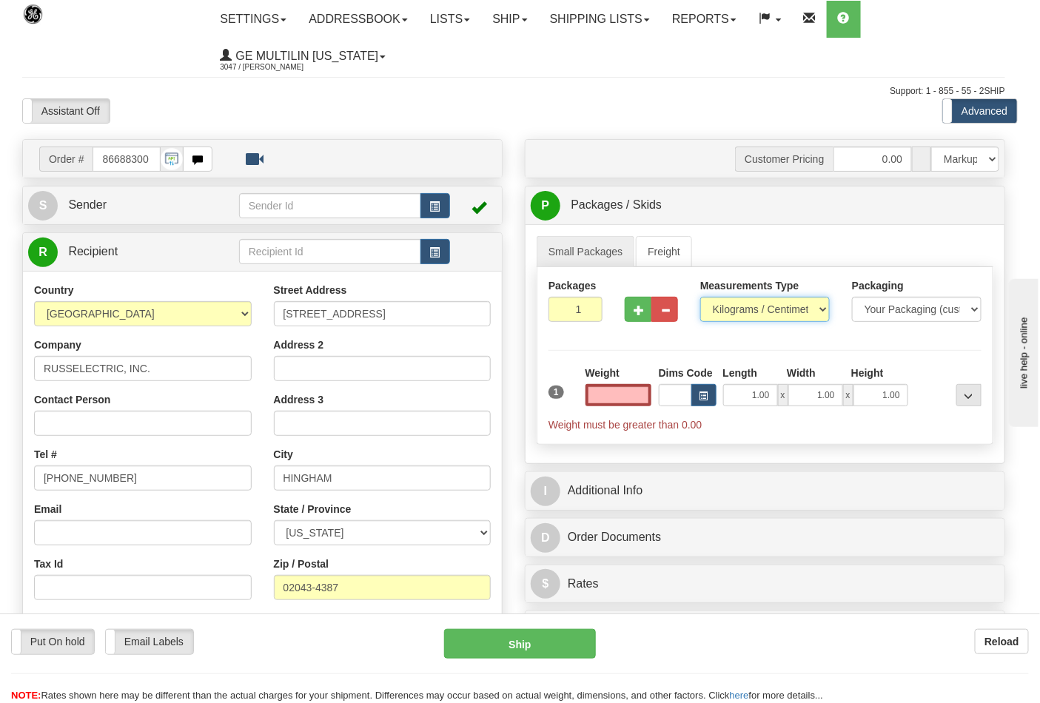
type input "0.00"
drag, startPoint x: 750, startPoint y: 314, endPoint x: 750, endPoint y: 322, distance: 8.1
click at [750, 315] on select "Pounds / Inches Kilograms / Centimeters" at bounding box center [764, 309] width 129 height 25
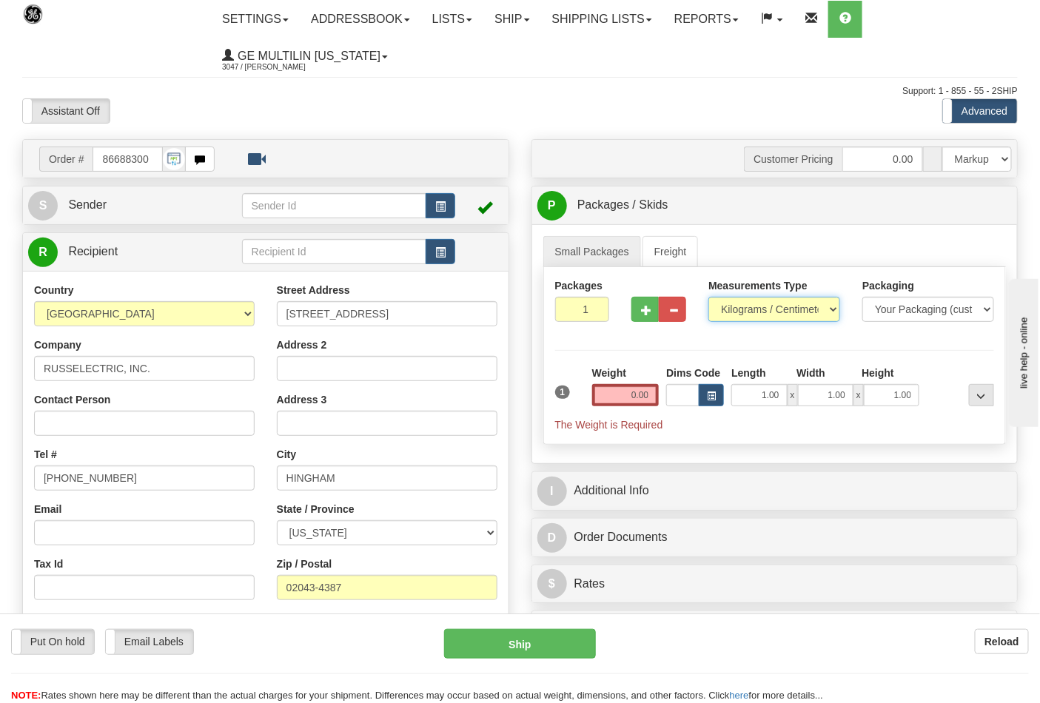
select select "0"
click at [708, 297] on select "Pounds / Inches Kilograms / Centimeters" at bounding box center [774, 309] width 132 height 25
click at [647, 400] on input "0.00" at bounding box center [625, 395] width 67 height 22
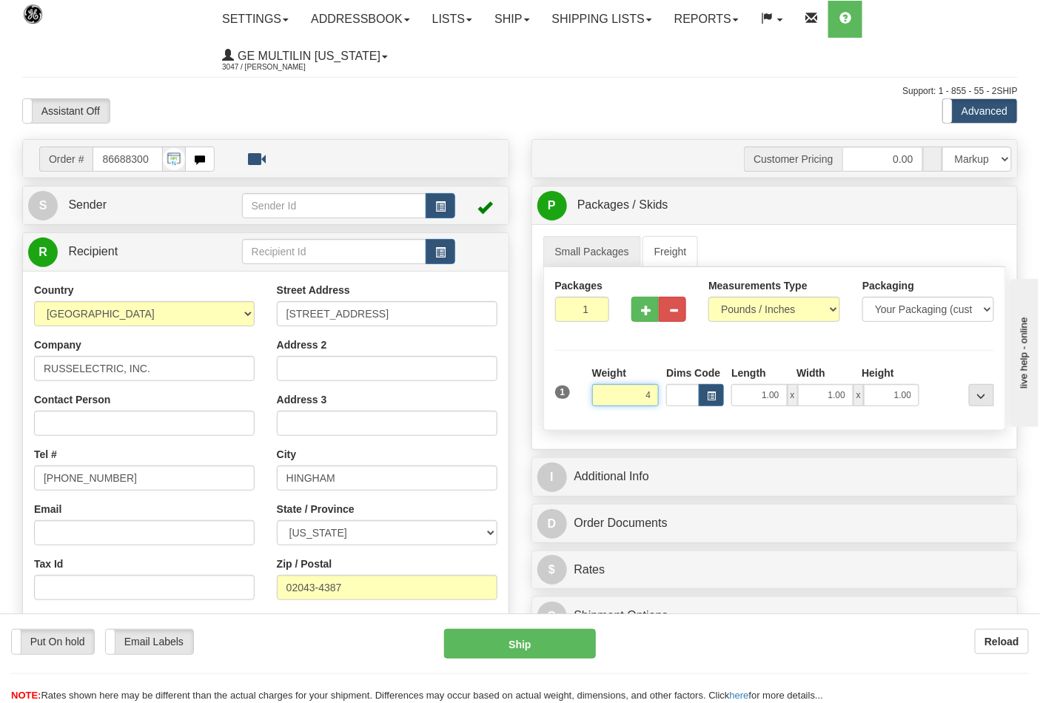
click button "Delete" at bounding box center [0, 0] width 0 height 0
type input "4.00"
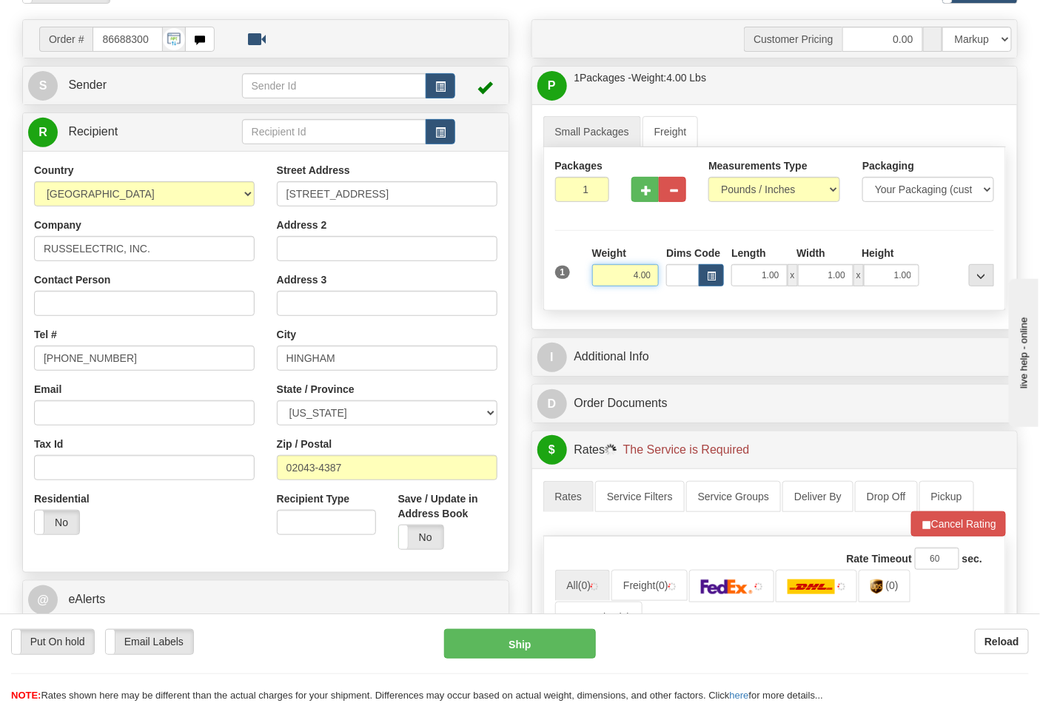
scroll to position [246, 0]
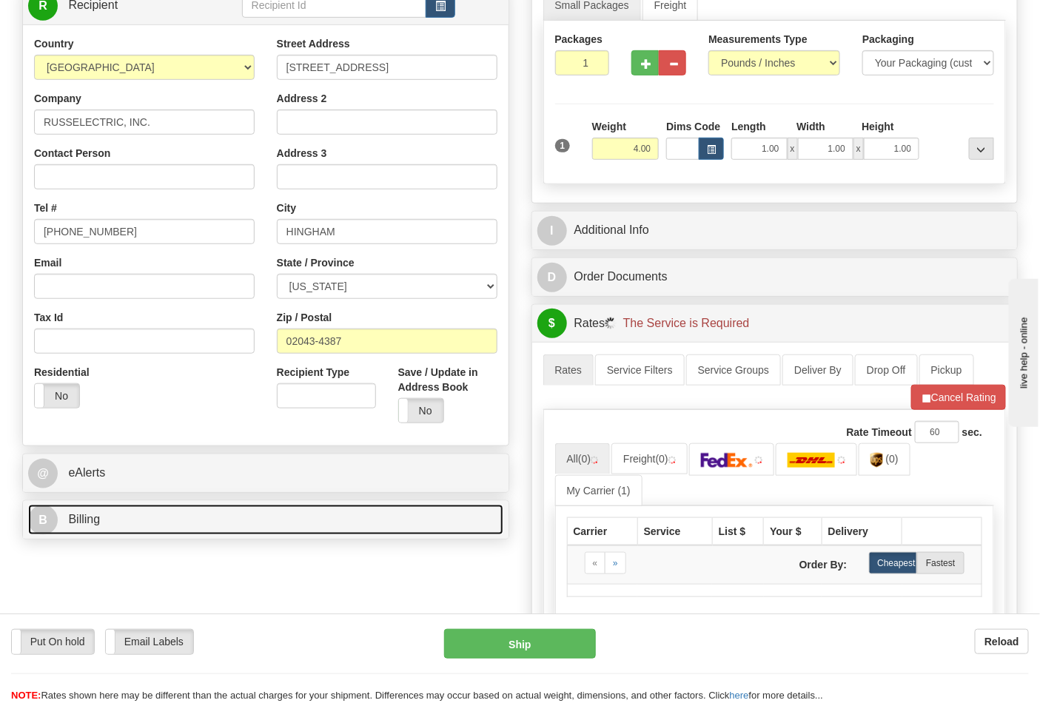
click at [150, 525] on link "B Billing" at bounding box center [265, 520] width 475 height 30
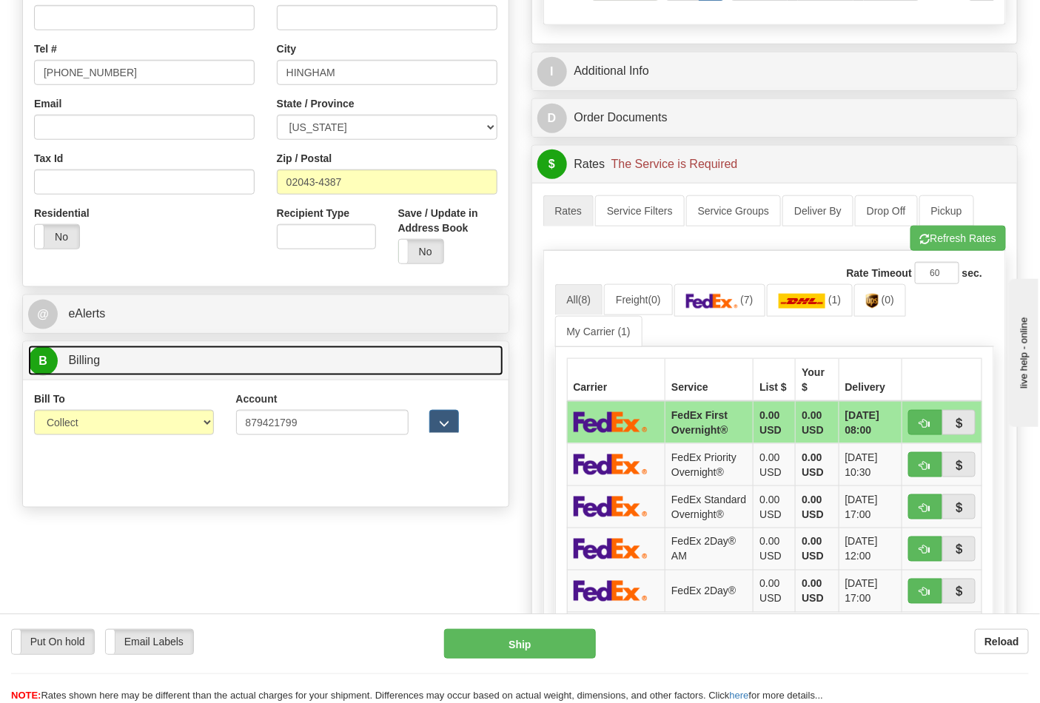
scroll to position [411, 0]
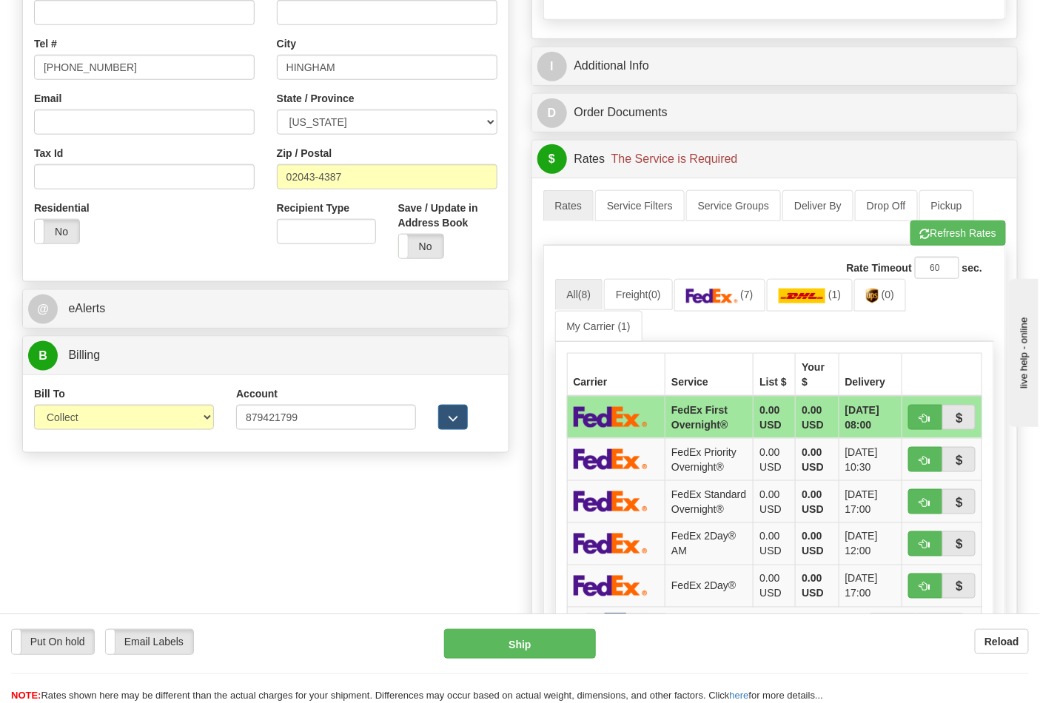
click at [131, 431] on div "Bill To Sender Recipient Third Party Collect" at bounding box center [124, 413] width 202 height 55
click at [130, 428] on select "Sender Recipient Third Party Collect" at bounding box center [124, 417] width 180 height 25
select select "2"
click at [34, 406] on select "Sender Recipient Third Party Collect" at bounding box center [124, 417] width 180 height 25
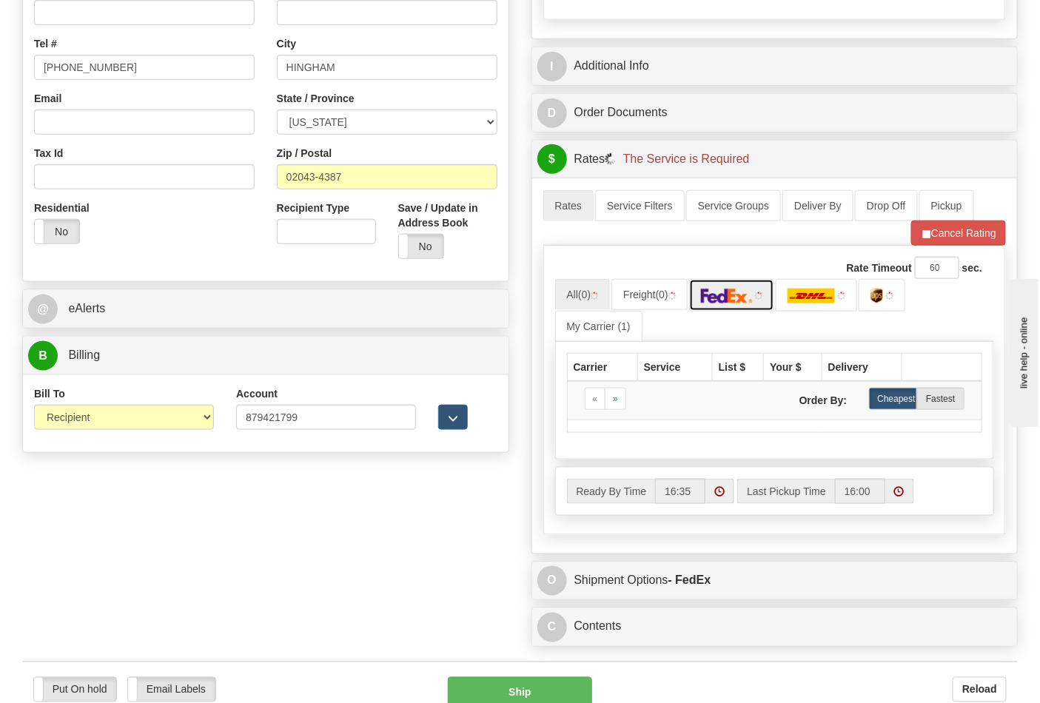
click at [734, 299] on img at bounding box center [727, 296] width 52 height 15
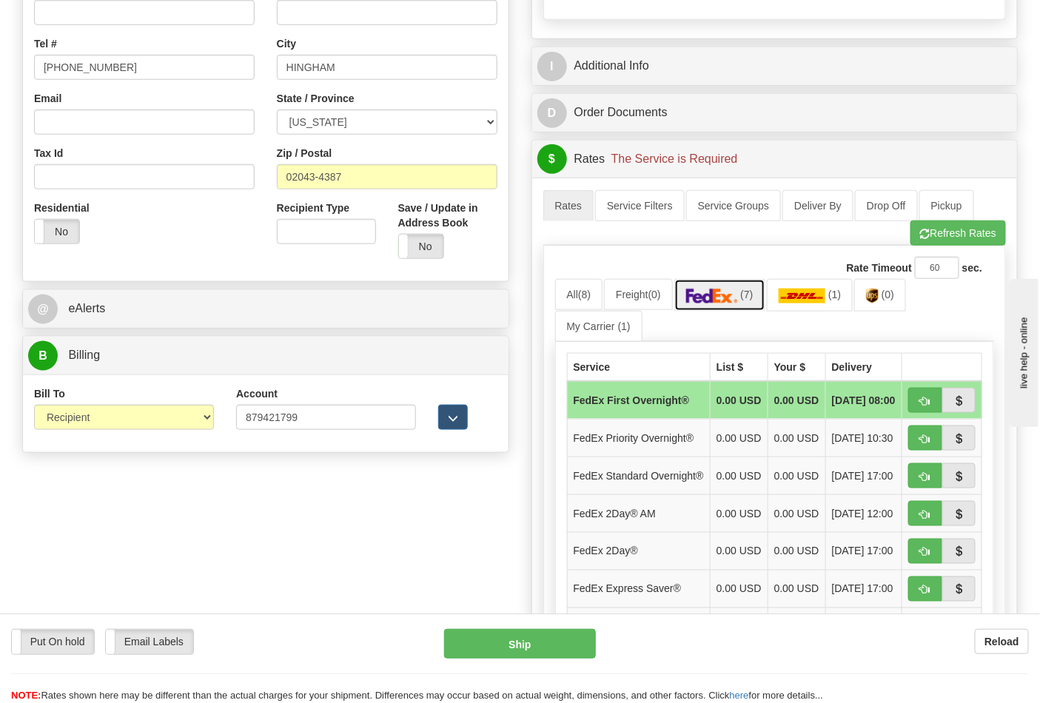
scroll to position [657, 0]
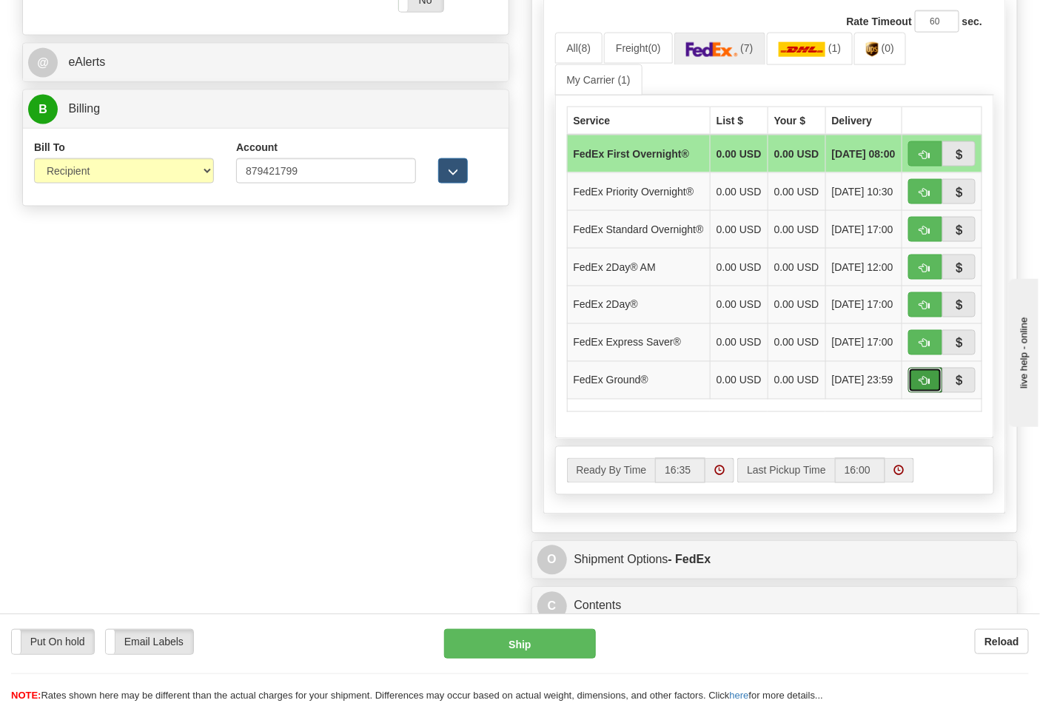
drag, startPoint x: 911, startPoint y: 411, endPoint x: 861, endPoint y: 409, distance: 50.4
click at [912, 393] on button "button" at bounding box center [925, 380] width 34 height 25
type input "92"
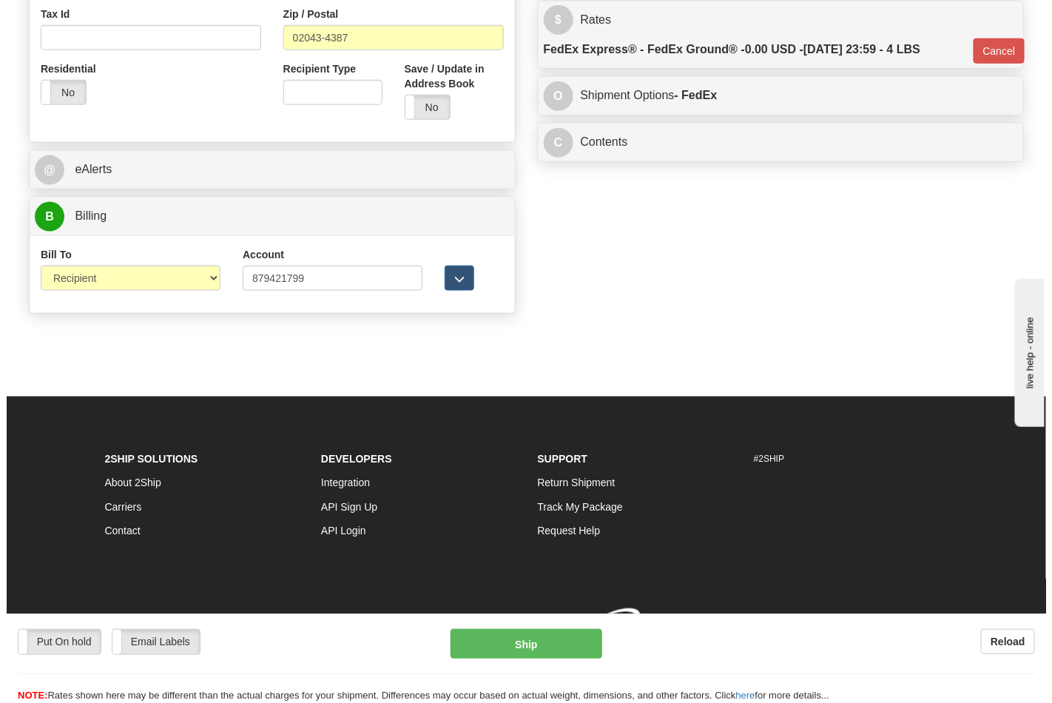
scroll to position [573, 0]
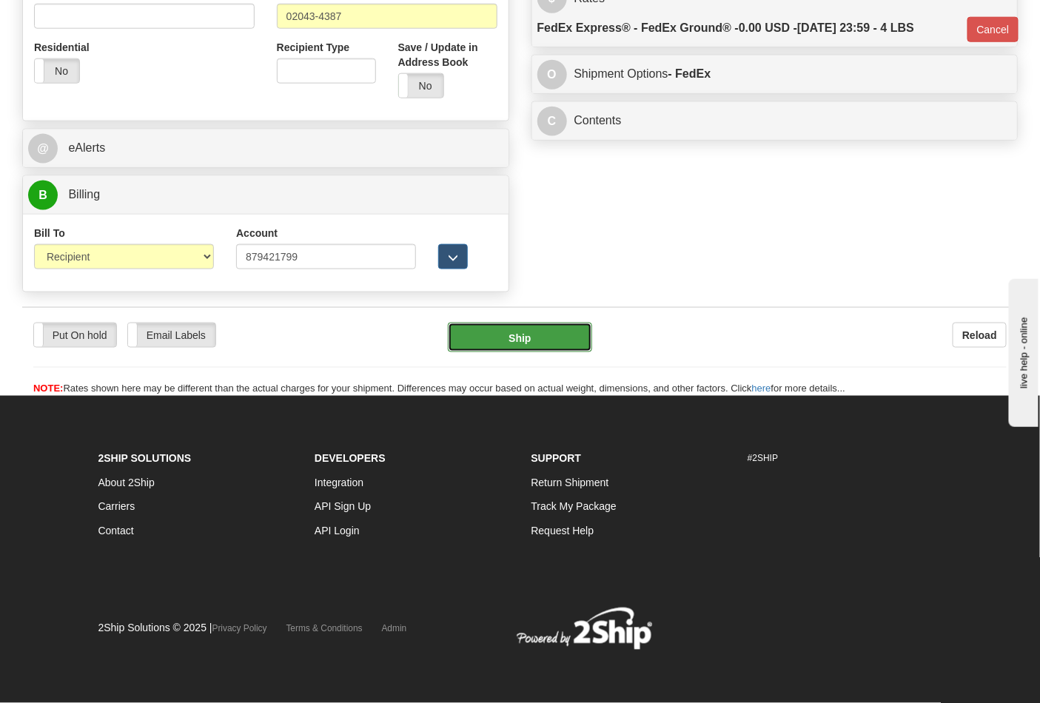
click at [519, 338] on button "Ship" at bounding box center [520, 338] width 144 height 30
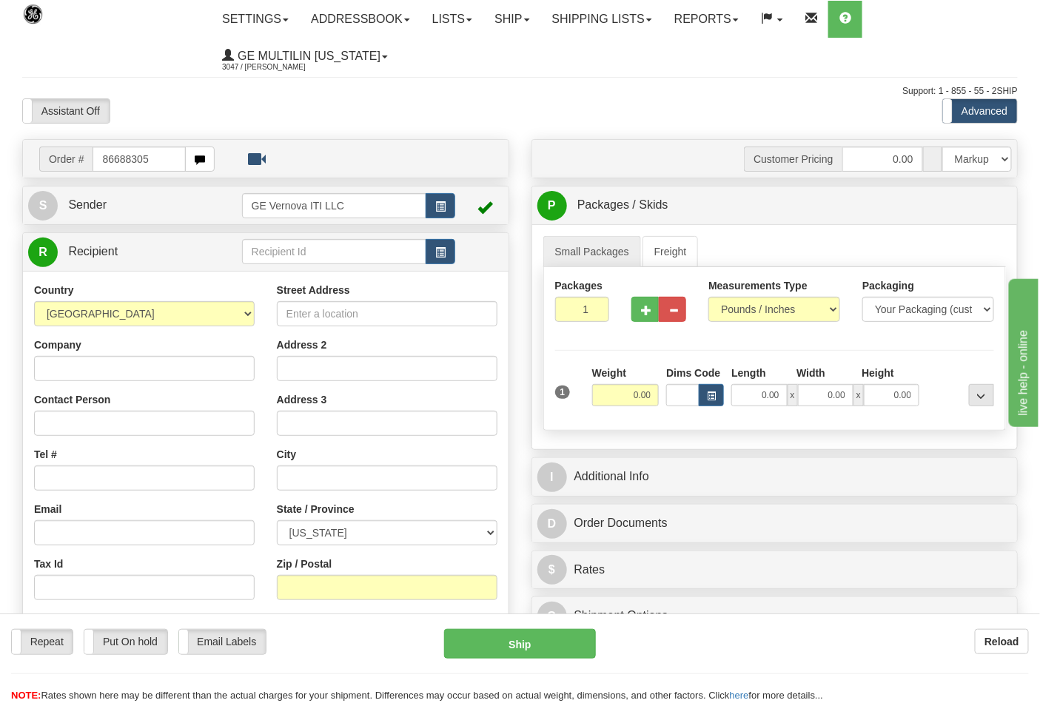
type input "86688305"
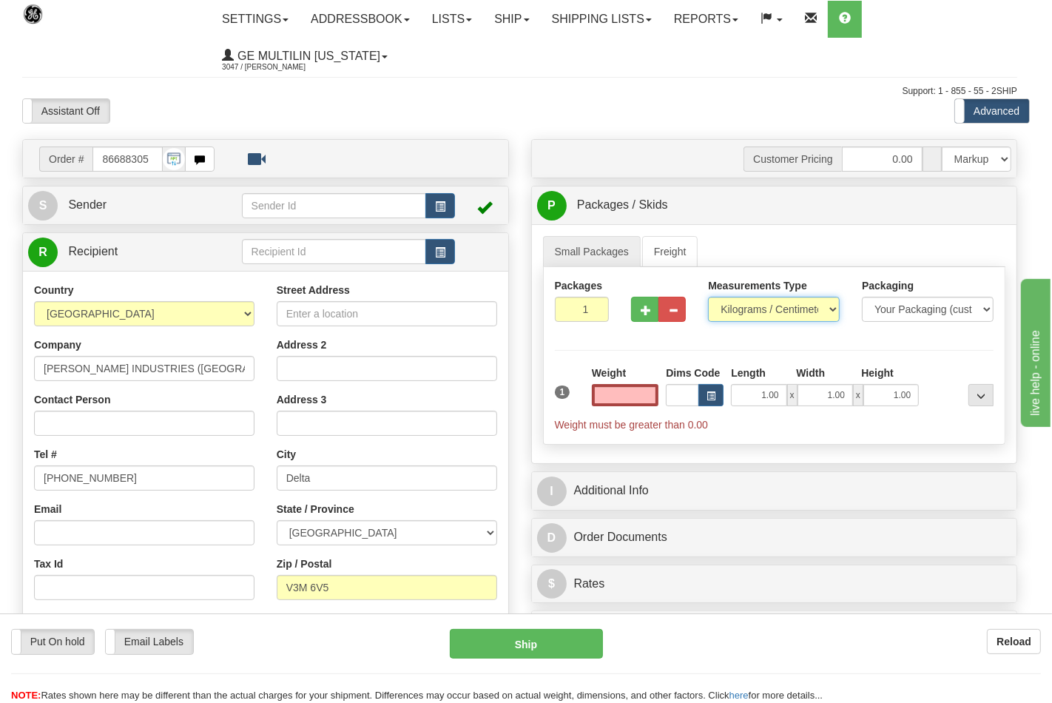
type input "0.00"
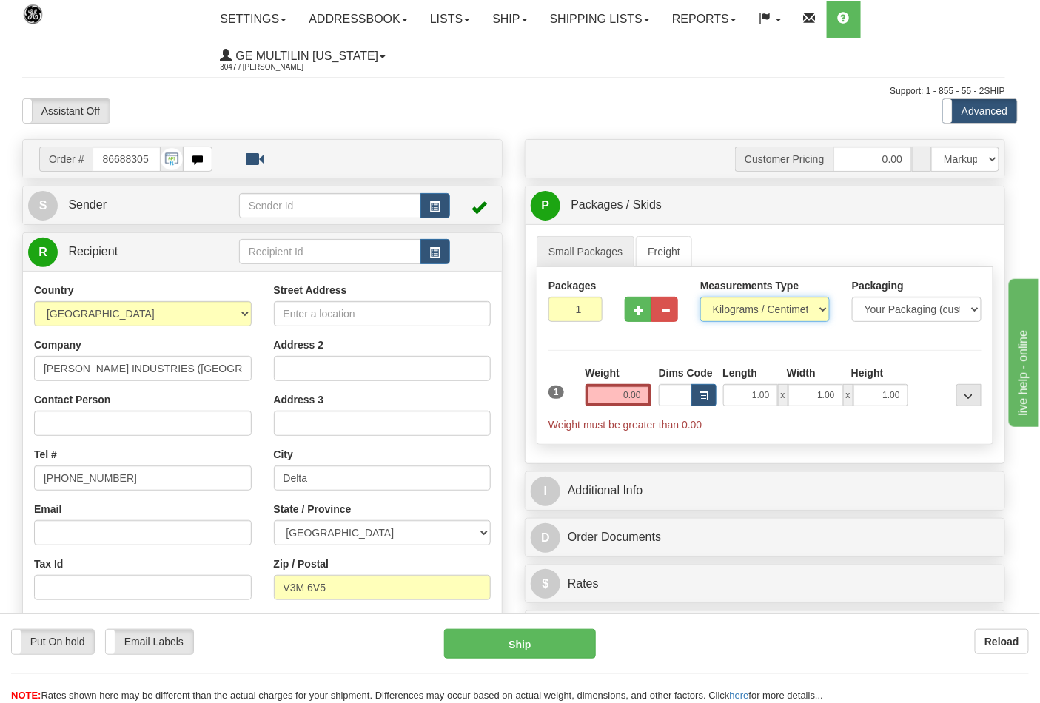
click at [741, 314] on select "Pounds / Inches Kilograms / Centimeters" at bounding box center [764, 309] width 129 height 25
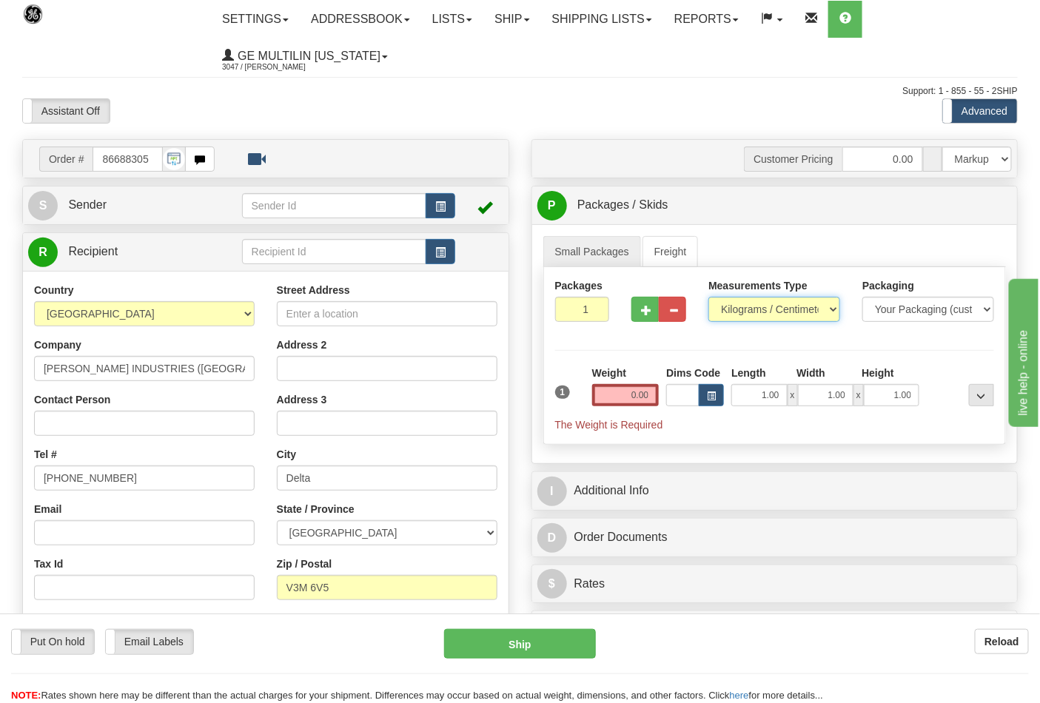
select select "0"
click at [708, 297] on select "Pounds / Inches Kilograms / Centimeters" at bounding box center [774, 309] width 132 height 25
click at [654, 408] on div "Weight 0.00" at bounding box center [625, 392] width 75 height 52
click at [654, 390] on input "0.00" at bounding box center [625, 395] width 67 height 22
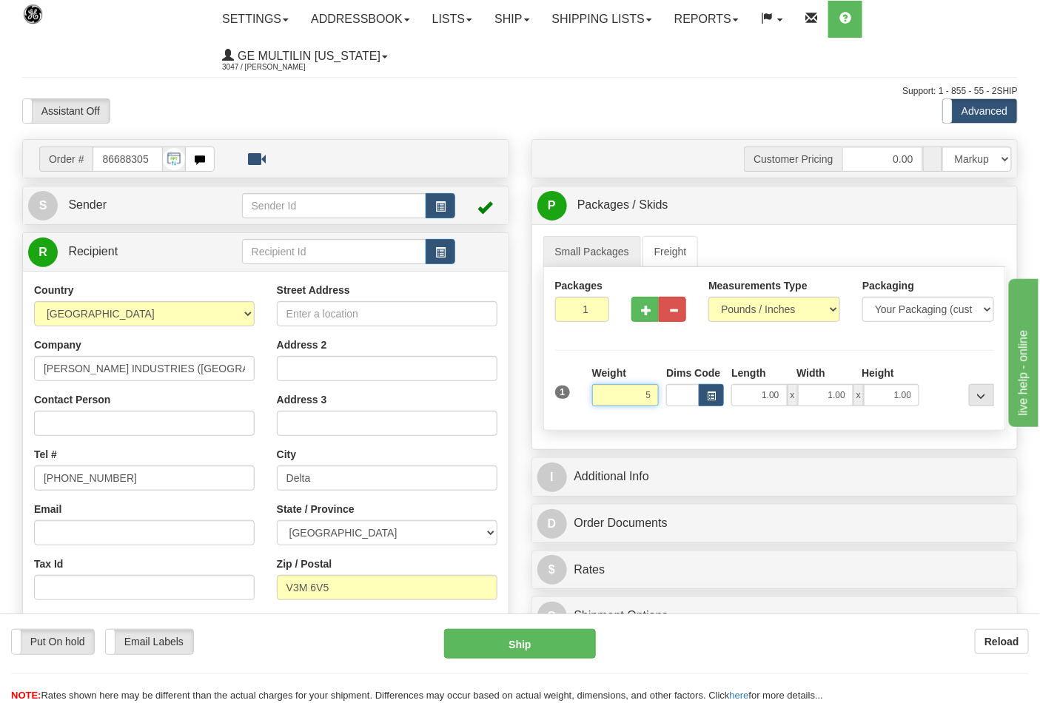
click button "Delete" at bounding box center [0, 0] width 0 height 0
type input "5.00"
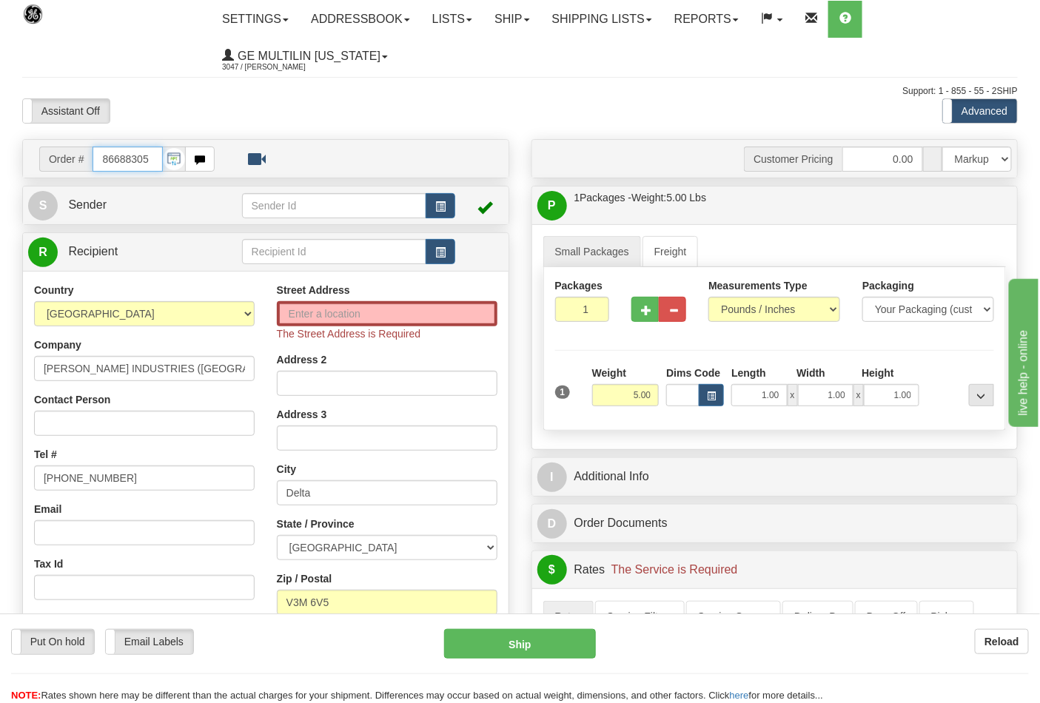
drag, startPoint x: 148, startPoint y: 161, endPoint x: 70, endPoint y: 161, distance: 77.7
click at [70, 161] on div "Order # 86688305" at bounding box center [126, 159] width 175 height 25
type input "86688312"
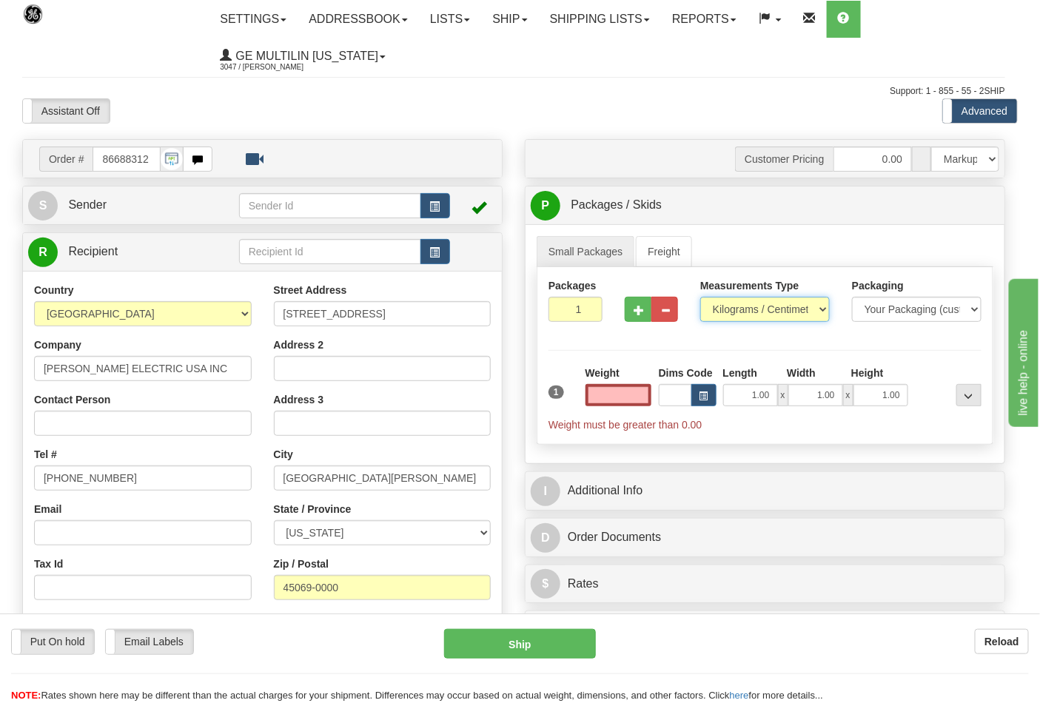
type input "0.00"
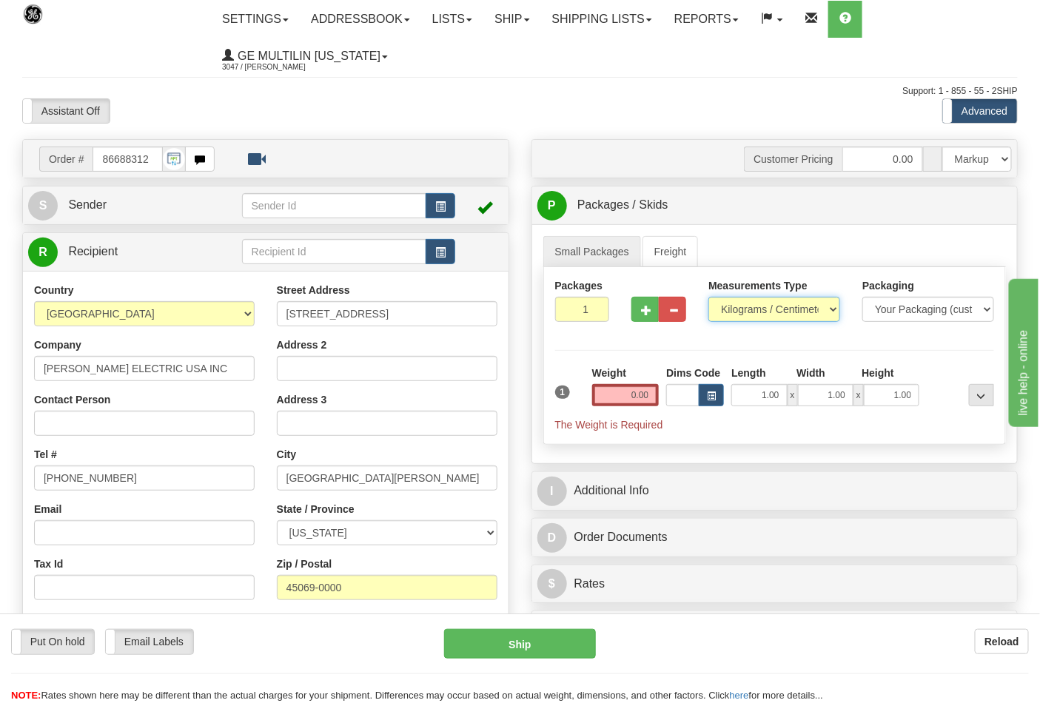
click at [748, 308] on select "Pounds / Inches Kilograms / Centimeters" at bounding box center [774, 309] width 132 height 25
select select "0"
click at [708, 297] on select "Pounds / Inches Kilograms / Centimeters" at bounding box center [774, 309] width 132 height 25
click at [645, 404] on input "0.00" at bounding box center [625, 395] width 67 height 22
click button "Delete" at bounding box center [0, 0] width 0 height 0
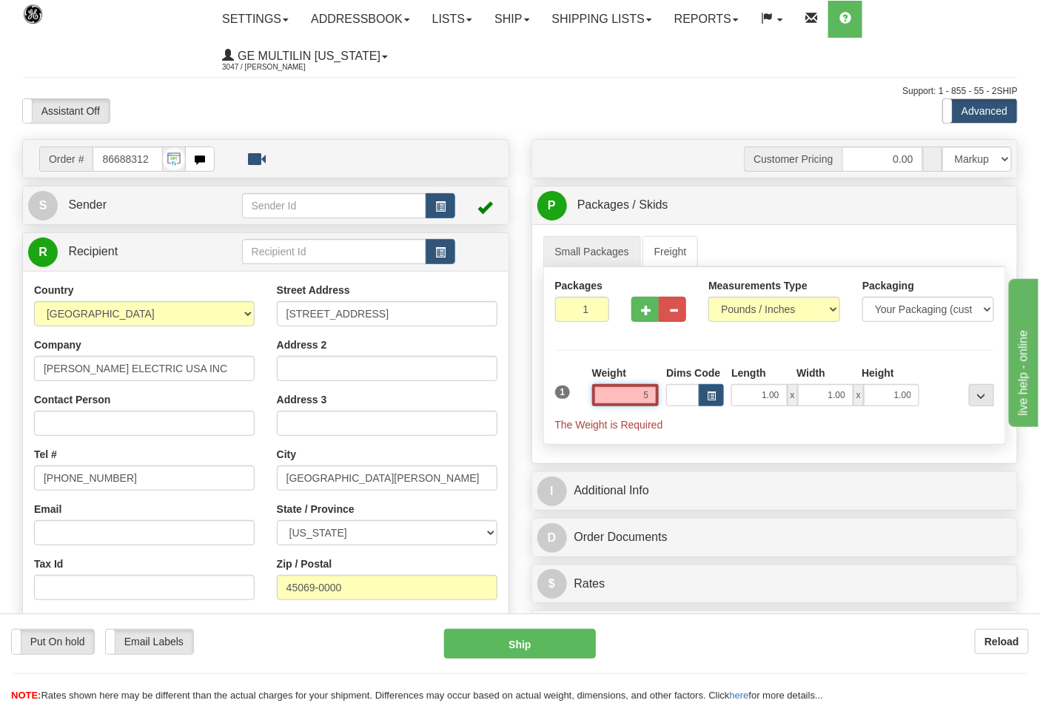
type input "5.00"
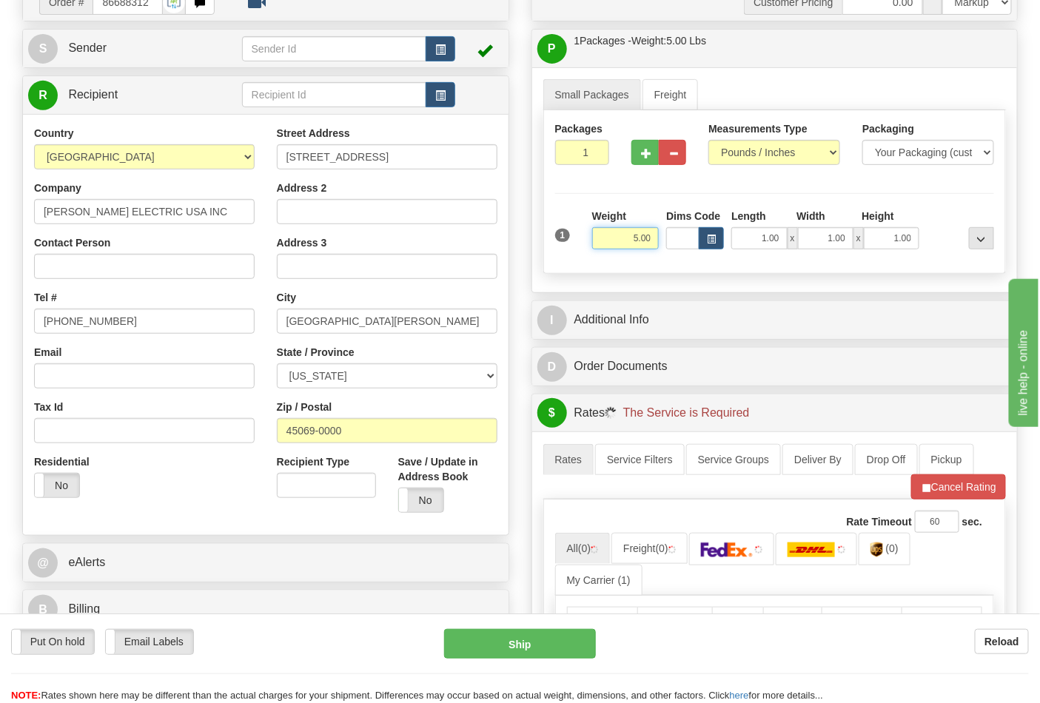
scroll to position [246, 0]
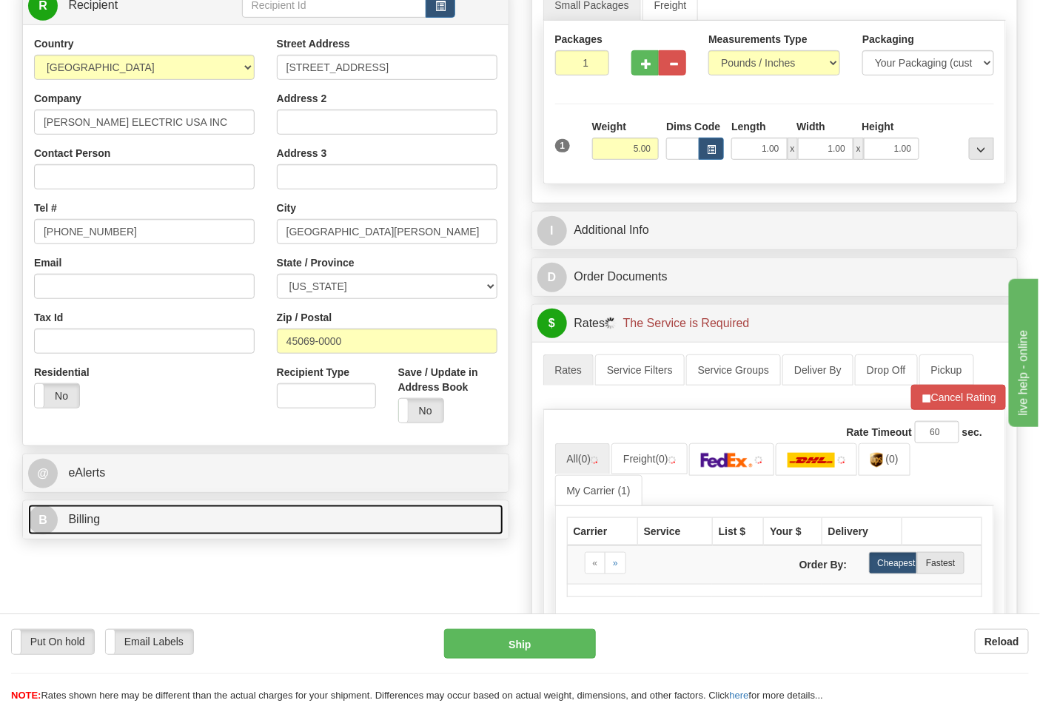
click at [149, 508] on link "B Billing" at bounding box center [265, 520] width 475 height 30
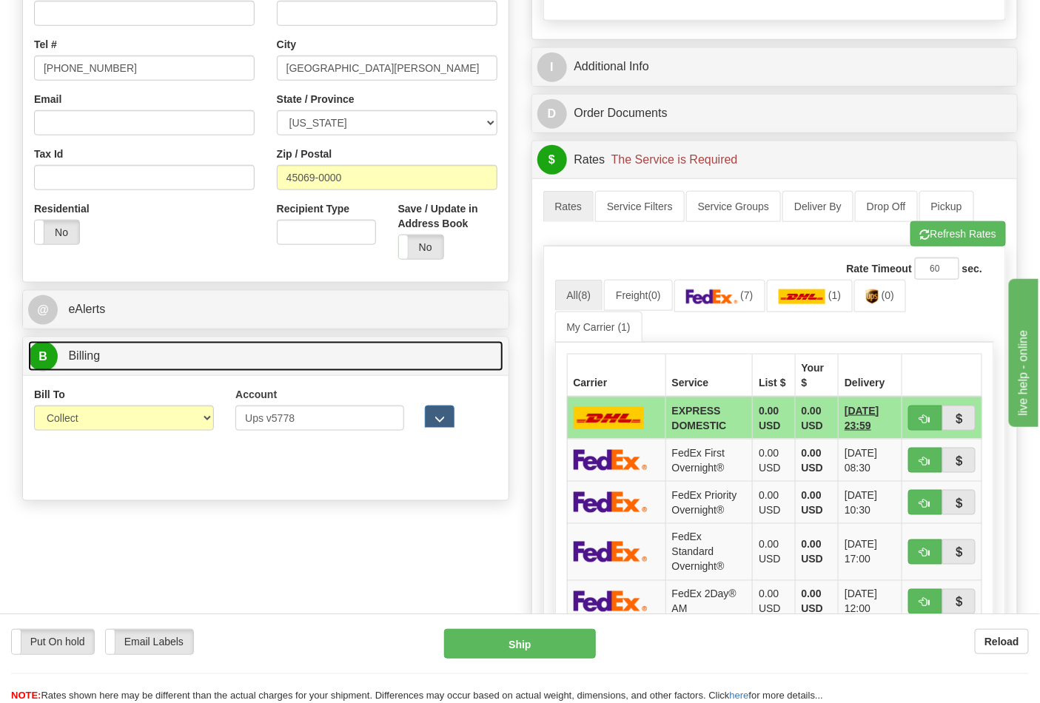
scroll to position [411, 0]
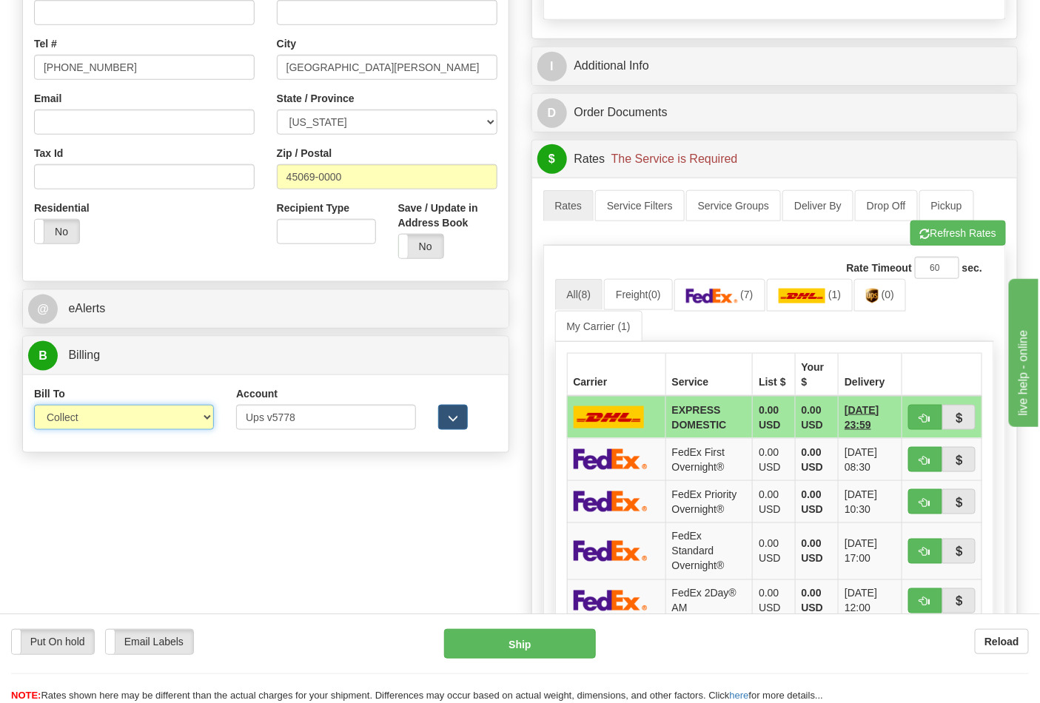
click at [78, 416] on select "Sender Recipient Third Party Collect" at bounding box center [124, 417] width 180 height 25
select select "2"
click at [34, 406] on select "Sender Recipient Third Party Collect" at bounding box center [124, 417] width 180 height 25
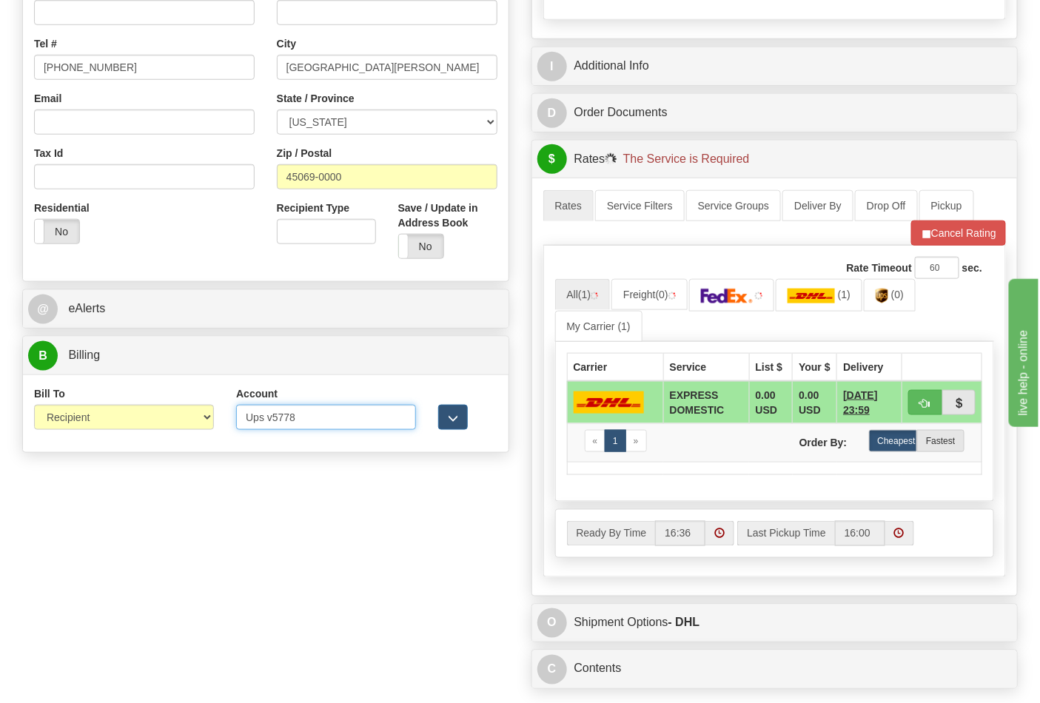
click at [272, 417] on input "Ups v5778" at bounding box center [326, 417] width 180 height 25
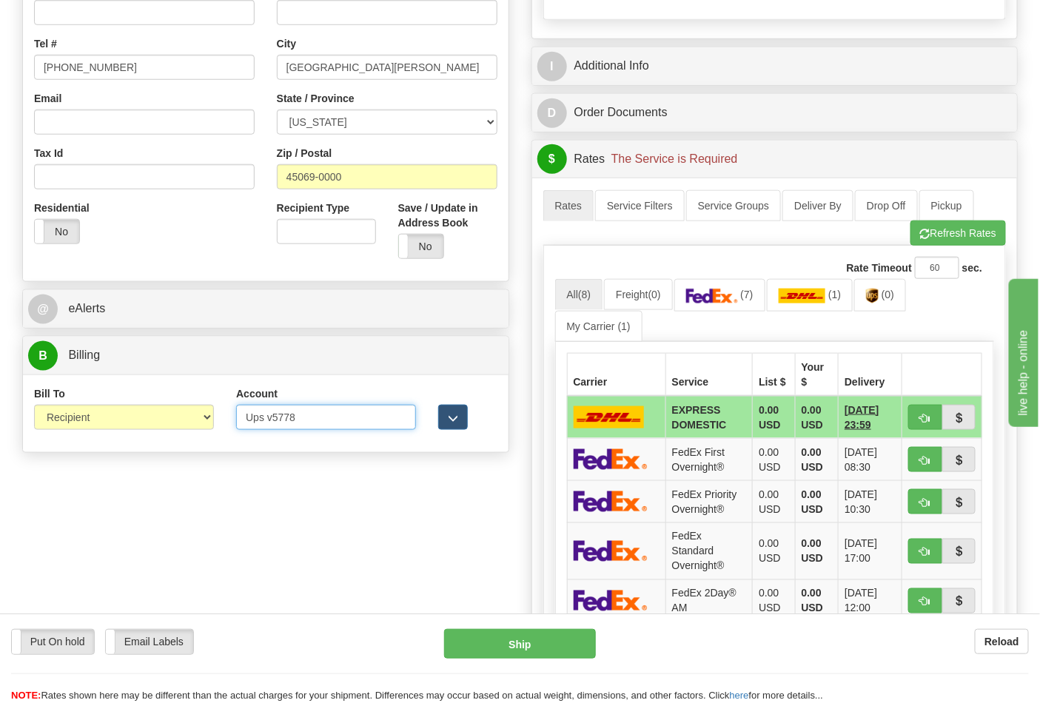
click at [264, 417] on input "Ups v5778" at bounding box center [326, 417] width 180 height 25
click at [270, 419] on input "Ups v5778" at bounding box center [326, 417] width 180 height 25
type input "v5778"
click at [979, 235] on button "Refresh Rates" at bounding box center [957, 233] width 95 height 25
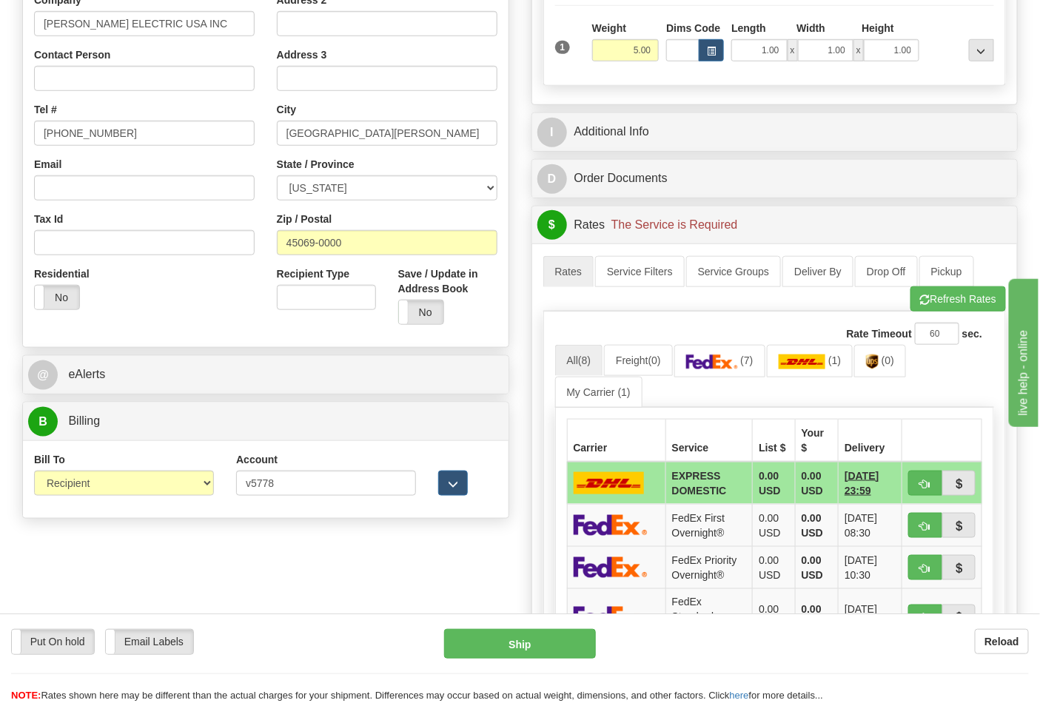
scroll to position [246, 0]
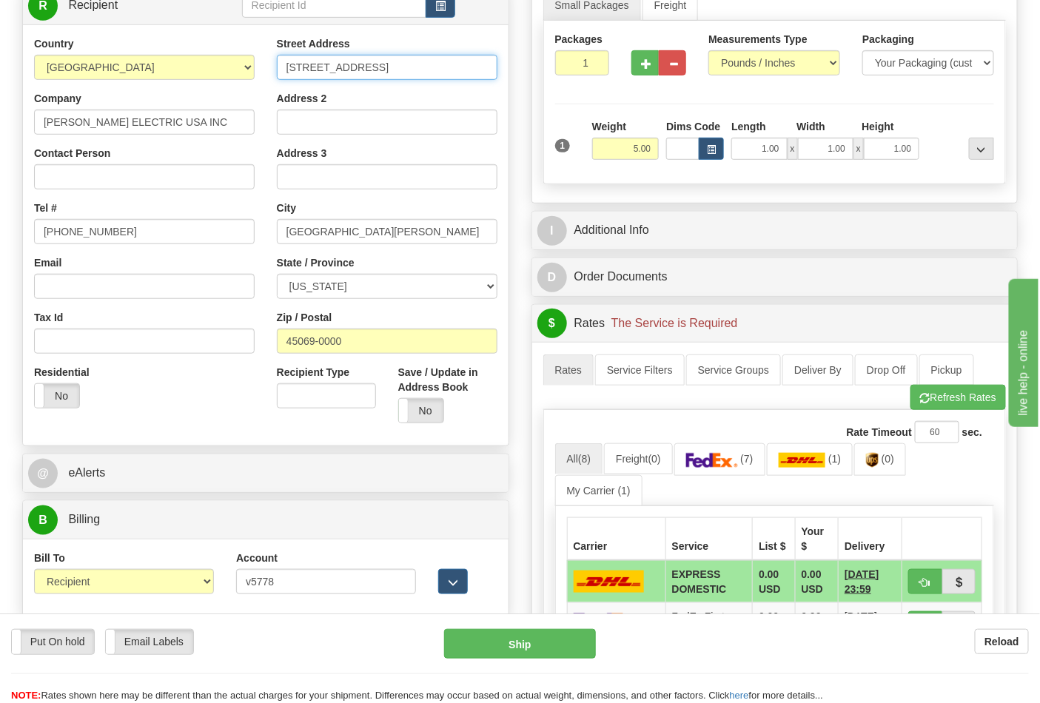
drag, startPoint x: 431, startPoint y: 71, endPoint x: 276, endPoint y: 71, distance: 155.4
click at [277, 71] on input "9870 CRESCENT PARK DR" at bounding box center [387, 67] width 221 height 25
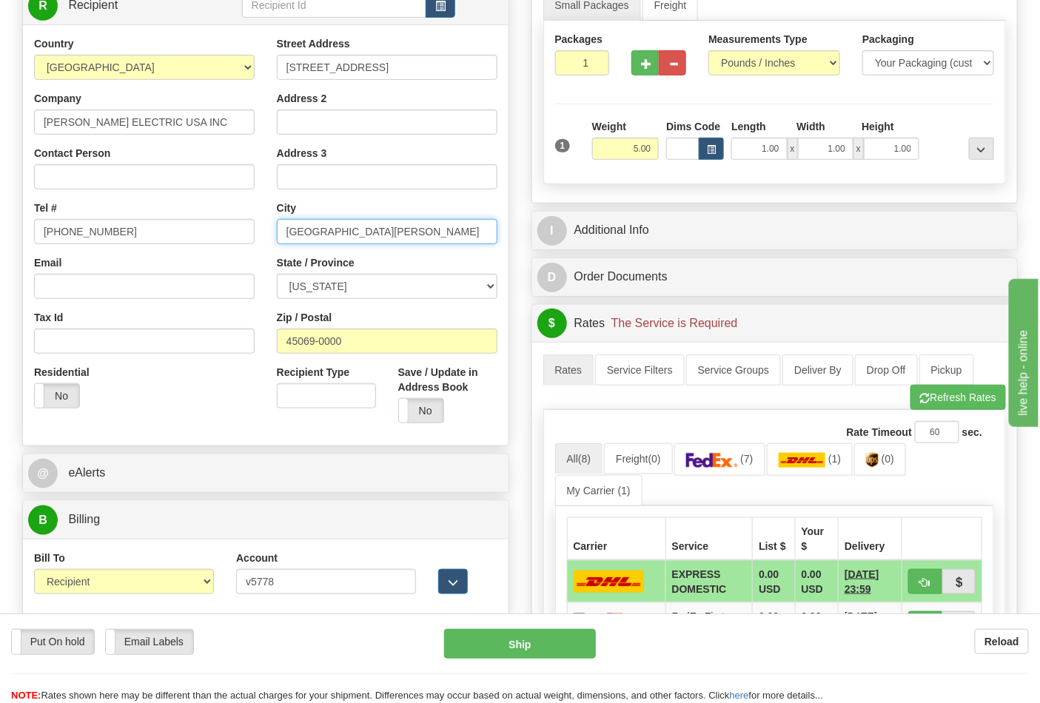
drag, startPoint x: 386, startPoint y: 234, endPoint x: 136, endPoint y: 234, distance: 249.4
click at [136, 234] on div "Country AFGHANISTAN ALAND ISLANDS ALBANIA ALGERIA AMERICAN SAMOA ANDORRA ANGOLA…" at bounding box center [265, 235] width 485 height 398
click at [981, 395] on button "Refresh Rates" at bounding box center [957, 397] width 95 height 25
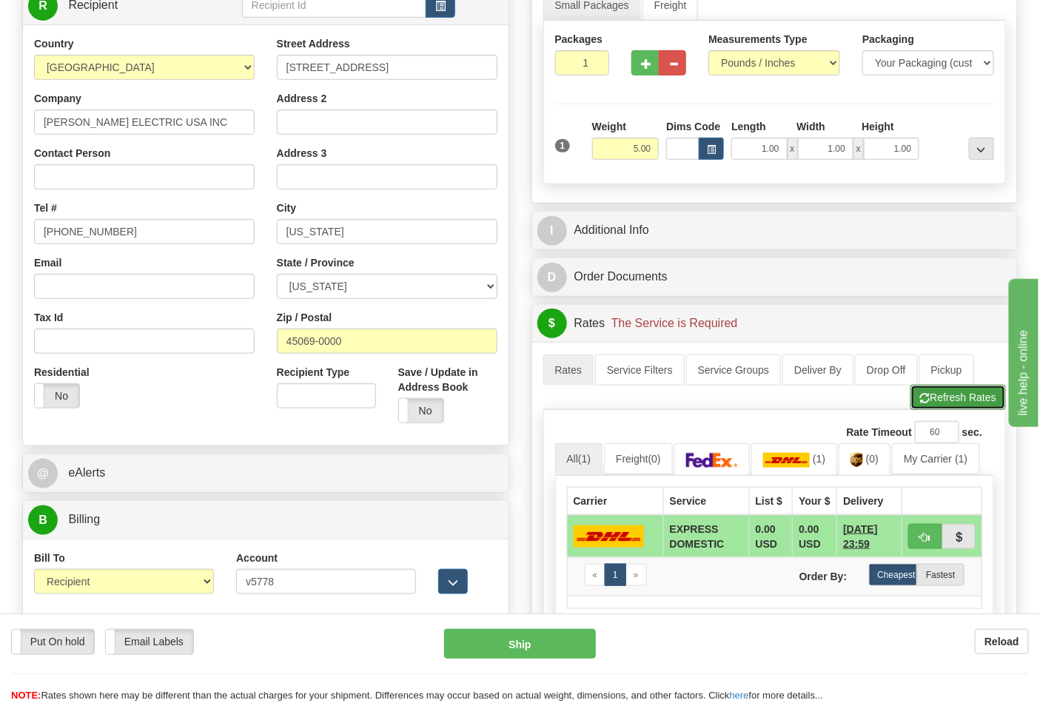
click at [945, 409] on button "Refresh Rates" at bounding box center [957, 397] width 95 height 25
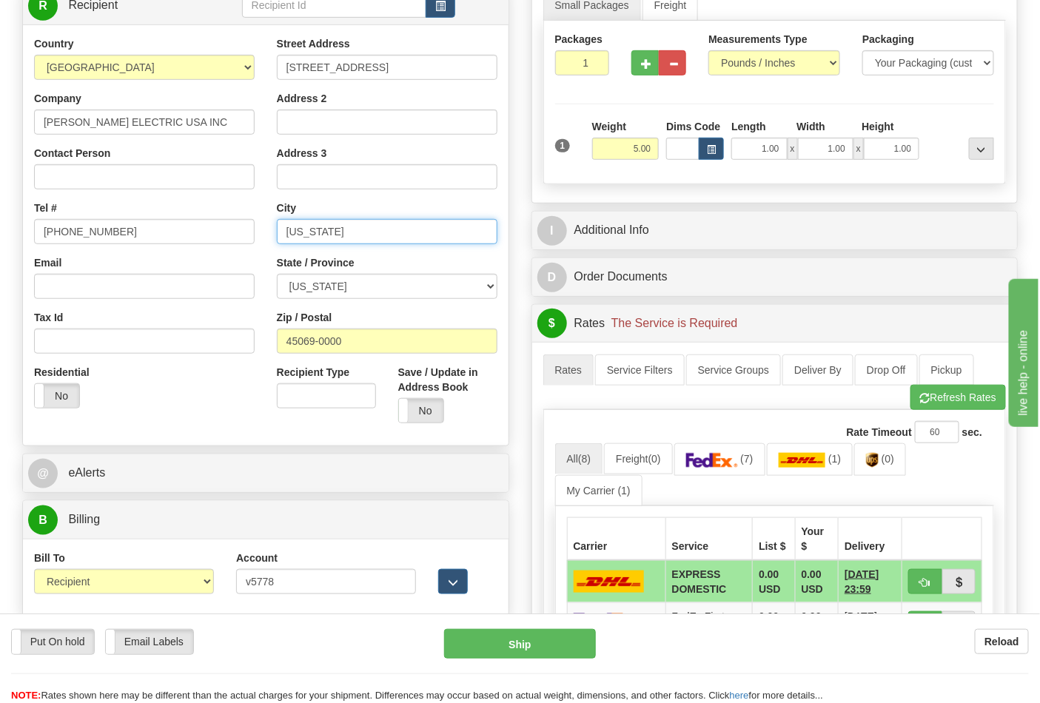
drag, startPoint x: 337, startPoint y: 238, endPoint x: 231, endPoint y: 233, distance: 106.7
click at [231, 233] on div "Country AFGHANISTAN ALAND ISLANDS ALBANIA ALGERIA AMERICAN SAMOA ANDORRA ANGOLA…" at bounding box center [265, 235] width 485 height 398
paste input "West Chester"
type input "West Chester"
click at [913, 392] on button "Refresh Rates" at bounding box center [957, 397] width 95 height 25
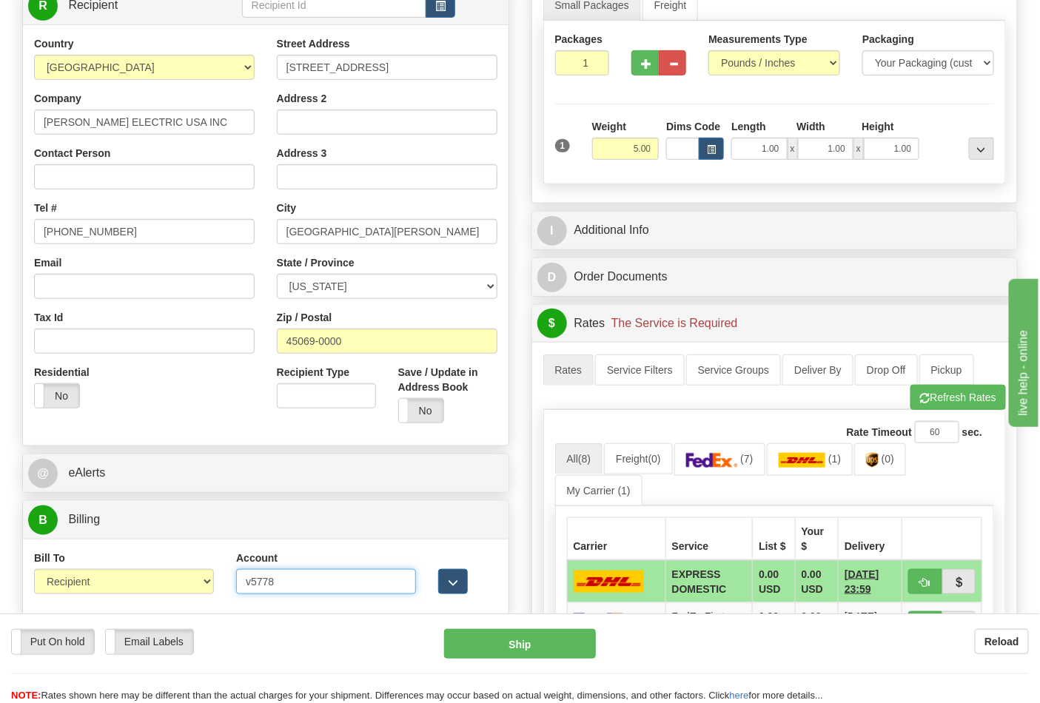
click at [304, 590] on input "v5778" at bounding box center [326, 581] width 180 height 25
click button "Delete" at bounding box center [0, 0] width 0 height 0
click at [921, 403] on span "button" at bounding box center [925, 399] width 10 height 10
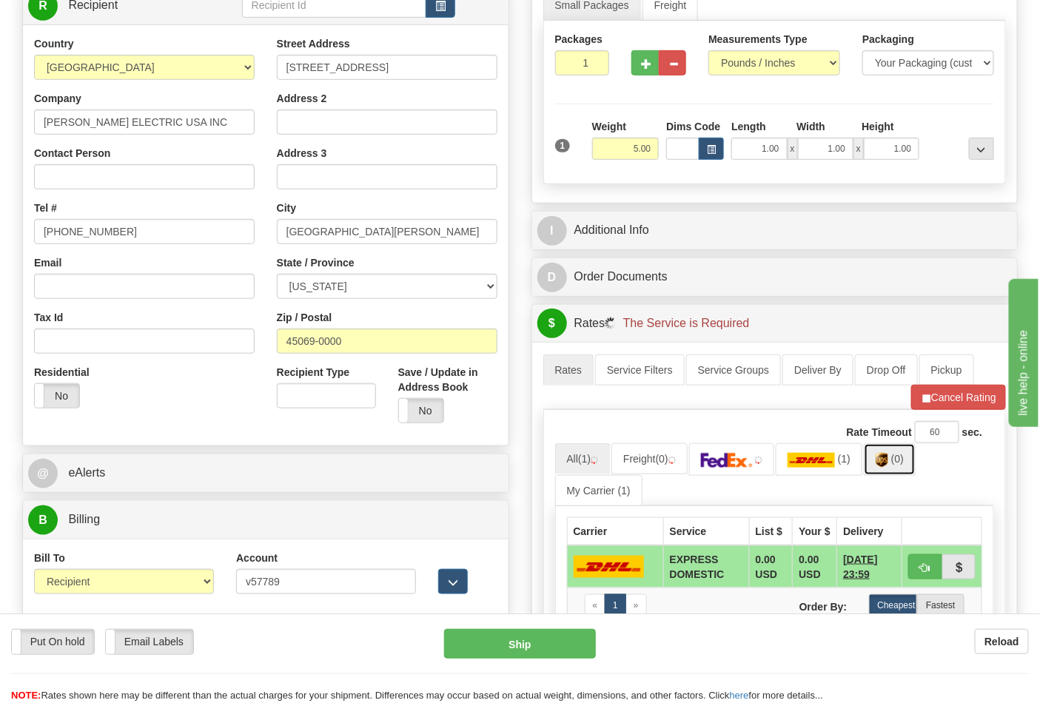
click at [888, 468] on img at bounding box center [881, 460] width 13 height 15
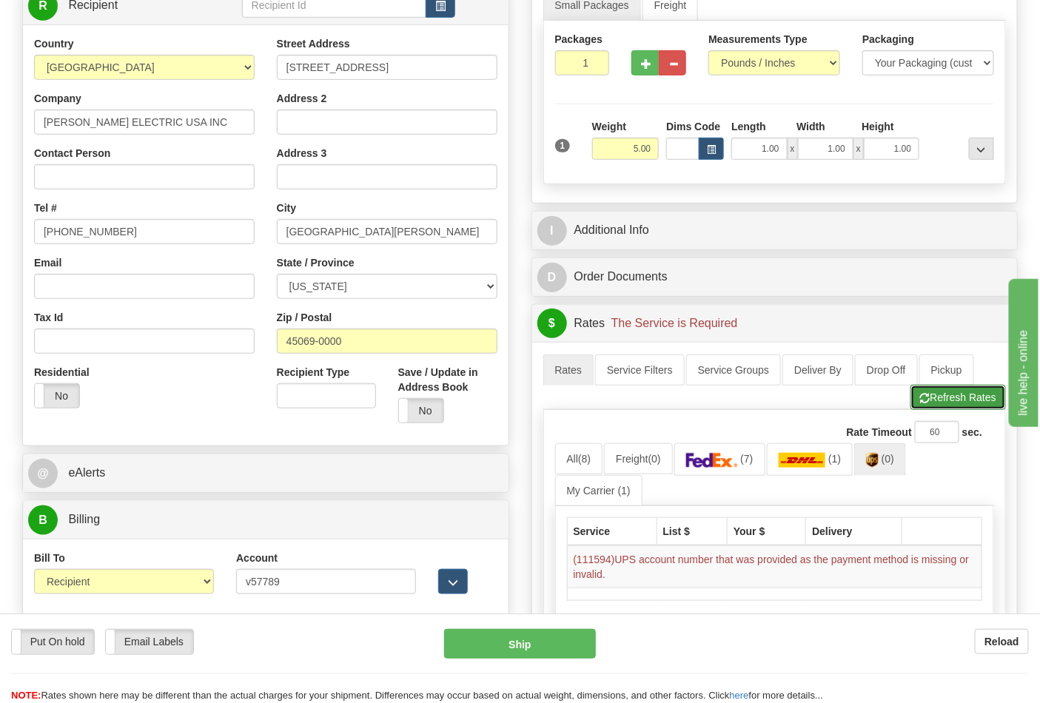
click at [955, 408] on button "Refresh Rates" at bounding box center [957, 397] width 95 height 25
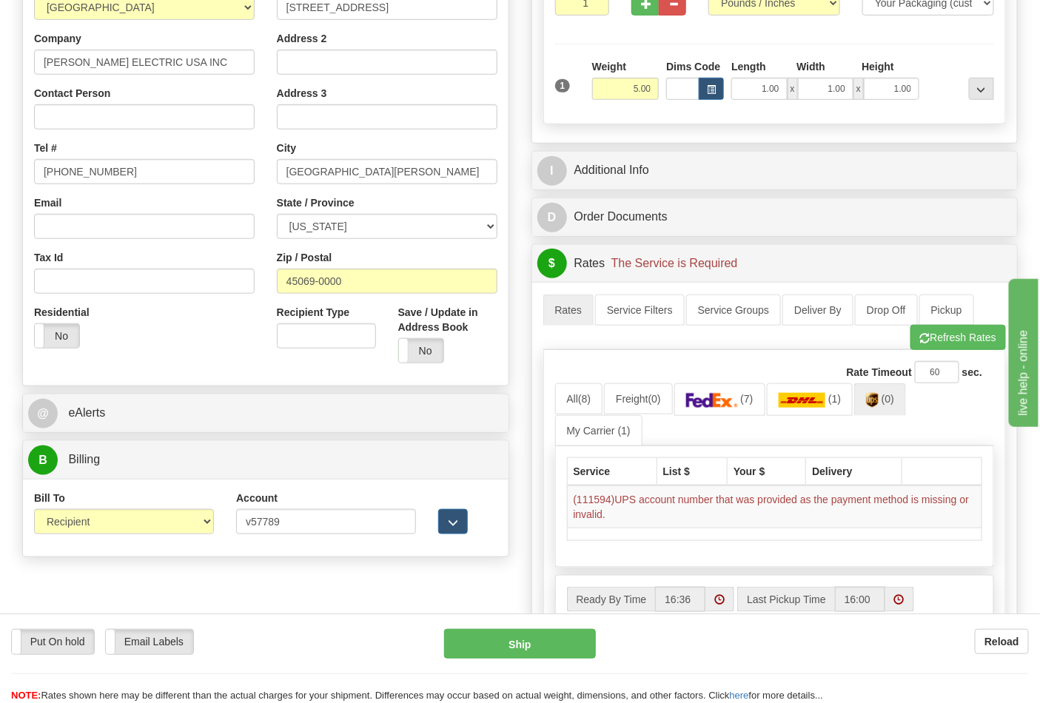
scroll to position [329, 0]
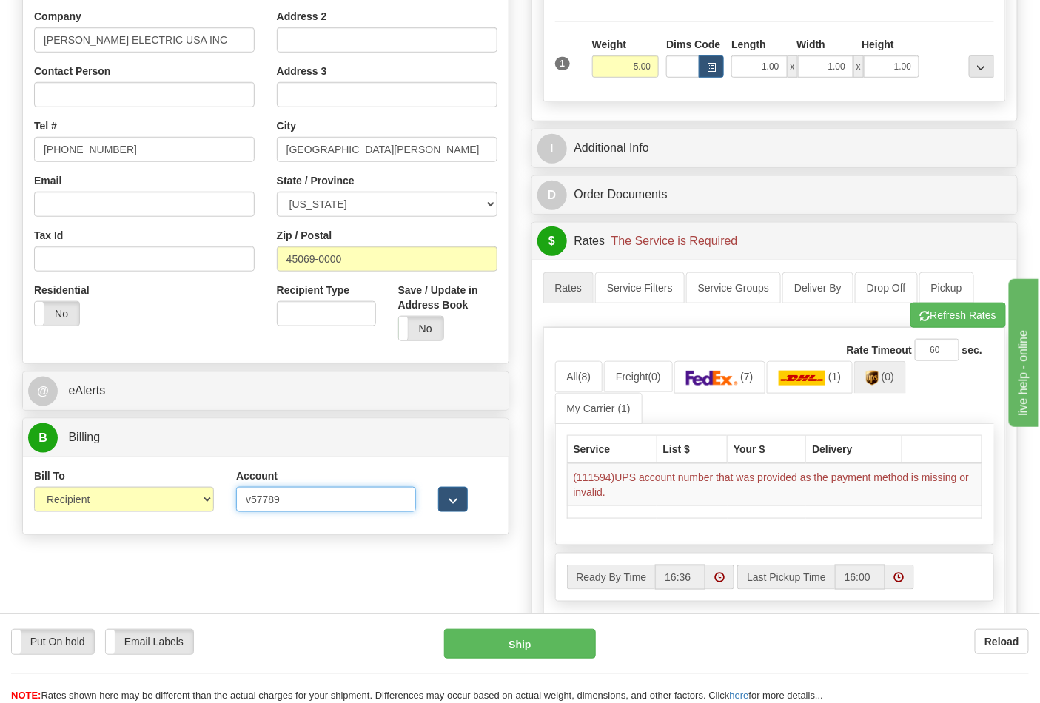
click at [258, 499] on input "v57789" at bounding box center [326, 499] width 180 height 25
drag, startPoint x: 254, startPoint y: 499, endPoint x: 272, endPoint y: 511, distance: 21.8
click at [255, 499] on input "v57789" at bounding box center [326, 499] width 180 height 25
type input "V57789"
click at [919, 327] on button "Refresh Rates" at bounding box center [957, 315] width 95 height 25
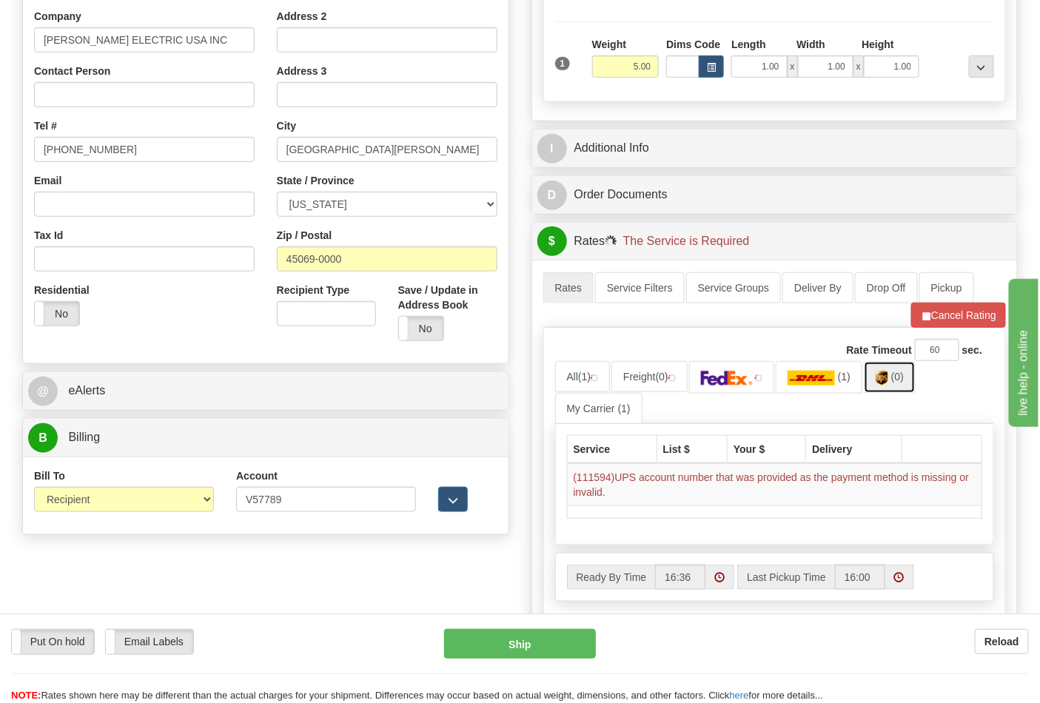
click at [901, 385] on link "(0)" at bounding box center [890, 377] width 52 height 32
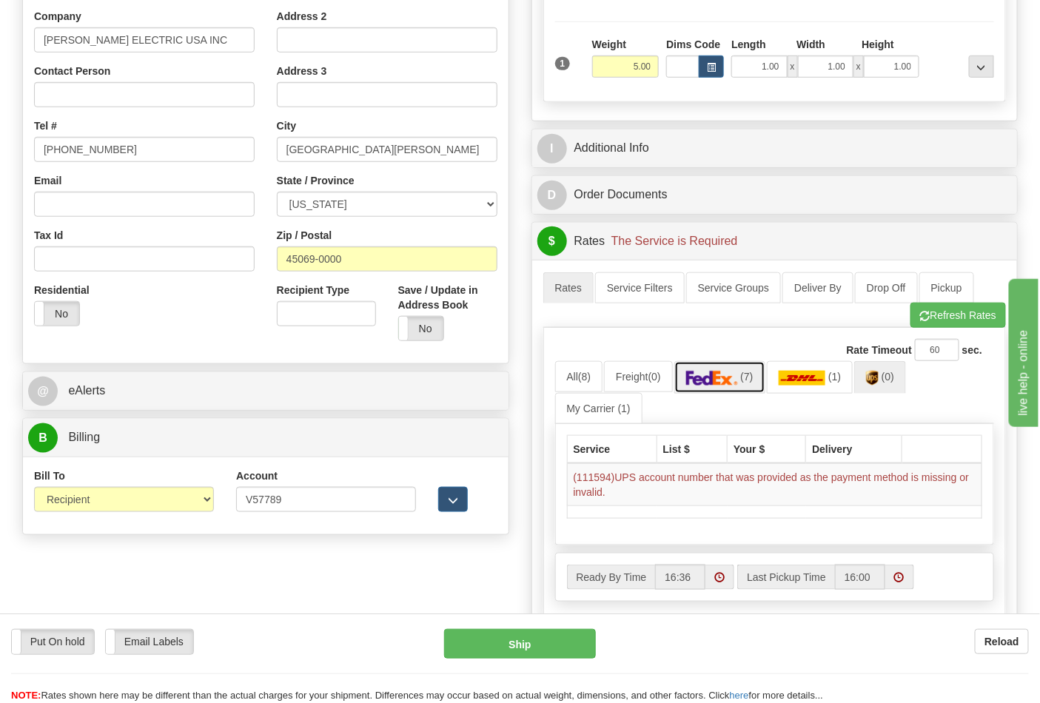
click at [713, 393] on link "(7)" at bounding box center [719, 377] width 91 height 32
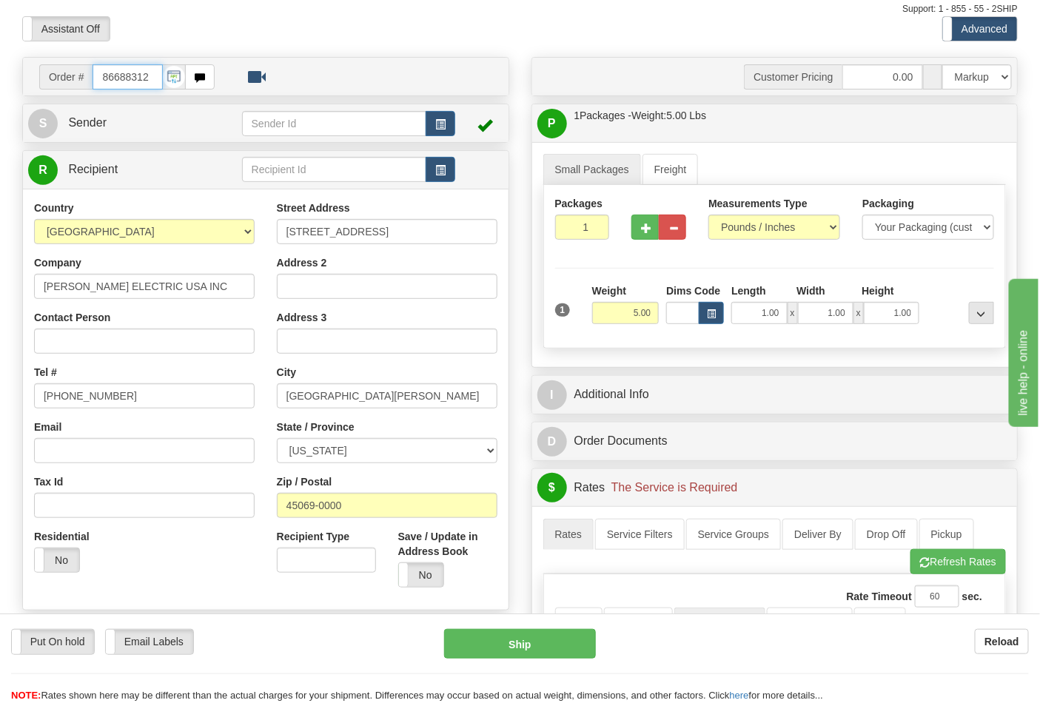
scroll to position [0, 0]
drag, startPoint x: 149, startPoint y: 75, endPoint x: 64, endPoint y: 78, distance: 85.1
click at [64, 78] on div "Order # 86688312" at bounding box center [126, 76] width 175 height 25
type input "86688349"
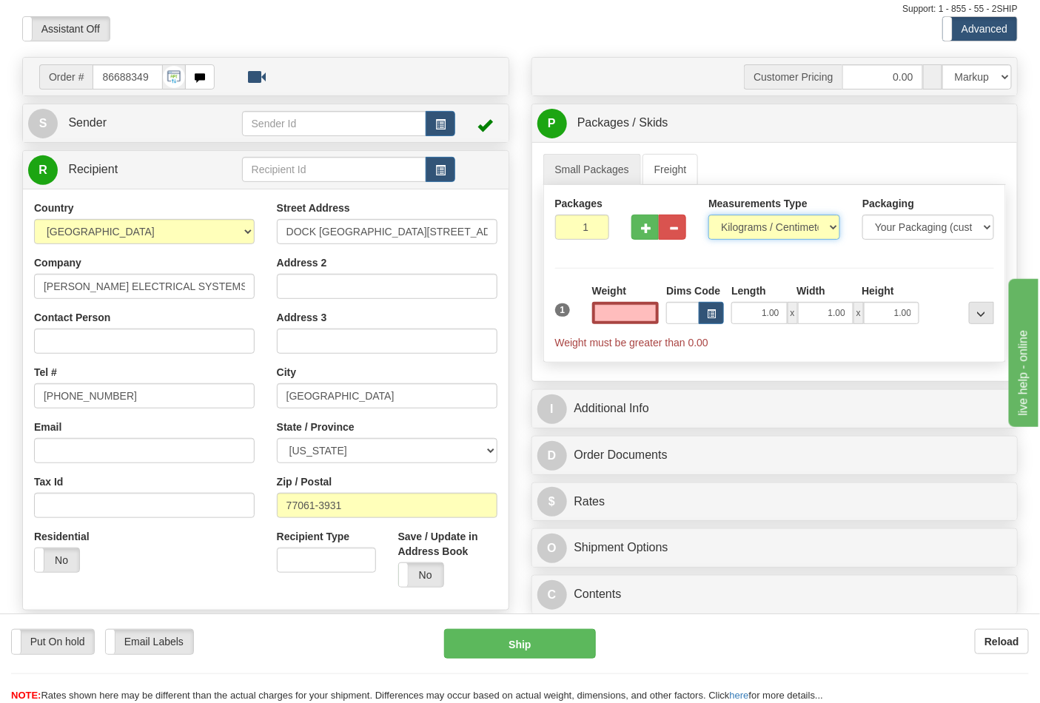
type input "0.00"
click at [739, 221] on select "Pounds / Inches Kilograms / Centimeters" at bounding box center [774, 227] width 132 height 25
select select "0"
click at [708, 215] on select "Pounds / Inches Kilograms / Centimeters" at bounding box center [774, 227] width 132 height 25
click at [638, 235] on button "button" at bounding box center [644, 227] width 27 height 25
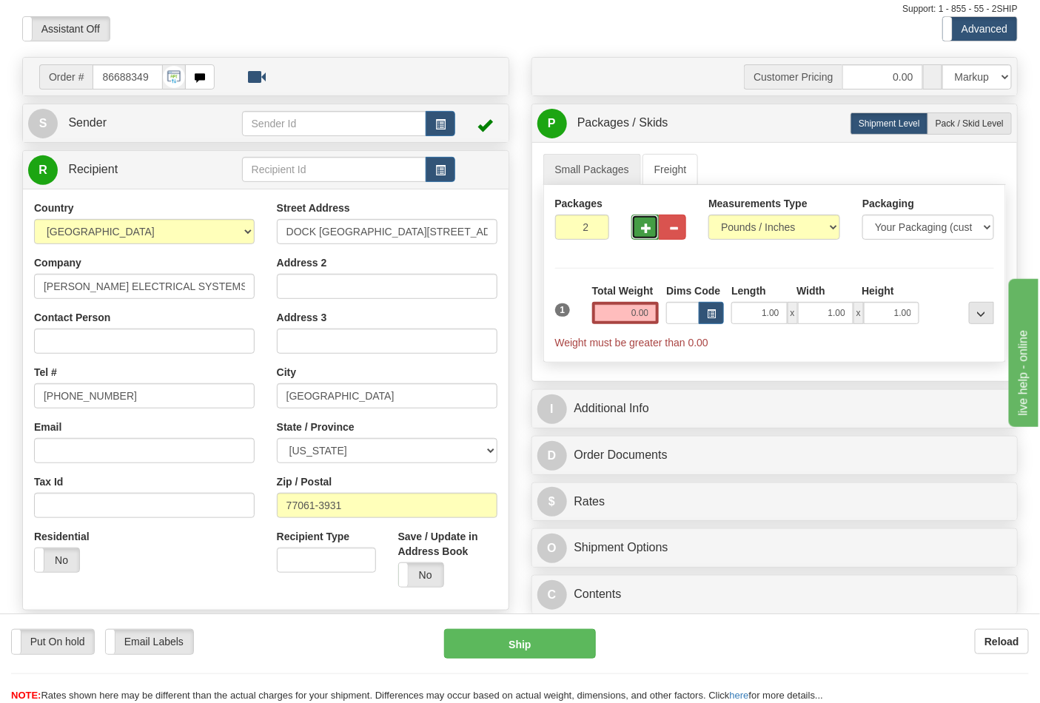
click at [642, 233] on span "button" at bounding box center [646, 228] width 10 height 10
type input "3"
click at [946, 124] on span "Pack / Skid Level" at bounding box center [969, 123] width 68 height 10
radio input "true"
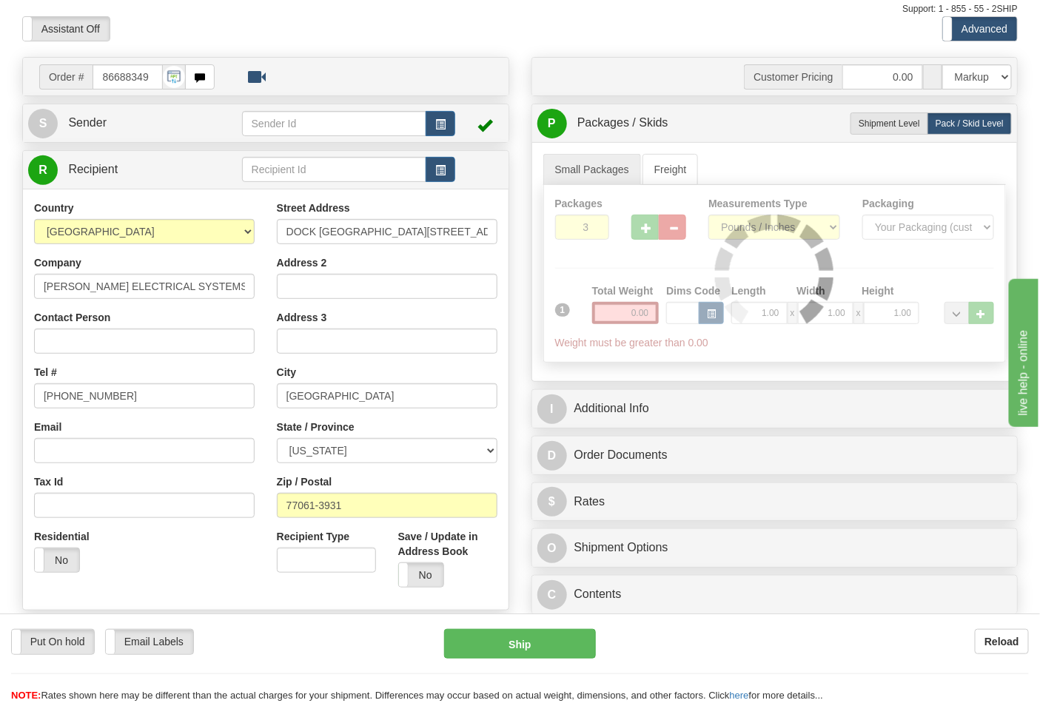
click at [653, 316] on div at bounding box center [775, 273] width 462 height 177
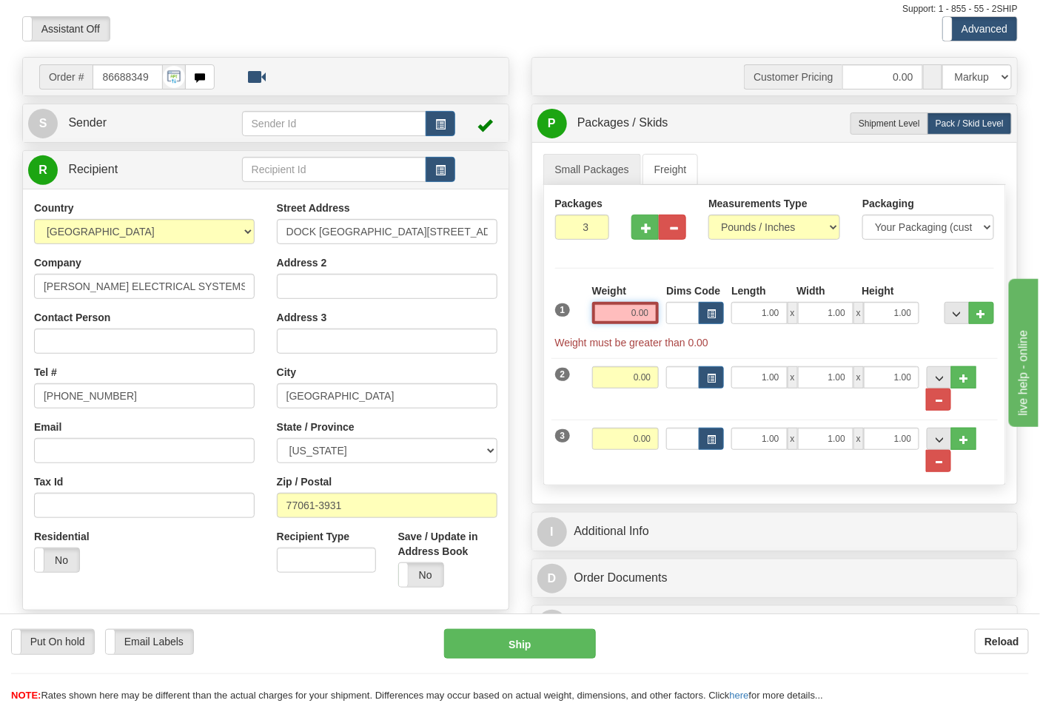
click at [651, 313] on input "0.00" at bounding box center [625, 313] width 67 height 22
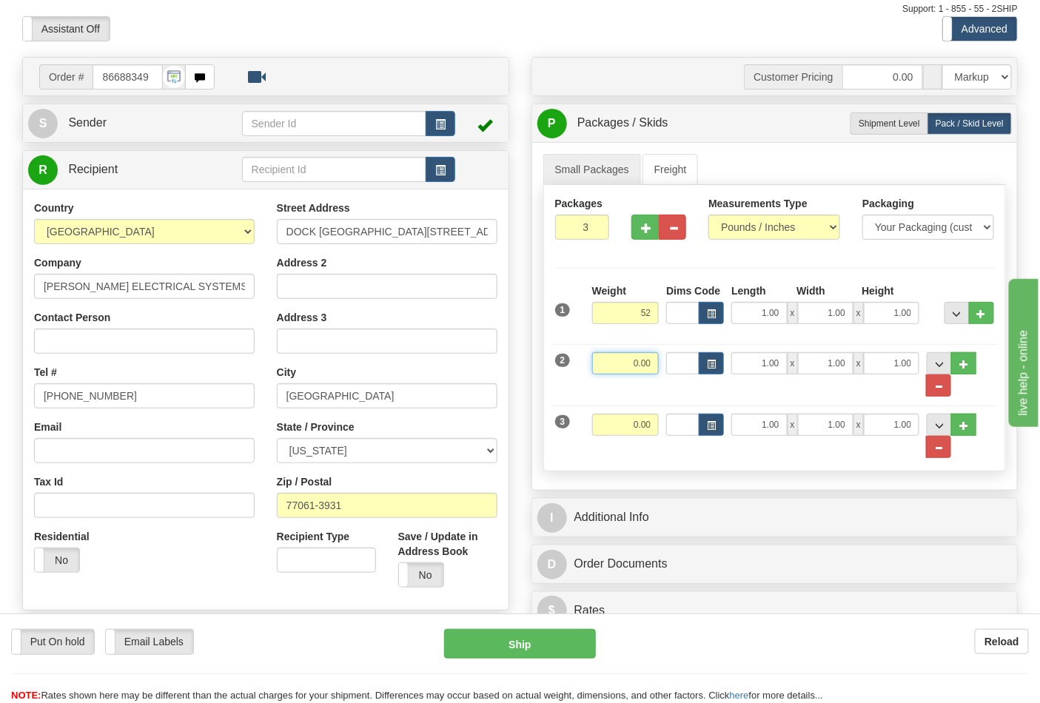
type input "52.00"
click at [651, 367] on input "0.00" at bounding box center [625, 363] width 67 height 22
type input "52.00"
click at [647, 428] on input "0.00" at bounding box center [625, 425] width 67 height 22
click button "Delete" at bounding box center [0, 0] width 0 height 0
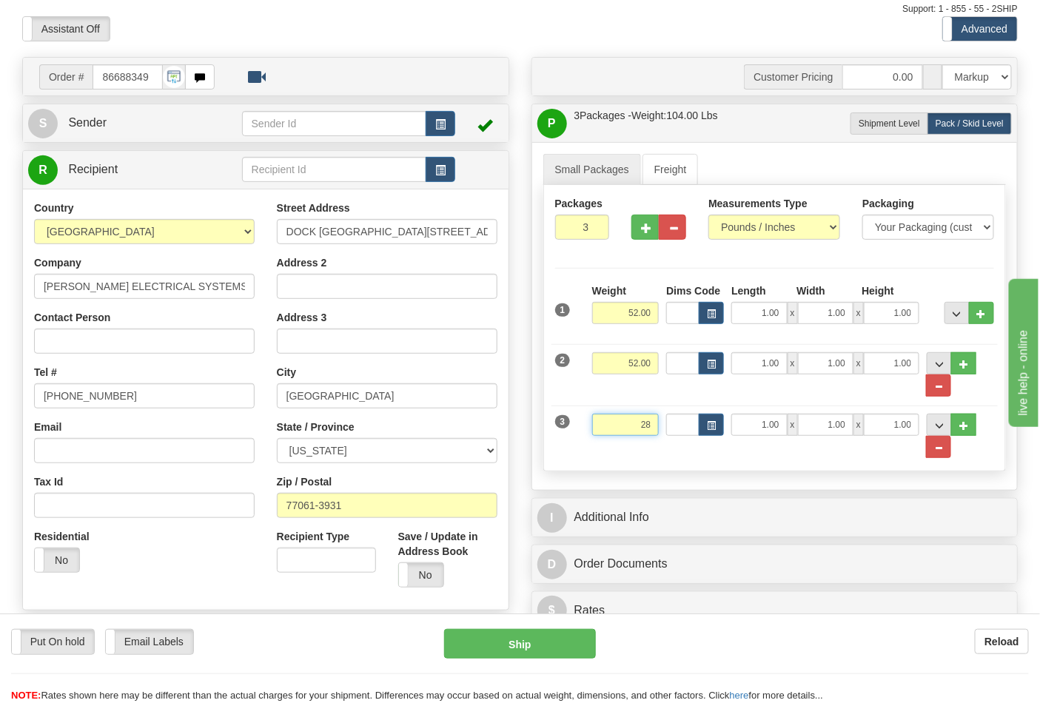
type input "28.00"
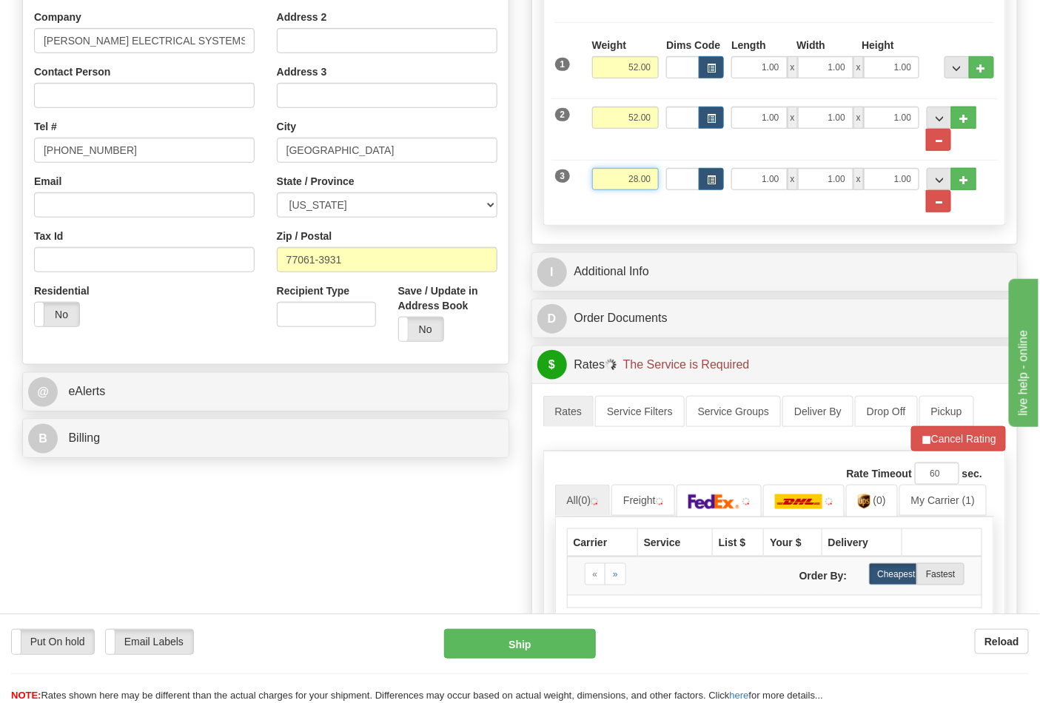
scroll to position [329, 0]
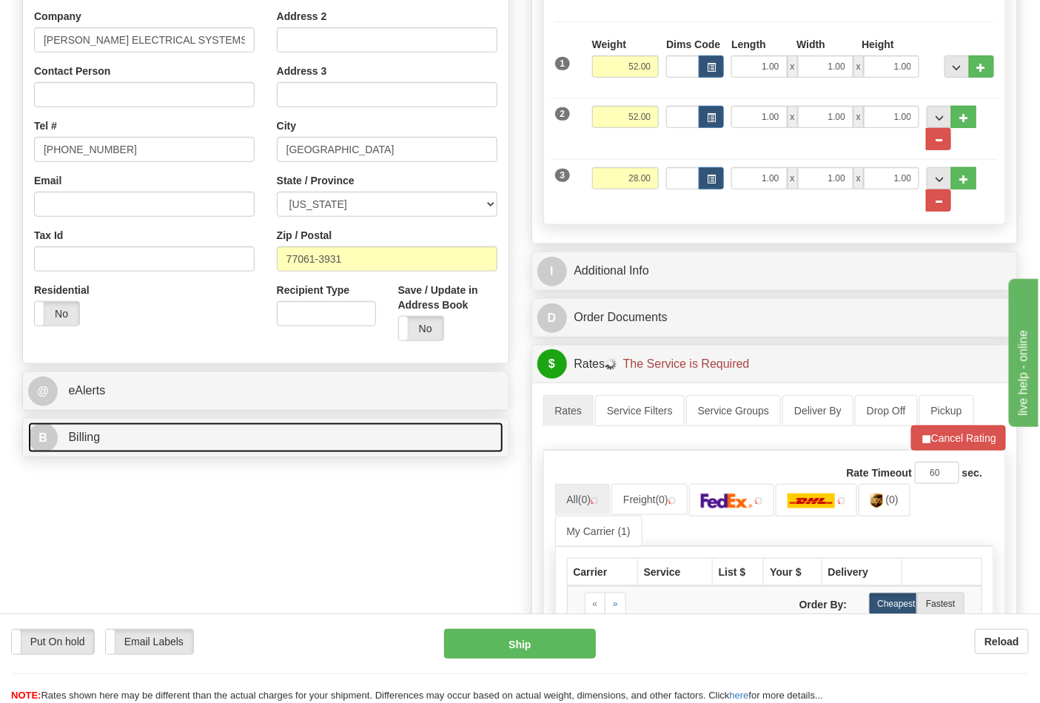
click at [130, 434] on link "B Billing" at bounding box center [265, 438] width 475 height 30
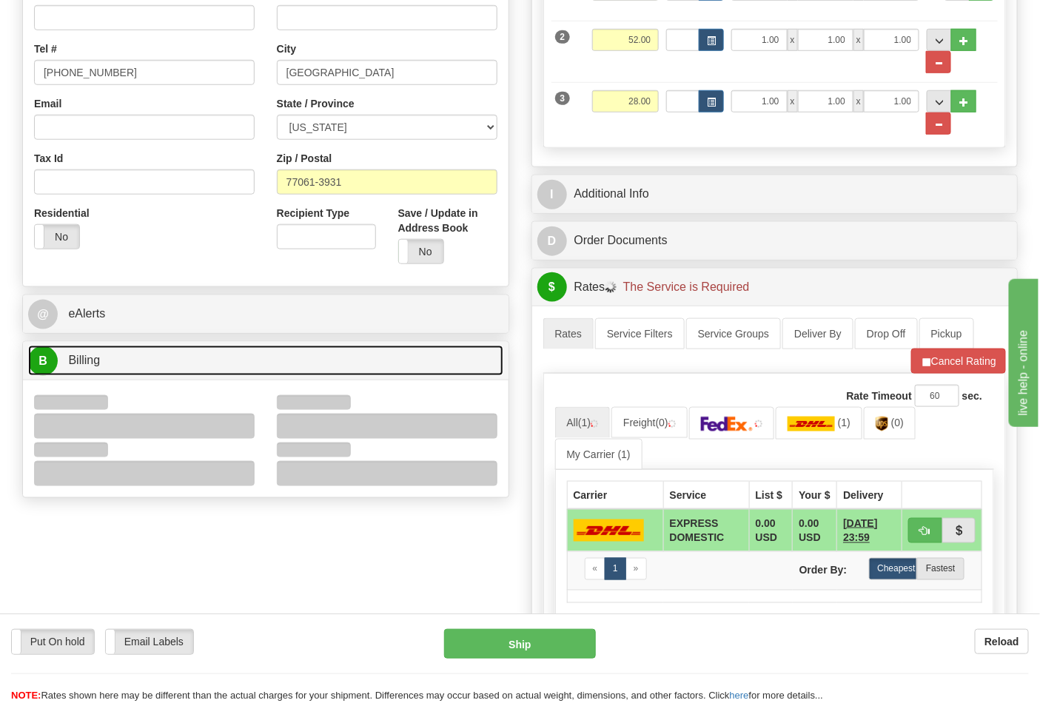
scroll to position [411, 0]
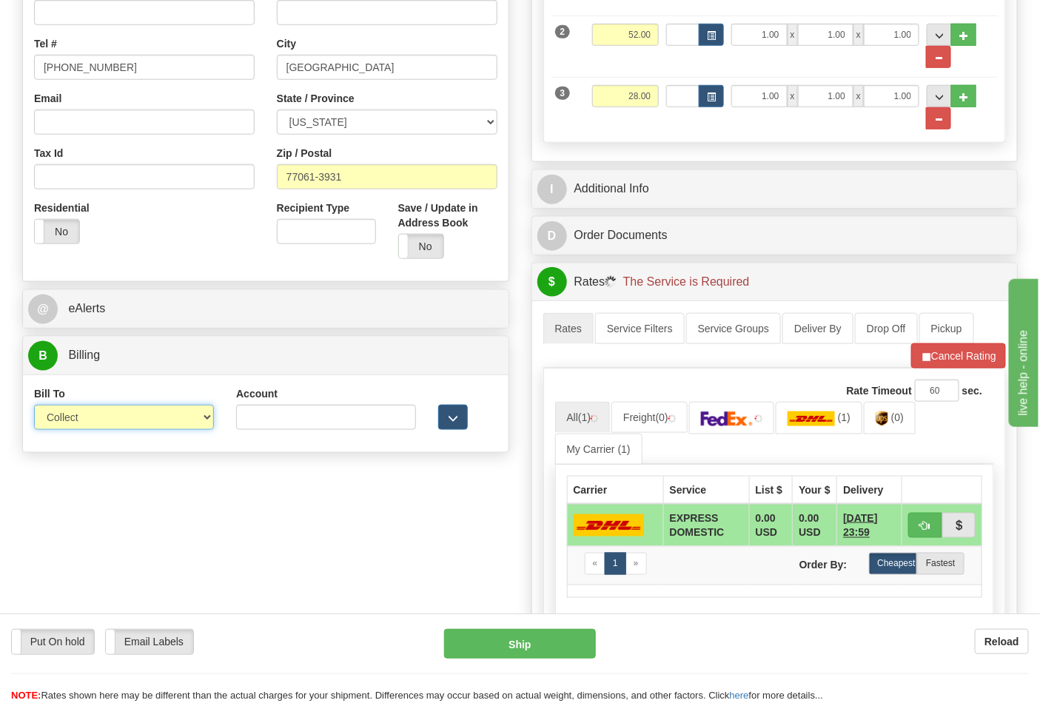
click at [92, 424] on select "Sender Recipient Third Party Collect" at bounding box center [124, 417] width 180 height 25
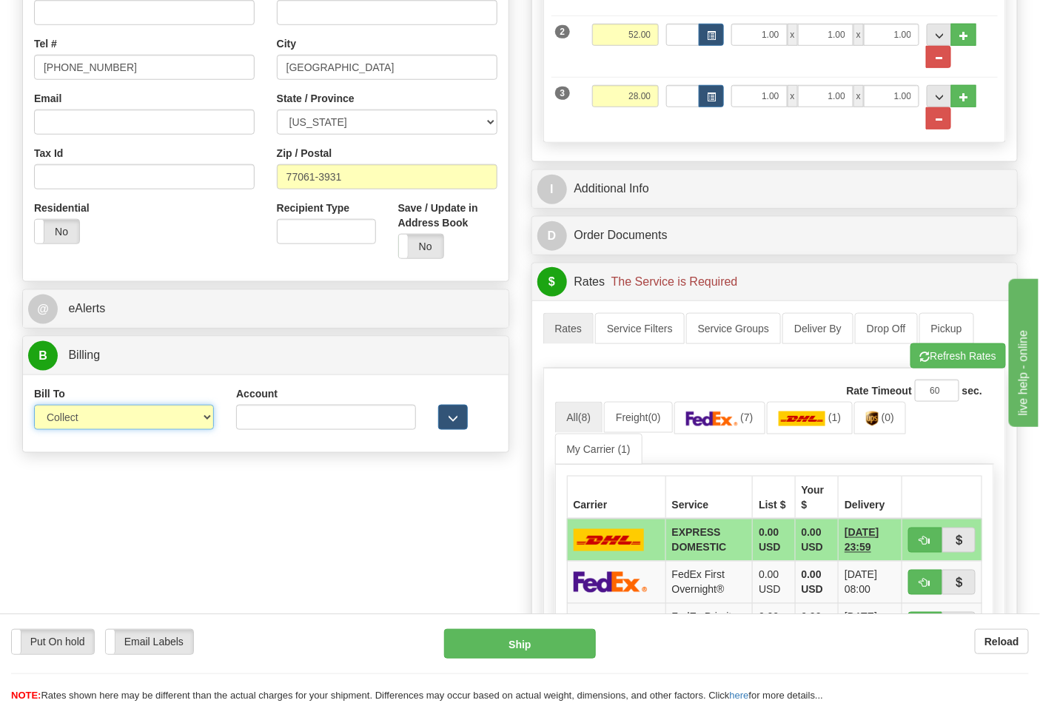
select select "2"
click at [34, 406] on select "Sender Recipient Third Party Collect" at bounding box center [124, 417] width 180 height 25
click at [346, 428] on input "Account" at bounding box center [326, 417] width 180 height 25
paste input "661159723"
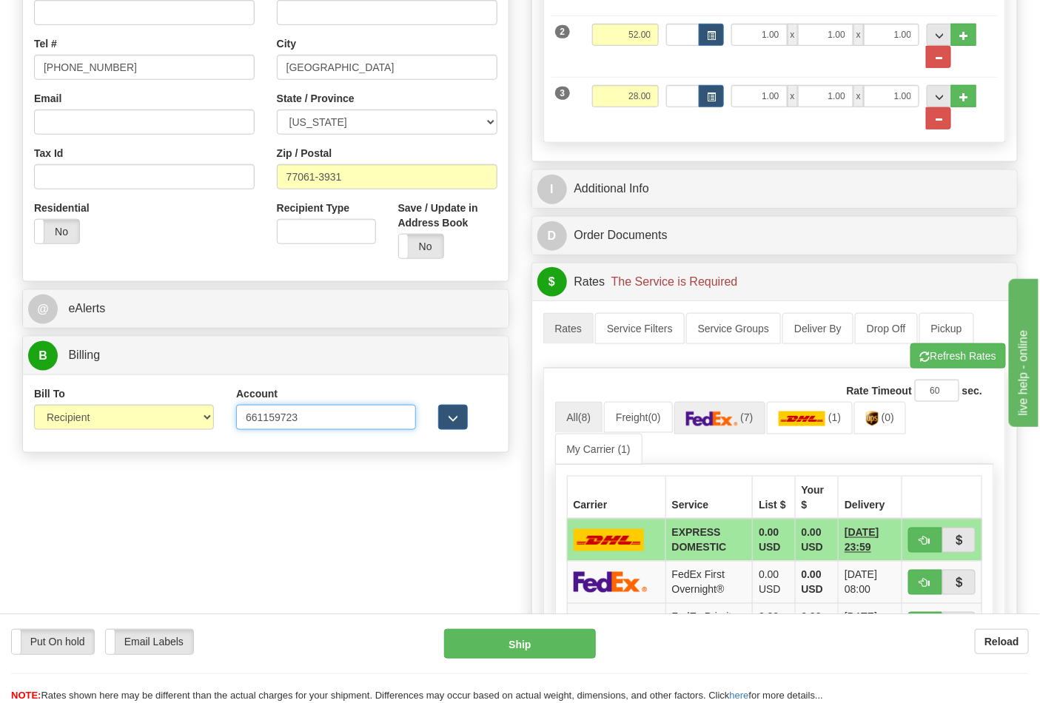
type input "661159723"
click at [747, 415] on span "(7)" at bounding box center [746, 417] width 13 height 12
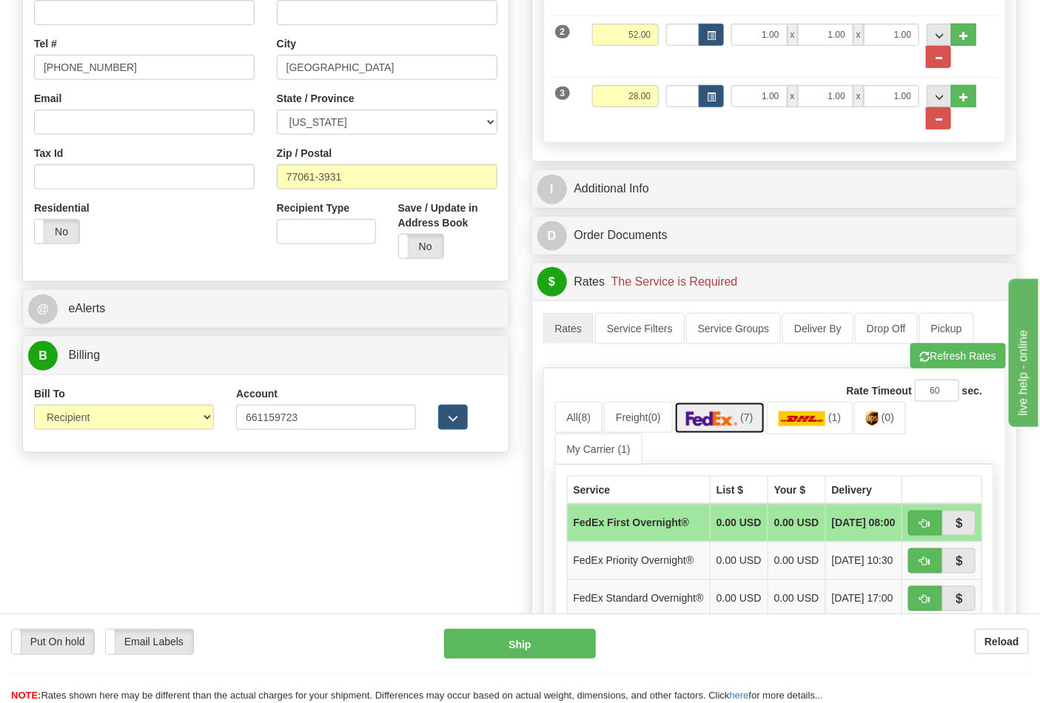
scroll to position [657, 0]
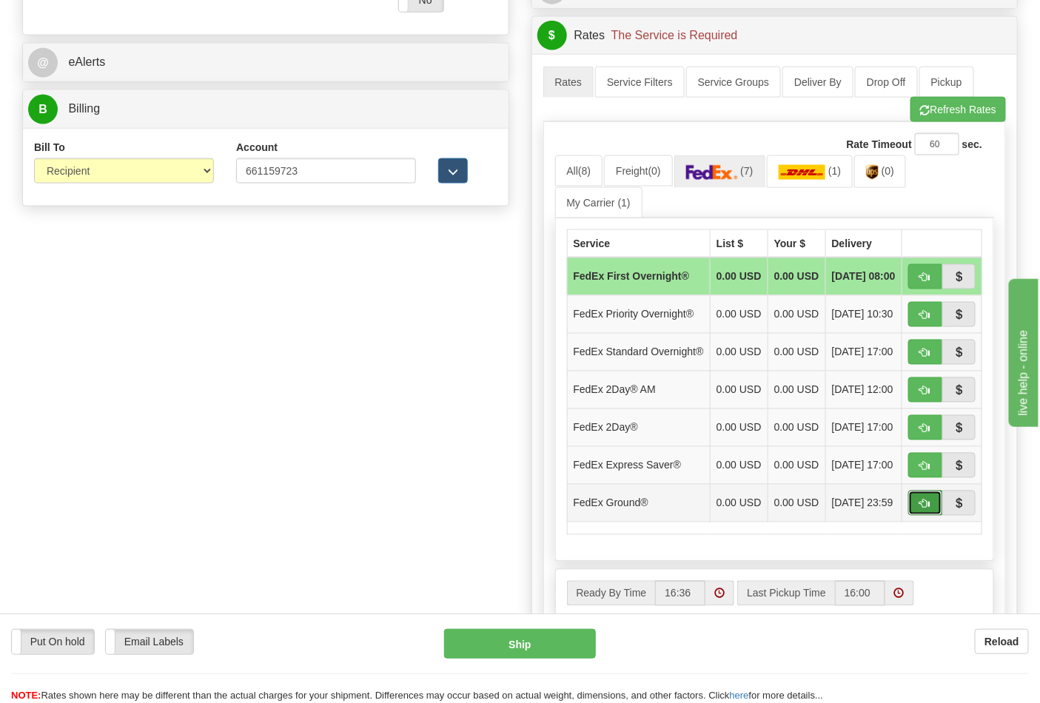
click at [924, 509] on span "button" at bounding box center [925, 504] width 10 height 10
type input "92"
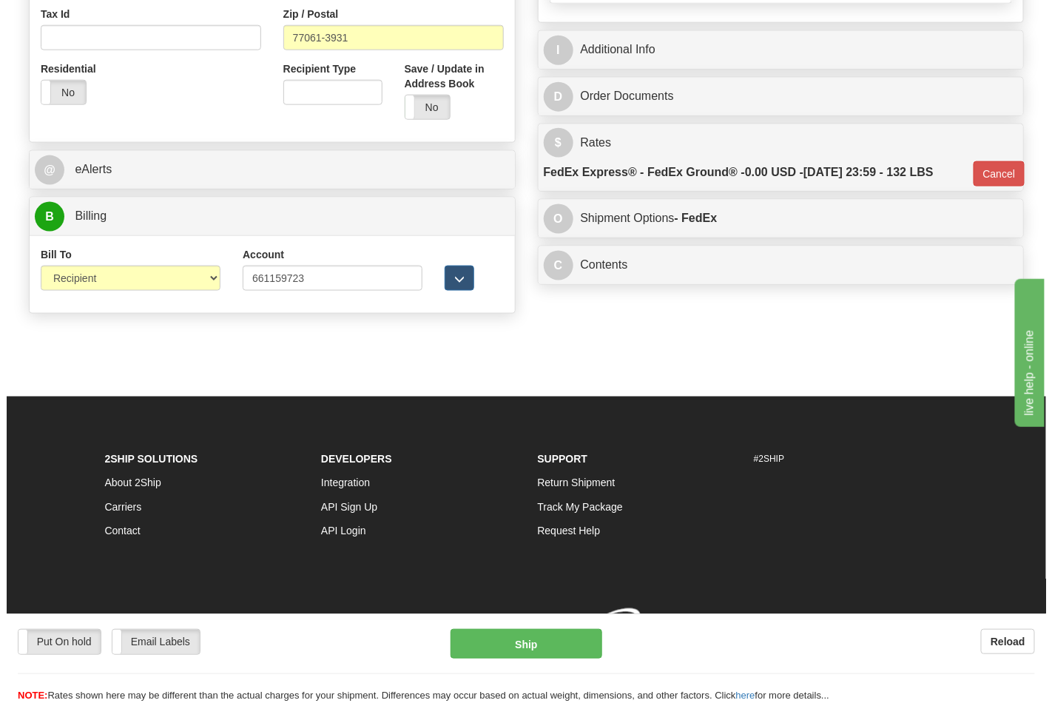
scroll to position [573, 0]
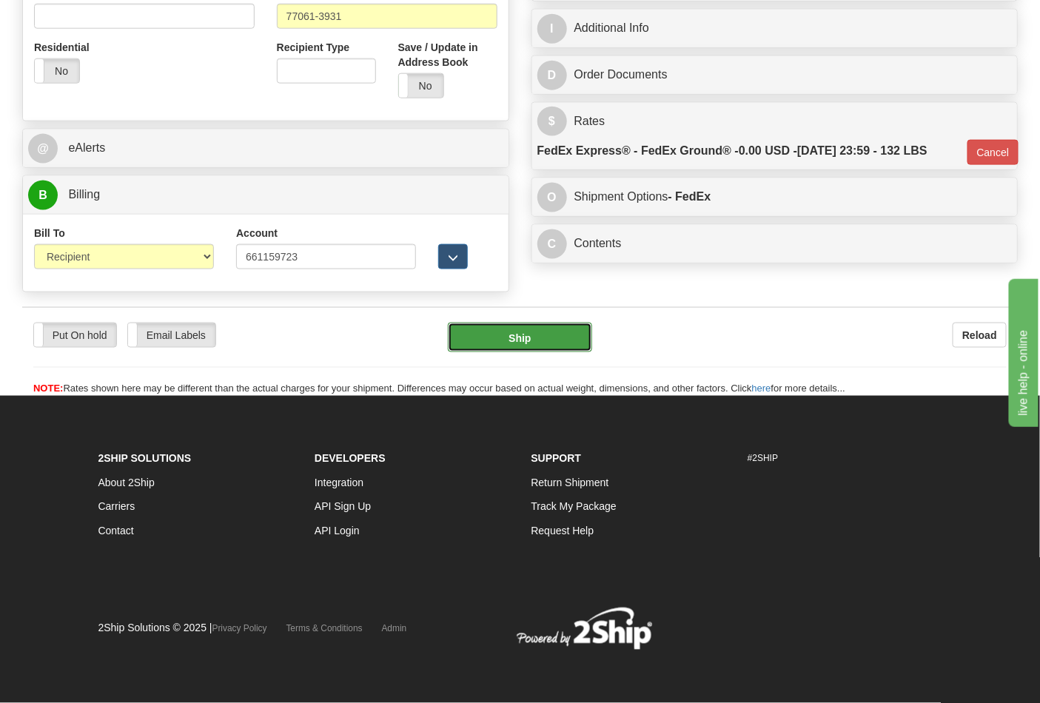
click at [486, 343] on button "Ship" at bounding box center [520, 338] width 144 height 30
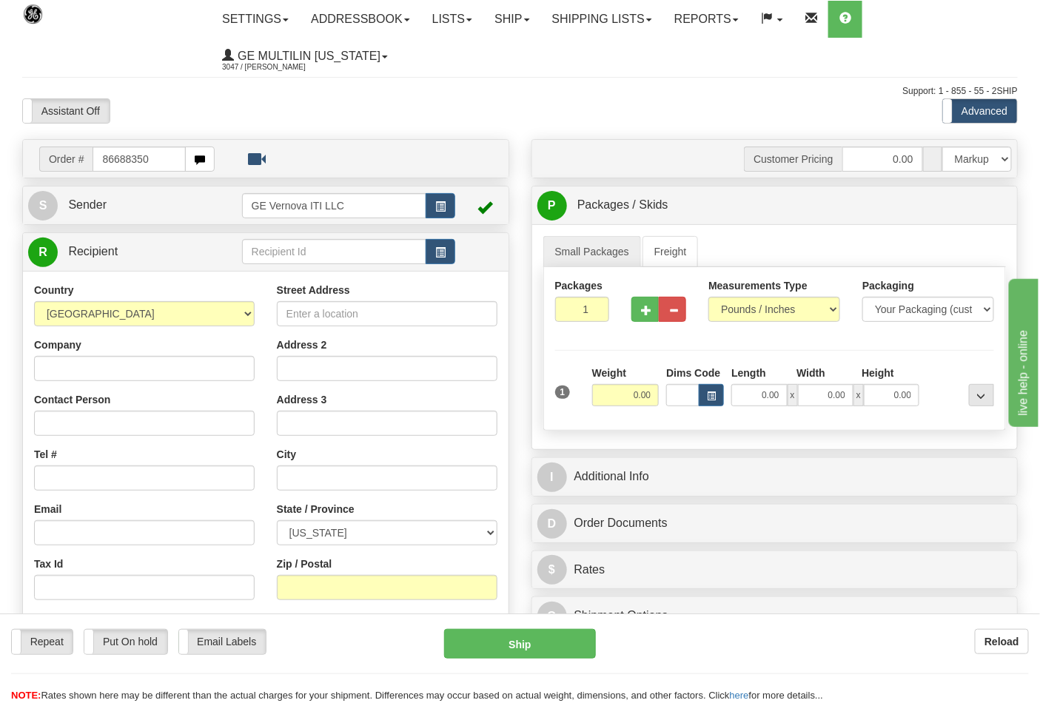
type input "86688350"
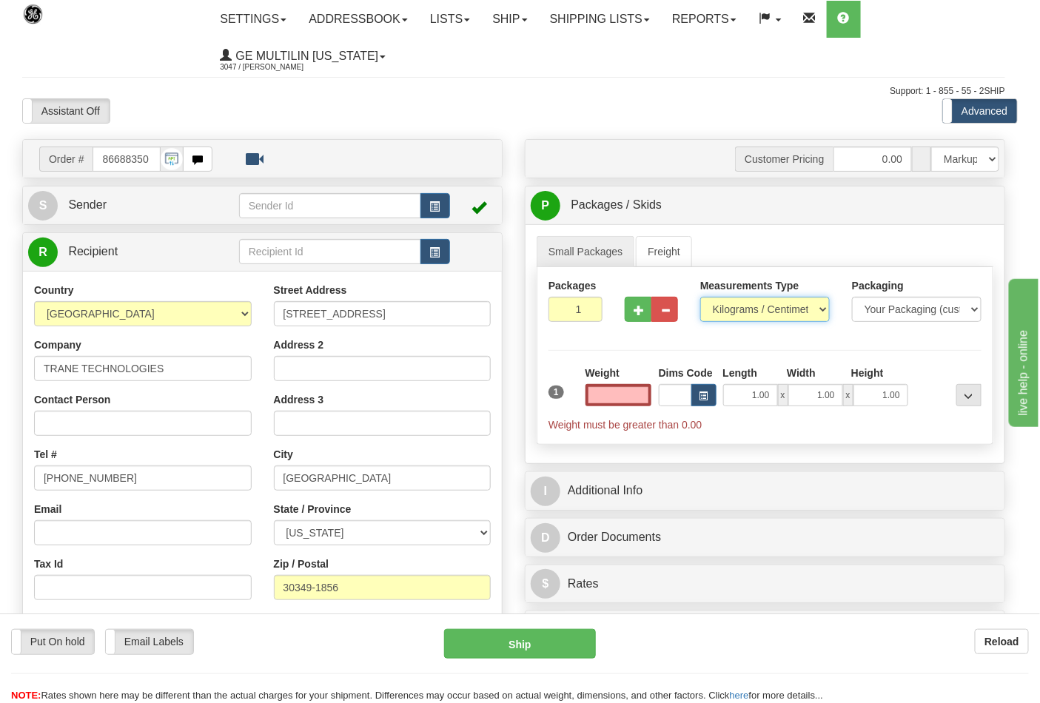
type input "0.00"
click at [743, 311] on select "Pounds / Inches Kilograms / Centimeters" at bounding box center [764, 309] width 129 height 25
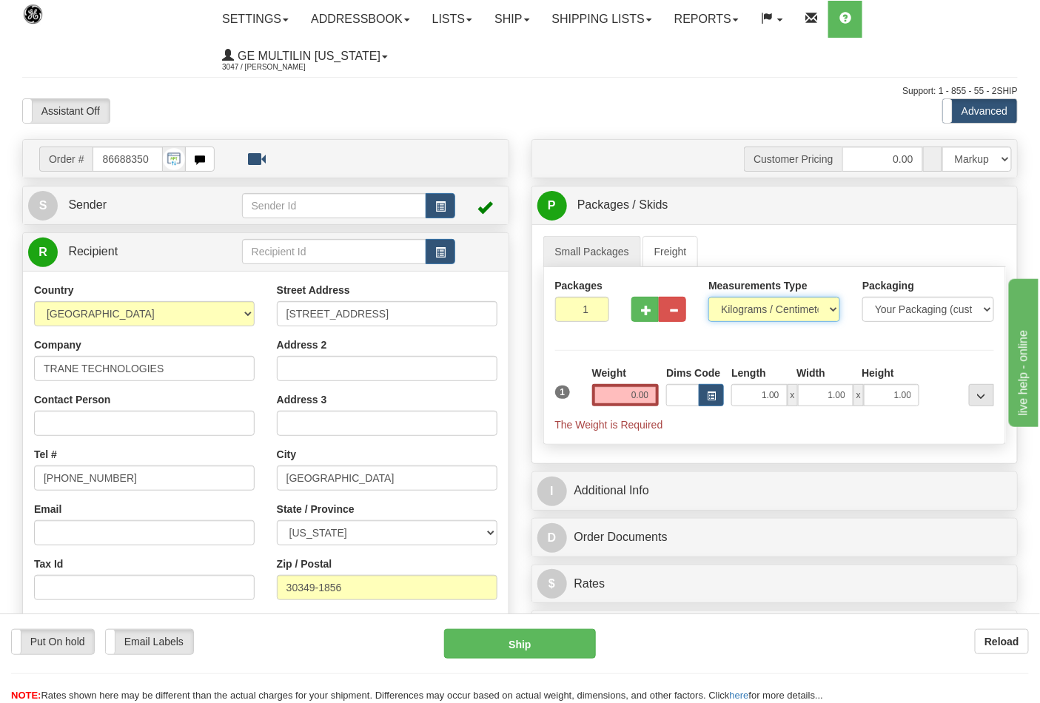
click at [708, 297] on select "Pounds / Inches Kilograms / Centimeters" at bounding box center [774, 309] width 132 height 25
click at [758, 301] on select "Pounds / Inches Kilograms / Centimeters" at bounding box center [774, 309] width 132 height 25
select select "0"
click at [708, 297] on select "Pounds / Inches Kilograms / Centimeters" at bounding box center [774, 309] width 132 height 25
click at [652, 396] on input "0.00" at bounding box center [625, 395] width 67 height 22
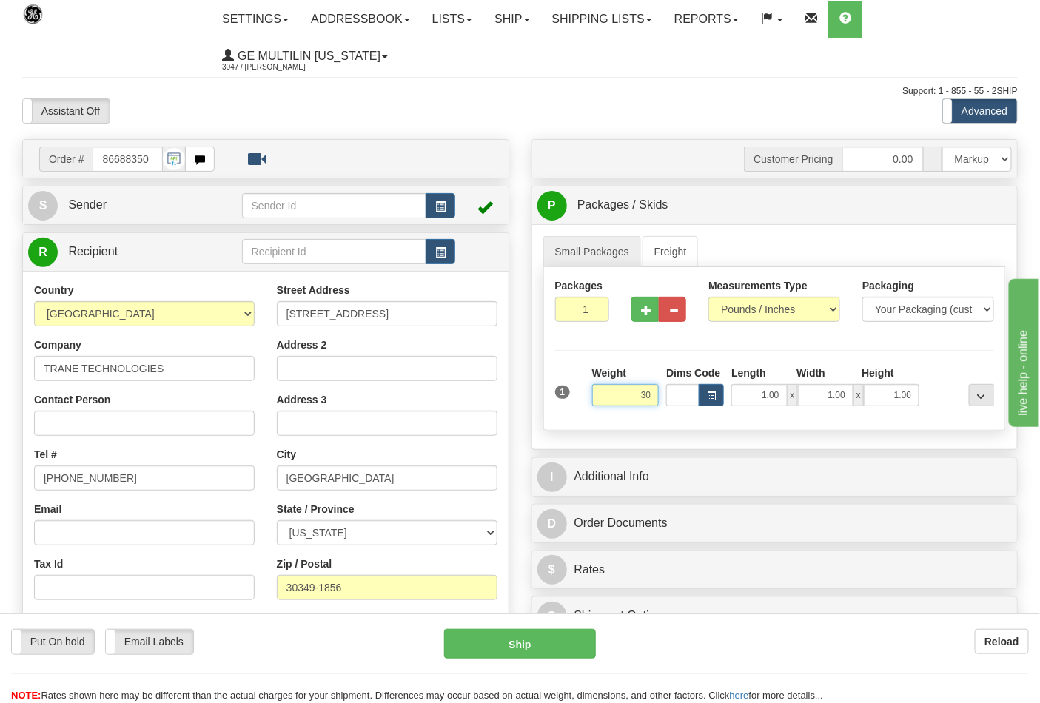
click button "Delete" at bounding box center [0, 0] width 0 height 0
type input "30.00"
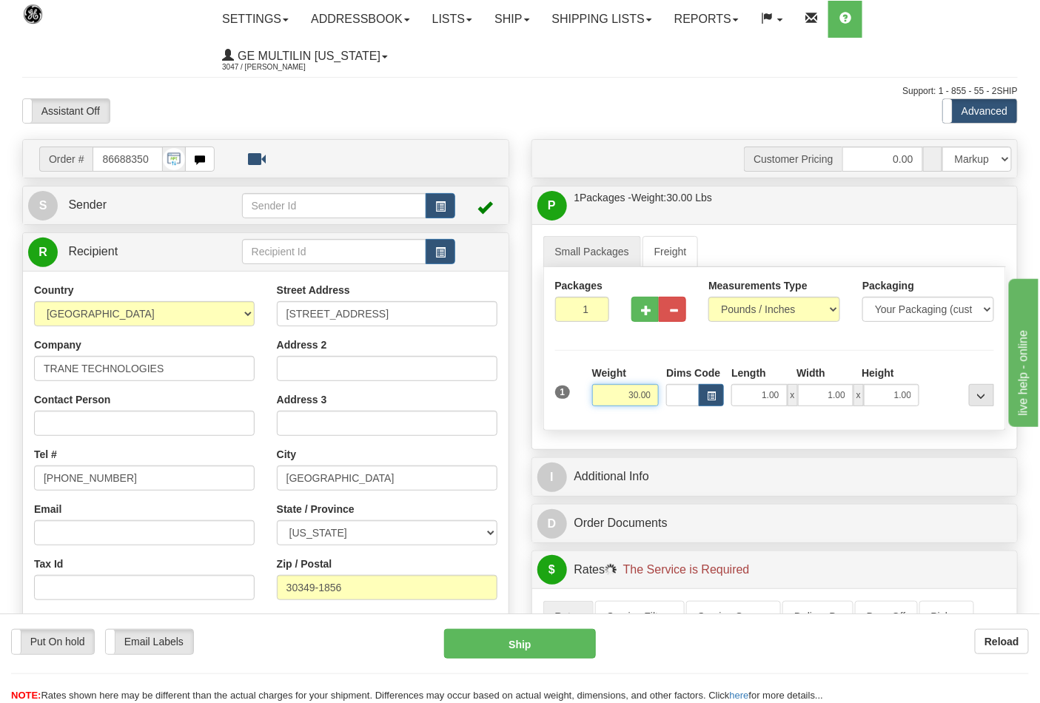
scroll to position [329, 0]
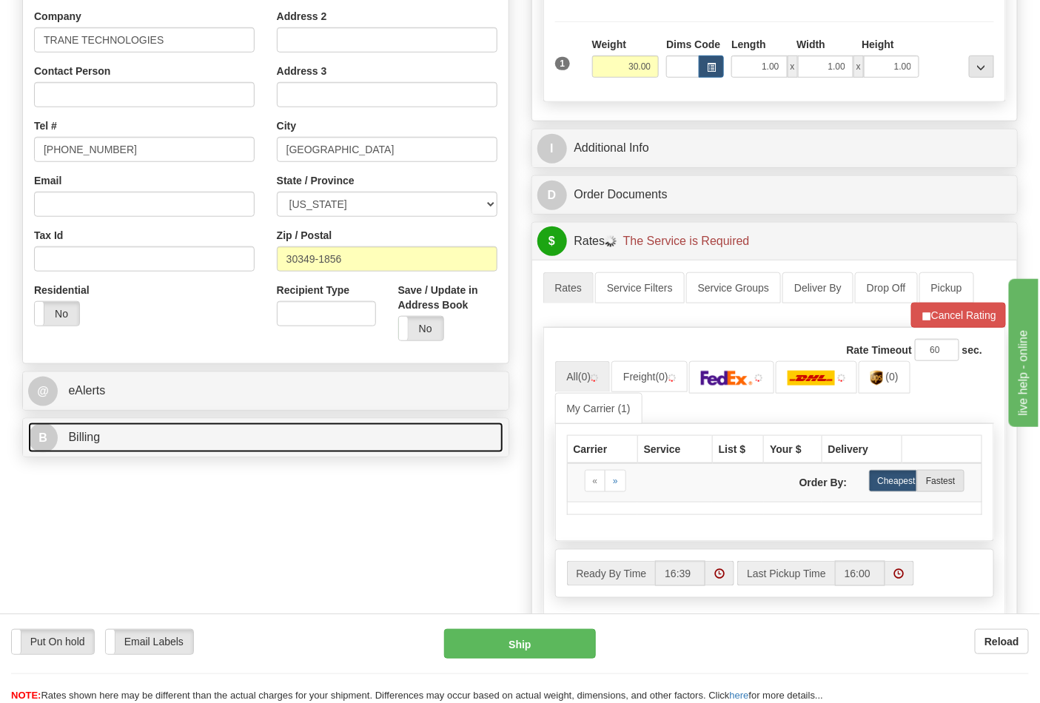
click at [161, 431] on link "B Billing" at bounding box center [265, 438] width 475 height 30
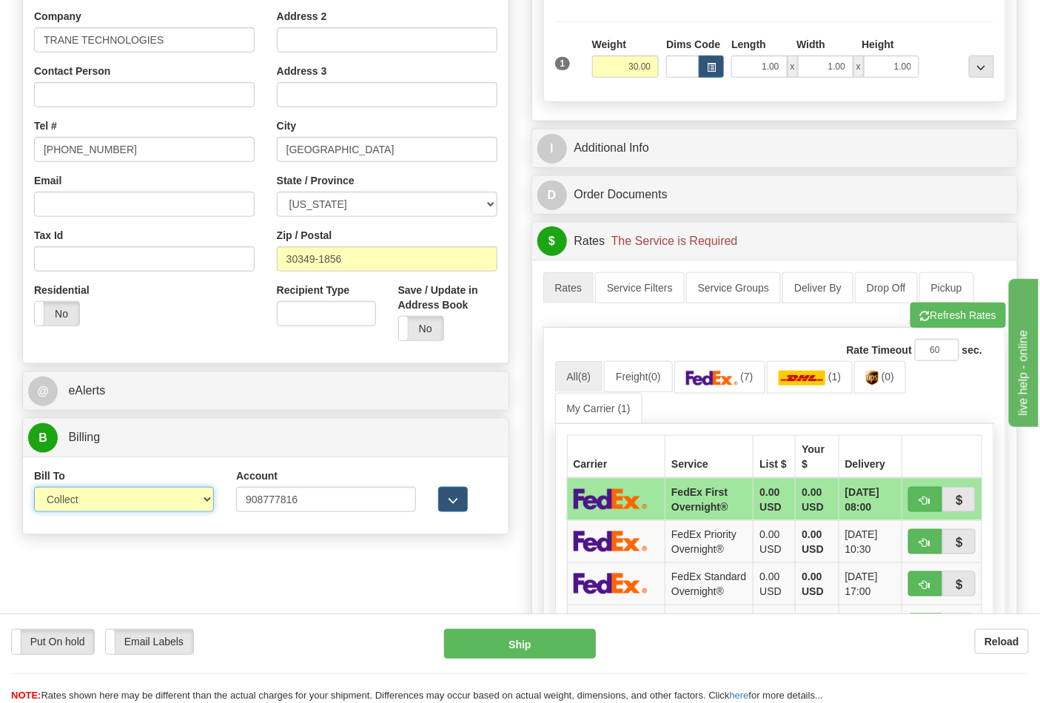
click at [116, 501] on select "Sender Recipient Third Party Collect" at bounding box center [124, 499] width 180 height 25
select select "2"
click at [34, 488] on select "Sender Recipient Third Party Collect" at bounding box center [124, 499] width 180 height 25
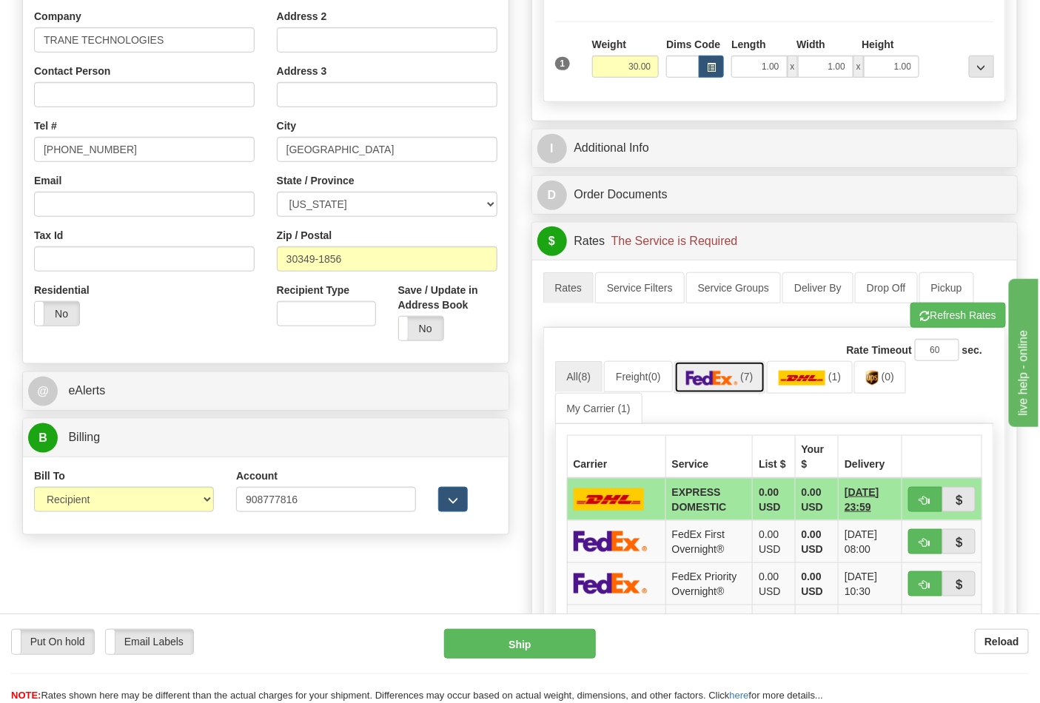
click at [753, 386] on link "(7)" at bounding box center [719, 377] width 91 height 32
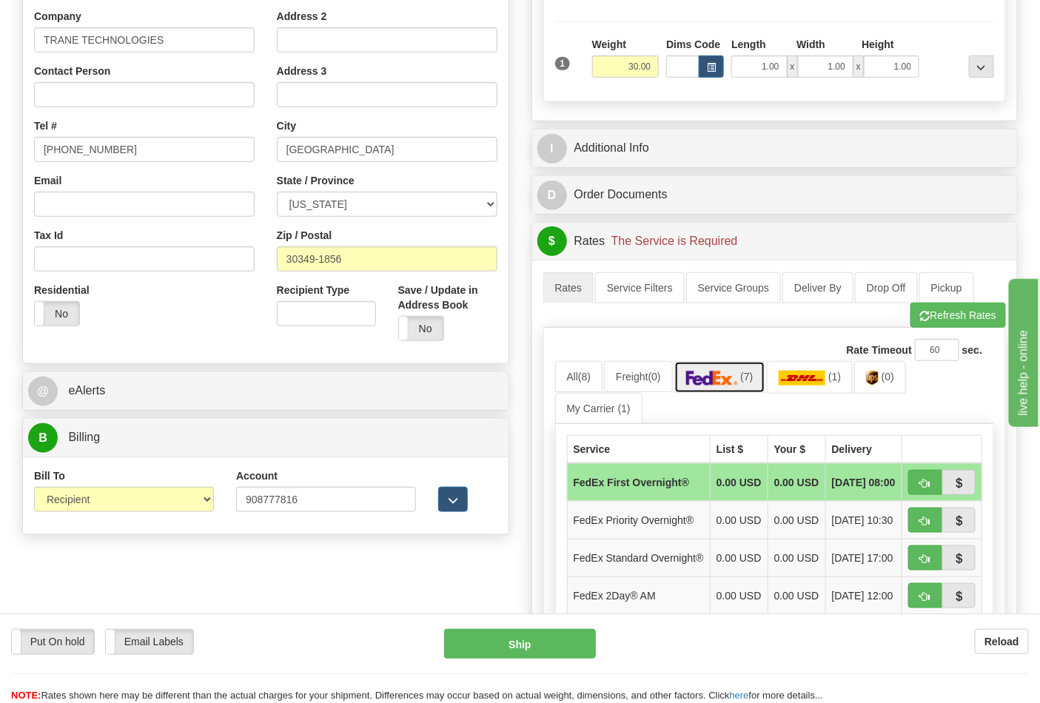
scroll to position [575, 0]
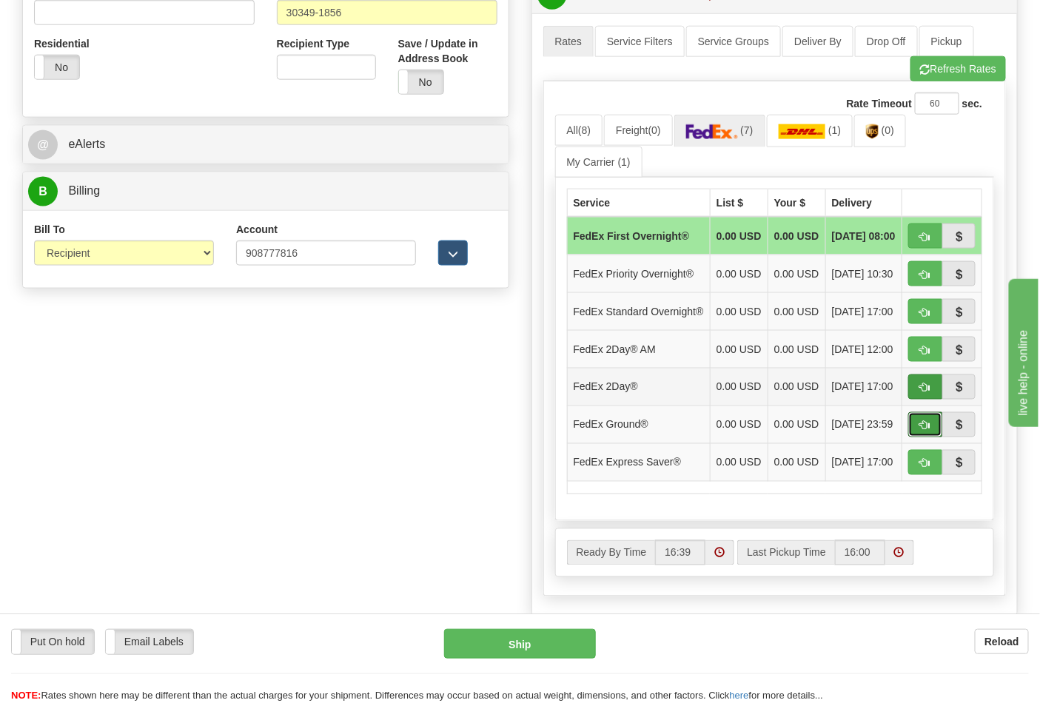
click at [923, 431] on span "button" at bounding box center [925, 426] width 10 height 10
type input "92"
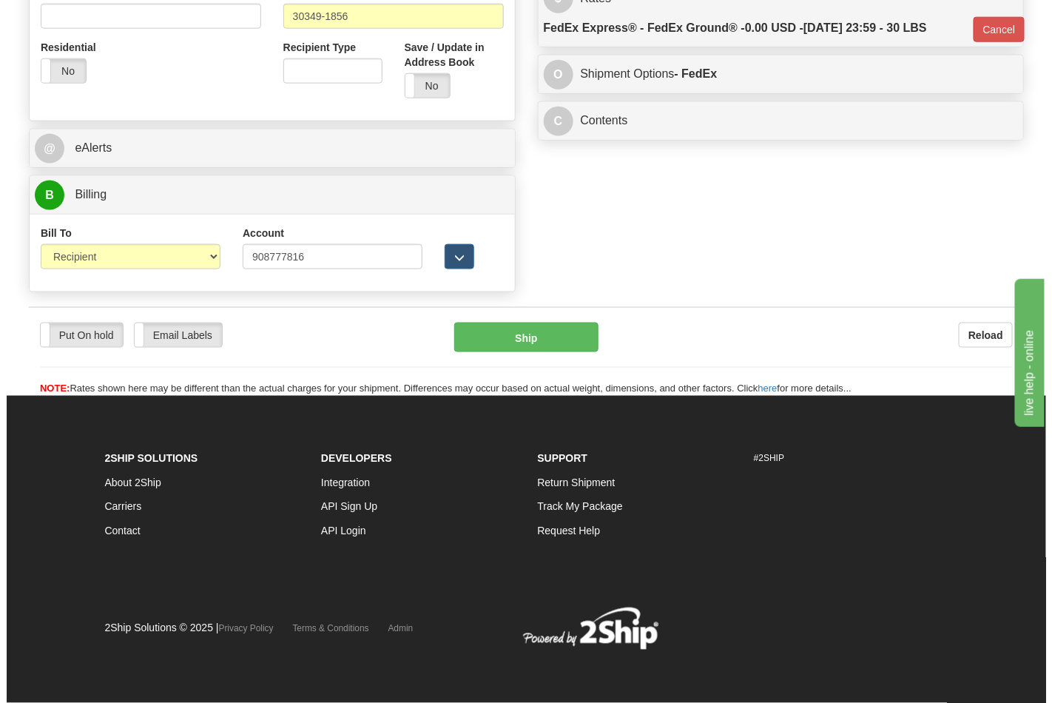
scroll to position [552, 0]
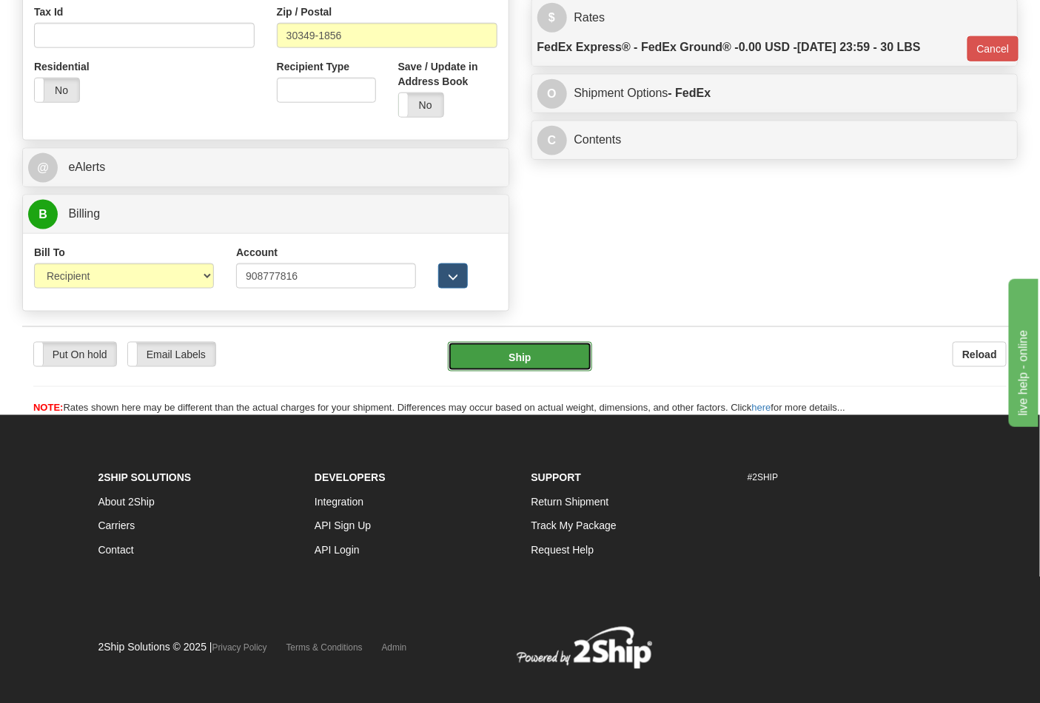
click at [520, 371] on button "Ship" at bounding box center [520, 357] width 144 height 30
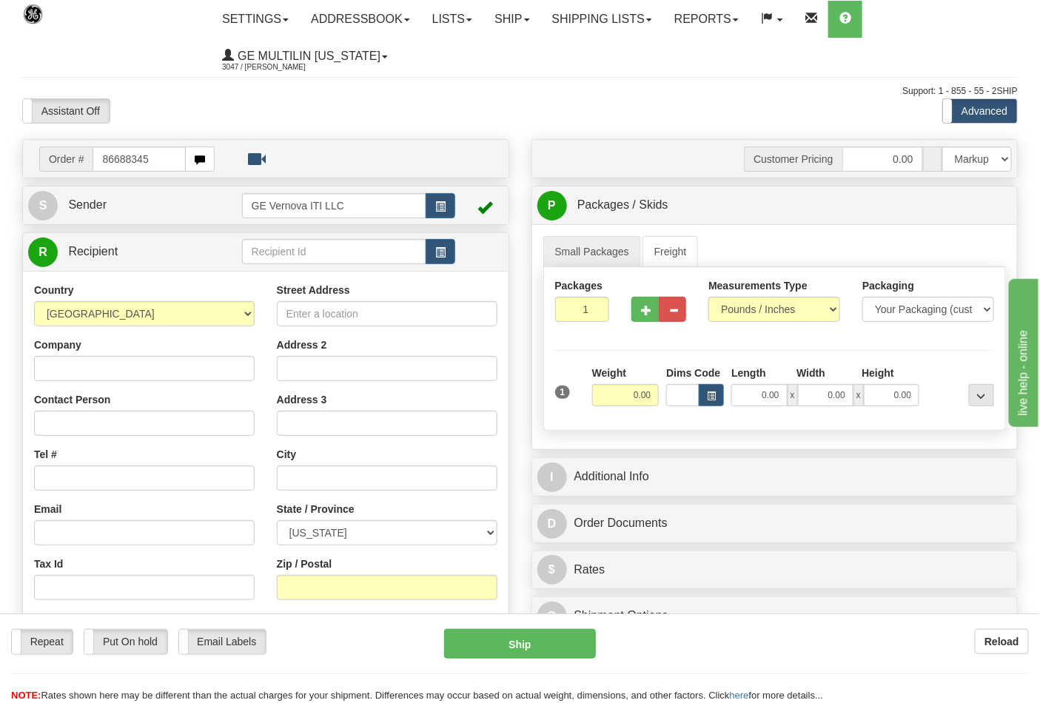
type input "86688345"
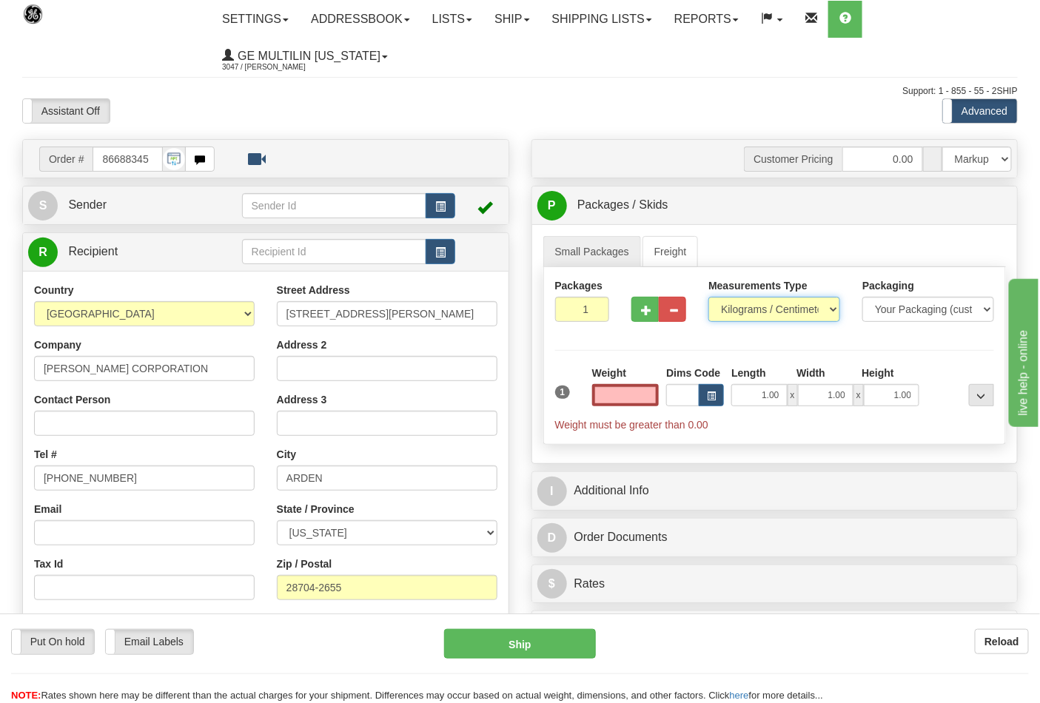
type input "0.00"
click at [735, 308] on select "Pounds / Inches Kilograms / Centimeters" at bounding box center [774, 309] width 132 height 25
select select "0"
click at [708, 297] on select "Pounds / Inches Kilograms / Centimeters" at bounding box center [774, 309] width 132 height 25
click at [648, 397] on input "0.00" at bounding box center [625, 395] width 67 height 22
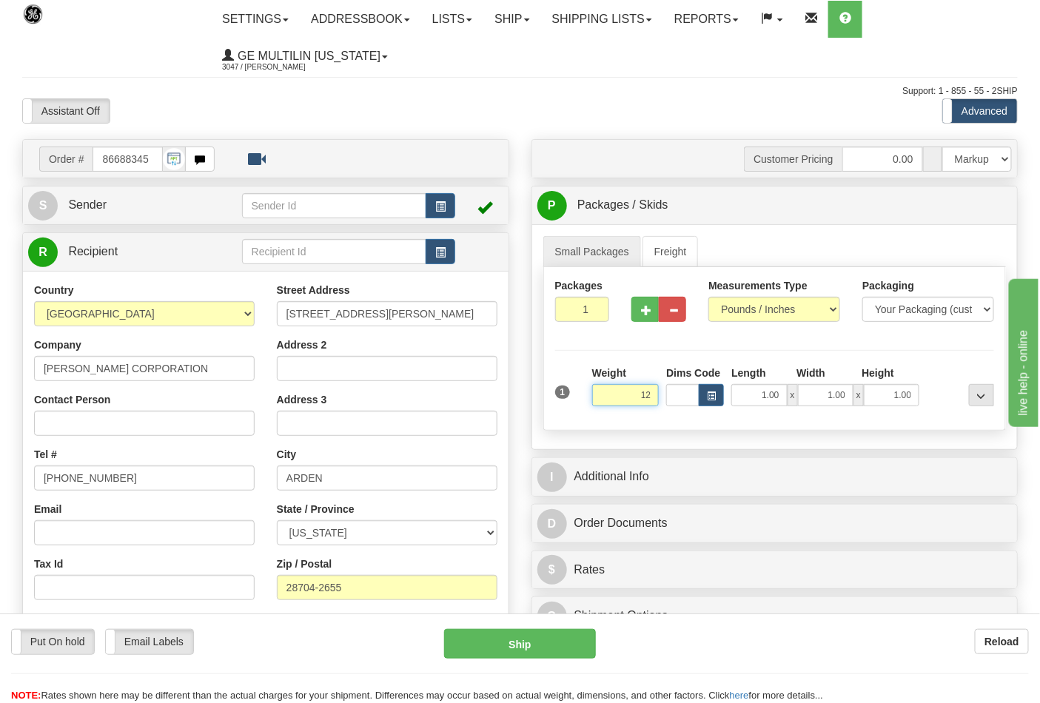
click button "Delete" at bounding box center [0, 0] width 0 height 0
type input "12.00"
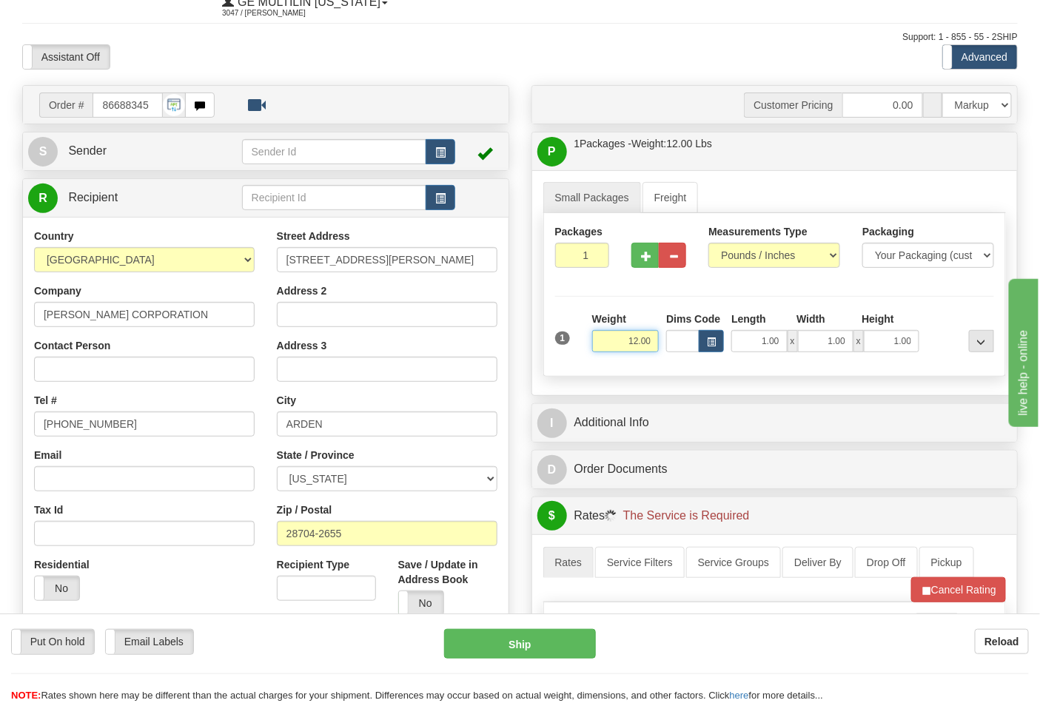
scroll to position [246, 0]
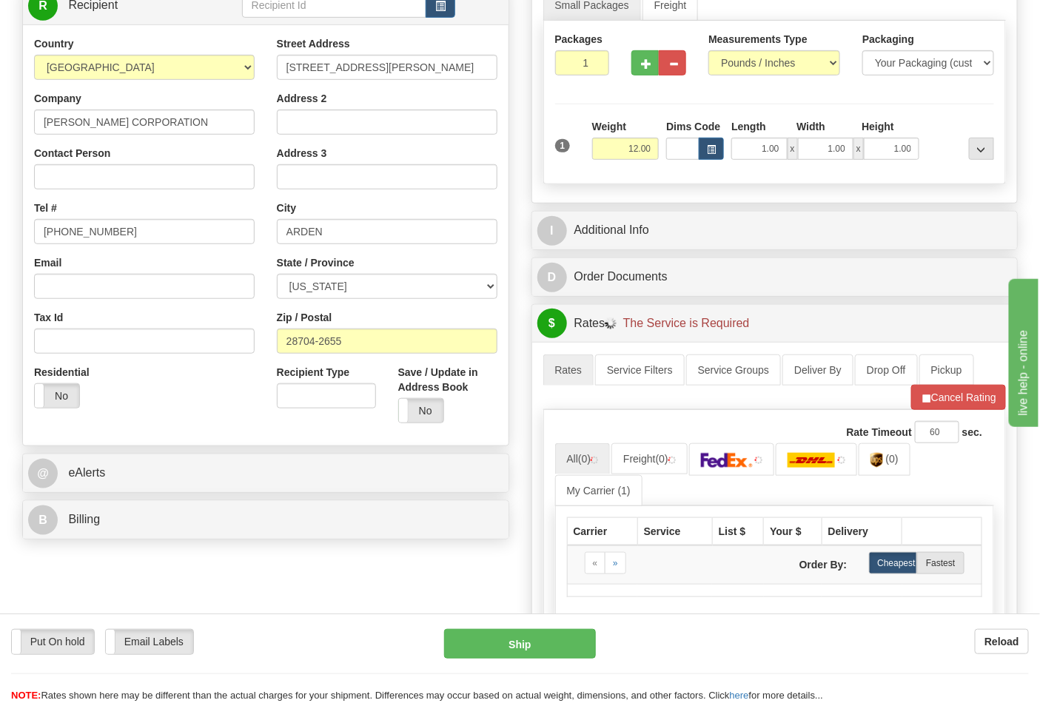
click at [129, 539] on div "B Billing" at bounding box center [265, 520] width 485 height 38
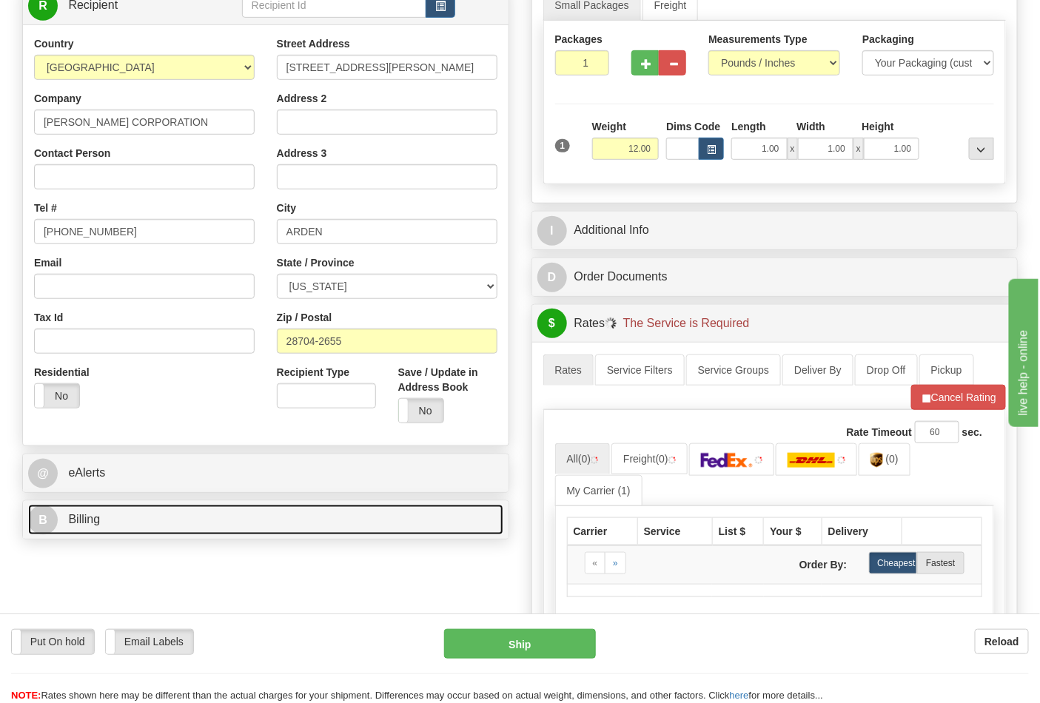
click at [121, 521] on link "B Billing" at bounding box center [265, 520] width 475 height 30
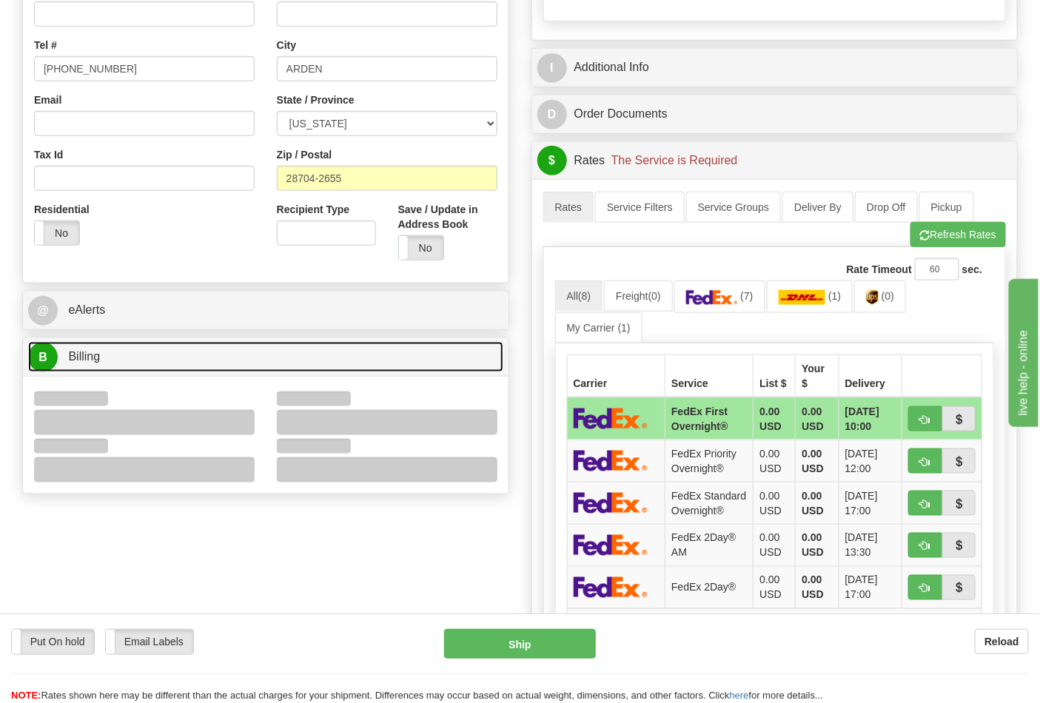
scroll to position [411, 0]
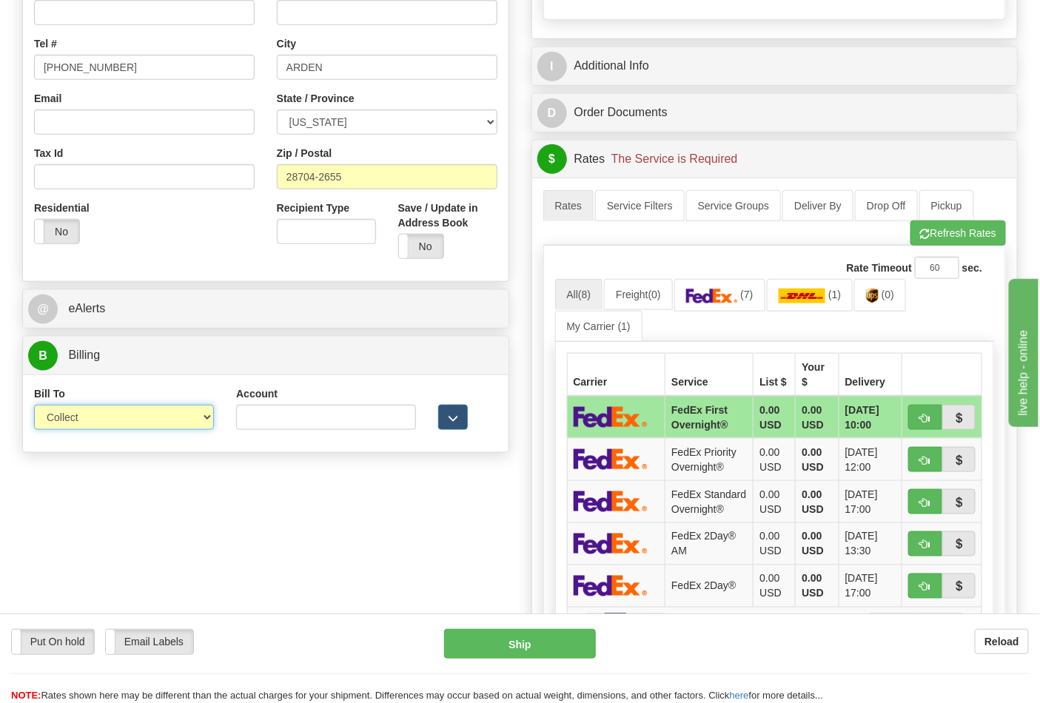
click at [107, 429] on select "Sender Recipient Third Party Collect" at bounding box center [124, 417] width 180 height 25
click at [34, 406] on select "Sender Recipient Third Party Collect" at bounding box center [124, 417] width 180 height 25
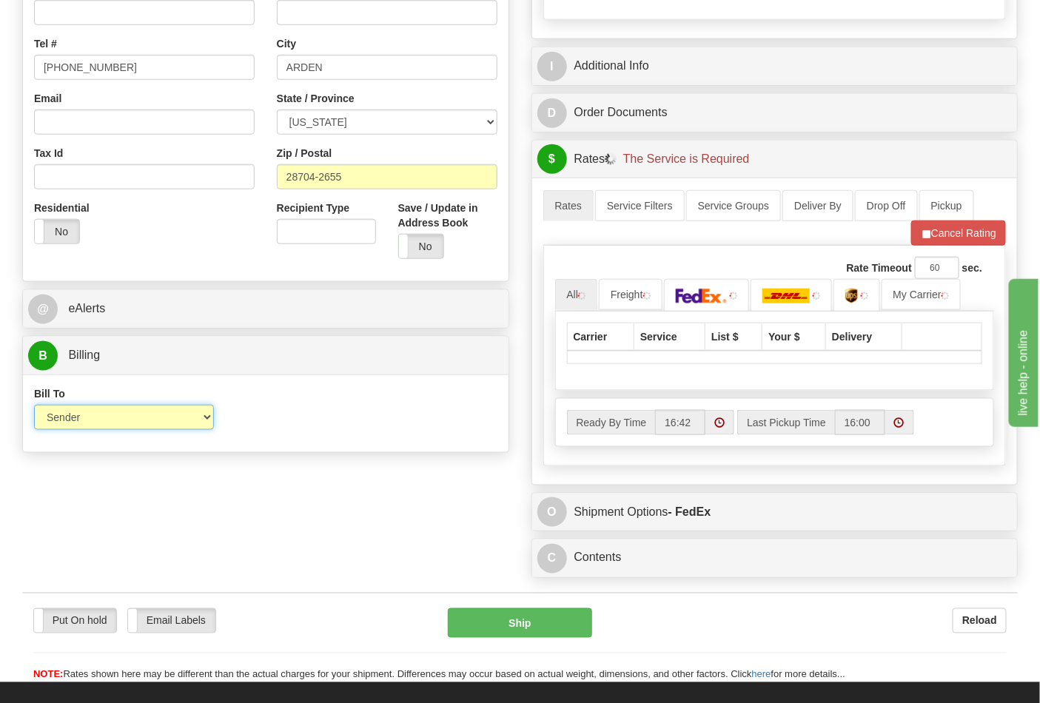
click at [112, 425] on select "Sender Recipient Third Party Collect" at bounding box center [124, 417] width 180 height 25
select select "2"
click at [34, 406] on select "Sender Recipient Third Party Collect" at bounding box center [124, 417] width 180 height 25
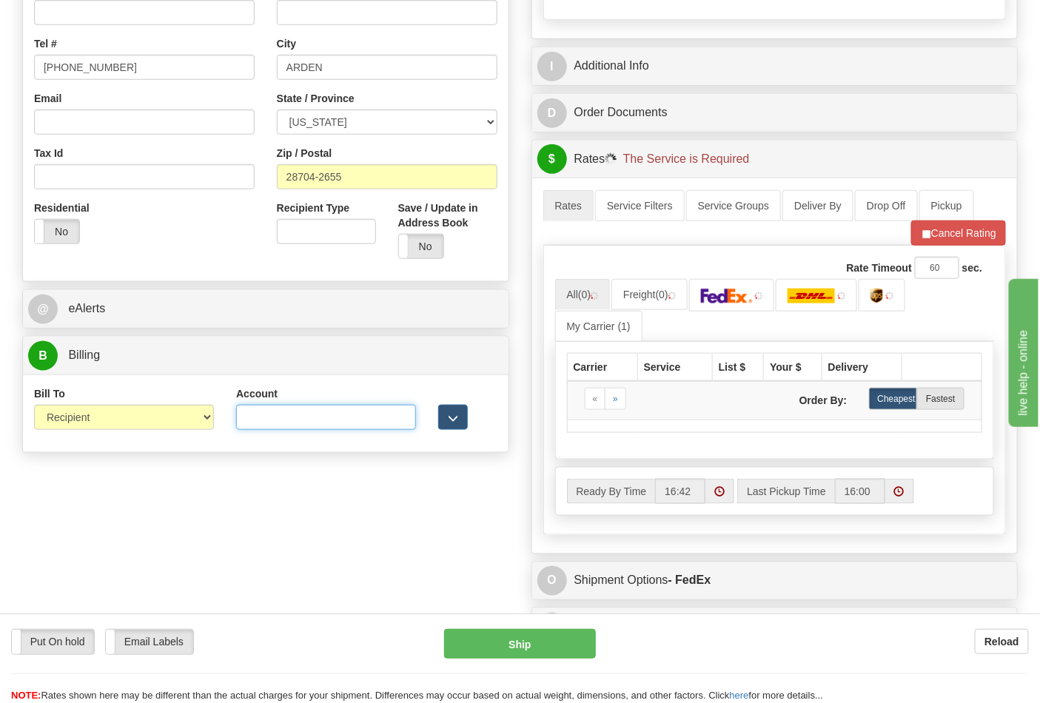
click at [263, 430] on input "Account" at bounding box center [326, 417] width 180 height 25
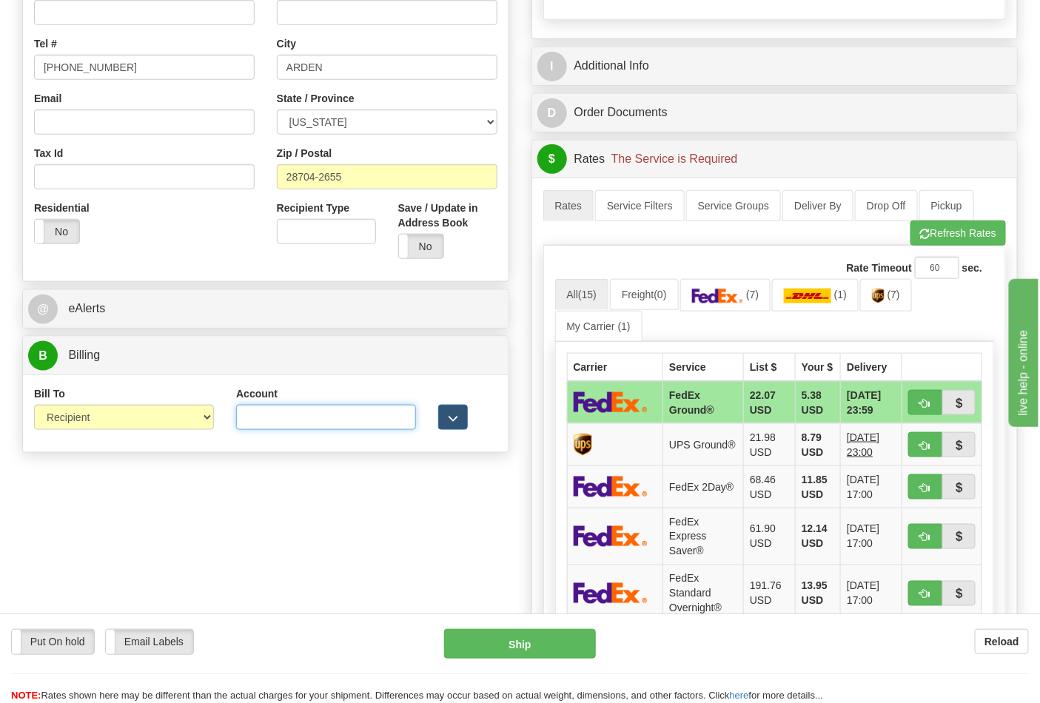
click at [330, 412] on input "Account" at bounding box center [326, 417] width 180 height 25
drag, startPoint x: 351, startPoint y: 410, endPoint x: 469, endPoint y: 465, distance: 130.4
click at [351, 410] on input "Account" at bounding box center [326, 417] width 180 height 25
paste input "103014760"
type input "103014760"
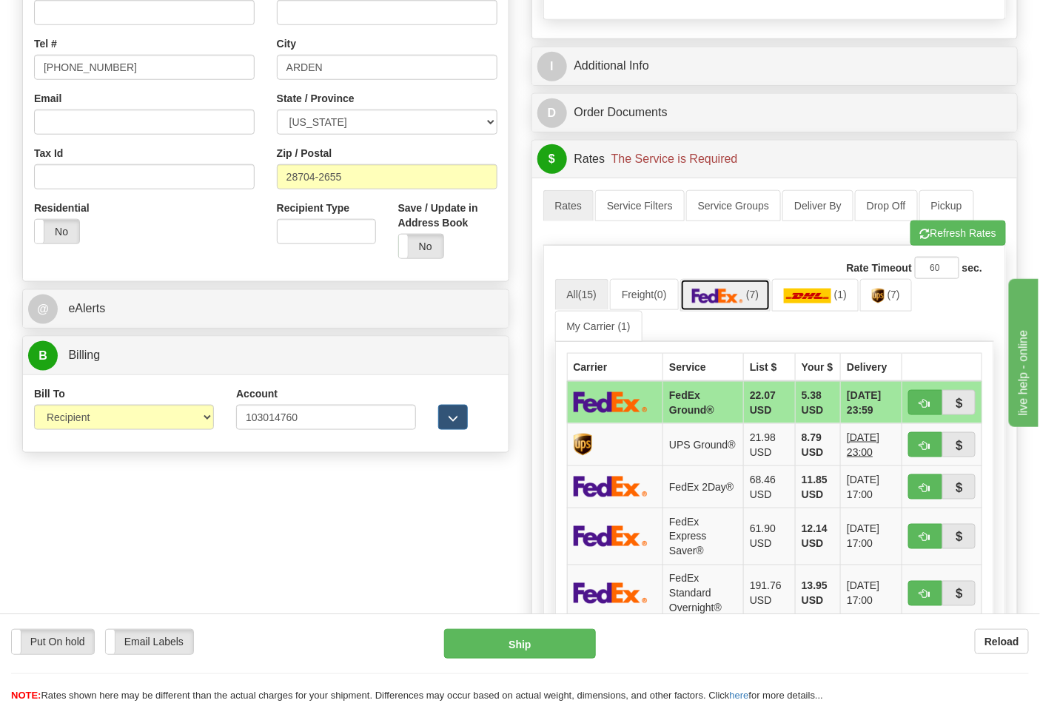
click at [720, 306] on link "(7)" at bounding box center [725, 295] width 91 height 32
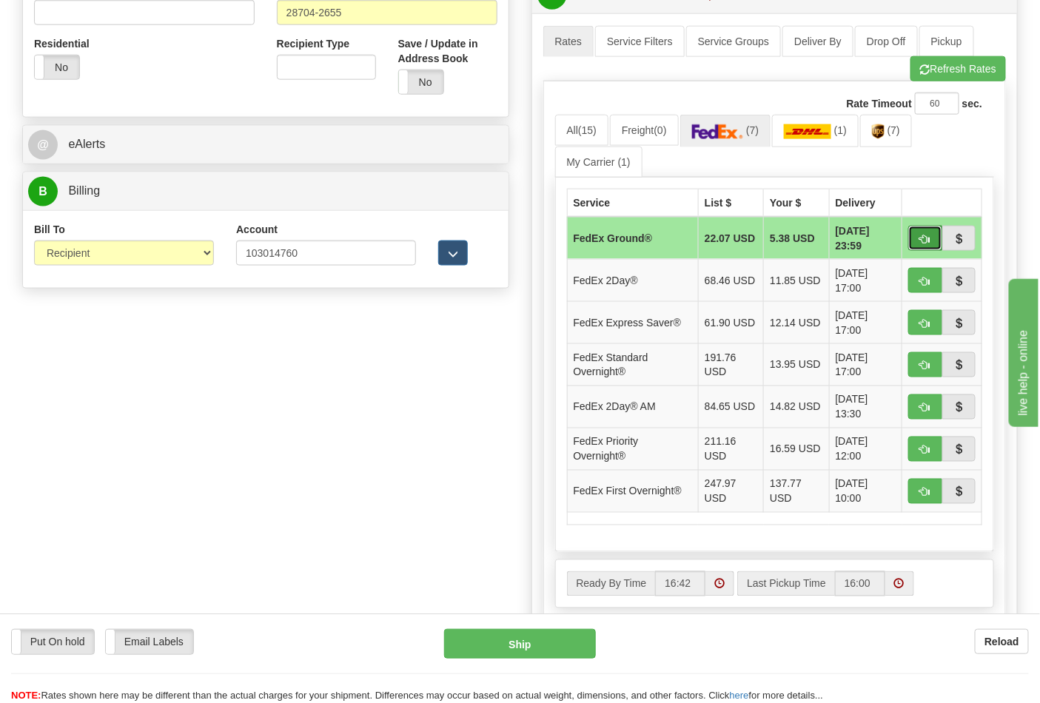
click at [924, 237] on span "button" at bounding box center [925, 240] width 10 height 10
type input "92"
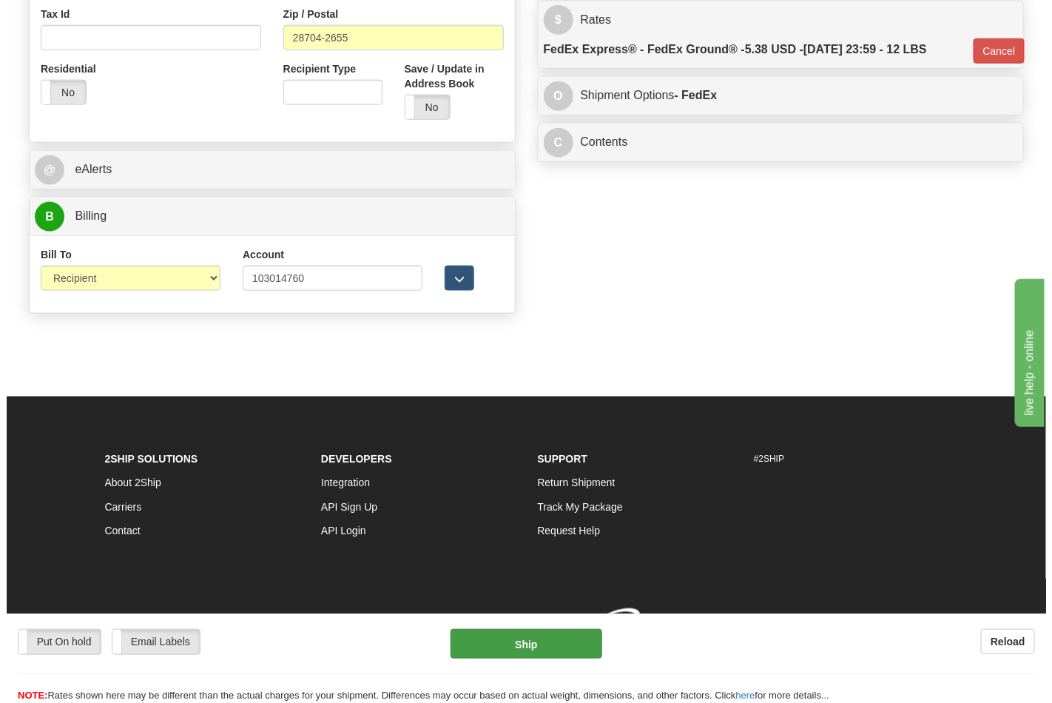
scroll to position [552, 0]
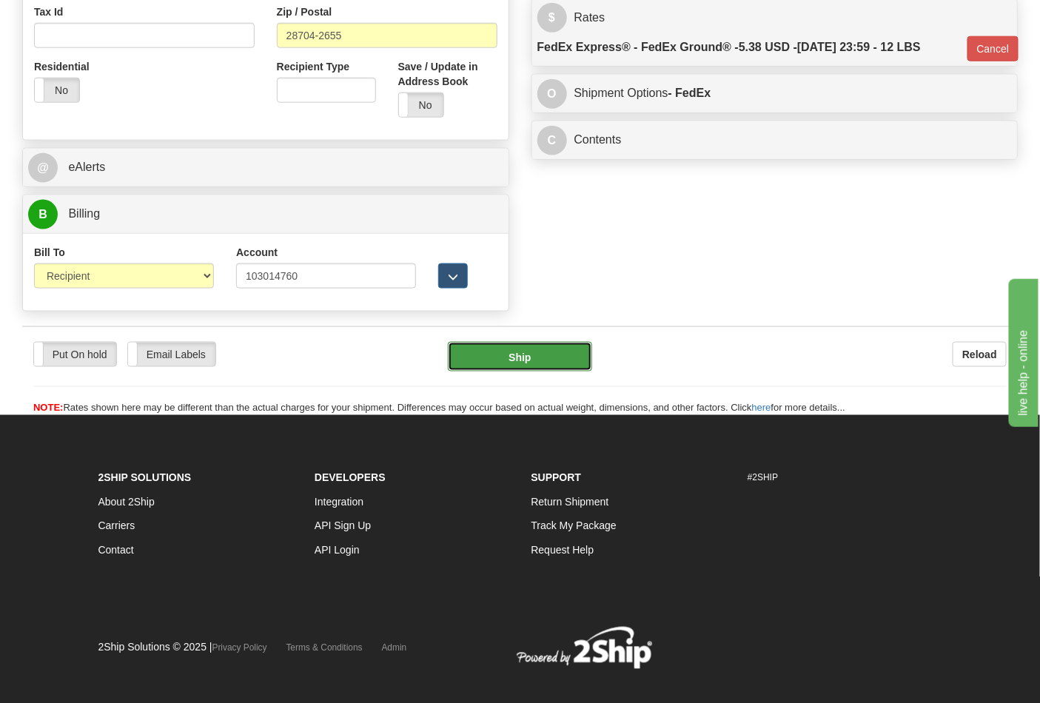
click at [516, 352] on button "Ship" at bounding box center [520, 357] width 144 height 30
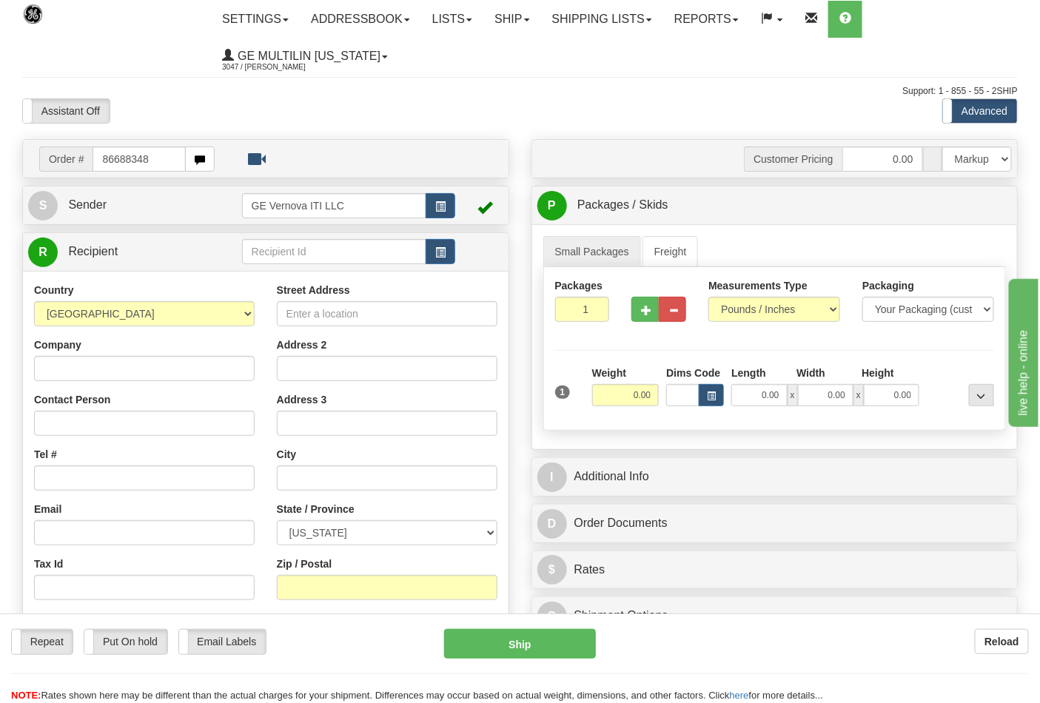
type input "86688348"
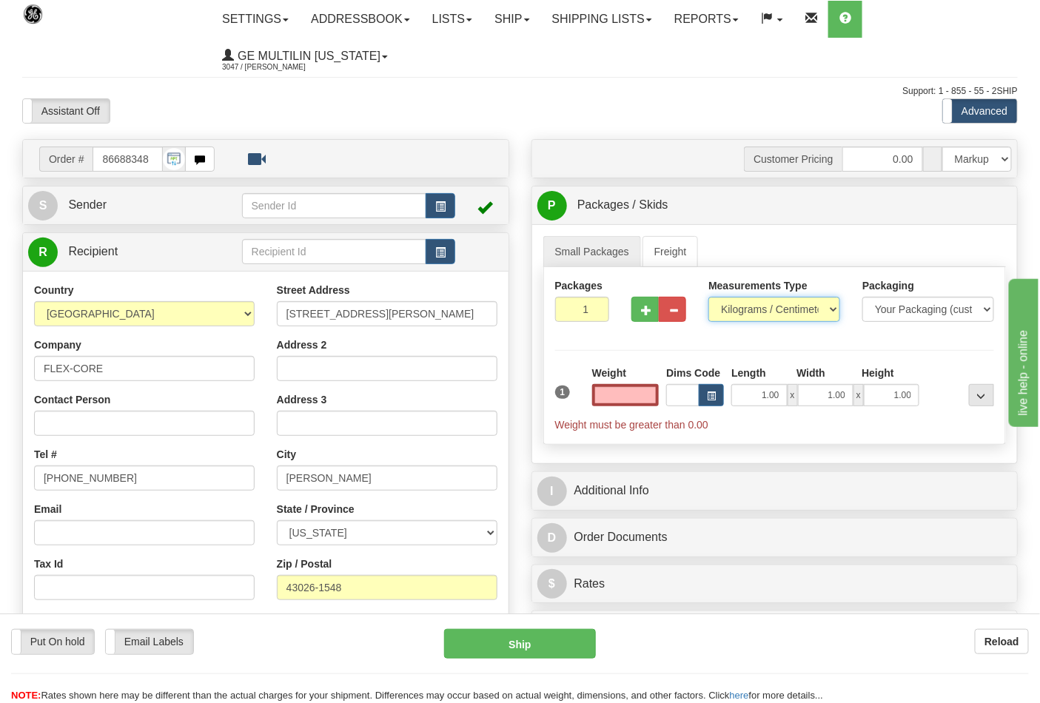
type input "0.00"
click at [753, 314] on select "Pounds / Inches Kilograms / Centimeters" at bounding box center [774, 309] width 132 height 25
select select "0"
click at [708, 297] on select "Pounds / Inches Kilograms / Centimeters" at bounding box center [774, 309] width 132 height 25
click at [646, 400] on input "0.00" at bounding box center [625, 395] width 67 height 22
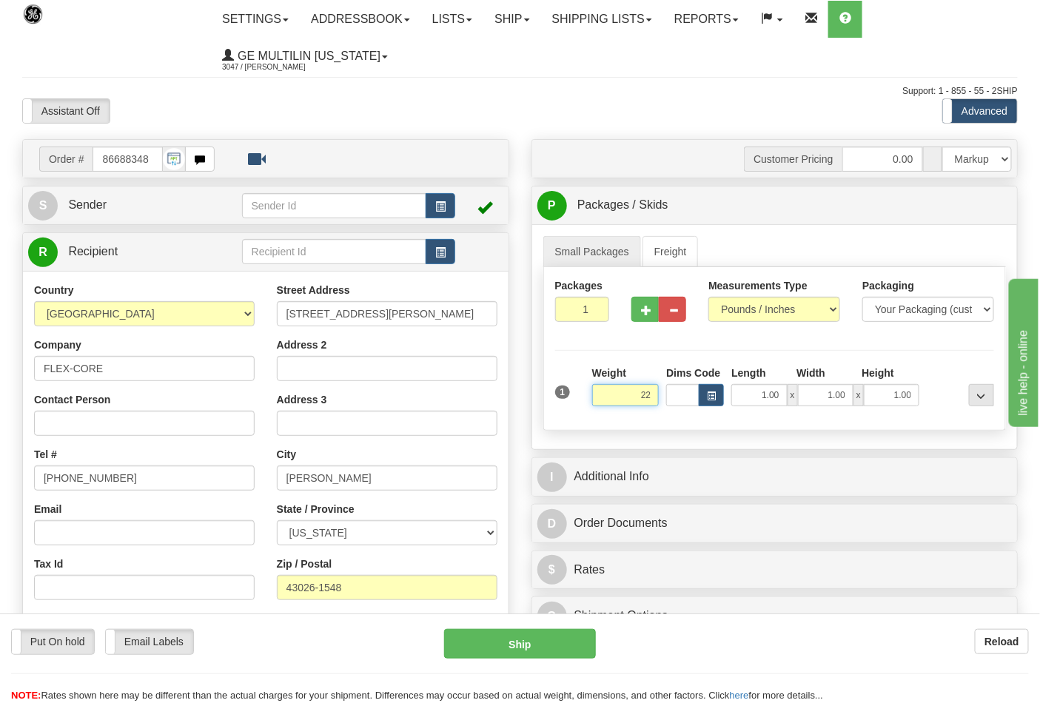
click button "Delete" at bounding box center [0, 0] width 0 height 0
type input "22.00"
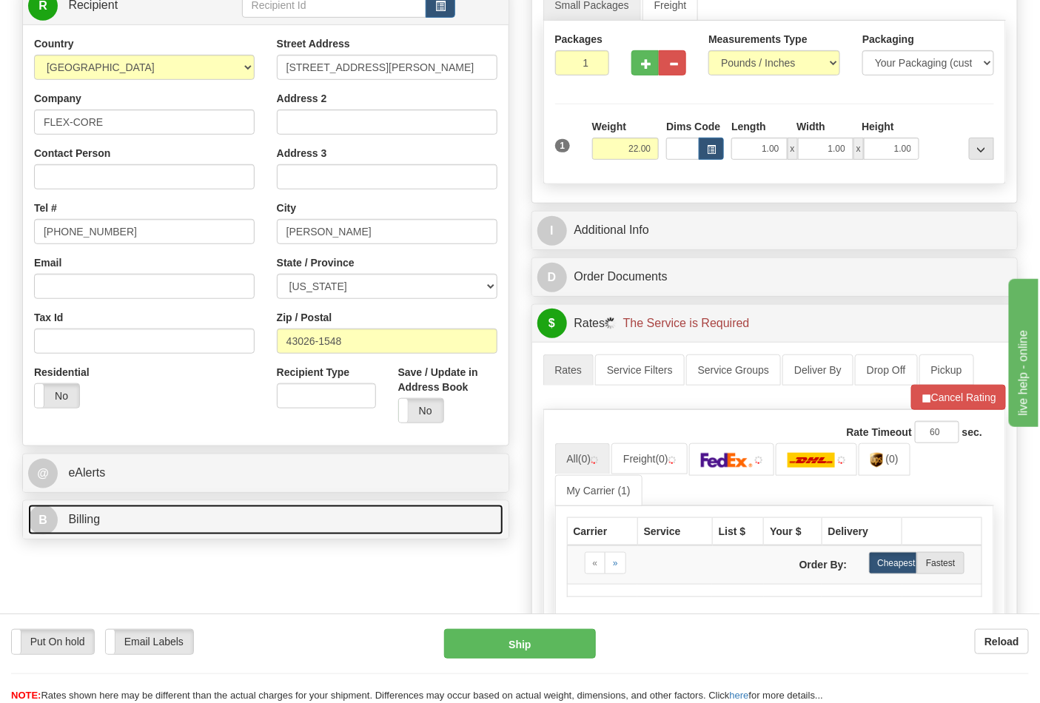
click at [139, 515] on link "B Billing" at bounding box center [265, 520] width 475 height 30
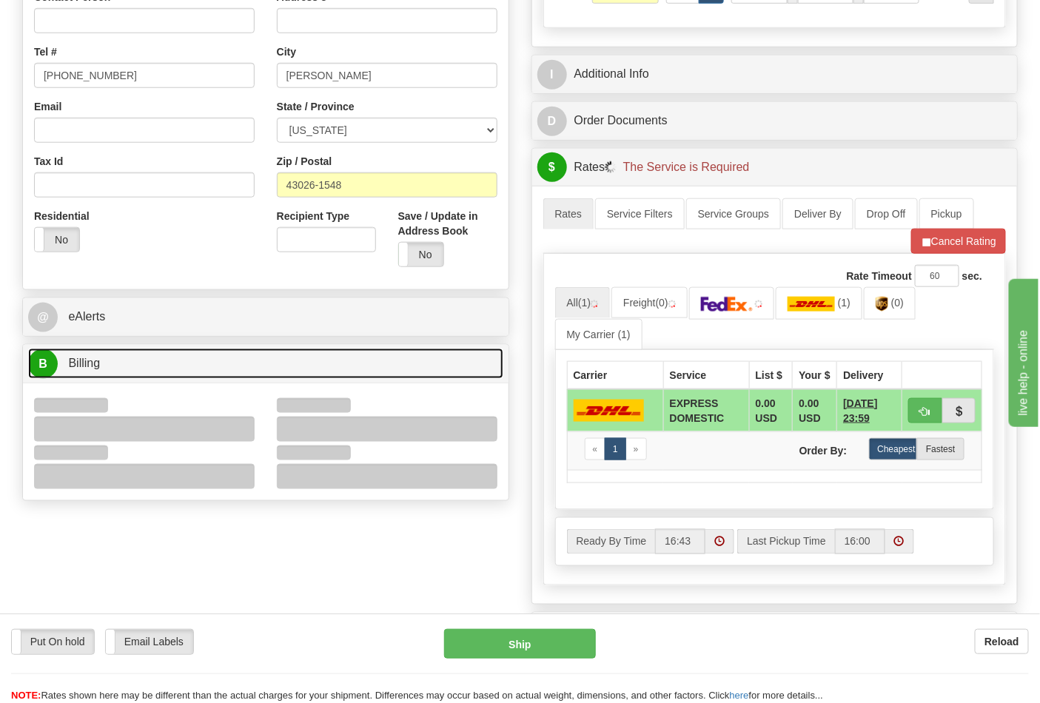
scroll to position [493, 0]
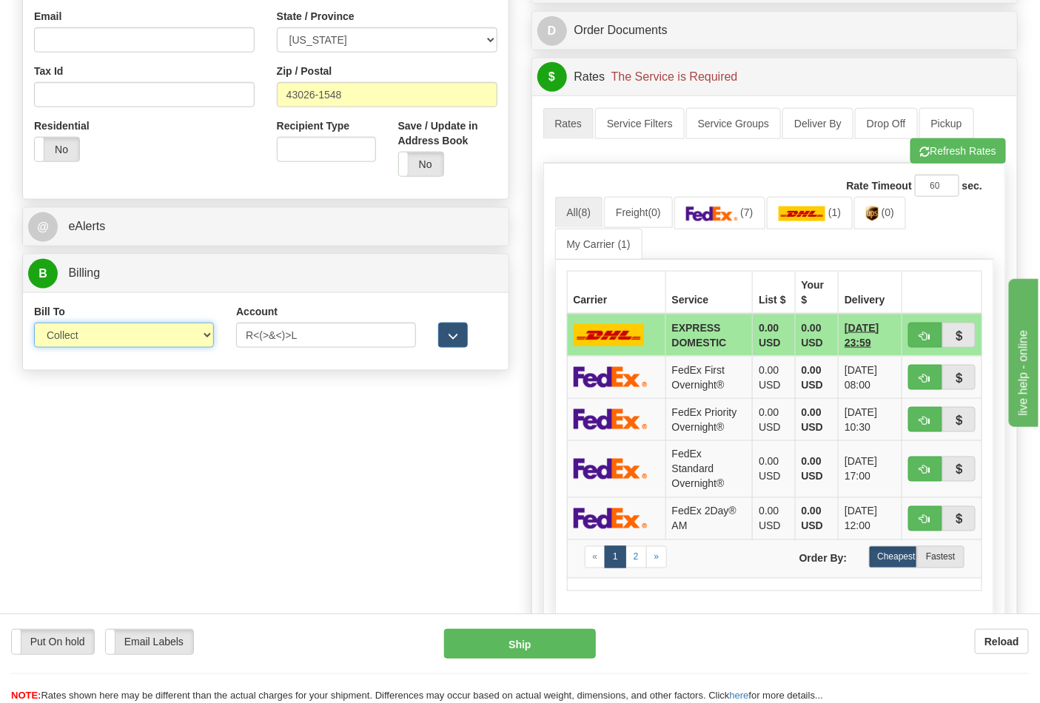
click at [87, 345] on select "Sender Recipient Third Party Collect" at bounding box center [124, 335] width 180 height 25
select select "2"
click at [34, 324] on select "Sender Recipient Third Party Collect" at bounding box center [124, 335] width 180 height 25
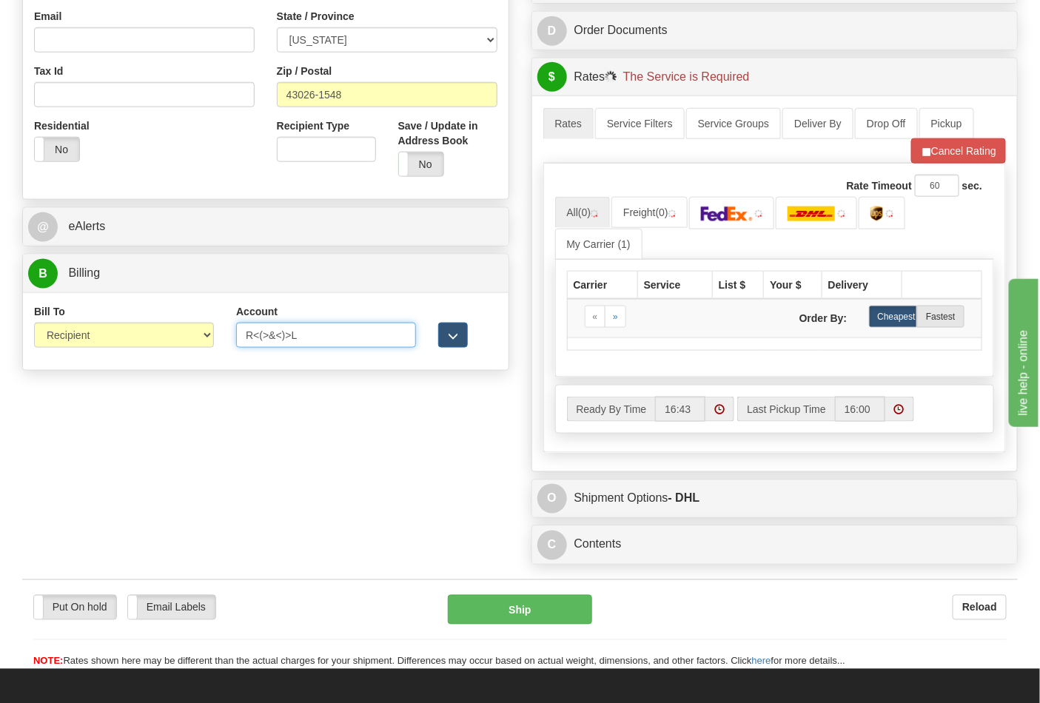
drag, startPoint x: 303, startPoint y: 341, endPoint x: 148, endPoint y: 342, distance: 155.4
click at [148, 342] on div "Bill To Sender Recipient Third Party Collect Account R<(>&<)>L 3rd Party Accoun…" at bounding box center [265, 331] width 485 height 55
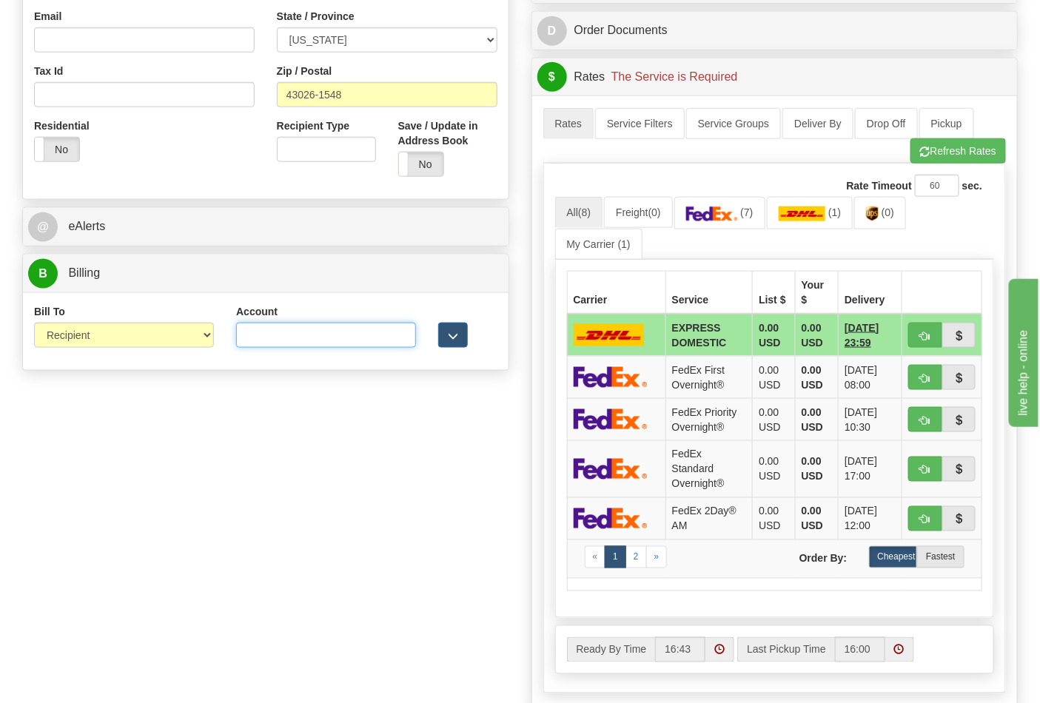
click at [269, 332] on input "Account" at bounding box center [326, 335] width 180 height 25
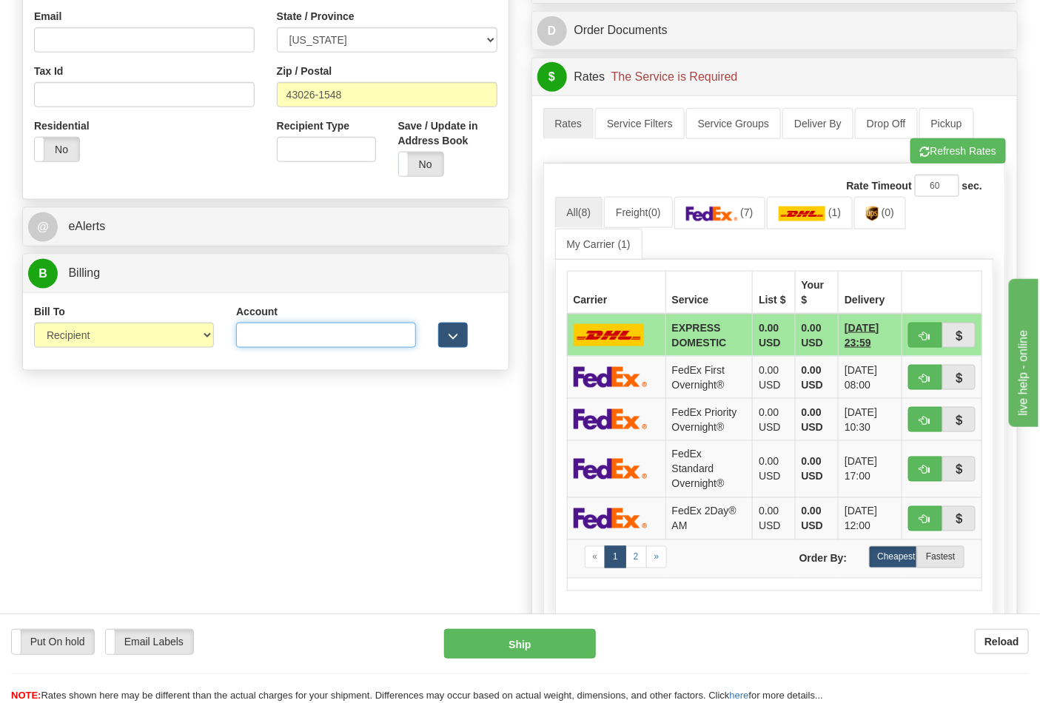
type input "473367"
click at [970, 149] on button "Refresh Rates" at bounding box center [957, 150] width 95 height 25
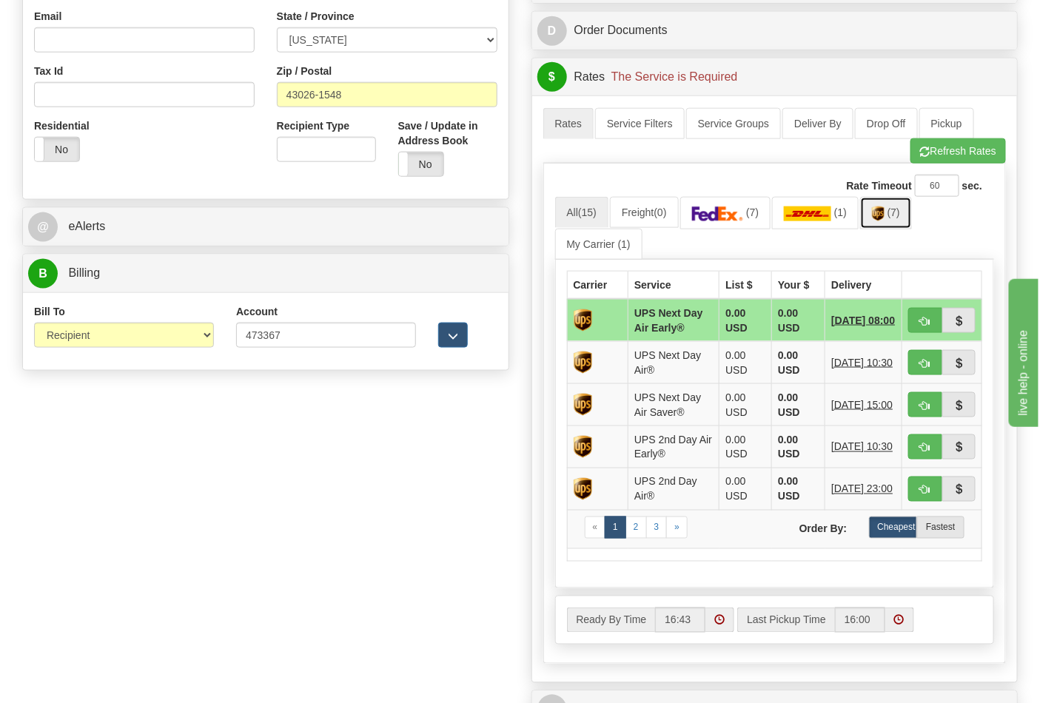
click at [891, 228] on link "(7)" at bounding box center [886, 213] width 52 height 32
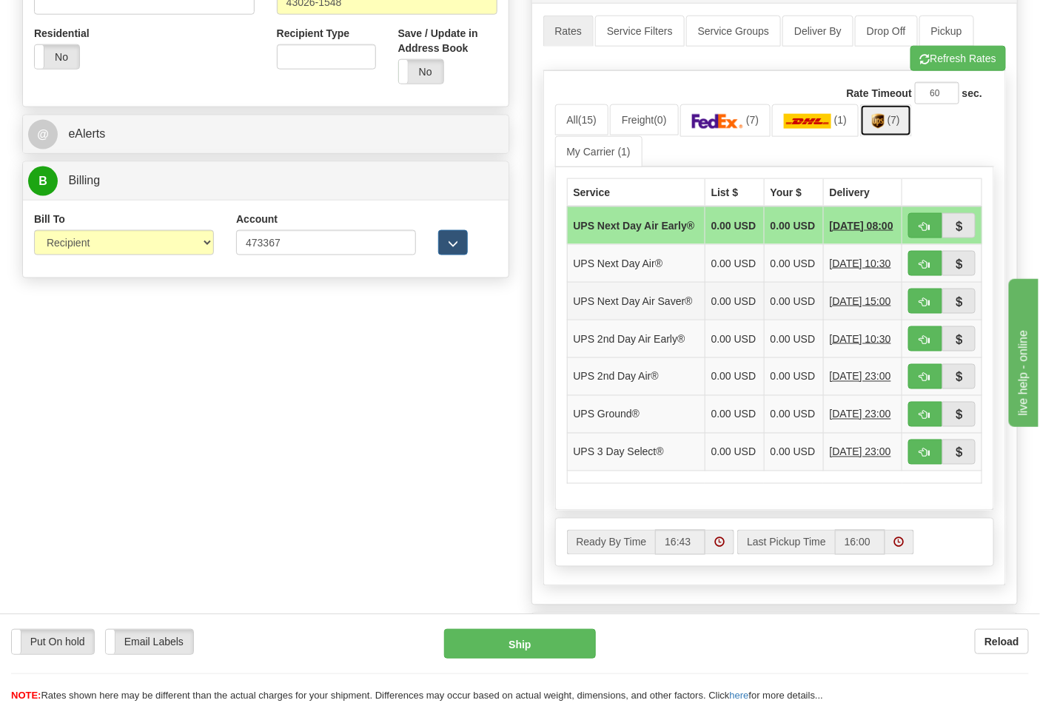
scroll to position [657, 0]
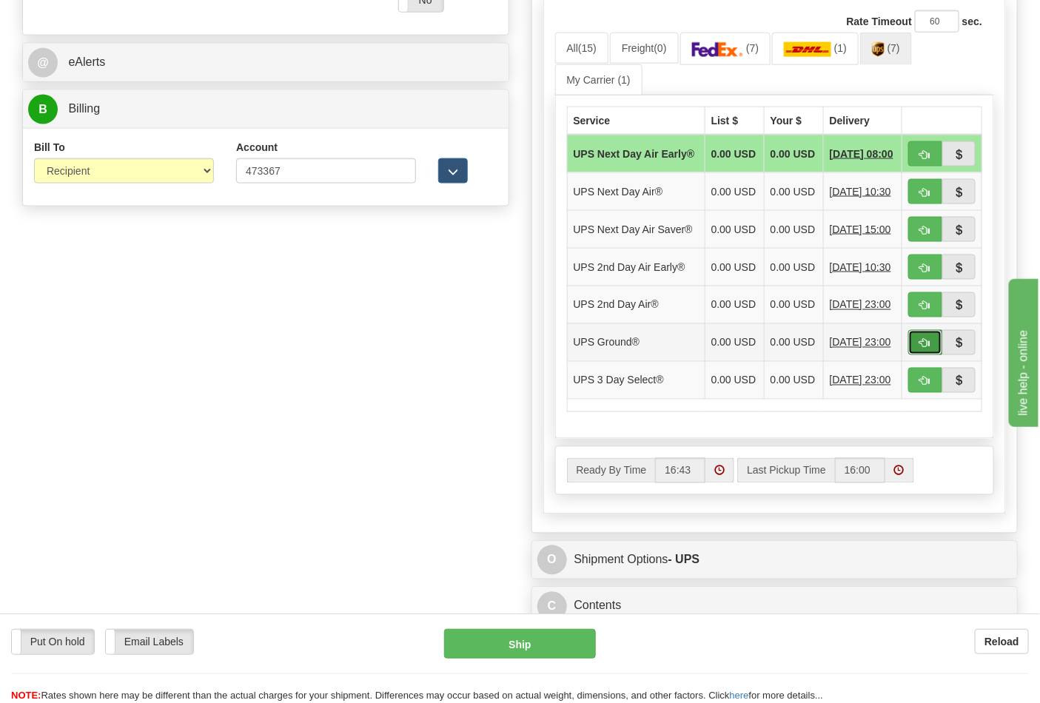
click at [925, 349] on span "button" at bounding box center [925, 344] width 10 height 10
type input "03"
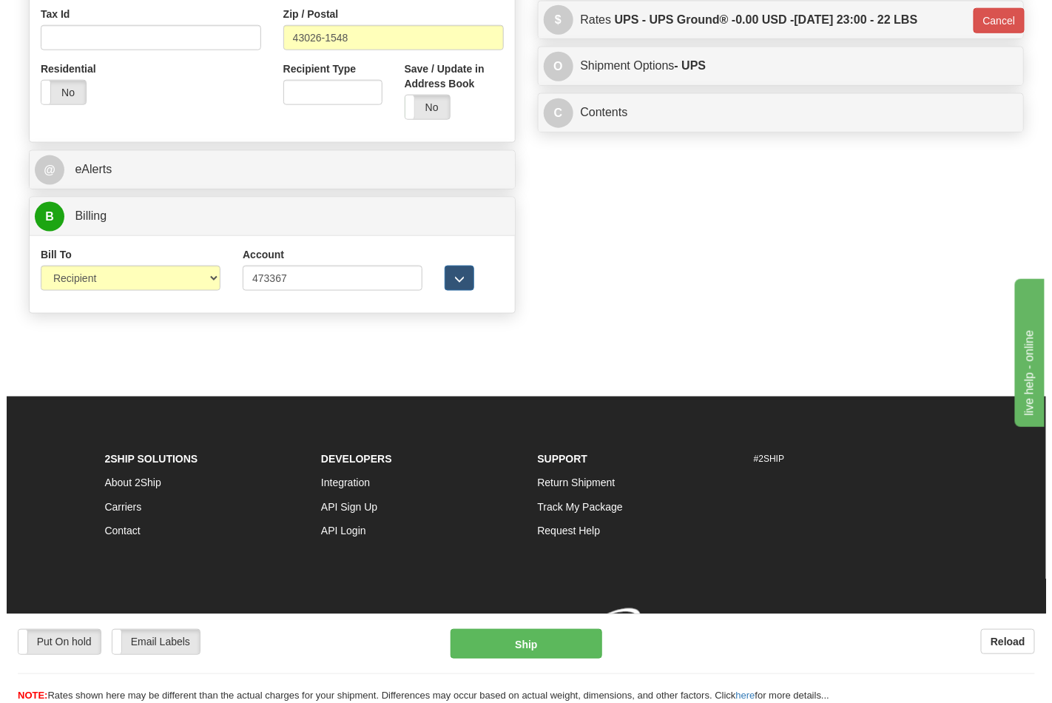
scroll to position [573, 0]
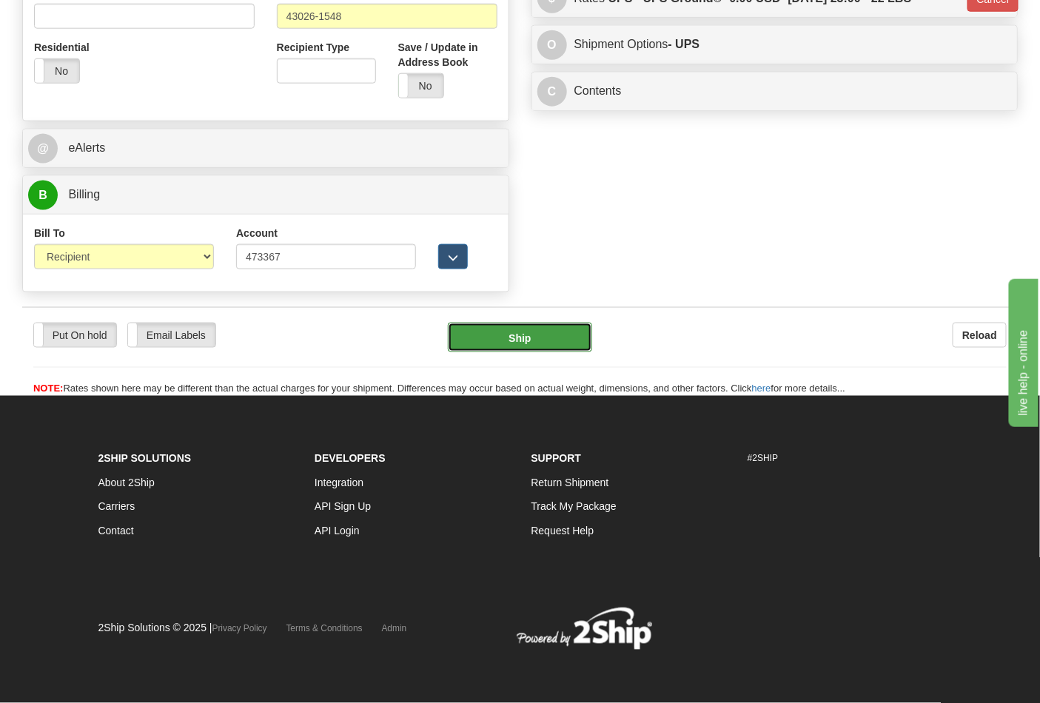
click at [497, 328] on button "Ship" at bounding box center [520, 338] width 144 height 30
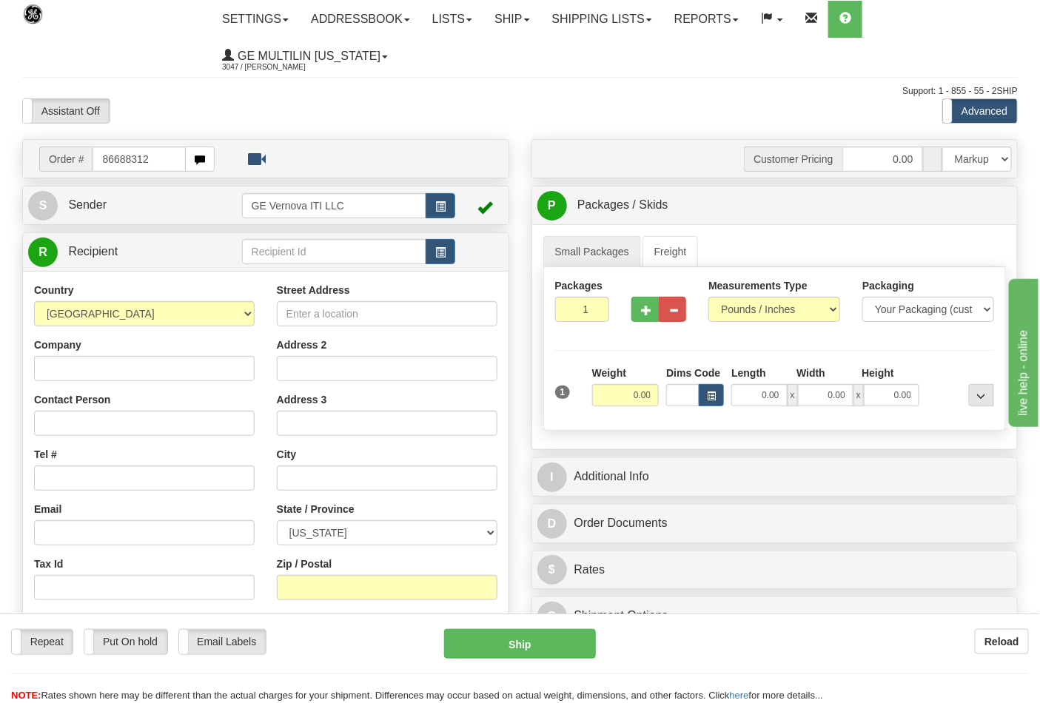
type input "86688312"
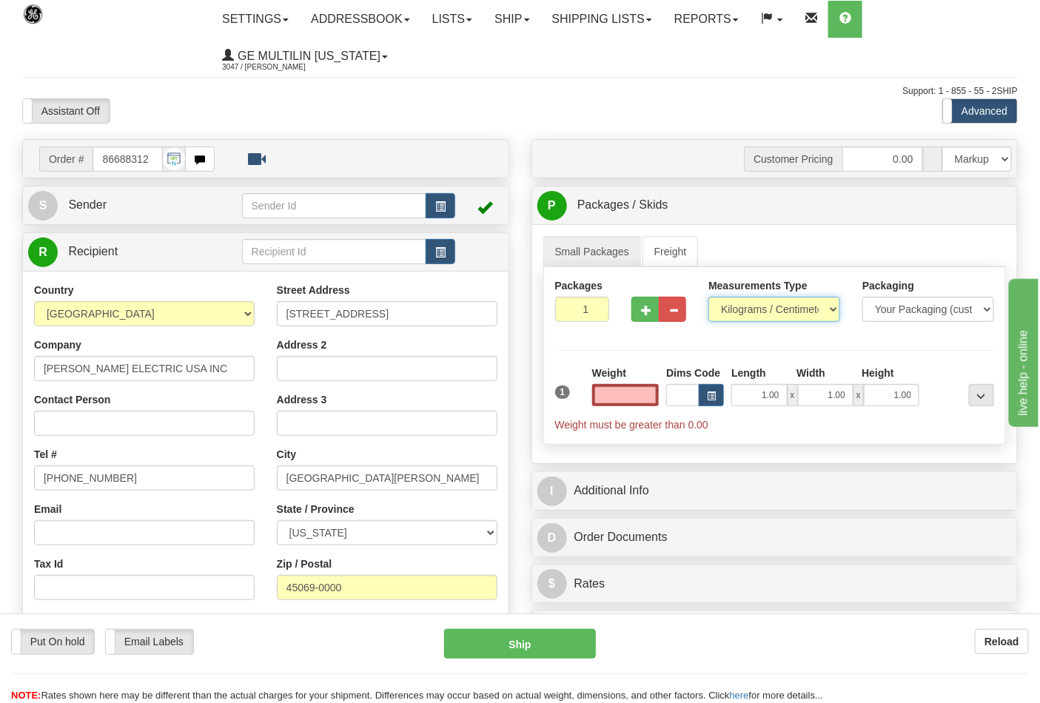
type input "0.00"
click at [739, 312] on select "Pounds / Inches Kilograms / Centimeters" at bounding box center [774, 309] width 132 height 25
select select "0"
click at [708, 297] on select "Pounds / Inches Kilograms / Centimeters" at bounding box center [774, 309] width 132 height 25
click at [655, 393] on input "0.00" at bounding box center [625, 395] width 67 height 22
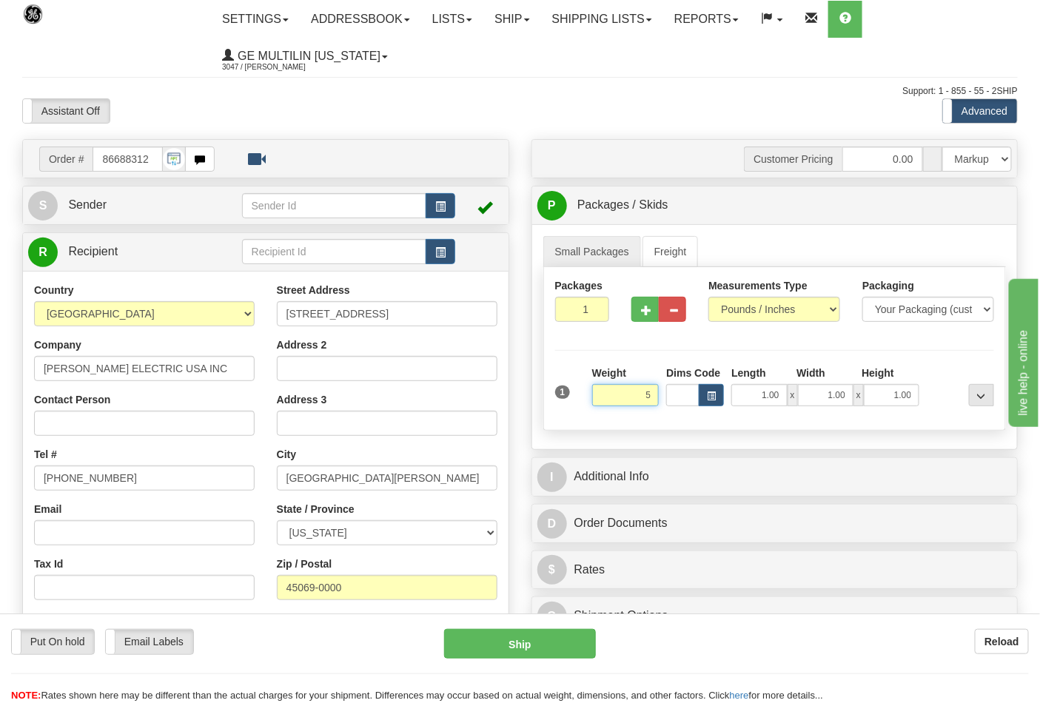
click button "Delete" at bounding box center [0, 0] width 0 height 0
type input "5.00"
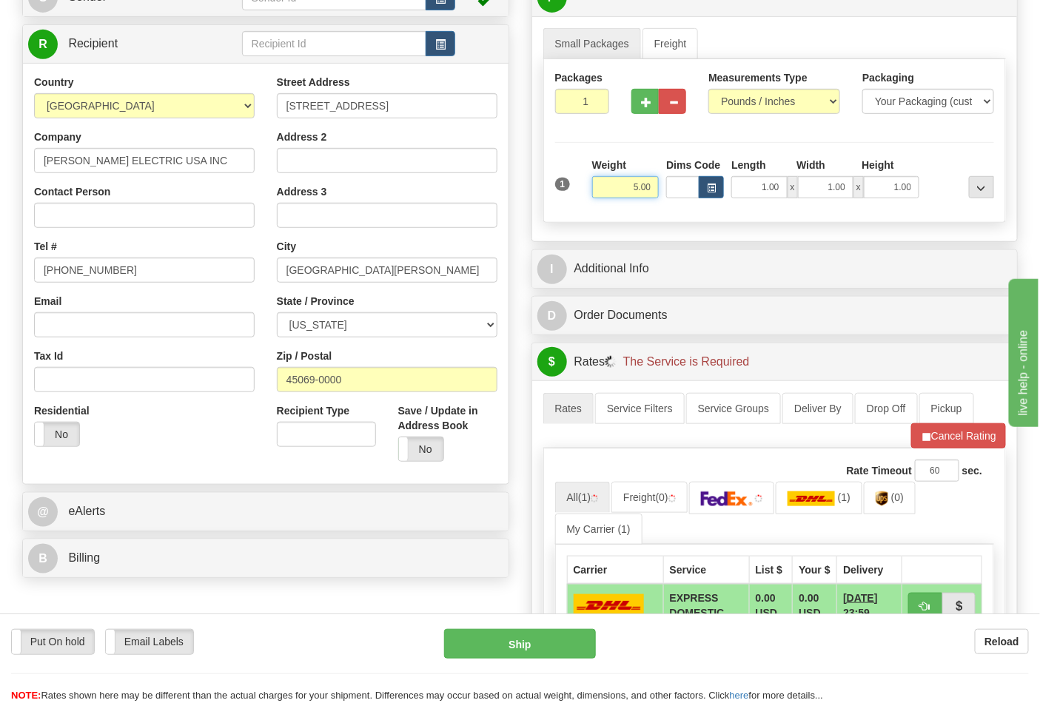
scroll to position [329, 0]
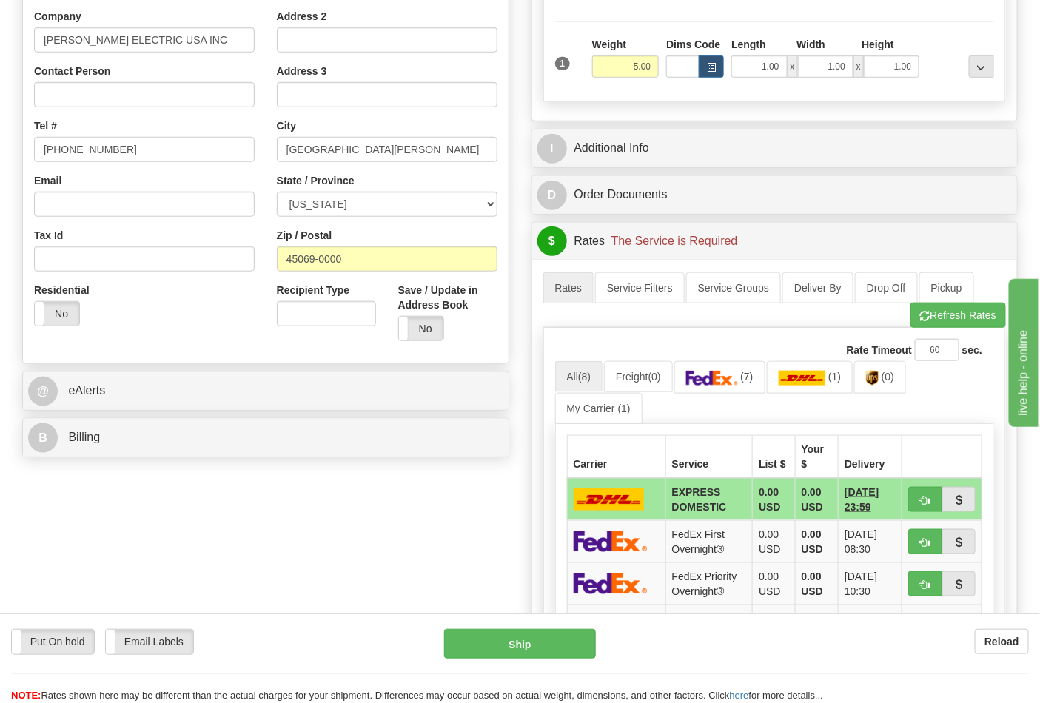
drag, startPoint x: 143, startPoint y: 423, endPoint x: 142, endPoint y: 431, distance: 8.2
click at [143, 422] on div "B Billing" at bounding box center [265, 438] width 485 height 38
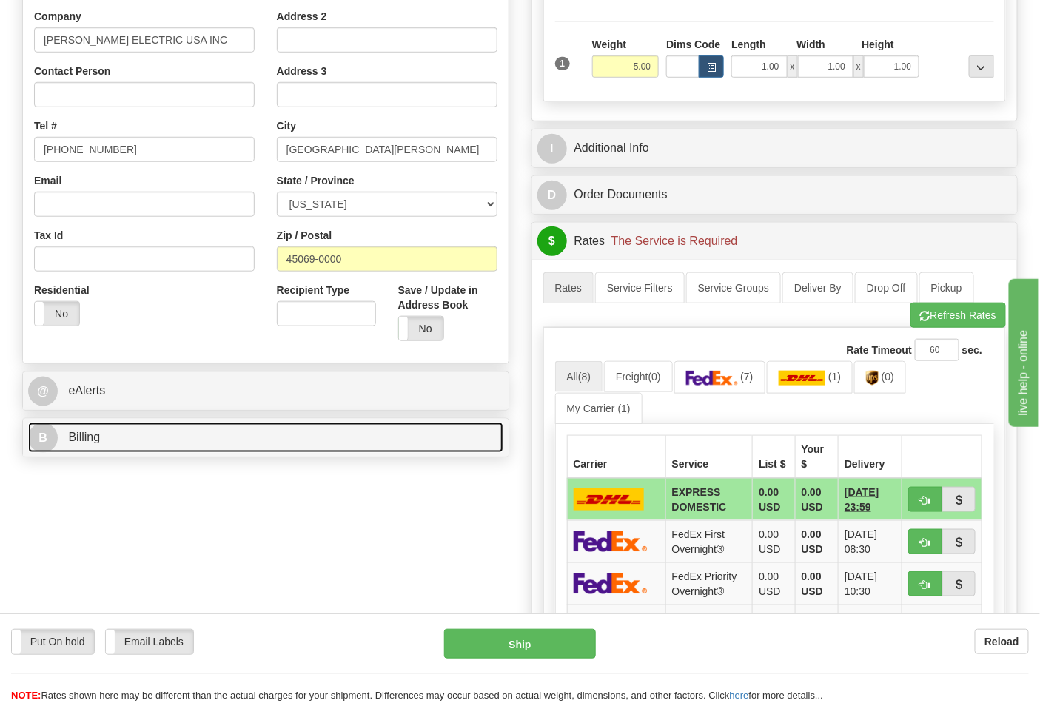
click at [135, 445] on link "B Billing" at bounding box center [265, 438] width 475 height 30
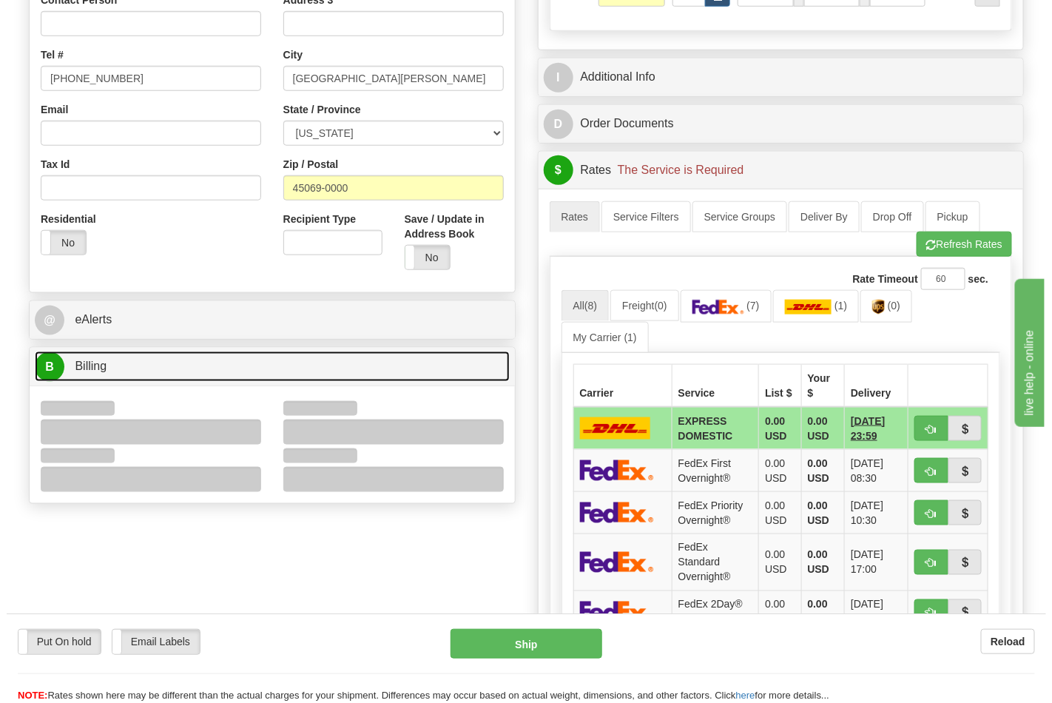
scroll to position [493, 0]
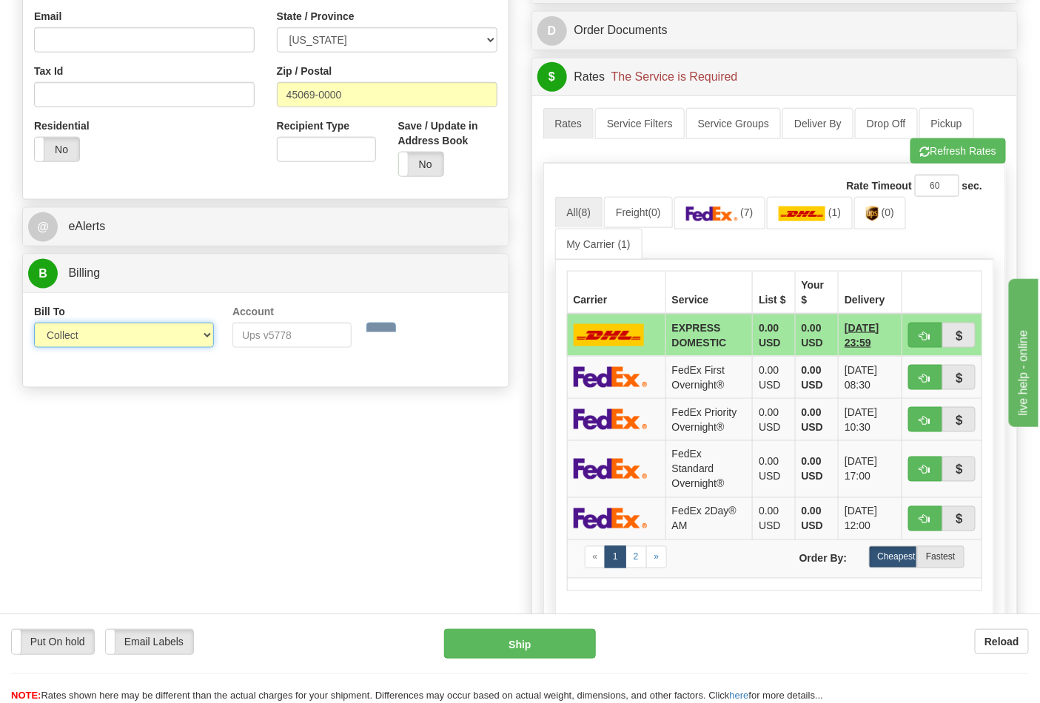
click at [74, 335] on select "Sender Recipient Third Party Collect" at bounding box center [124, 335] width 180 height 25
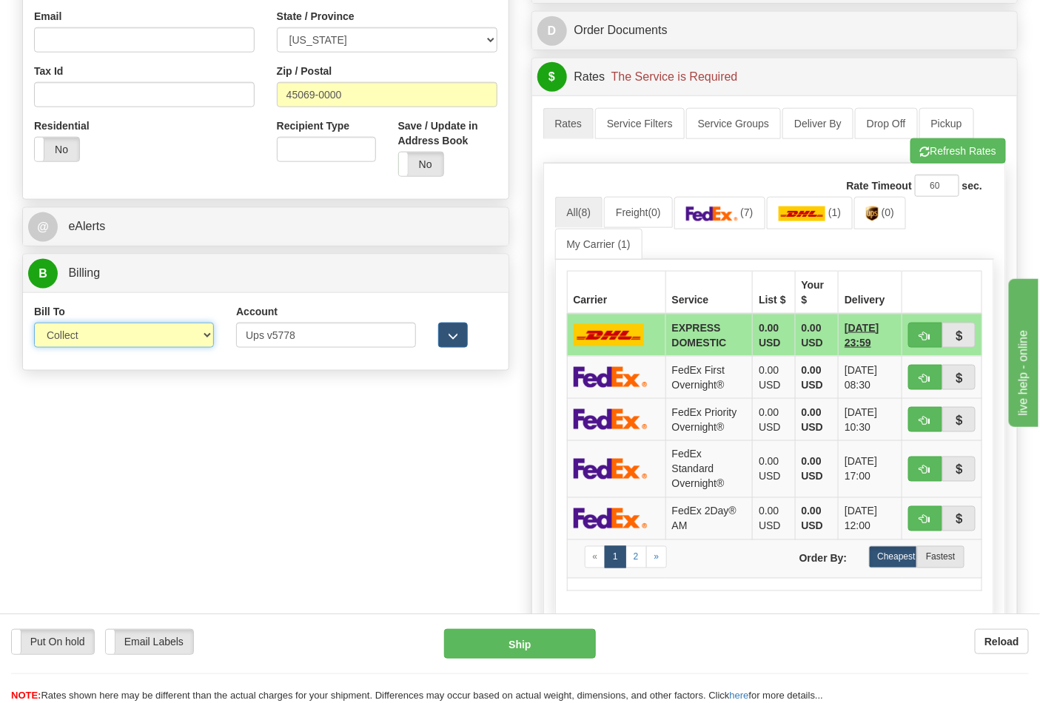
select select "2"
click at [34, 324] on select "Sender Recipient Third Party Collect" at bounding box center [124, 335] width 180 height 25
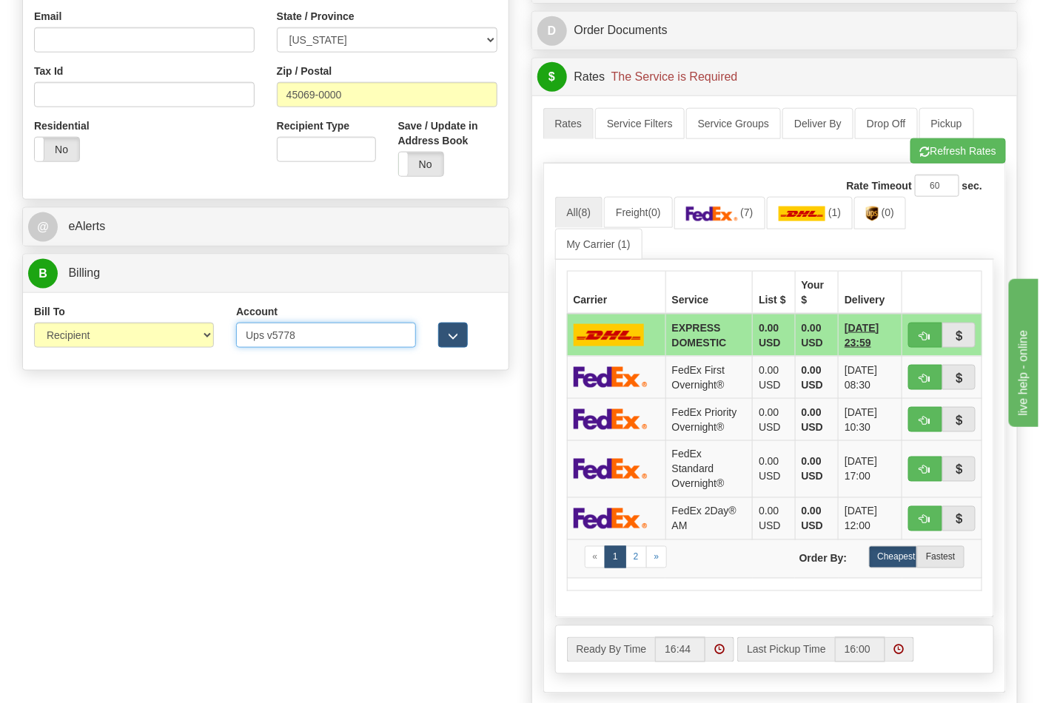
drag, startPoint x: 317, startPoint y: 344, endPoint x: 197, endPoint y: 340, distance: 119.9
click at [197, 340] on div "Bill To Sender Recipient Third Party Collect Account Ups v5778 3rd Party Accoun…" at bounding box center [265, 331] width 485 height 55
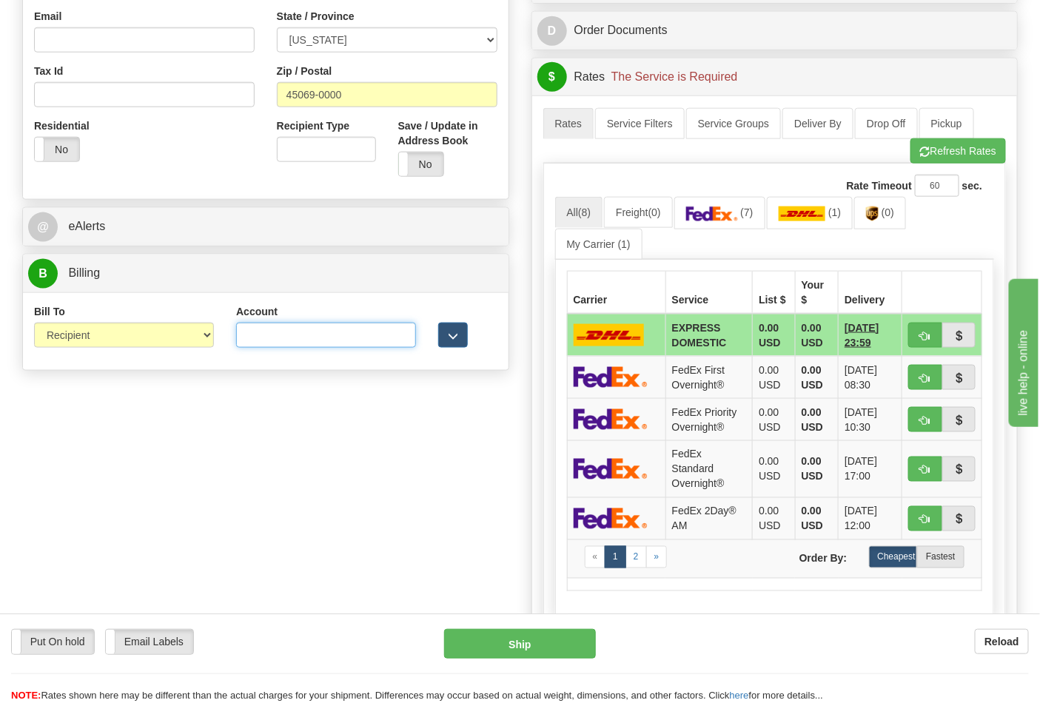
paste input "106052662"
type input "106052662"
click at [738, 211] on img at bounding box center [712, 213] width 52 height 15
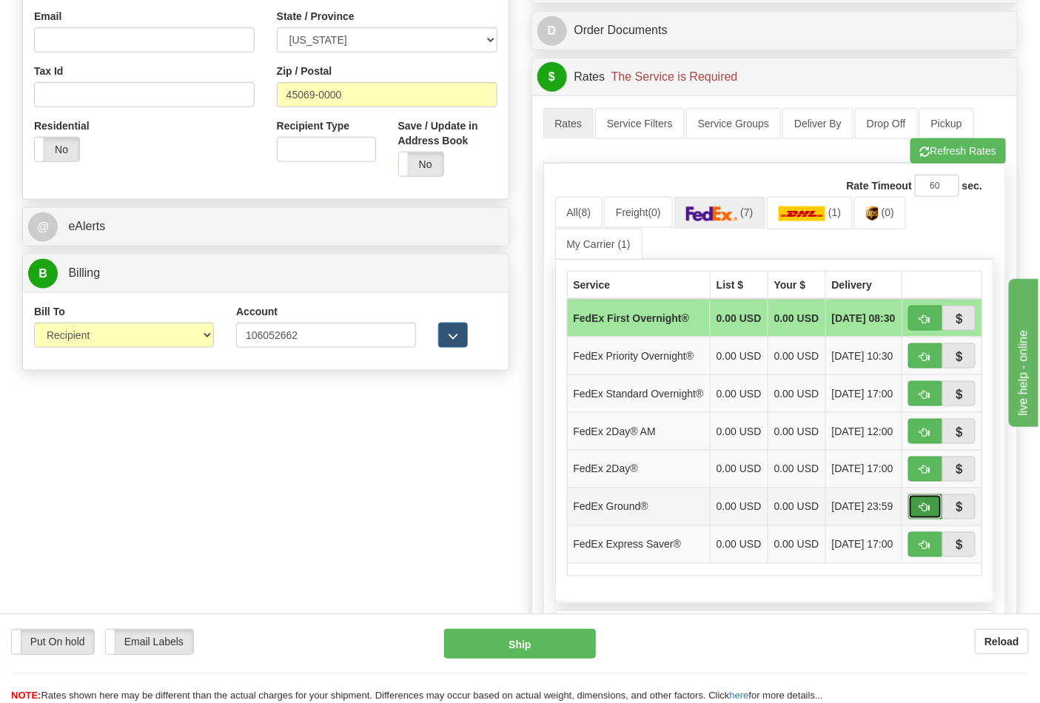
click at [922, 513] on span "button" at bounding box center [925, 508] width 10 height 10
type input "92"
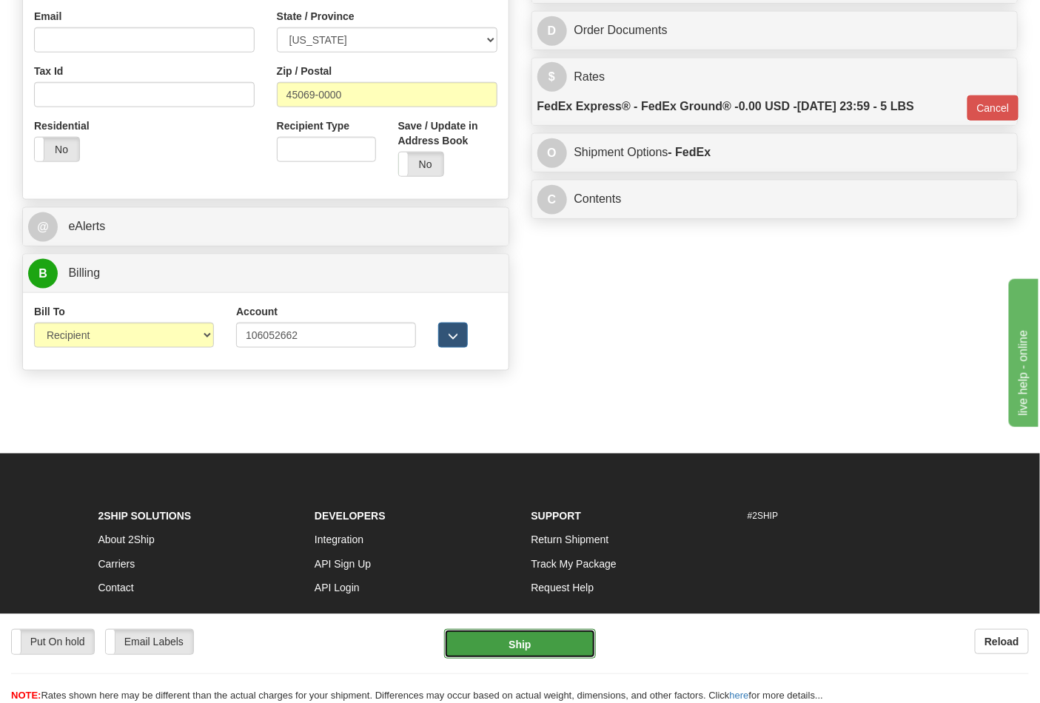
click at [550, 641] on button "Ship" at bounding box center [519, 644] width 151 height 30
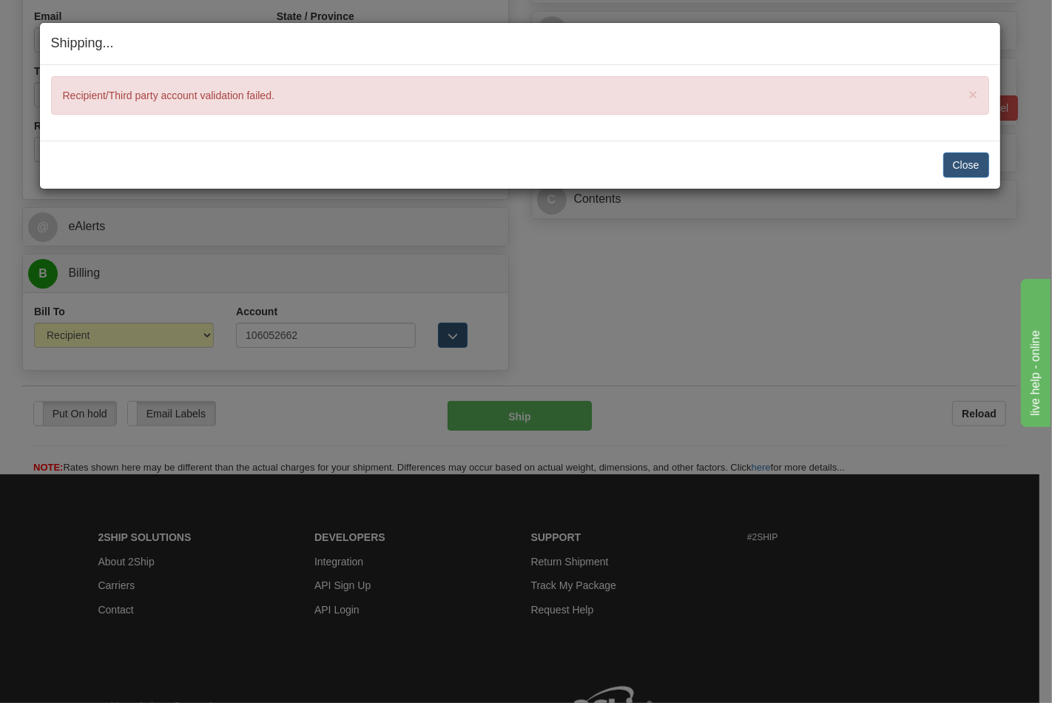
click at [997, 168] on div "Close Cancel Cancel Shipment and Quit Pickup Quit Pickup ONLY" at bounding box center [520, 165] width 961 height 48
click at [955, 168] on button "Close" at bounding box center [966, 164] width 46 height 25
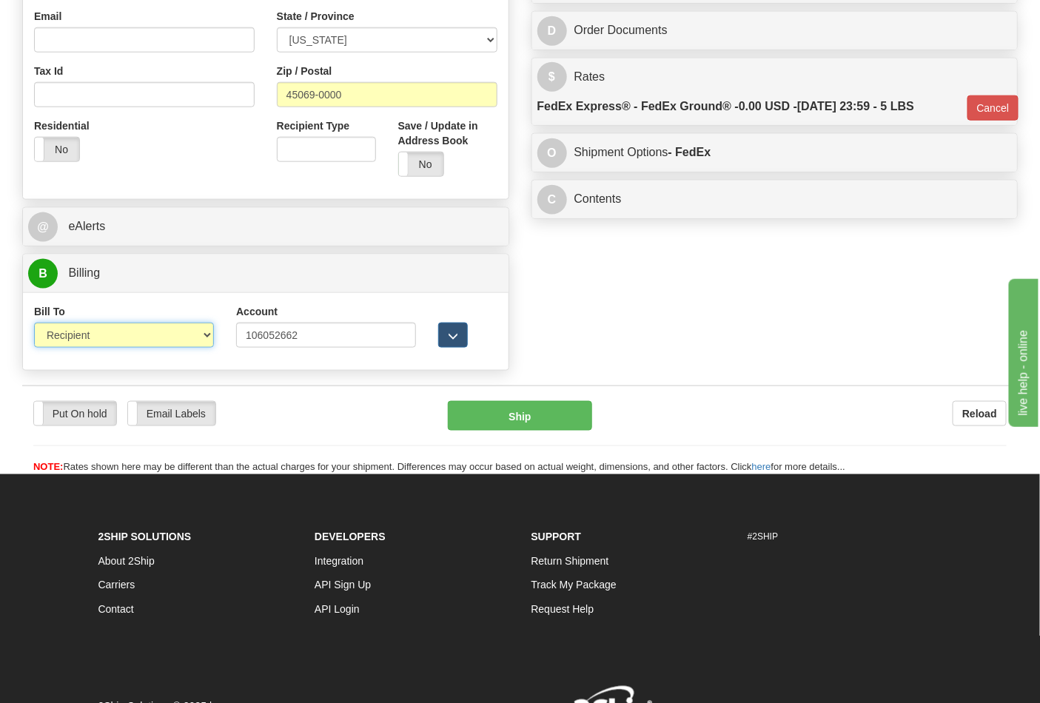
click at [180, 343] on select "Sender Recipient Third Party Collect" at bounding box center [124, 335] width 180 height 25
select select "4"
click at [34, 324] on select "Sender Recipient Third Party Collect" at bounding box center [124, 335] width 180 height 25
type input "92"
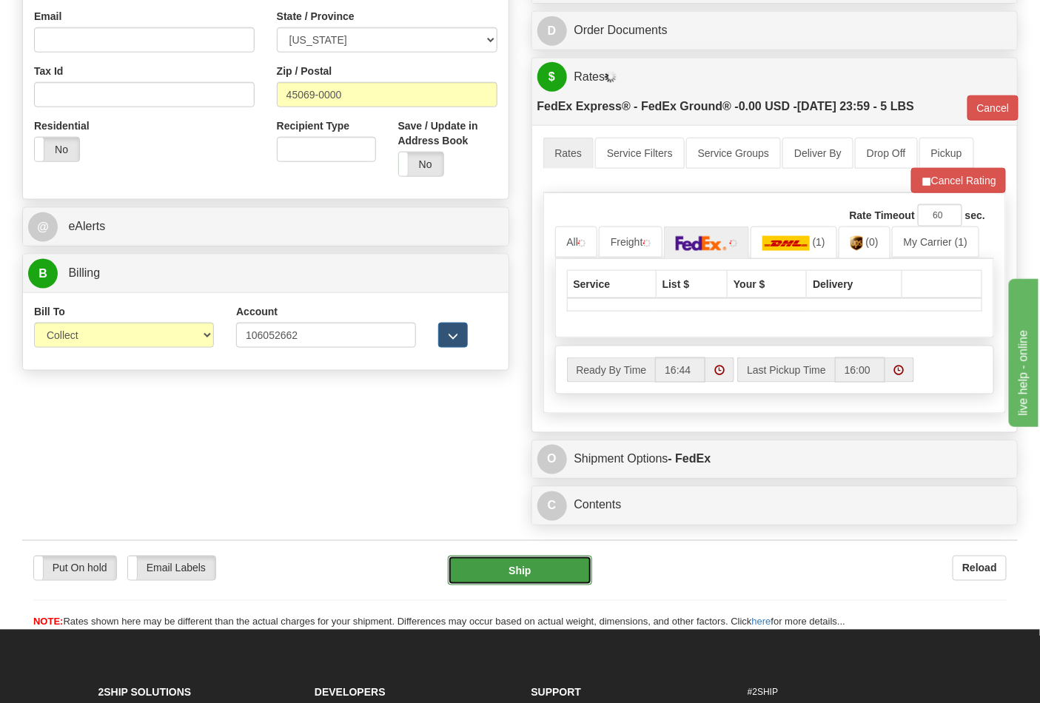
click at [551, 568] on button "Ship" at bounding box center [520, 571] width 144 height 30
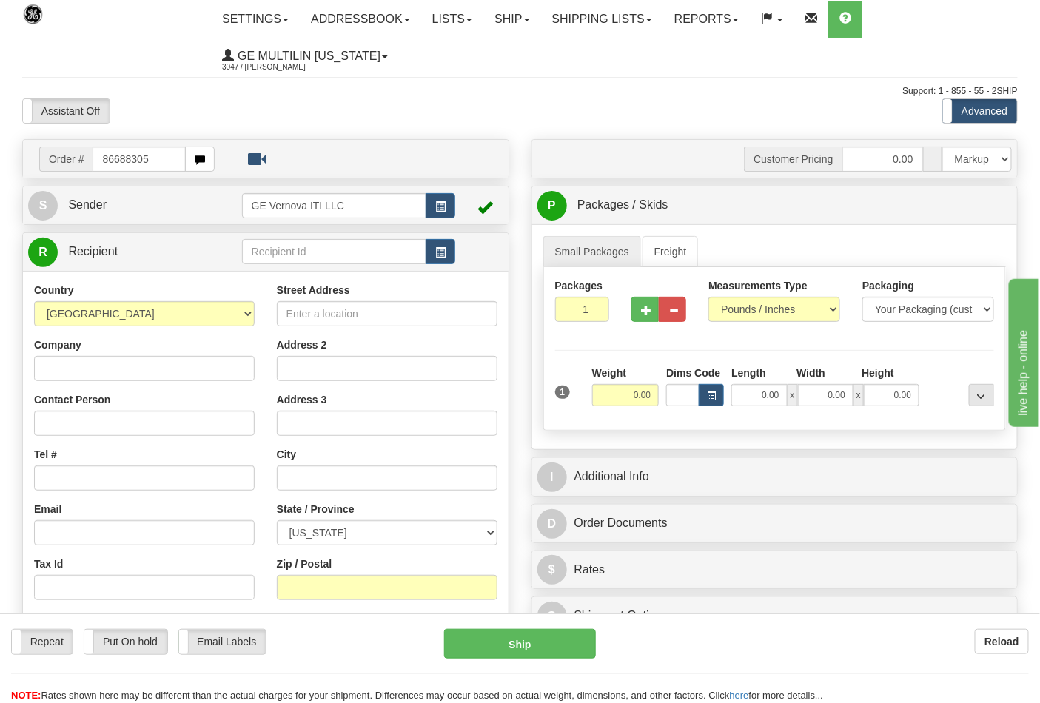
type input "86688305"
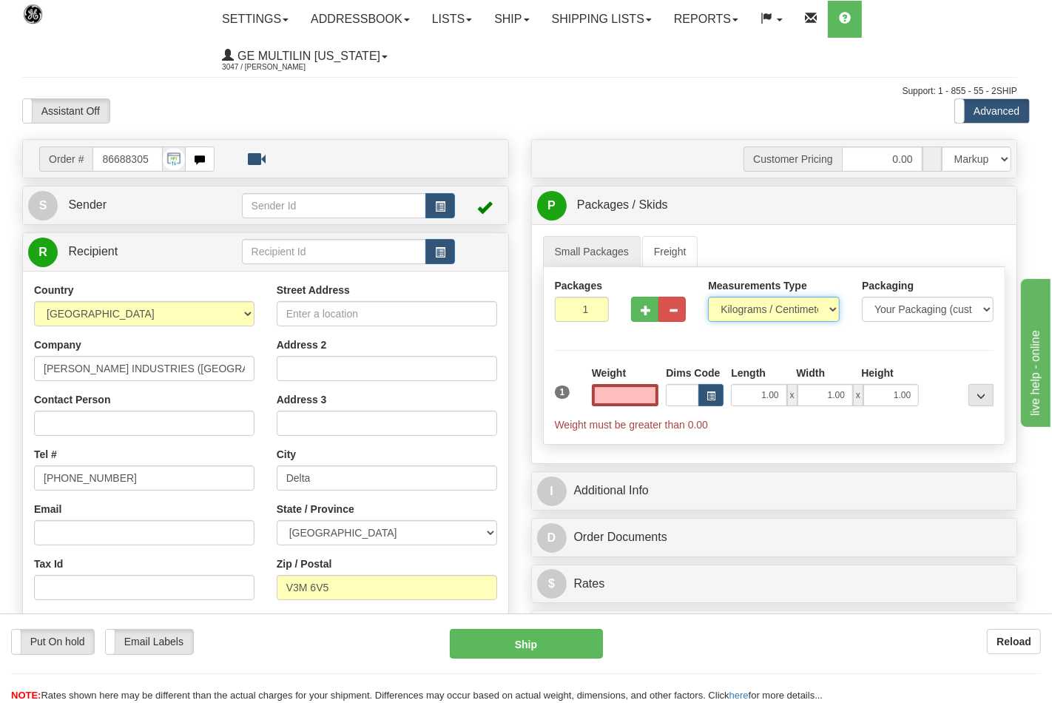
type input "0.00"
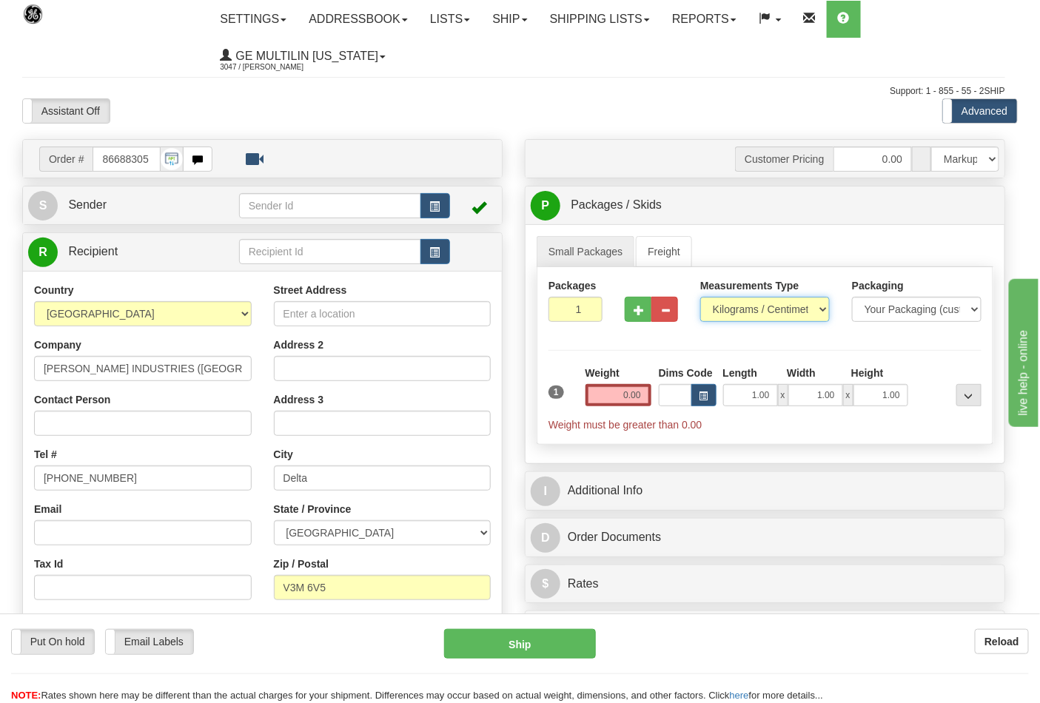
click at [740, 307] on select "Pounds / Inches Kilograms / Centimeters" at bounding box center [764, 309] width 129 height 25
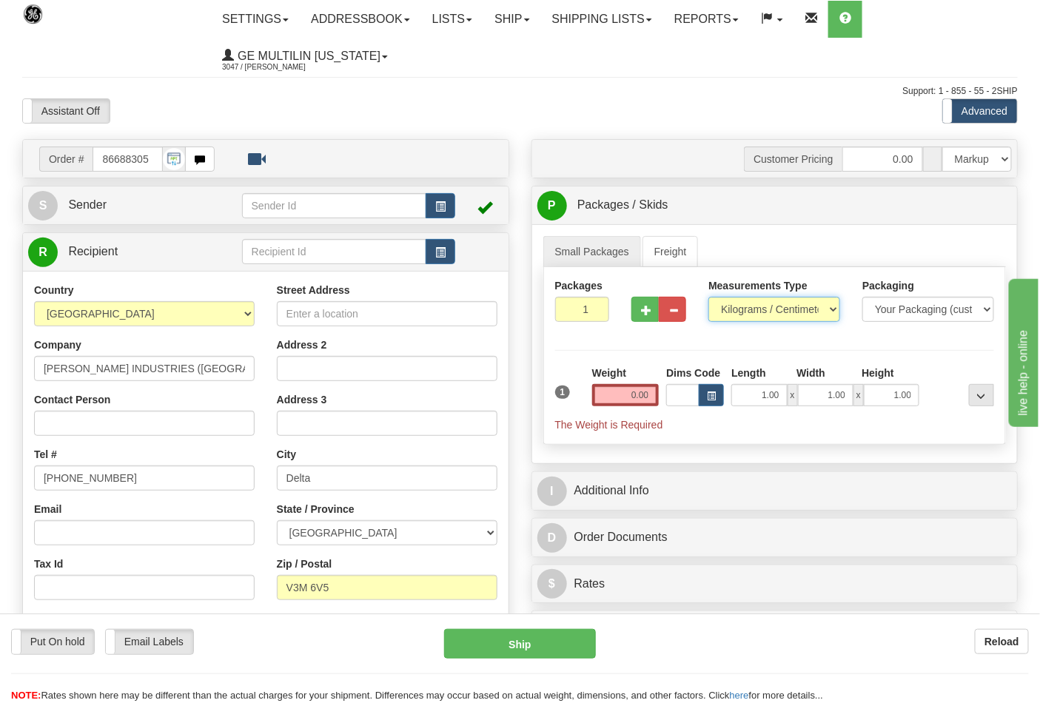
select select "0"
click at [708, 297] on select "Pounds / Inches Kilograms / Centimeters" at bounding box center [774, 309] width 132 height 25
click at [645, 403] on input "0.00" at bounding box center [625, 395] width 67 height 22
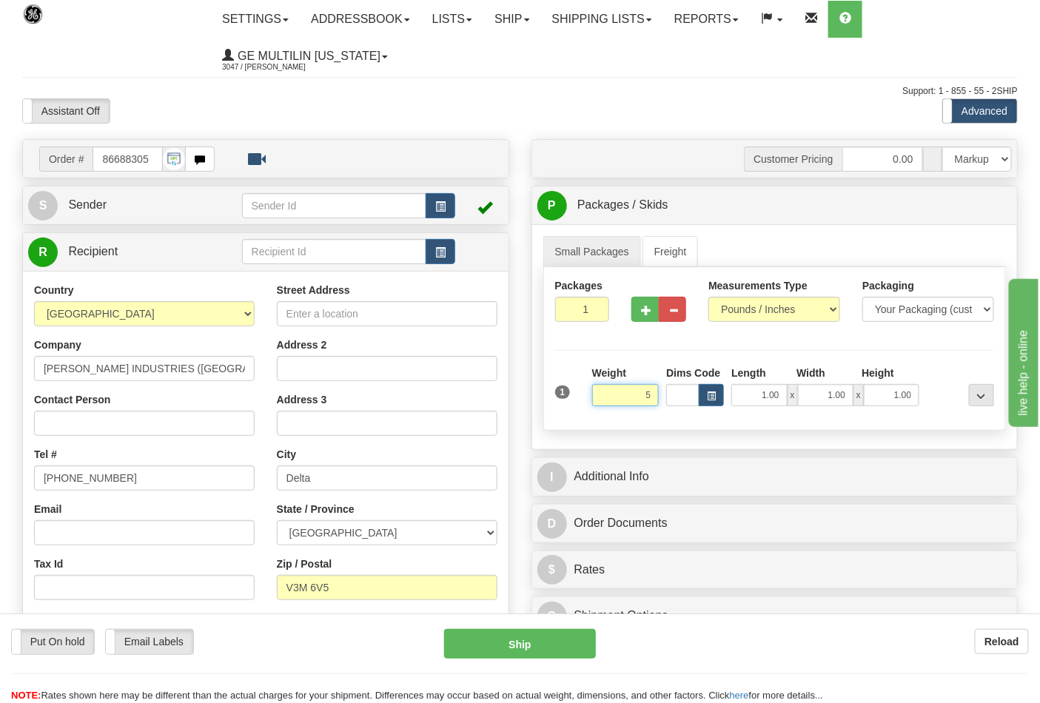
click button "Delete" at bounding box center [0, 0] width 0 height 0
type input "5.00"
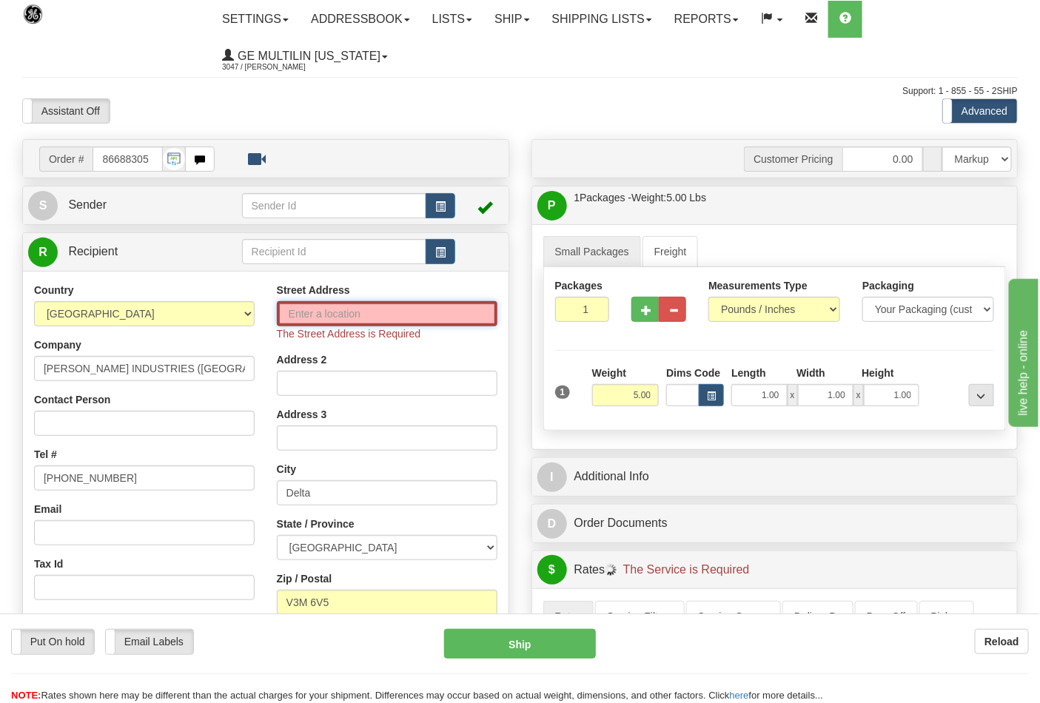
click at [314, 306] on input "Street Address" at bounding box center [387, 313] width 221 height 25
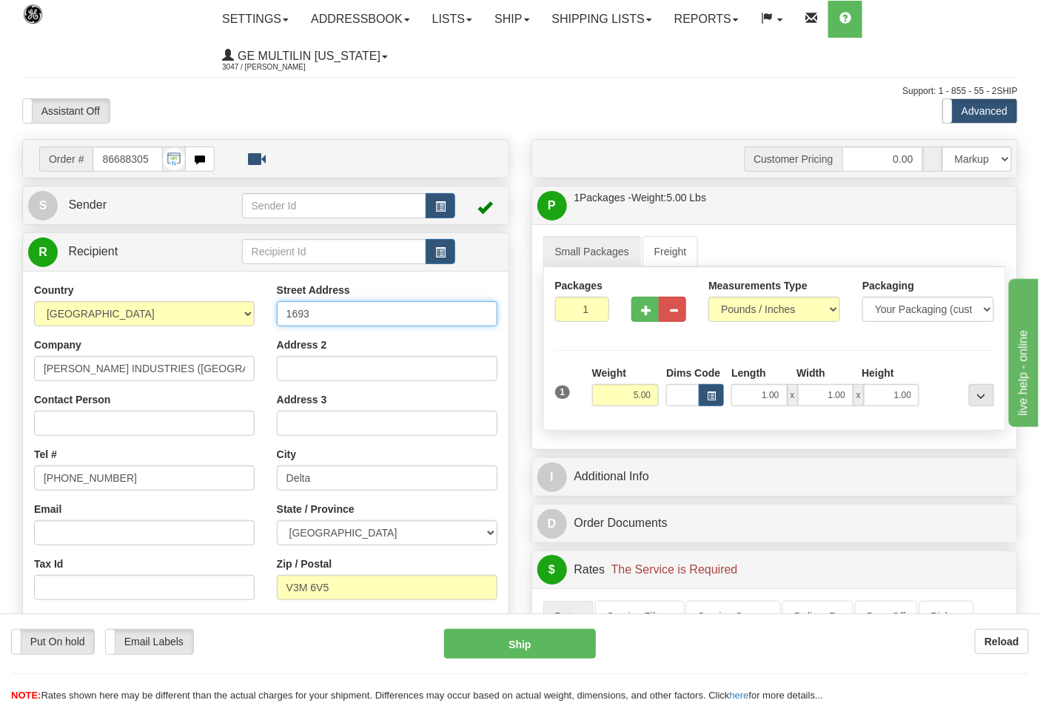
type input "1693 Cliveden Ave"
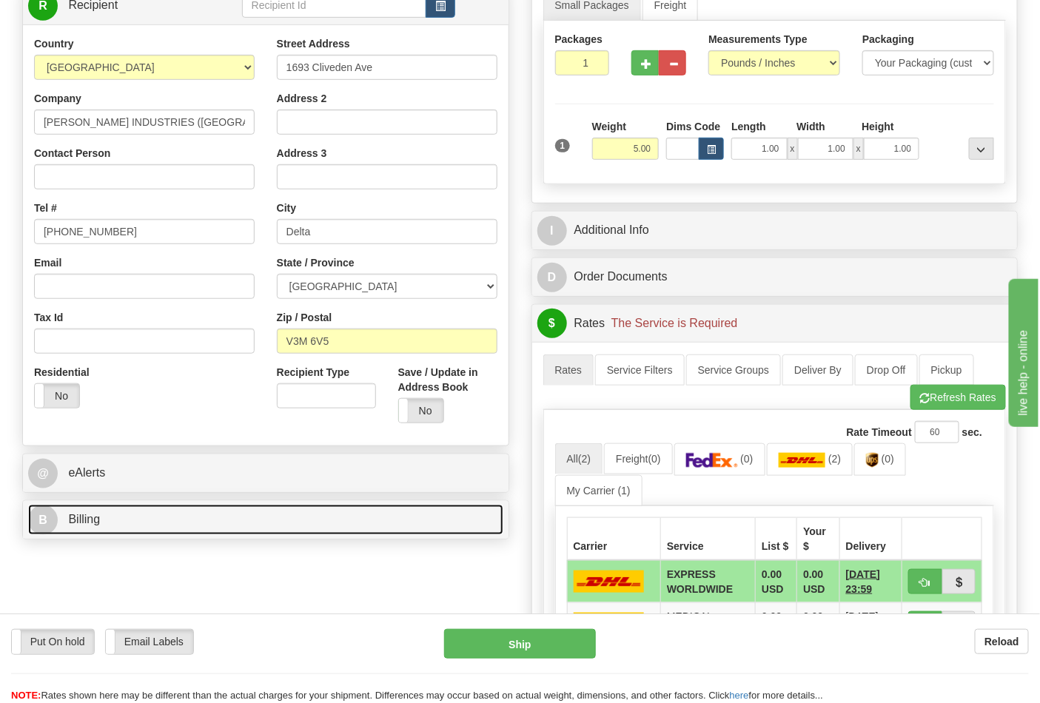
click at [163, 523] on link "B Billing" at bounding box center [265, 520] width 475 height 30
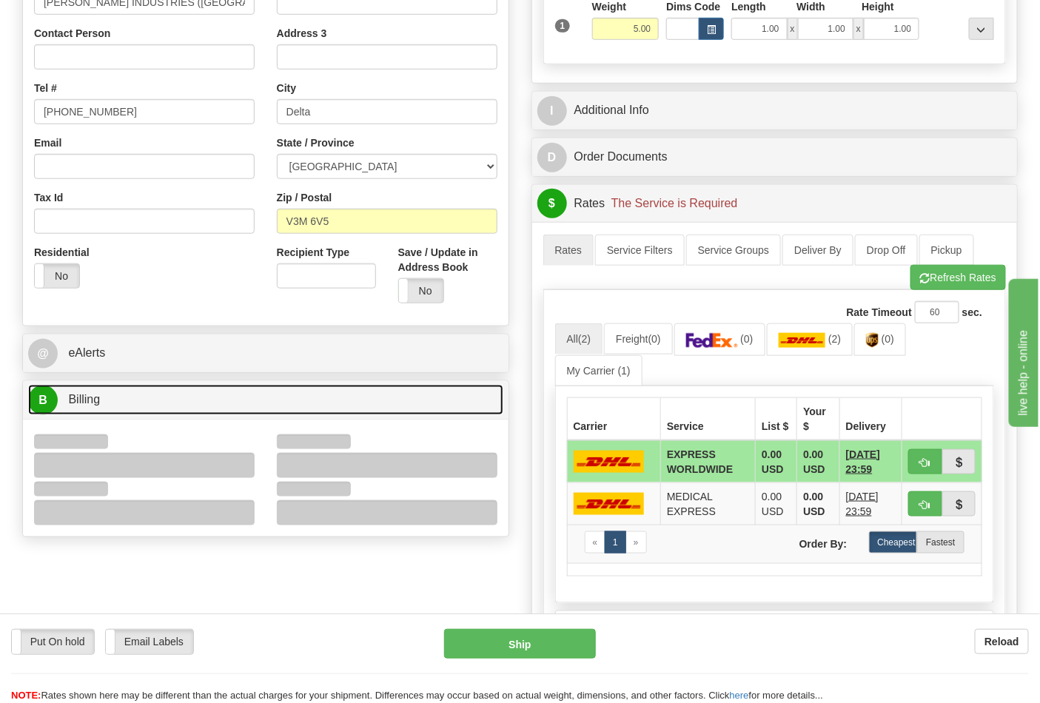
scroll to position [493, 0]
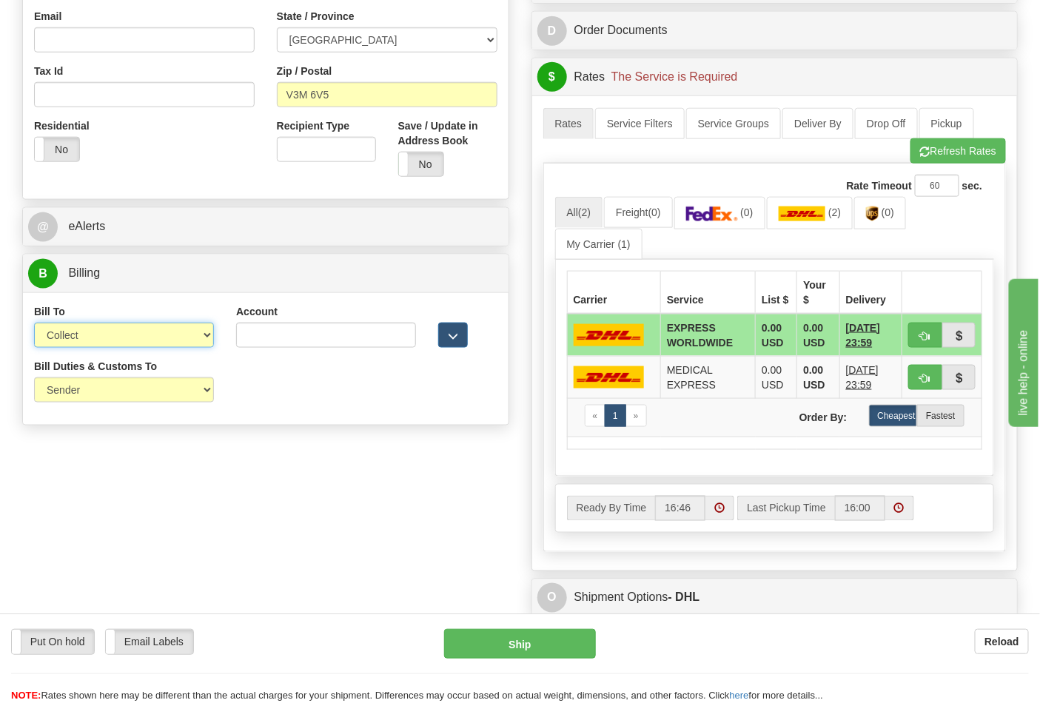
click at [105, 339] on select "Sender Recipient Third Party Collect" at bounding box center [124, 335] width 180 height 25
select select "2"
click at [34, 324] on select "Sender Recipient Third Party Collect" at bounding box center [124, 335] width 180 height 25
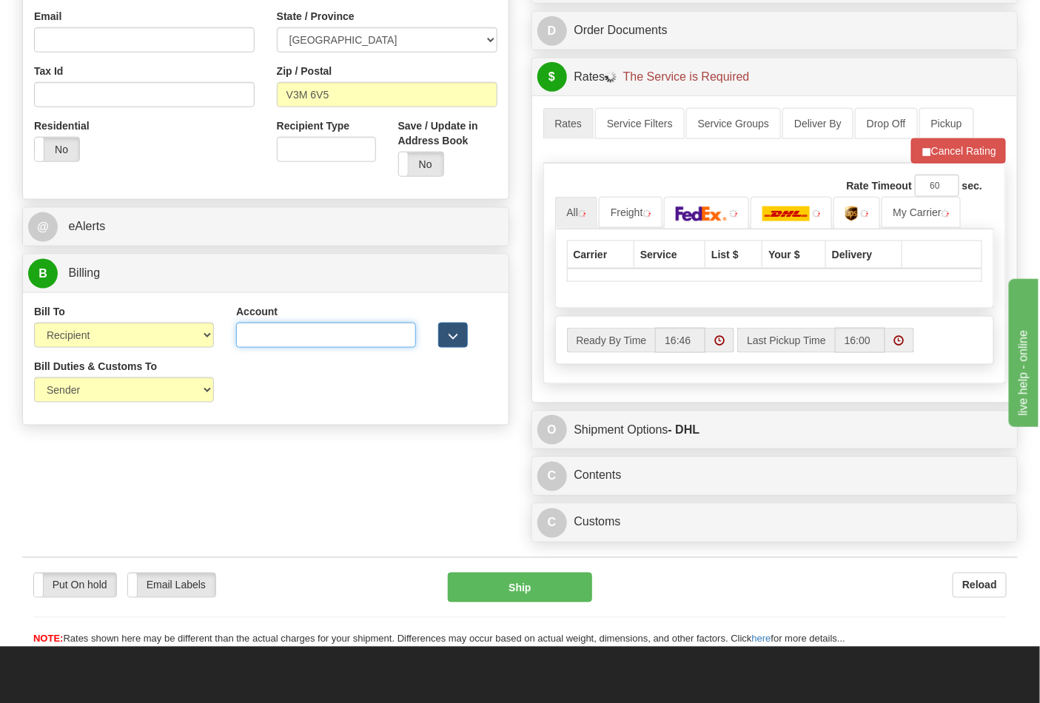
click at [287, 343] on input "Account" at bounding box center [326, 335] width 180 height 25
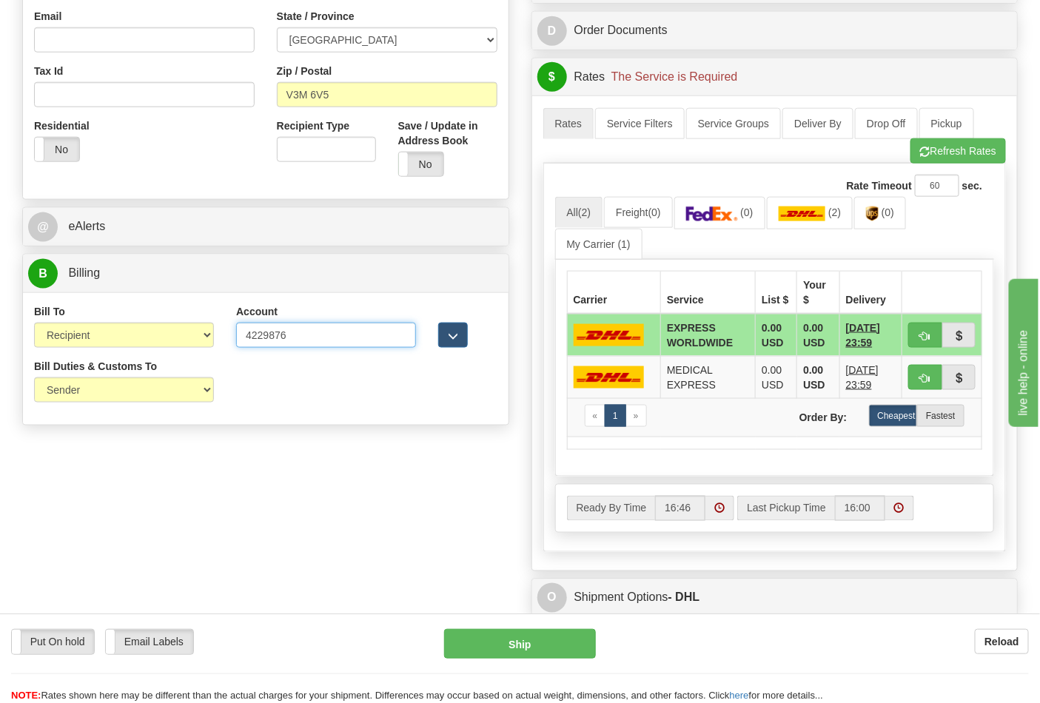
click button "Delete" at bounding box center [0, 0] width 0 height 0
click at [943, 170] on div "Rate Timeout 60 sec. All (2) Freight (0) (0) (2)" at bounding box center [774, 358] width 463 height 388
click at [943, 168] on div "Rate Timeout 60 sec. All (2) Freight (0) (0) (2)" at bounding box center [774, 358] width 463 height 388
click at [943, 164] on button "Refresh Rates" at bounding box center [957, 150] width 95 height 25
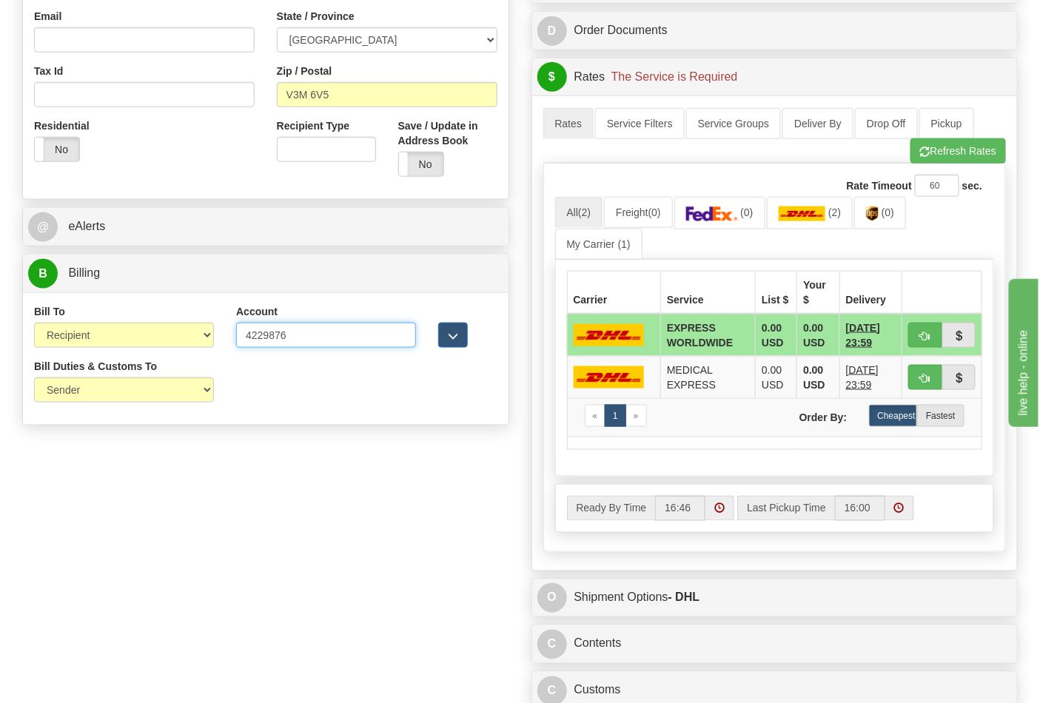
drag, startPoint x: 269, startPoint y: 339, endPoint x: 152, endPoint y: 339, distance: 116.9
click at [152, 339] on div "Bill To Sender Recipient Third Party Collect Account 4229876 3rd Party Account …" at bounding box center [265, 331] width 485 height 55
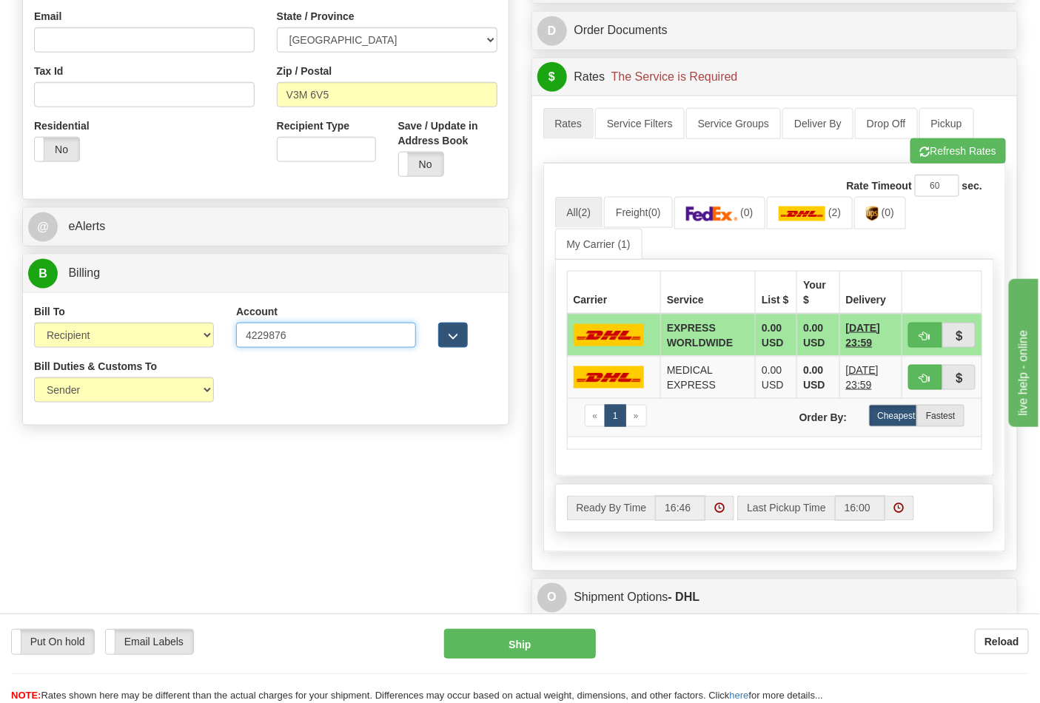
paste input "300250920"
click at [946, 155] on button "Refresh Rates" at bounding box center [957, 150] width 95 height 25
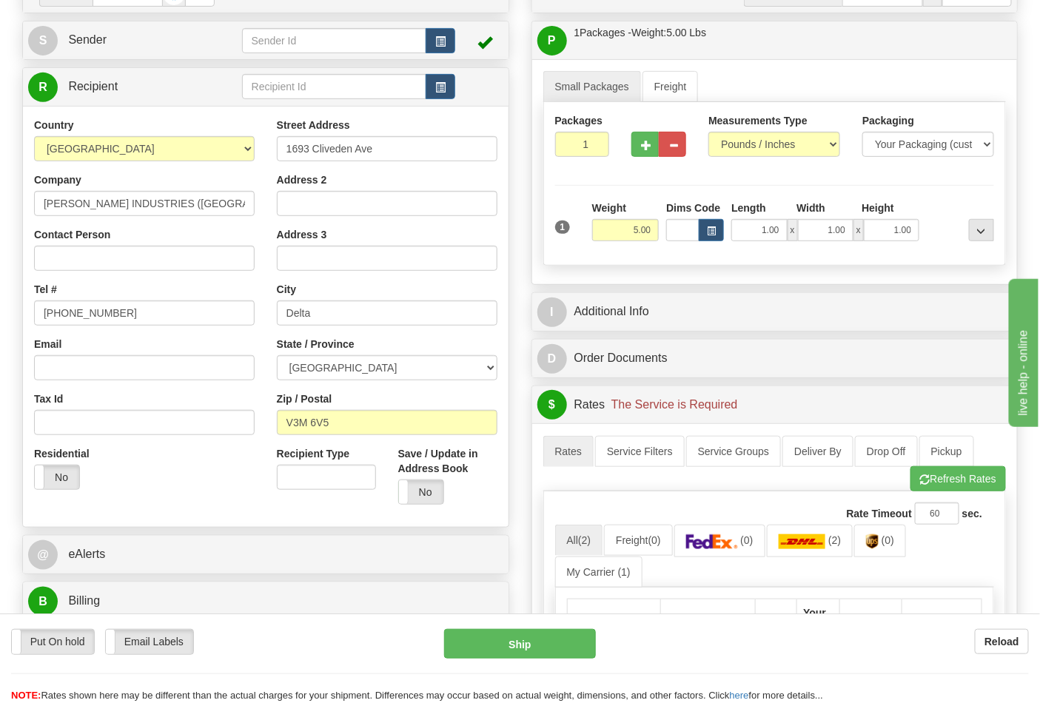
scroll to position [164, 0]
click at [383, 173] on div "Street Address 1693 Cliveden Ave Address 2 Address 3 City Delta State / Provinc…" at bounding box center [387, 317] width 243 height 398
click at [386, 161] on input "1693 Cliveden Ave" at bounding box center [387, 149] width 221 height 25
click at [337, 183] on div "Address 2" at bounding box center [387, 195] width 221 height 44
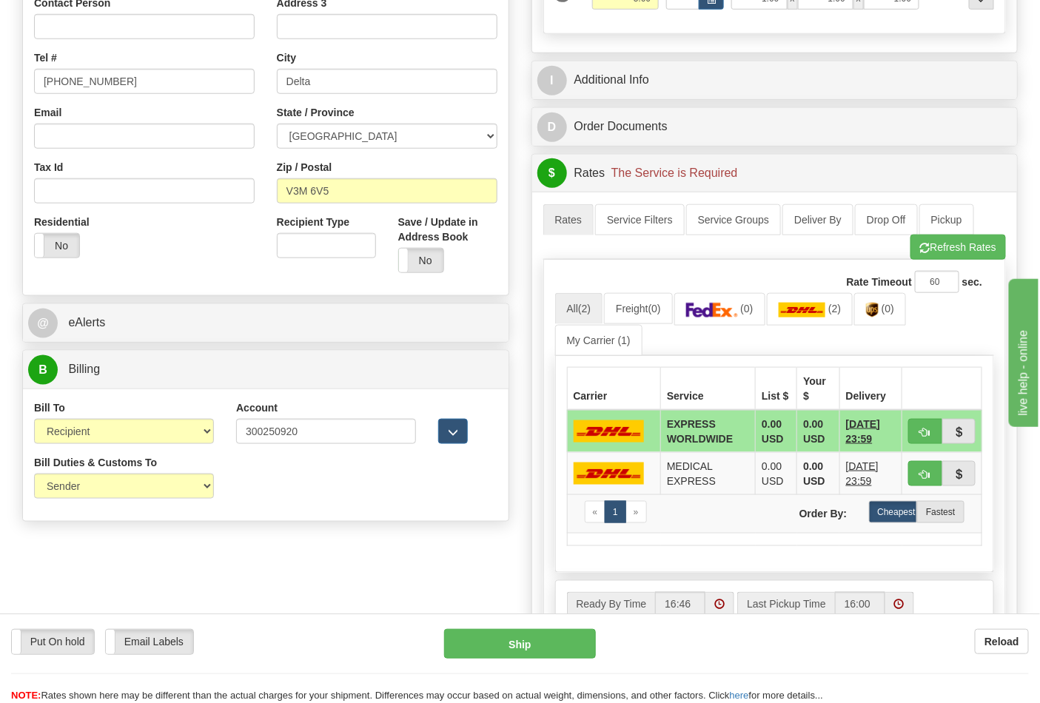
scroll to position [575, 0]
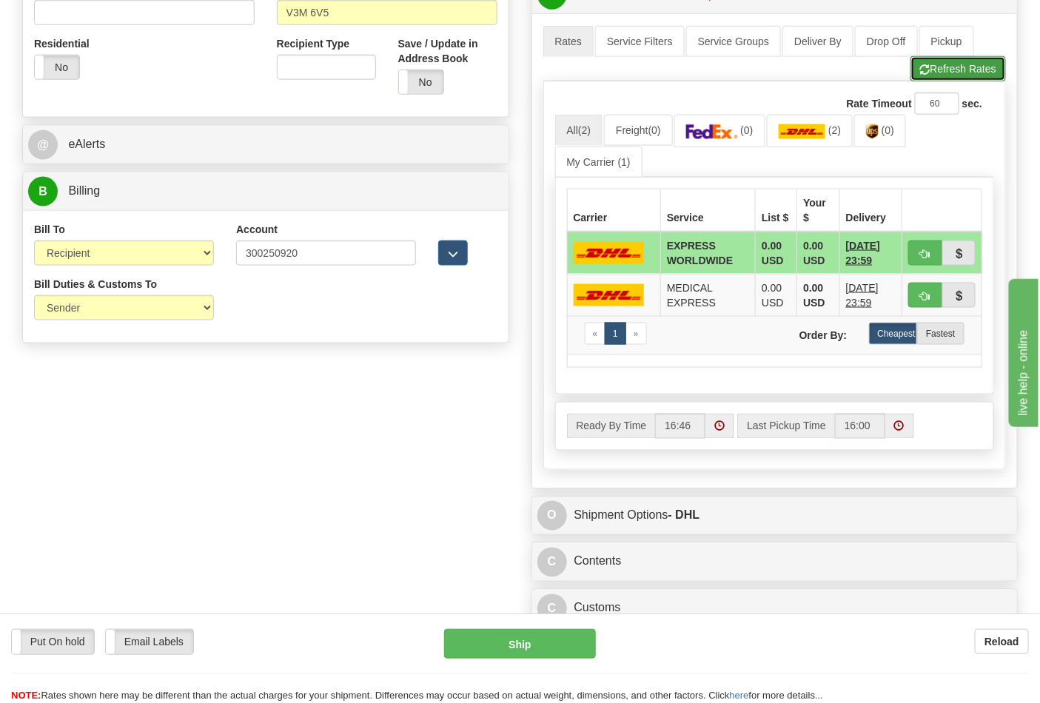
click at [946, 67] on button "Refresh Rates" at bounding box center [957, 68] width 95 height 25
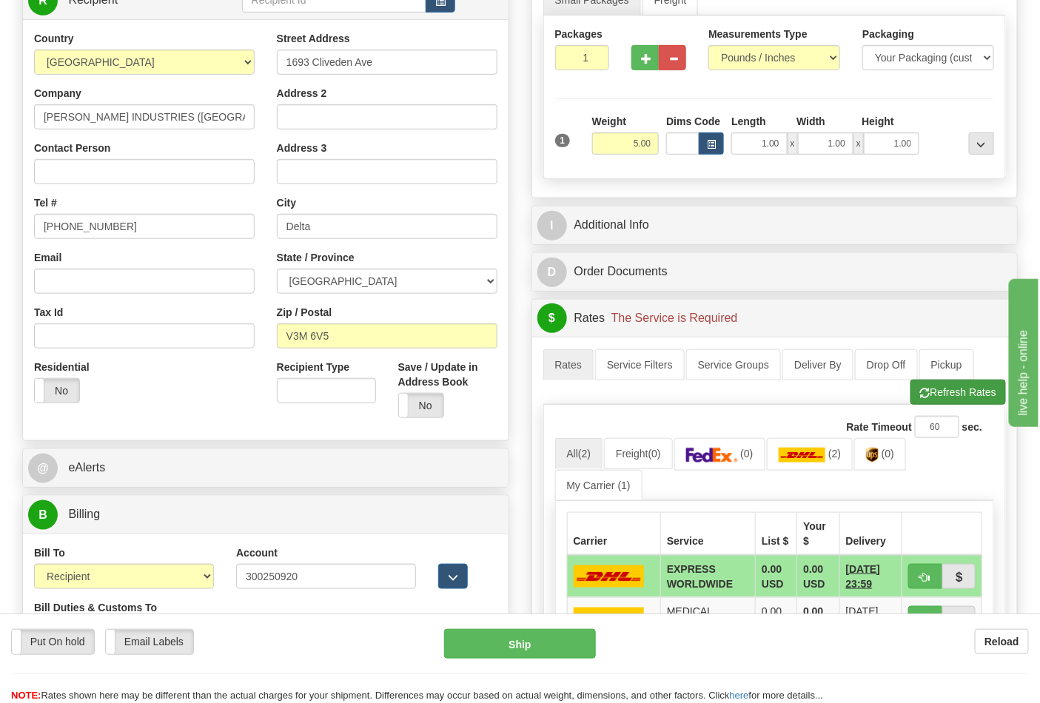
scroll to position [246, 0]
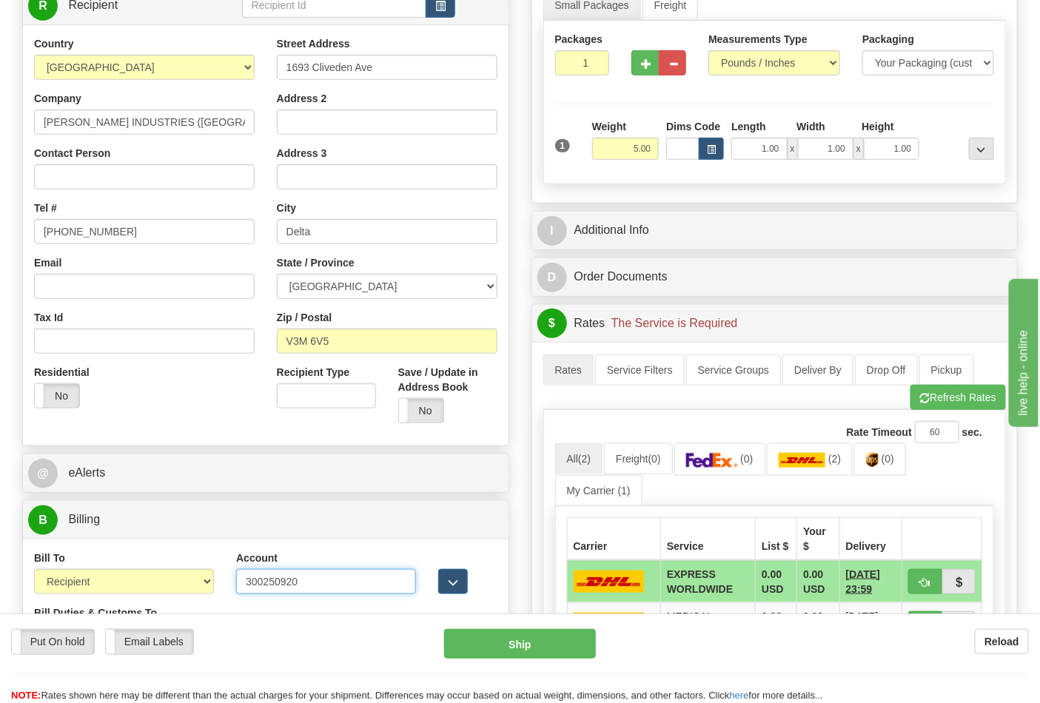
drag, startPoint x: 323, startPoint y: 581, endPoint x: 167, endPoint y: 563, distance: 157.1
click at [167, 563] on div "Bill To Sender Recipient Third Party Collect Account 300250920 3rd Party Accoun…" at bounding box center [265, 578] width 485 height 55
paste input "11931276"
type input "119312760"
click at [947, 402] on button "Refresh Rates" at bounding box center [957, 397] width 95 height 25
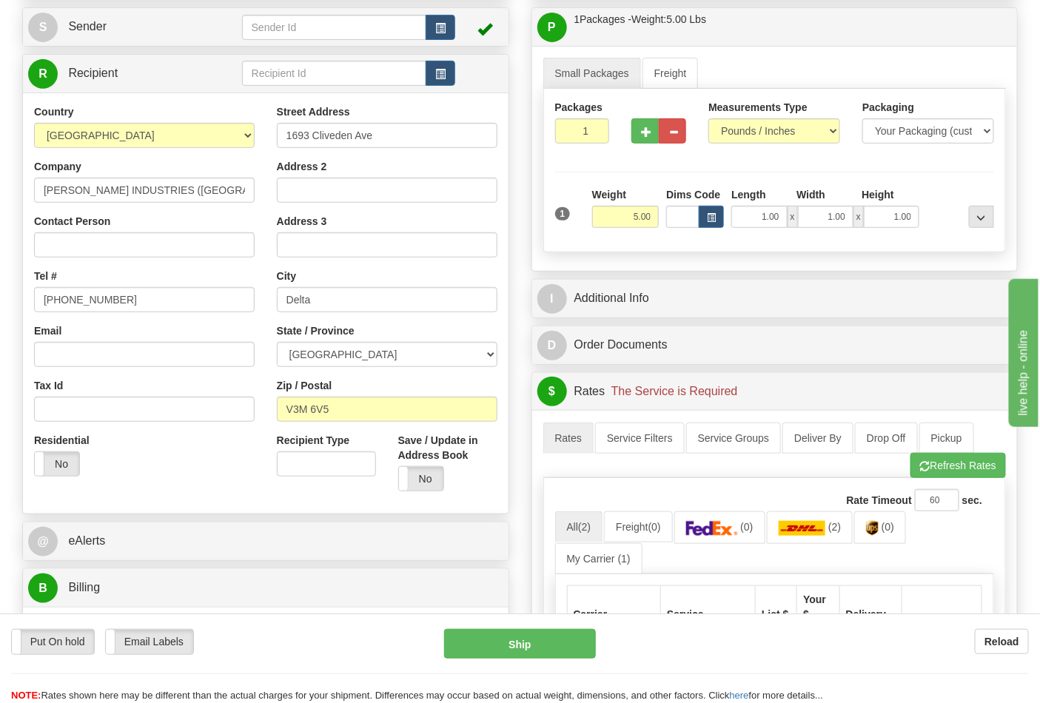
scroll to position [0, 0]
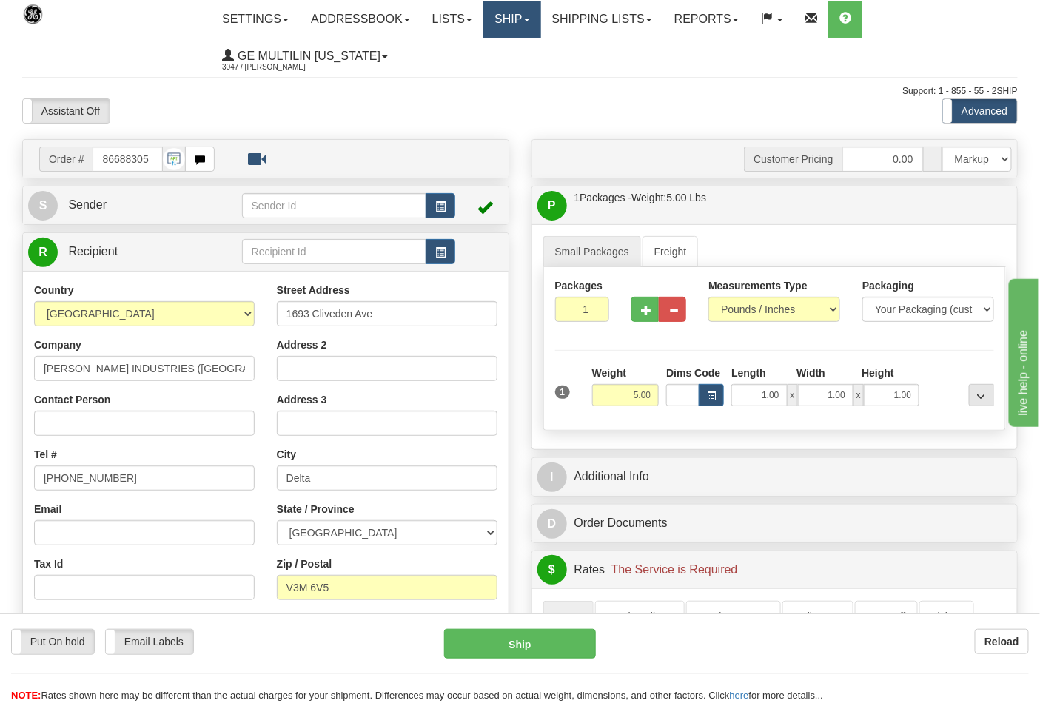
click at [534, 24] on link "Ship" at bounding box center [511, 19] width 57 height 37
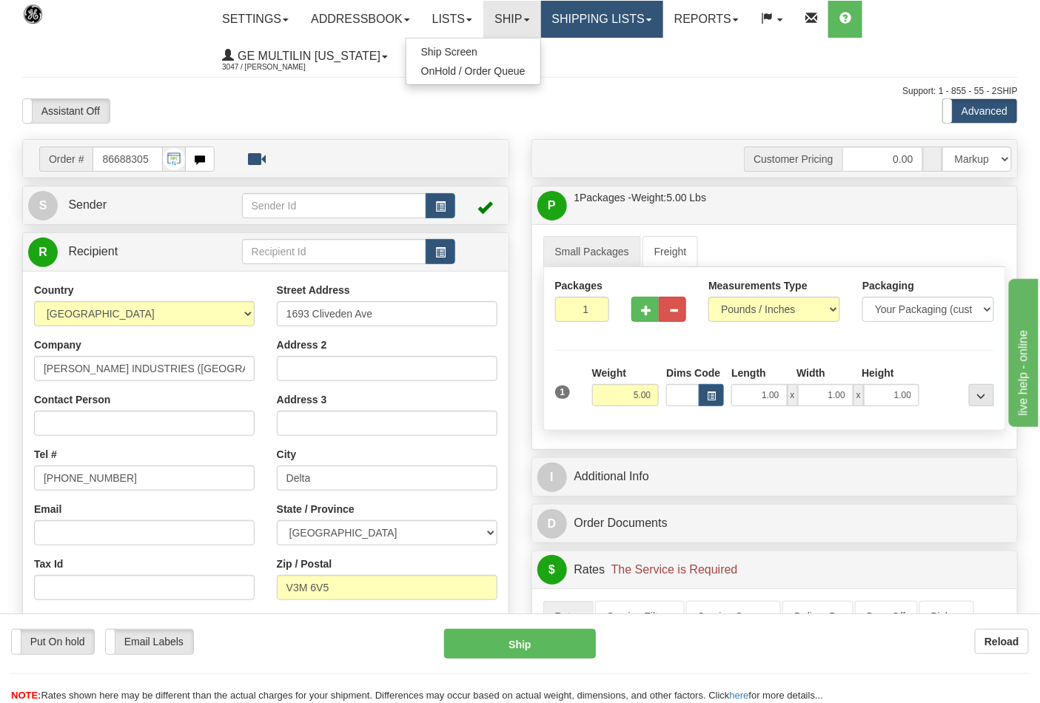
click at [598, 21] on link "Shipping lists" at bounding box center [602, 19] width 122 height 37
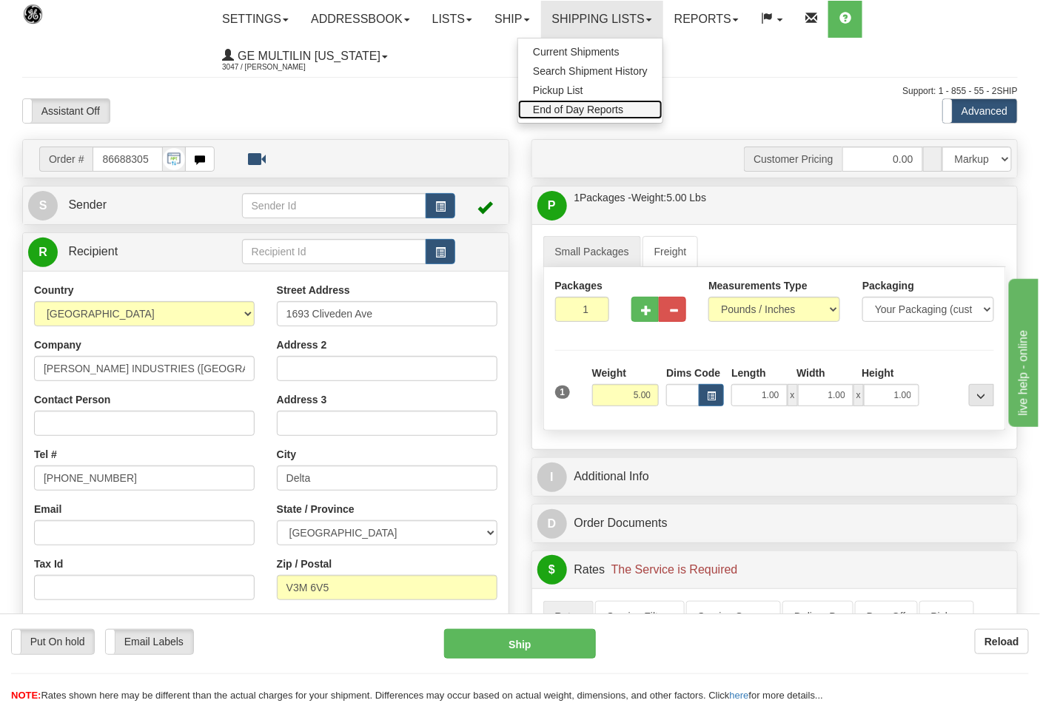
click at [612, 106] on span "End of Day Reports" at bounding box center [578, 110] width 90 height 12
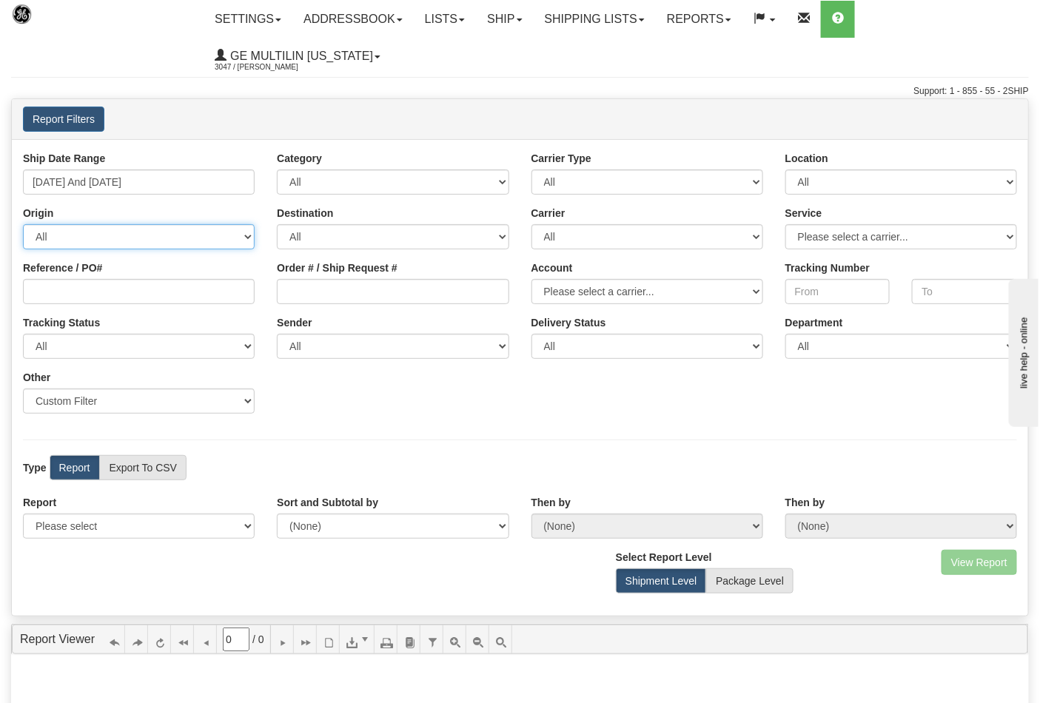
click at [197, 235] on select "All [GEOGRAPHIC_DATA] [GEOGRAPHIC_DATA] [GEOGRAPHIC_DATA] [GEOGRAPHIC_DATA] [US…" at bounding box center [139, 236] width 232 height 25
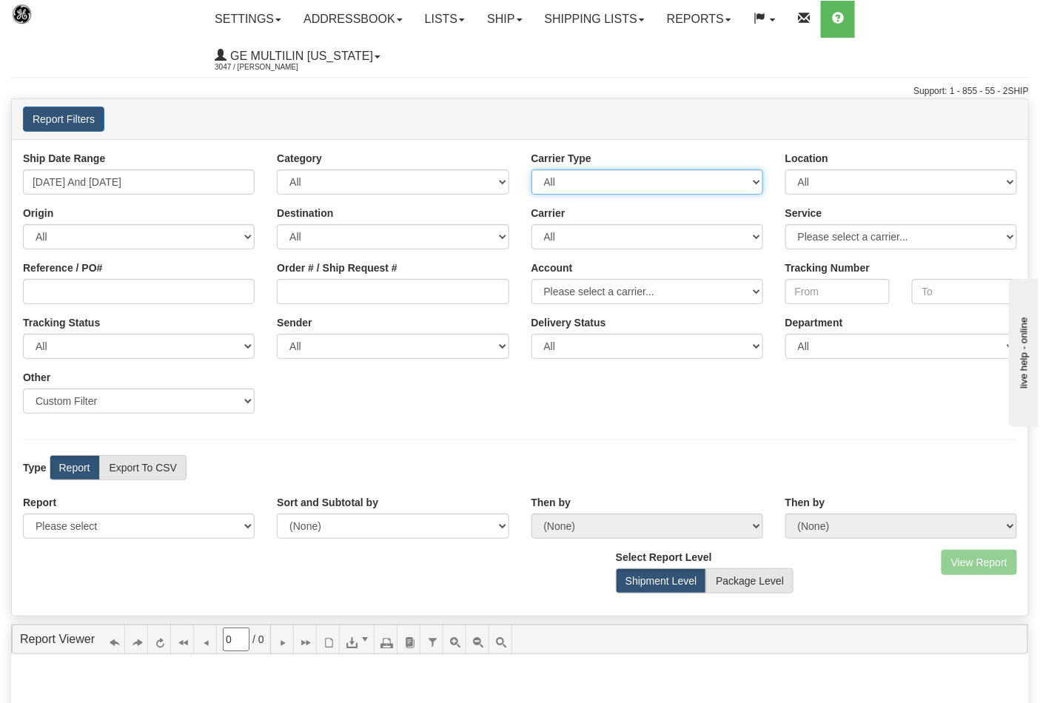
click at [667, 179] on select "All Most Common Small Package (Parcel / Courier) International Less Than Truckl…" at bounding box center [647, 181] width 232 height 25
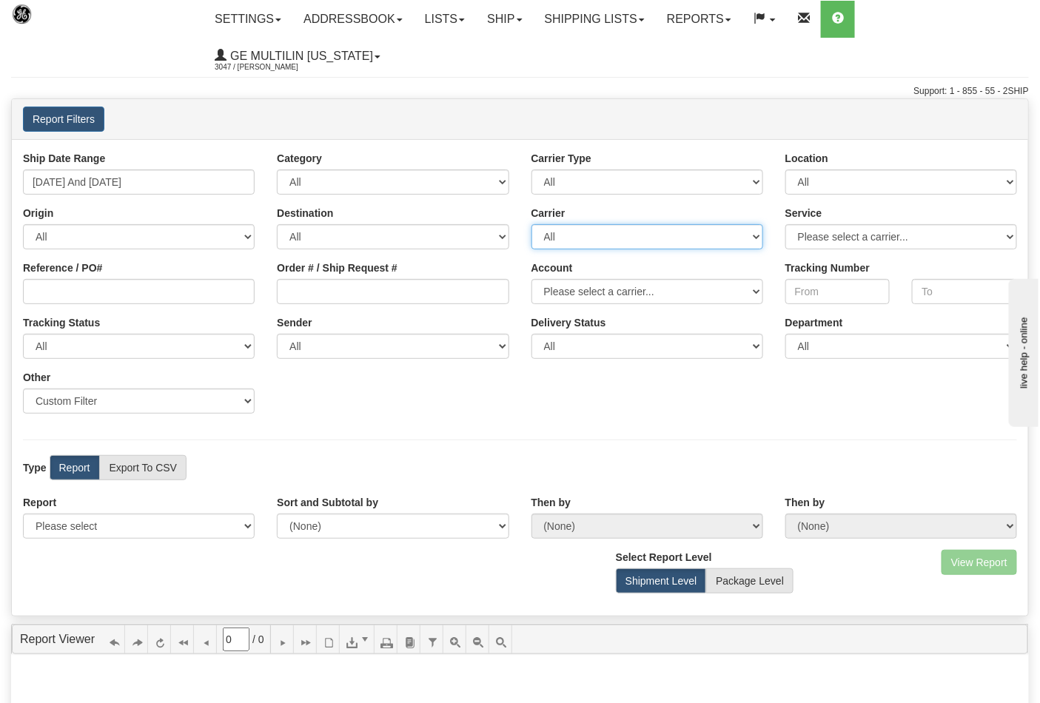
click at [616, 240] on select "All DHL FedEx Express® FedEx® LTL My Carrier UPS" at bounding box center [647, 236] width 232 height 25
select select "2"
click at [531, 224] on select "All DHL FedEx Express® FedEx® LTL My Carrier UPS" at bounding box center [647, 236] width 232 height 25
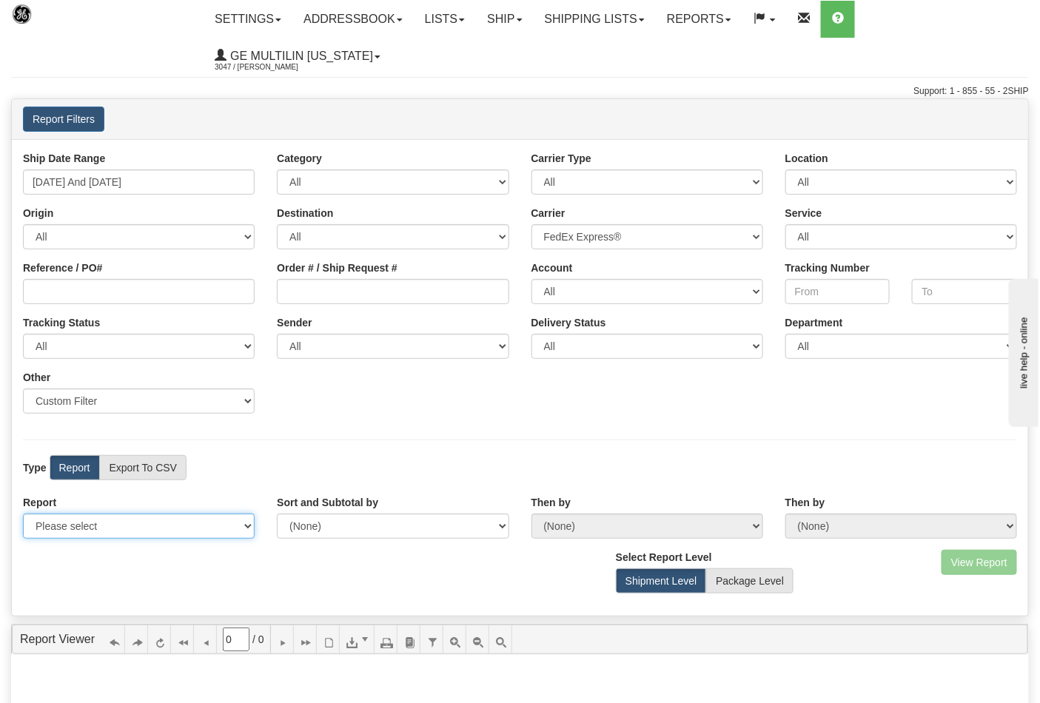
click at [119, 538] on select "Please select 1 Line Shipment Report Address Detail Basic Shipment Overview Can…" at bounding box center [139, 526] width 232 height 25
click at [116, 535] on select "Please select 1 Line Shipment Report Address Detail Basic Shipment Overview Can…" at bounding box center [139, 526] width 232 height 25
click at [721, 24] on link "Reports" at bounding box center [699, 19] width 87 height 37
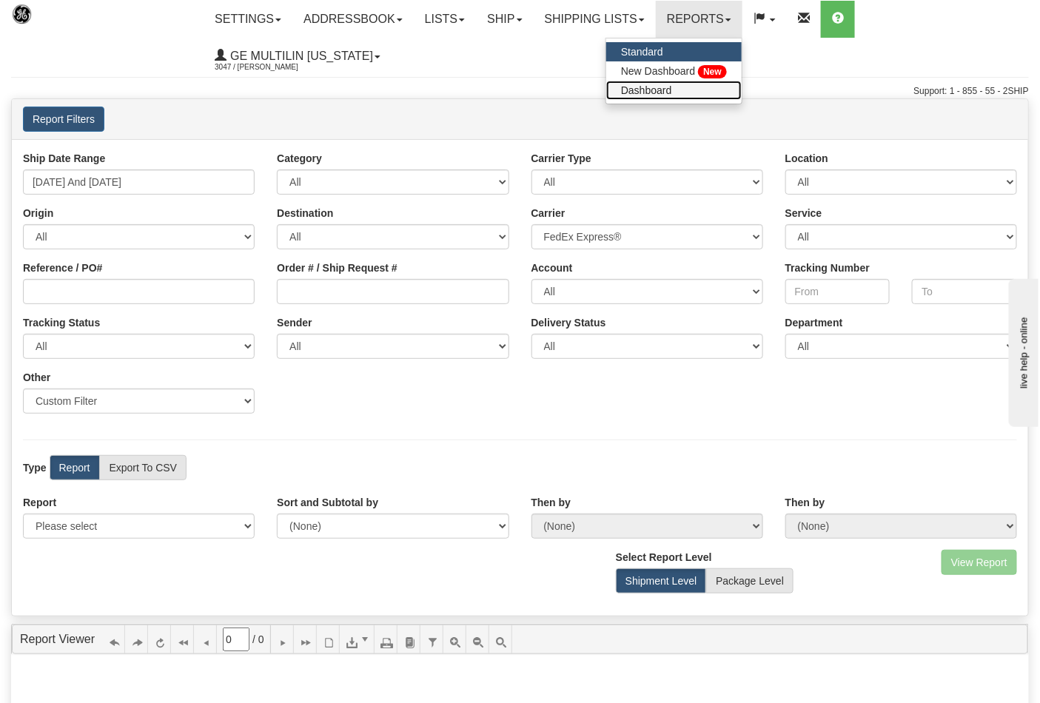
click at [674, 95] on link "Dashboard" at bounding box center [673, 90] width 135 height 19
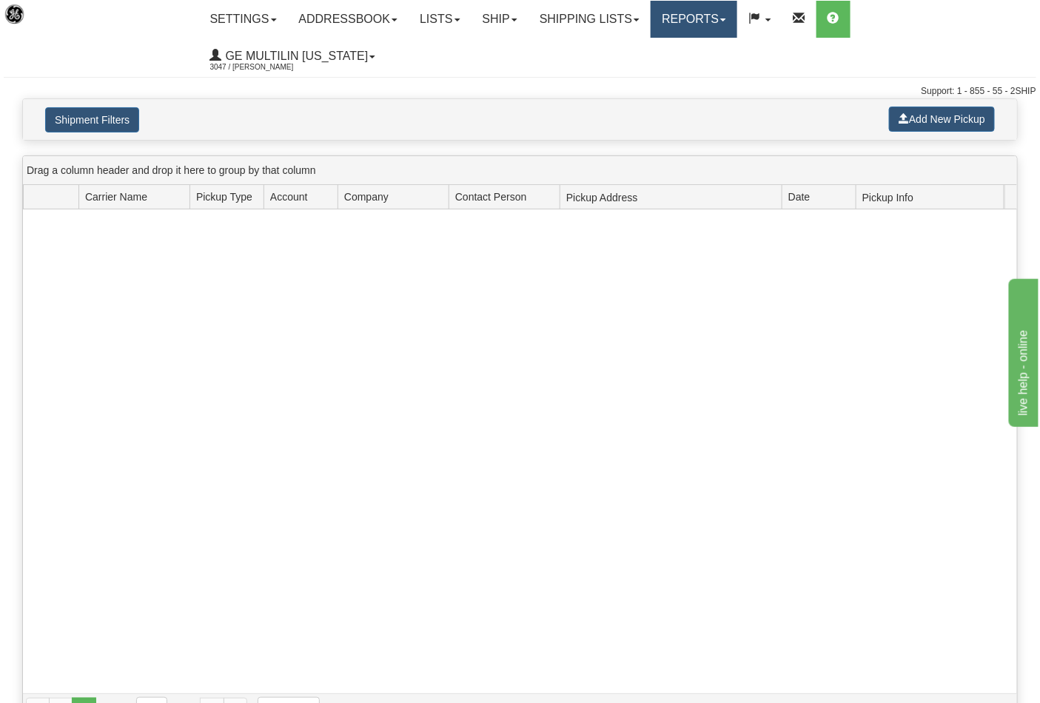
click at [690, 22] on link "Reports" at bounding box center [693, 19] width 87 height 37
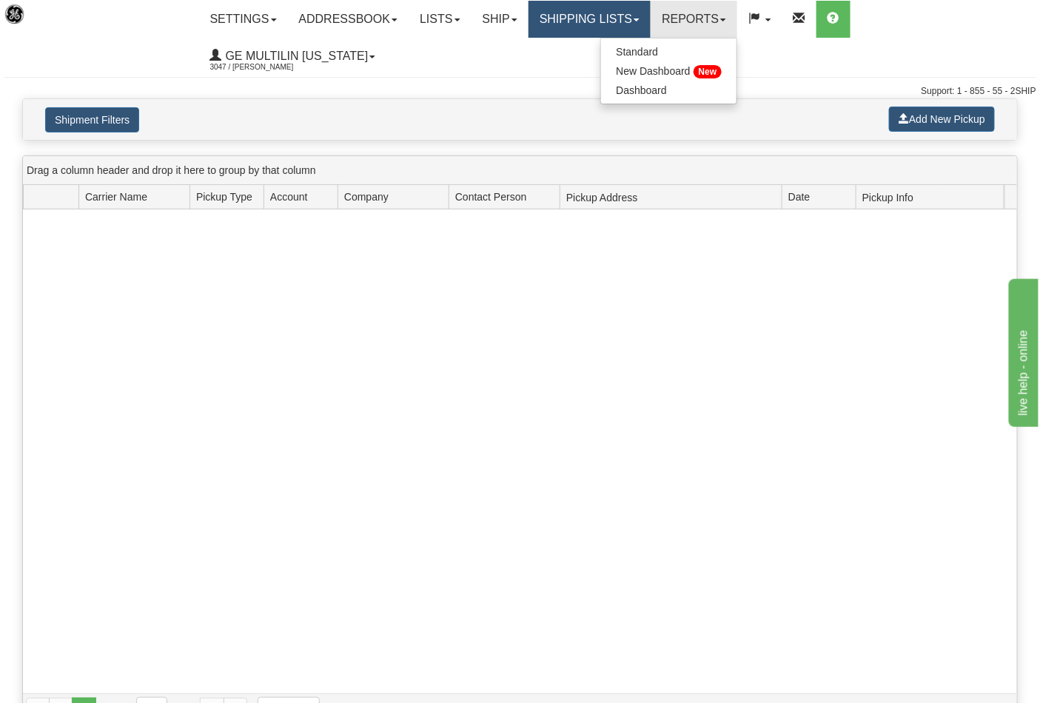
click at [564, 22] on link "Shipping lists" at bounding box center [589, 19] width 122 height 37
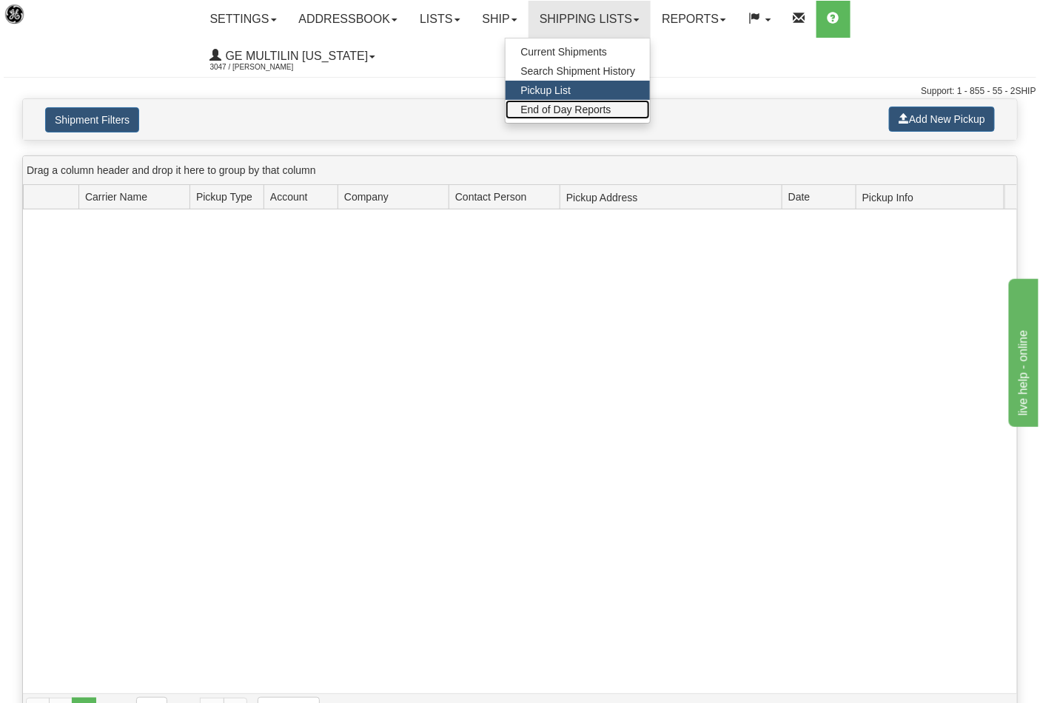
click at [559, 105] on span "End of Day Reports" at bounding box center [565, 110] width 90 height 12
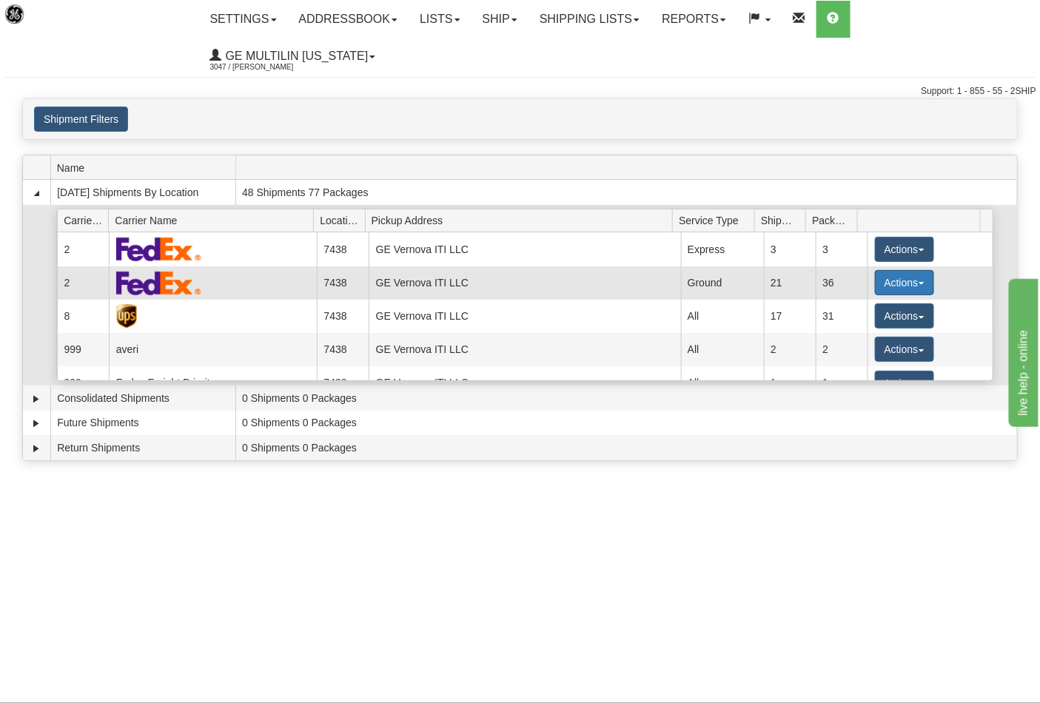
click at [891, 270] on button "Actions" at bounding box center [904, 282] width 59 height 25
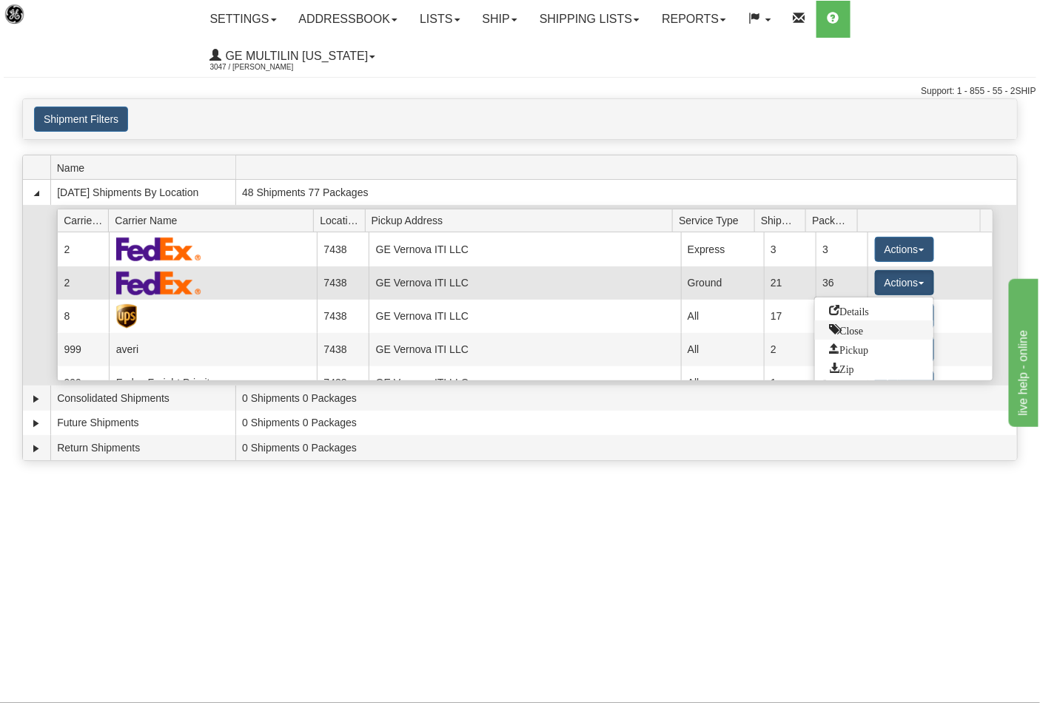
click at [855, 324] on span "Close" at bounding box center [847, 329] width 34 height 10
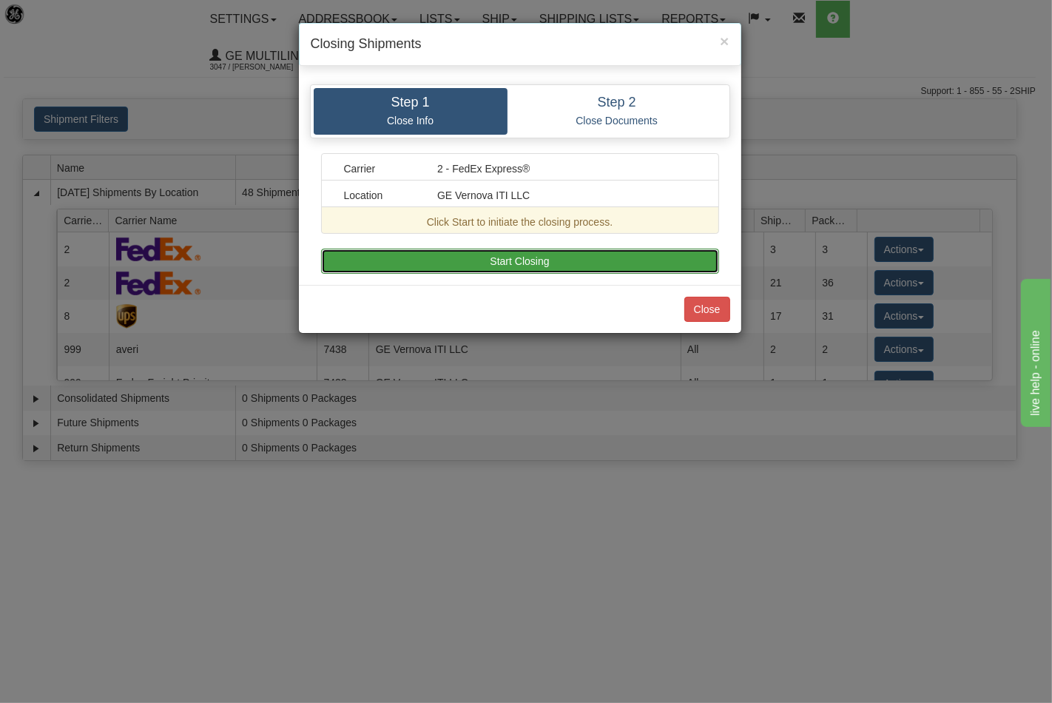
click at [542, 255] on button "Start Closing" at bounding box center [520, 261] width 398 height 25
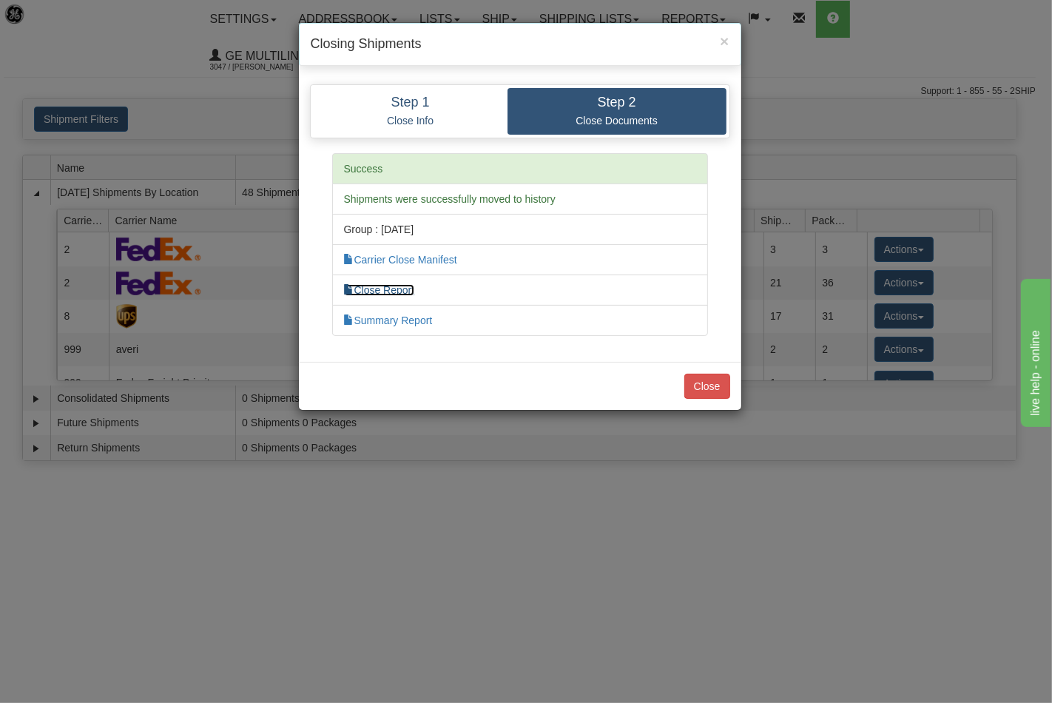
click at [393, 293] on link "Close Report" at bounding box center [379, 290] width 71 height 12
click at [705, 386] on button "Close" at bounding box center [707, 386] width 46 height 25
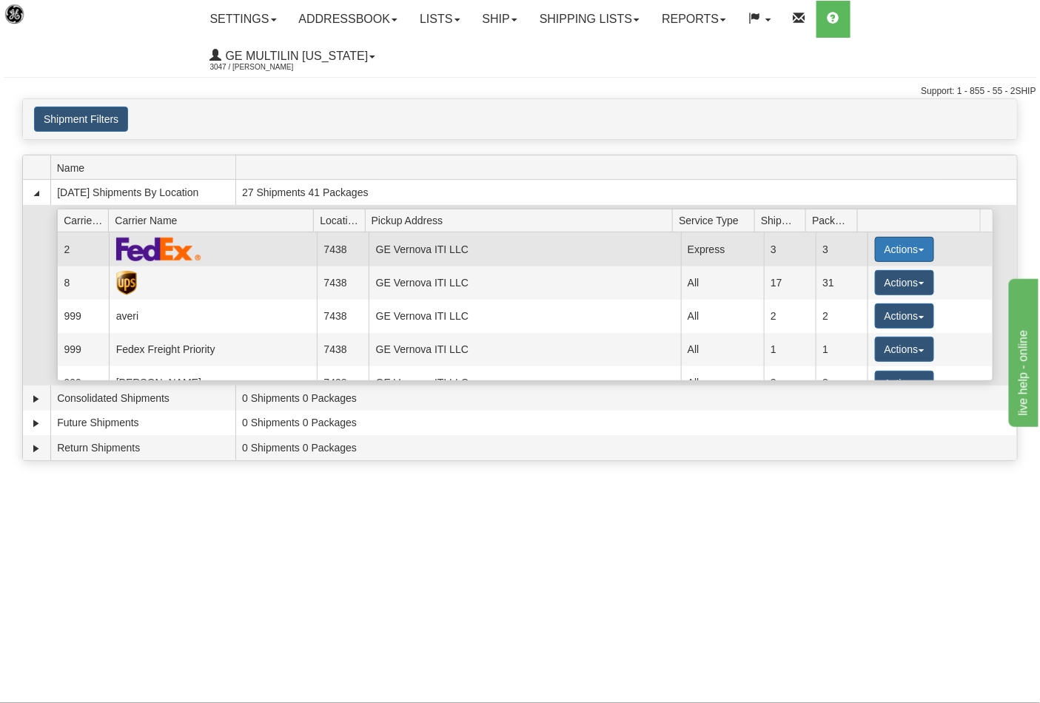
click at [875, 237] on button "Actions" at bounding box center [904, 249] width 59 height 25
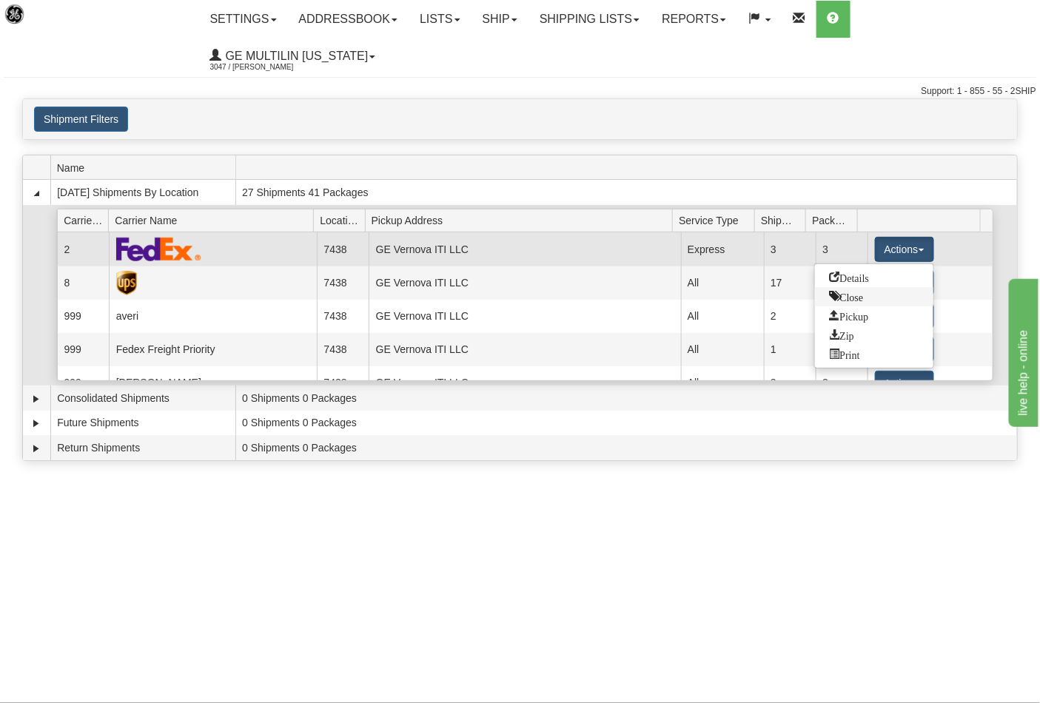
click at [863, 291] on span "Close" at bounding box center [847, 296] width 34 height 10
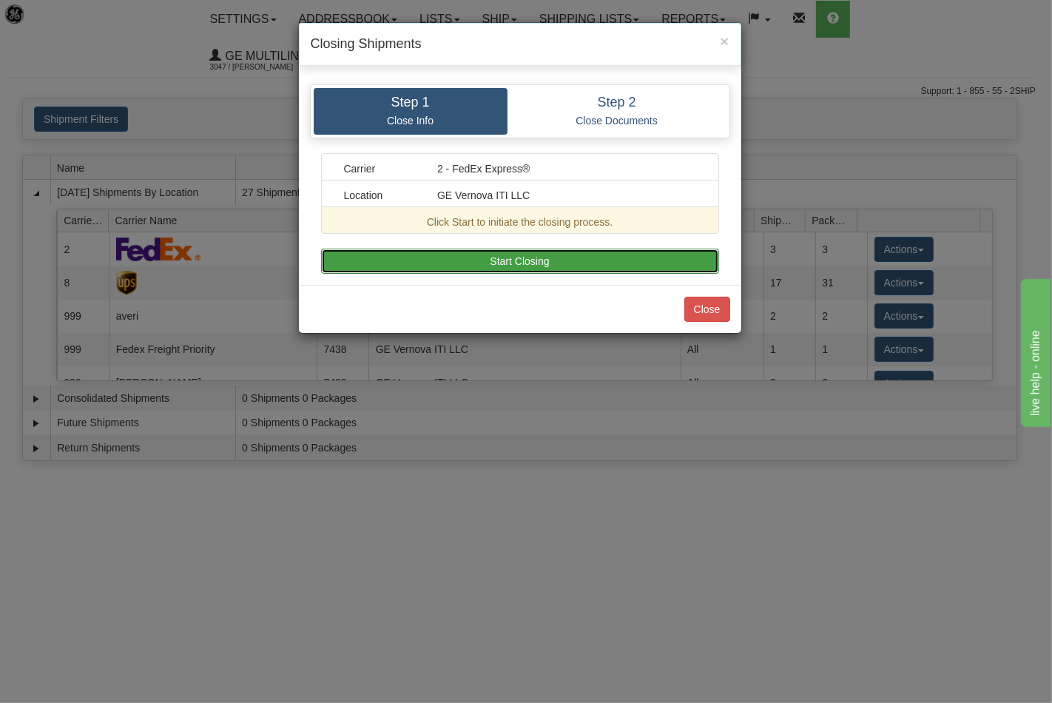
click at [582, 254] on button "Start Closing" at bounding box center [520, 261] width 398 height 25
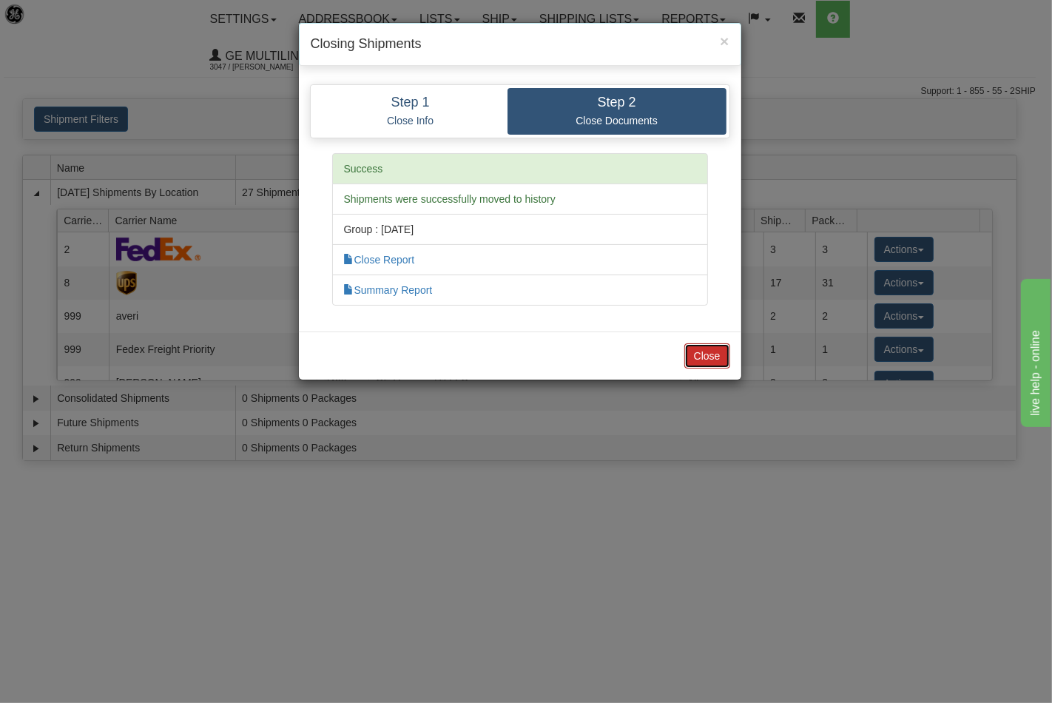
click at [710, 365] on button "Close" at bounding box center [707, 355] width 46 height 25
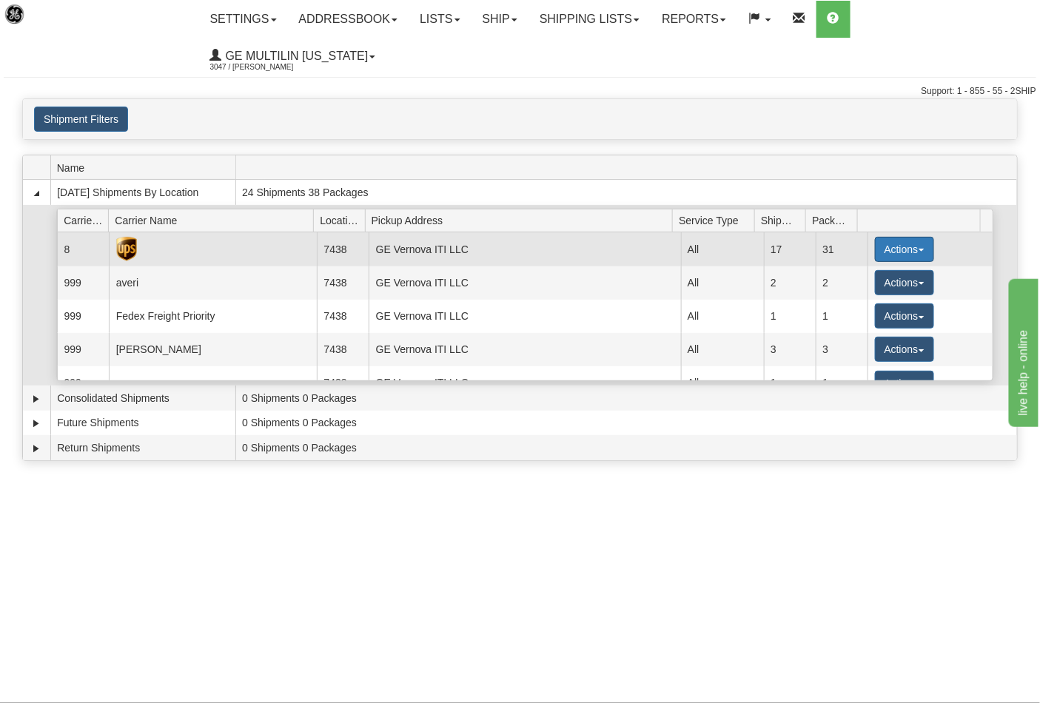
click at [888, 237] on button "Actions" at bounding box center [904, 249] width 59 height 25
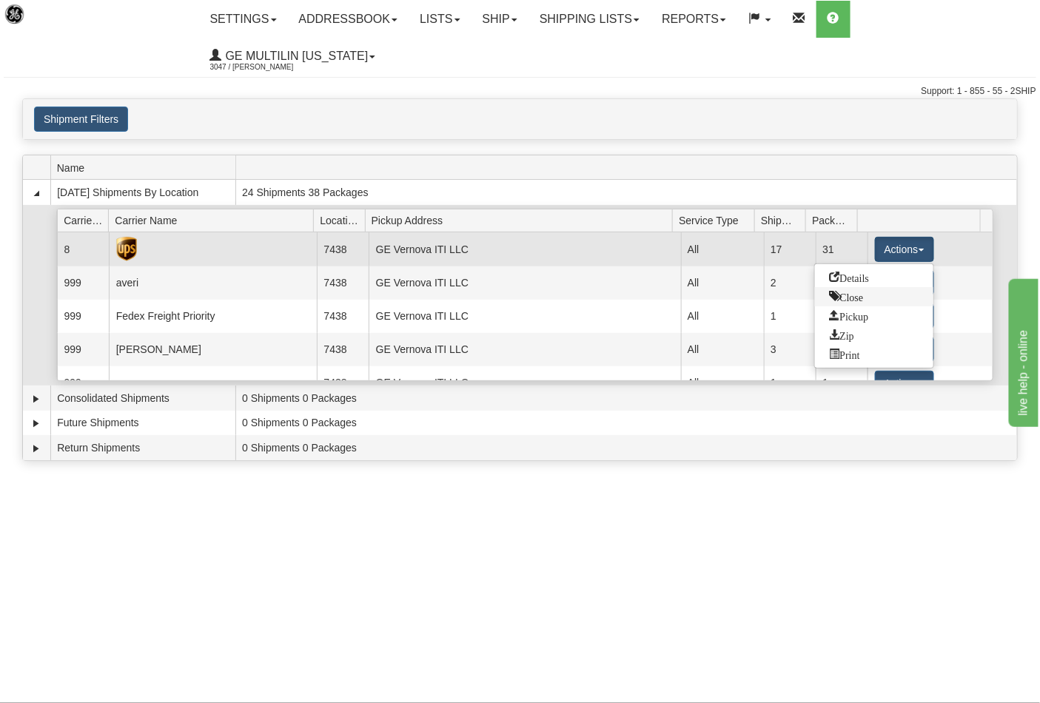
click at [838, 291] on span "Close" at bounding box center [847, 296] width 34 height 10
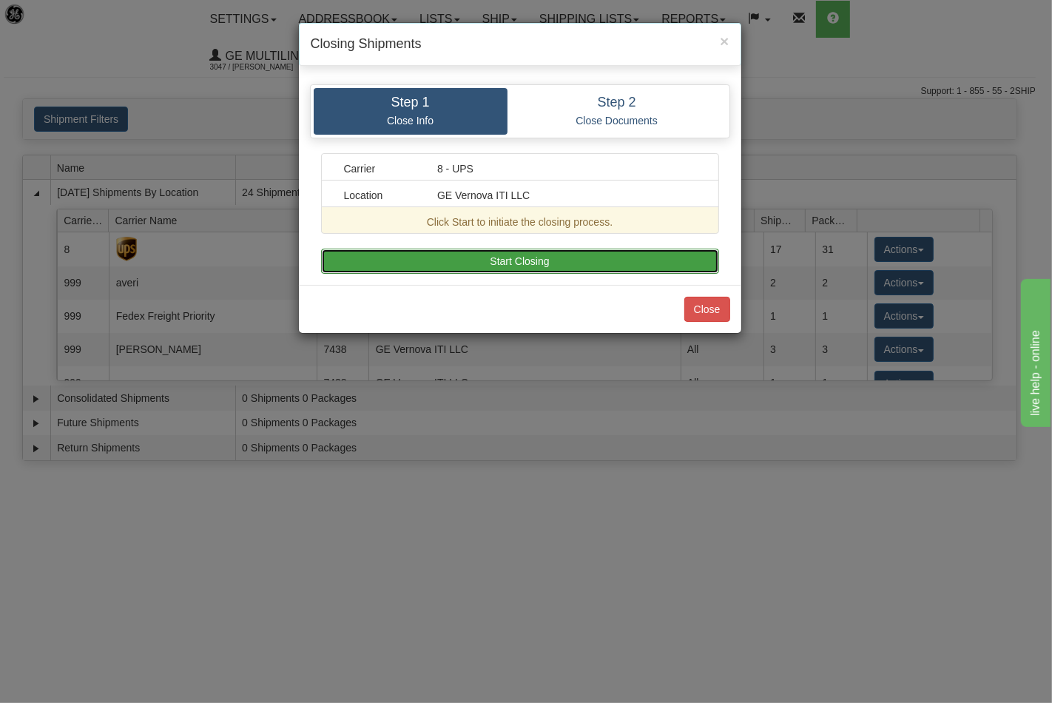
click at [570, 252] on button "Start Closing" at bounding box center [520, 261] width 398 height 25
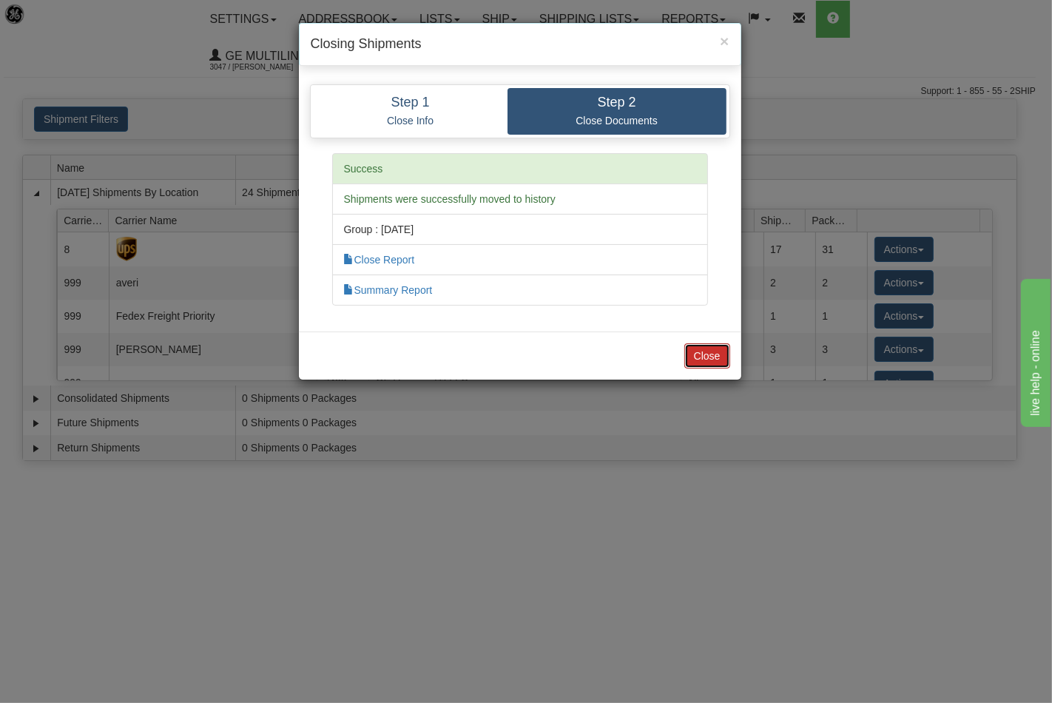
click at [709, 357] on button "Close" at bounding box center [707, 355] width 46 height 25
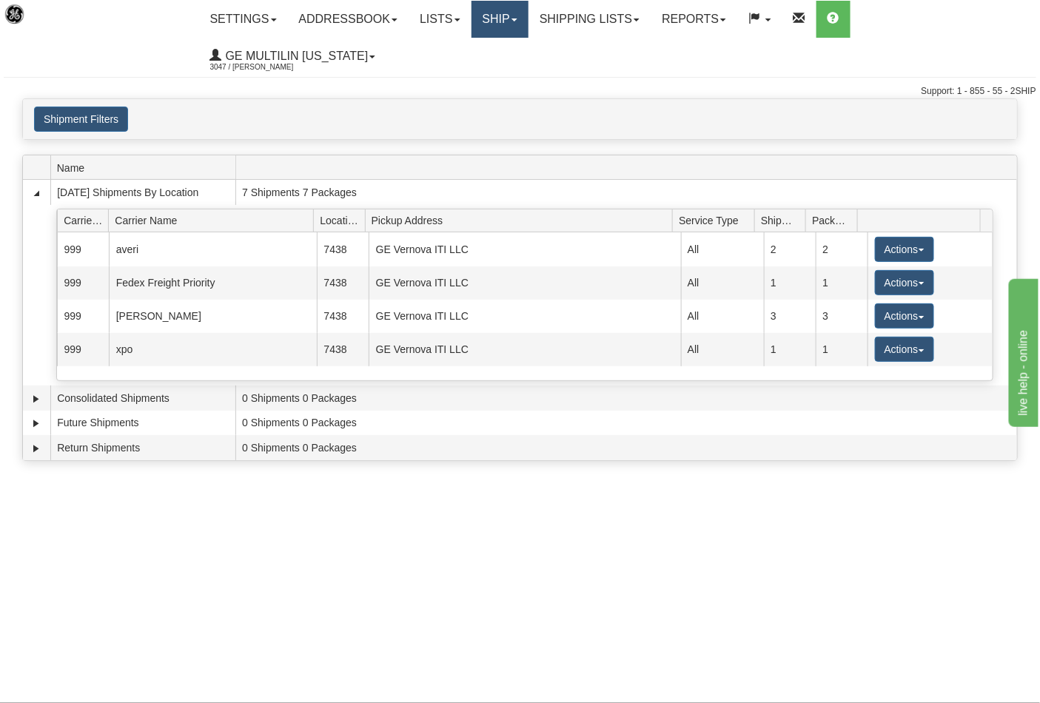
click at [517, 20] on span at bounding box center [514, 19] width 6 height 3
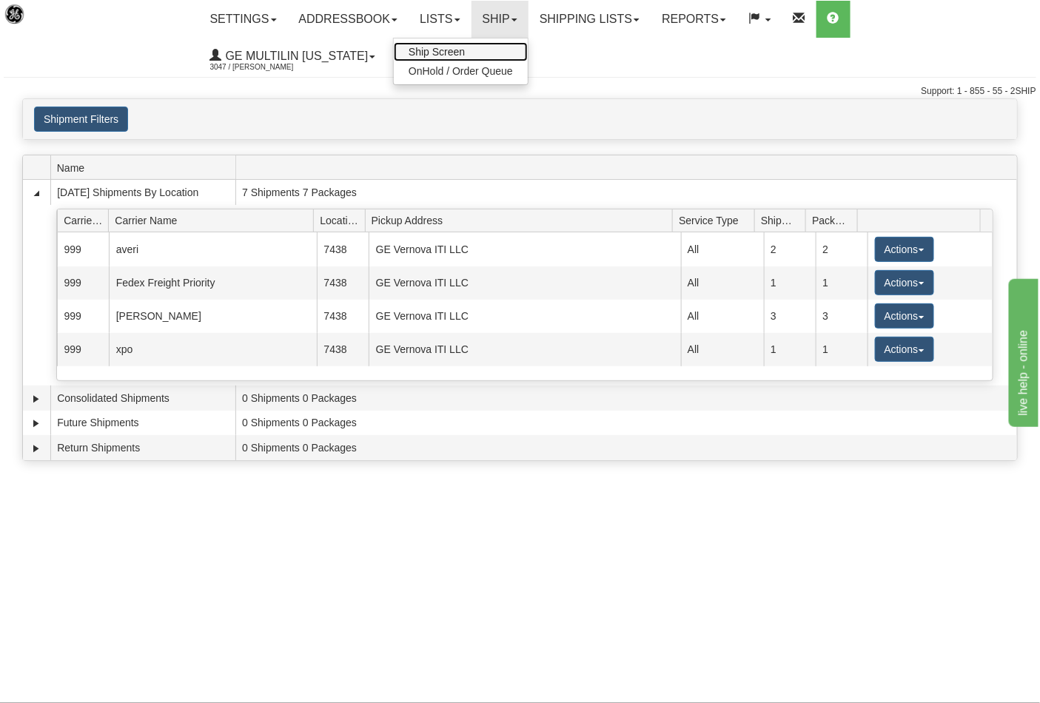
click at [462, 47] on span "Ship Screen" at bounding box center [436, 52] width 56 height 12
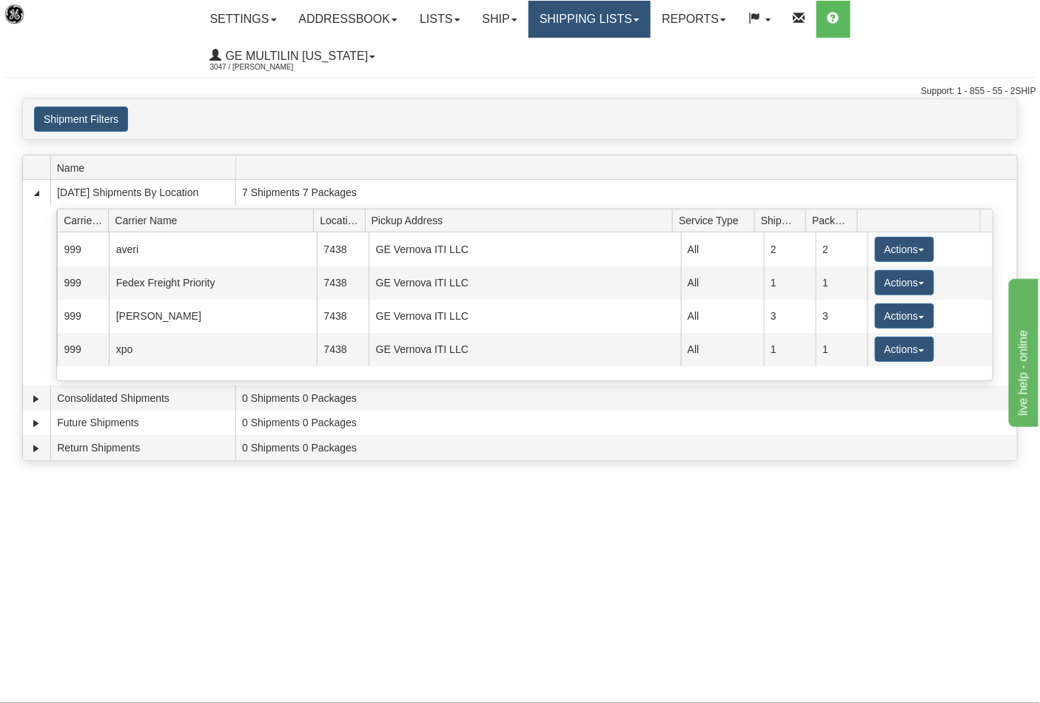
click at [605, 25] on link "Shipping lists" at bounding box center [589, 19] width 122 height 37
click at [602, 24] on link "Shipping lists" at bounding box center [589, 19] width 122 height 37
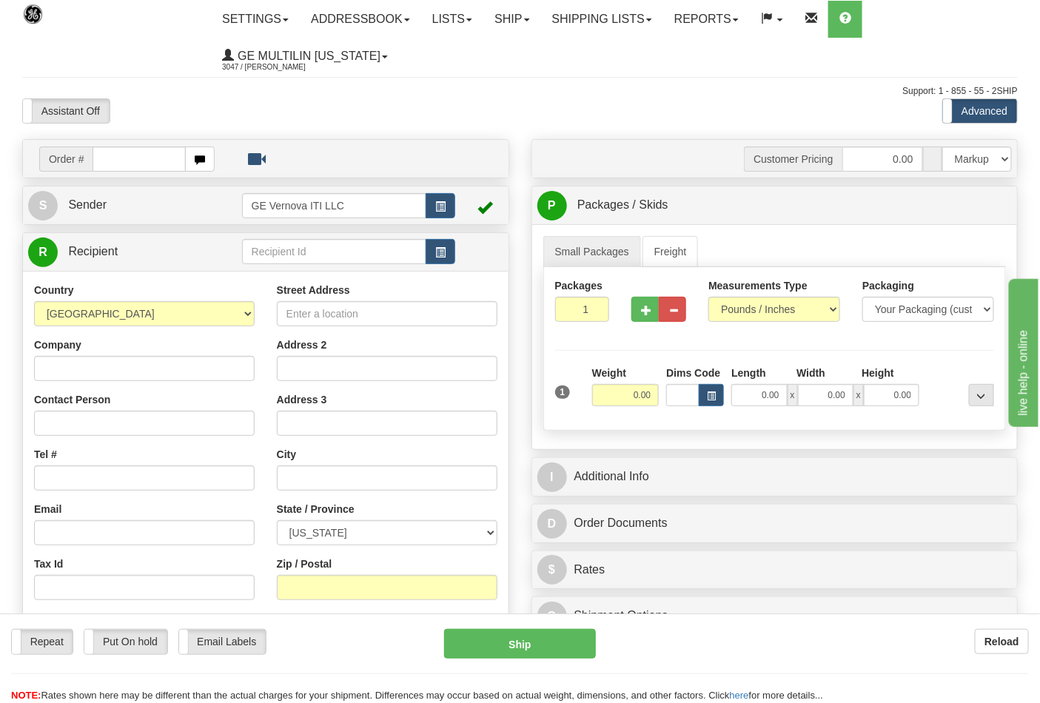
click at [171, 157] on input "text" at bounding box center [138, 159] width 93 height 25
type input "86688370"
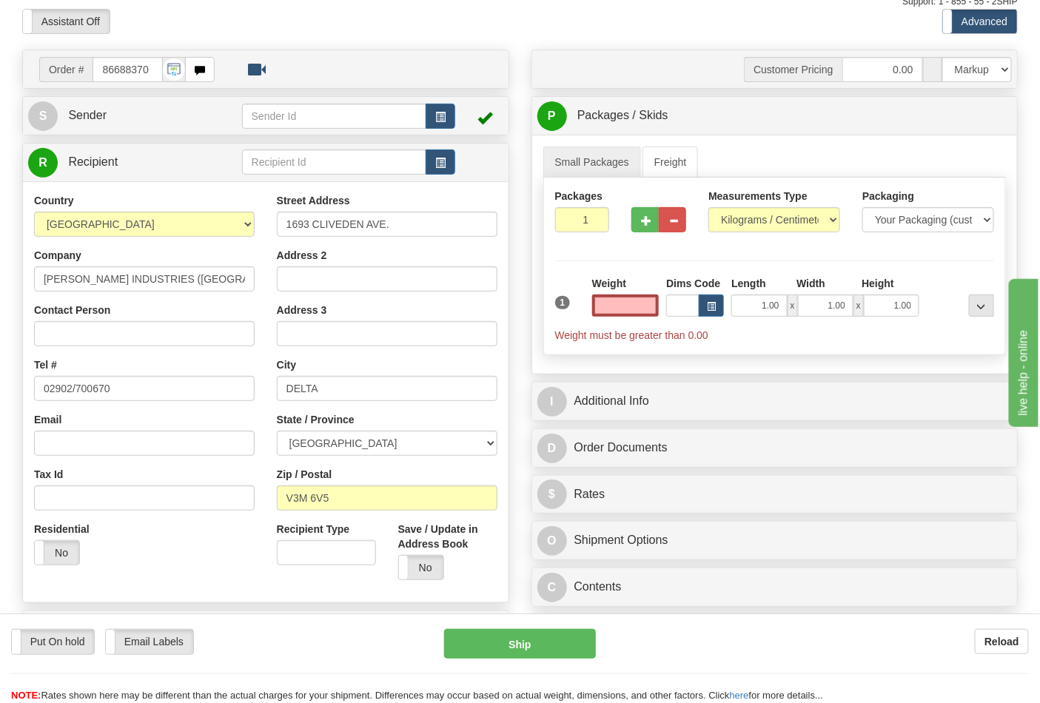
scroll to position [164, 0]
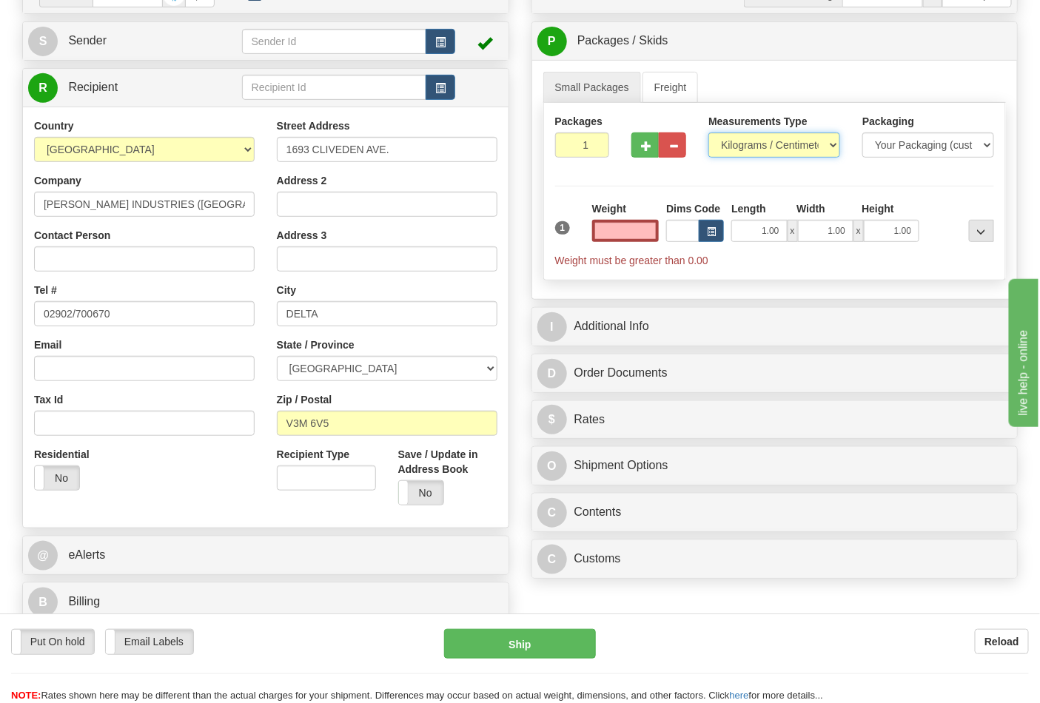
type input "0.00"
click at [751, 135] on select "Pounds / Inches Kilograms / Centimeters" at bounding box center [774, 144] width 132 height 25
select select "0"
click at [708, 133] on select "Pounds / Inches Kilograms / Centimeters" at bounding box center [774, 144] width 132 height 25
drag, startPoint x: 620, startPoint y: 233, endPoint x: 704, endPoint y: 233, distance: 84.4
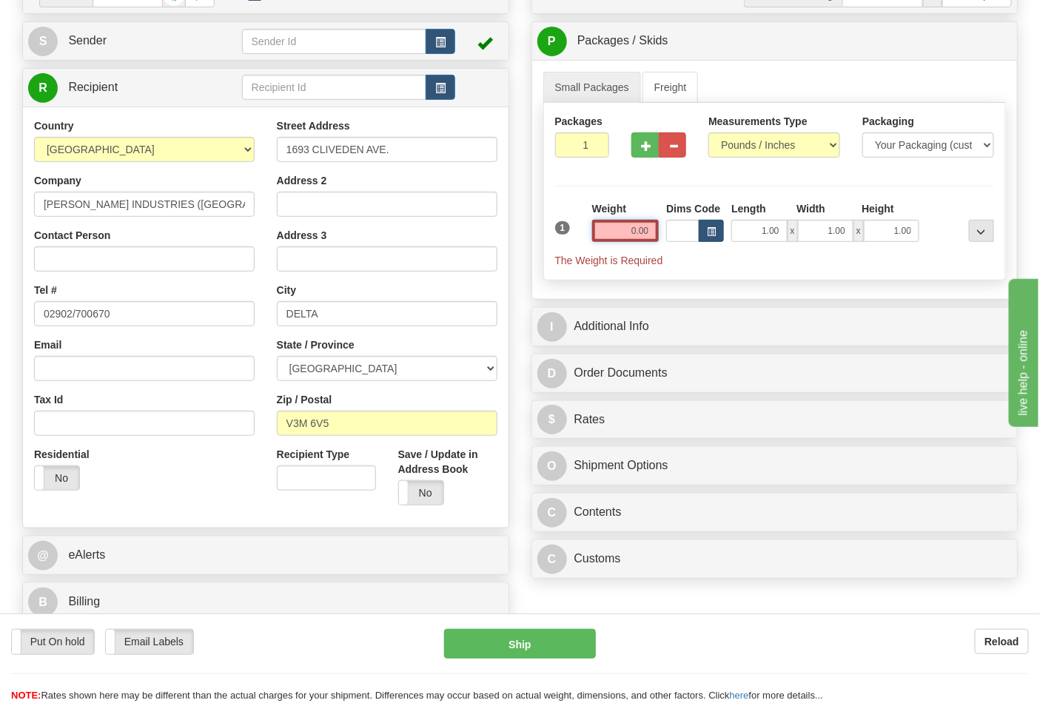
click at [704, 233] on div "1 Weight 0.00 Dims Code 1.00" at bounding box center [774, 234] width 447 height 67
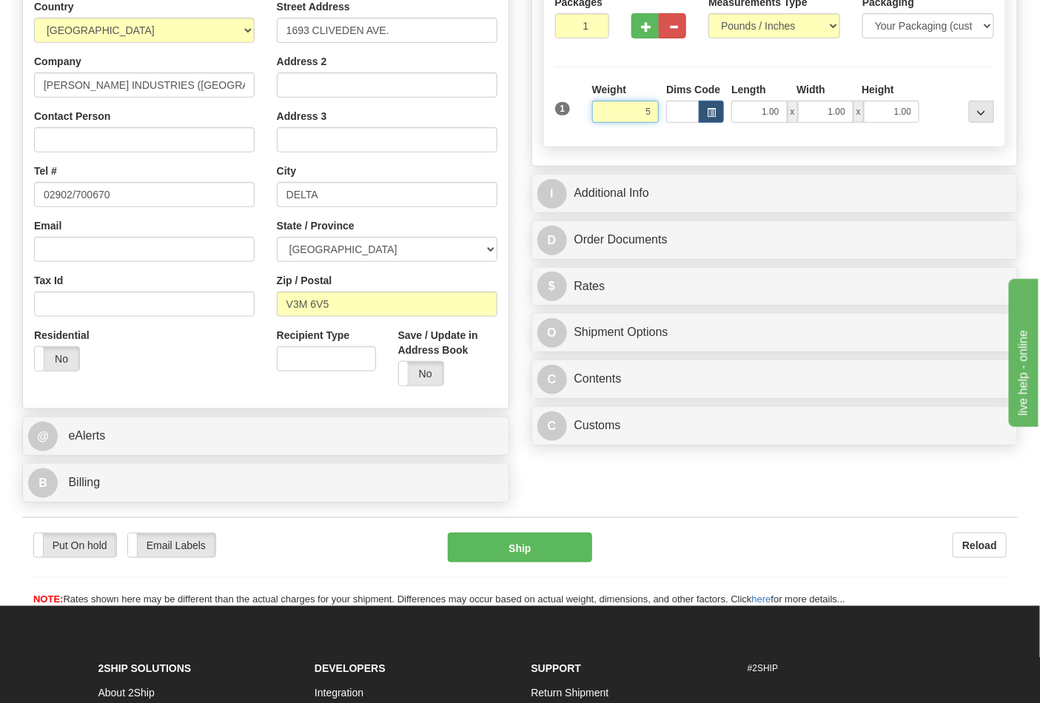
scroll to position [329, 0]
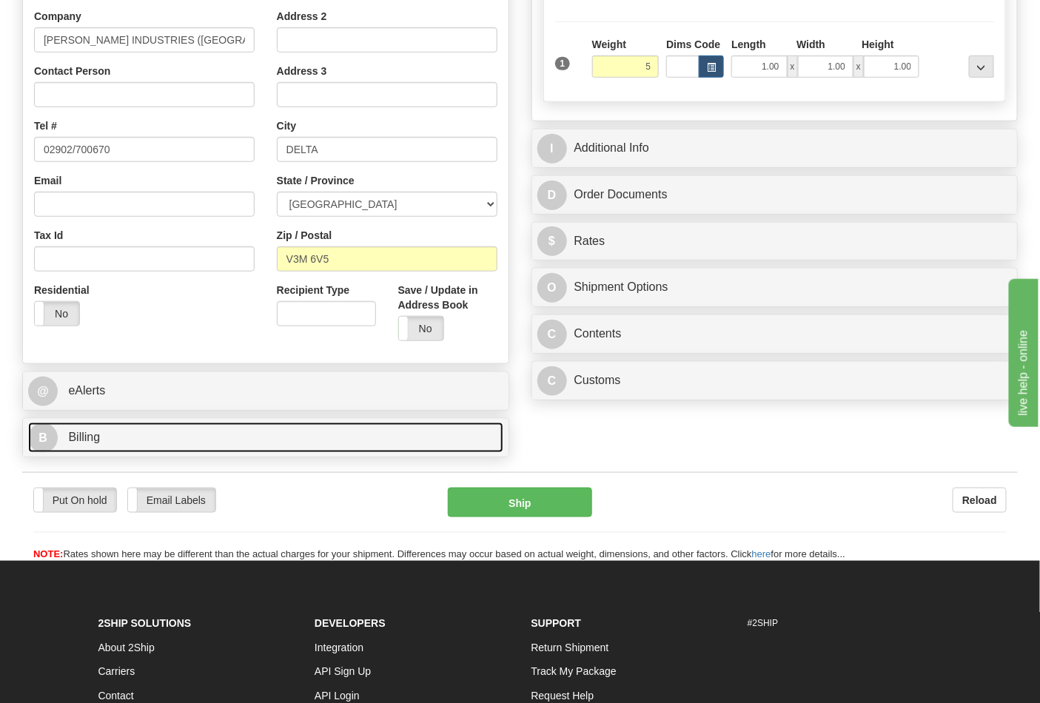
type input "5.00"
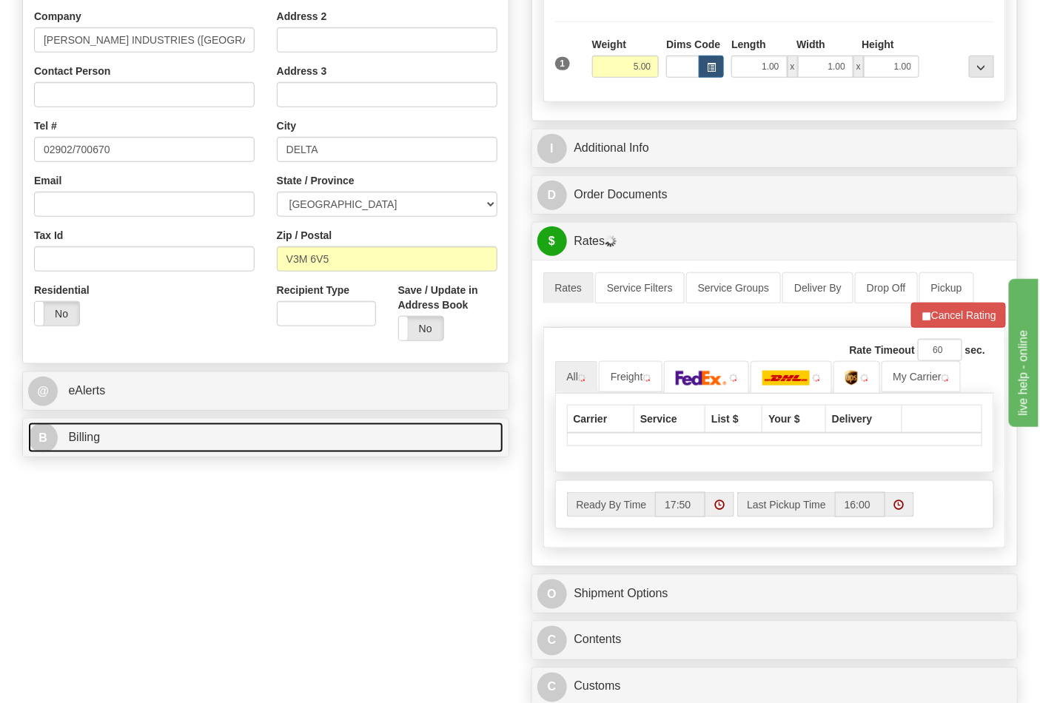
click at [83, 431] on link "B Billing" at bounding box center [265, 438] width 475 height 30
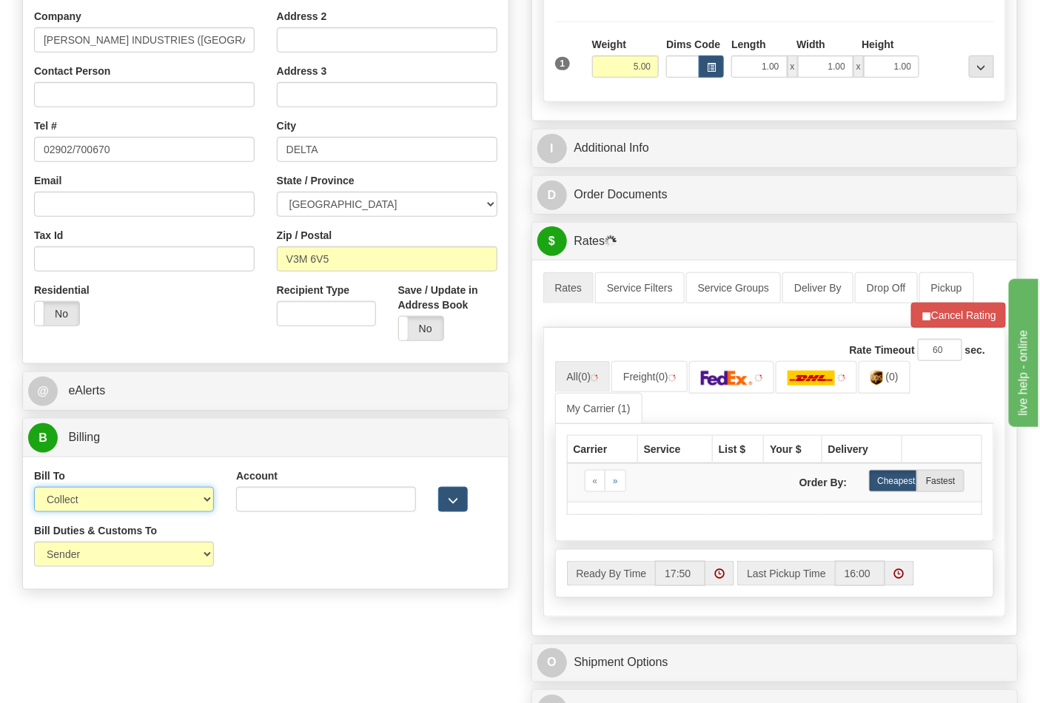
click at [127, 512] on select "Sender Recipient Third Party Collect" at bounding box center [124, 499] width 180 height 25
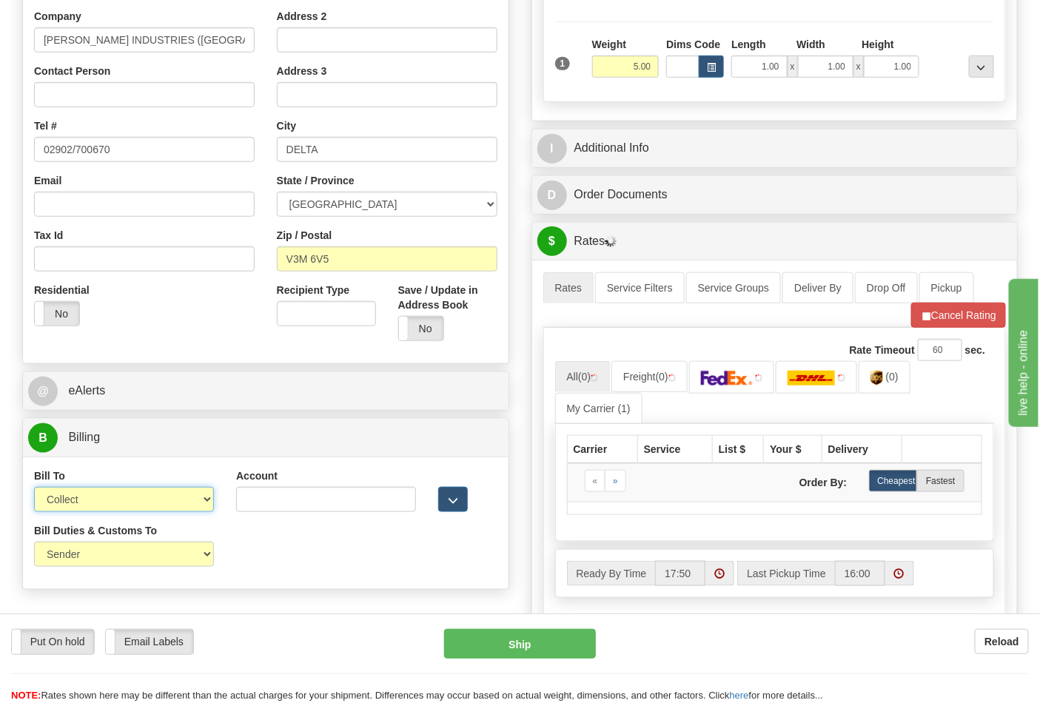
select select "2"
click at [34, 488] on select "Sender Recipient Third Party Collect" at bounding box center [124, 499] width 180 height 25
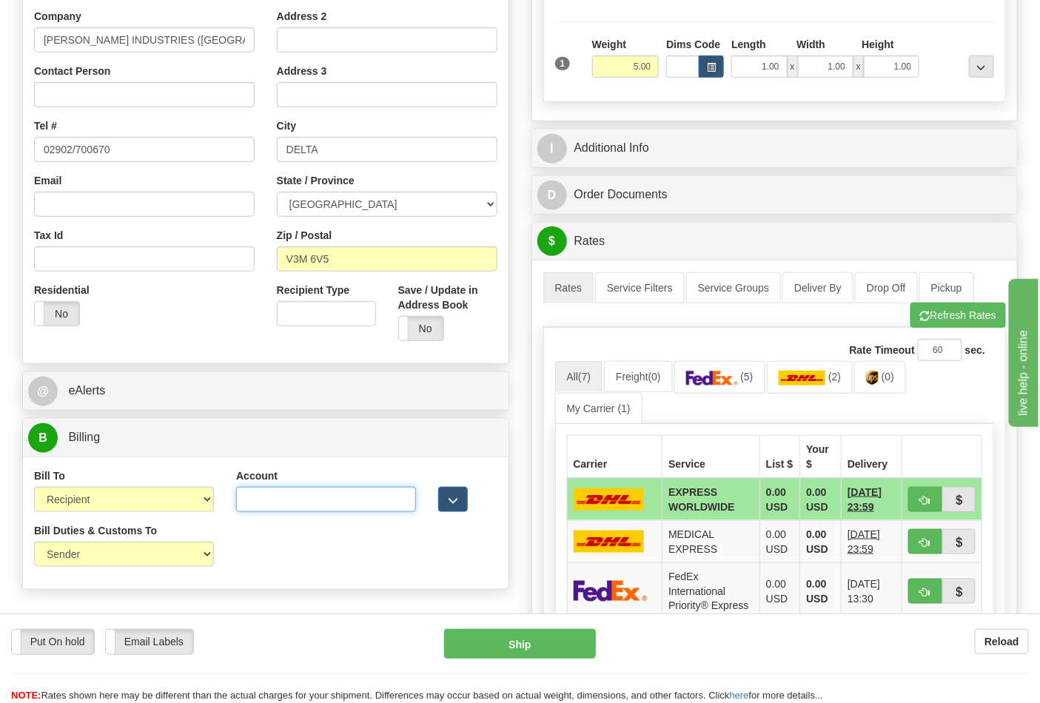
click at [363, 499] on input "Account" at bounding box center [326, 499] width 180 height 25
paste input "119312760"
type input "119312760"
click at [745, 381] on link "(5)" at bounding box center [719, 377] width 91 height 32
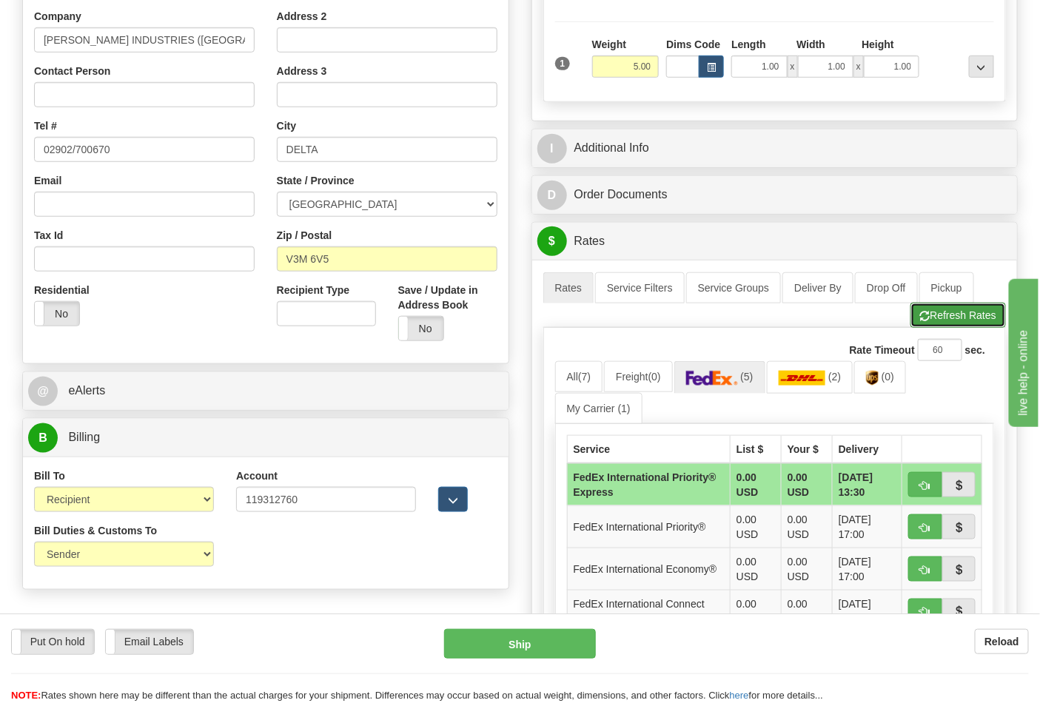
click at [963, 311] on button "Refresh Rates" at bounding box center [957, 315] width 95 height 25
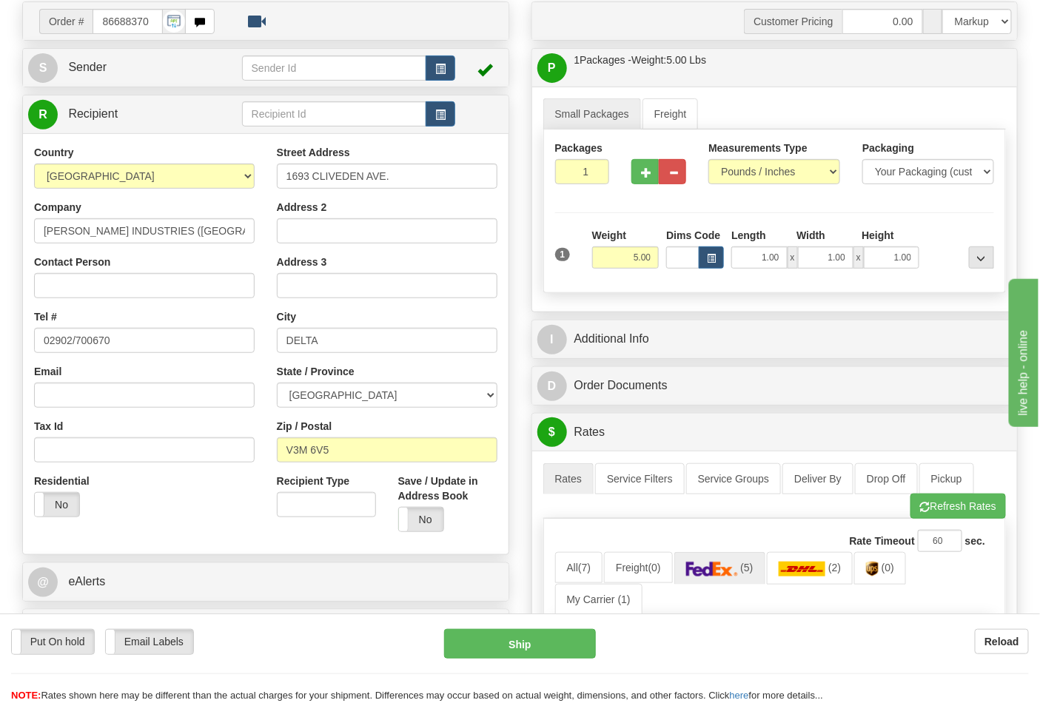
scroll to position [0, 0]
